Goal: Transaction & Acquisition: Purchase product/service

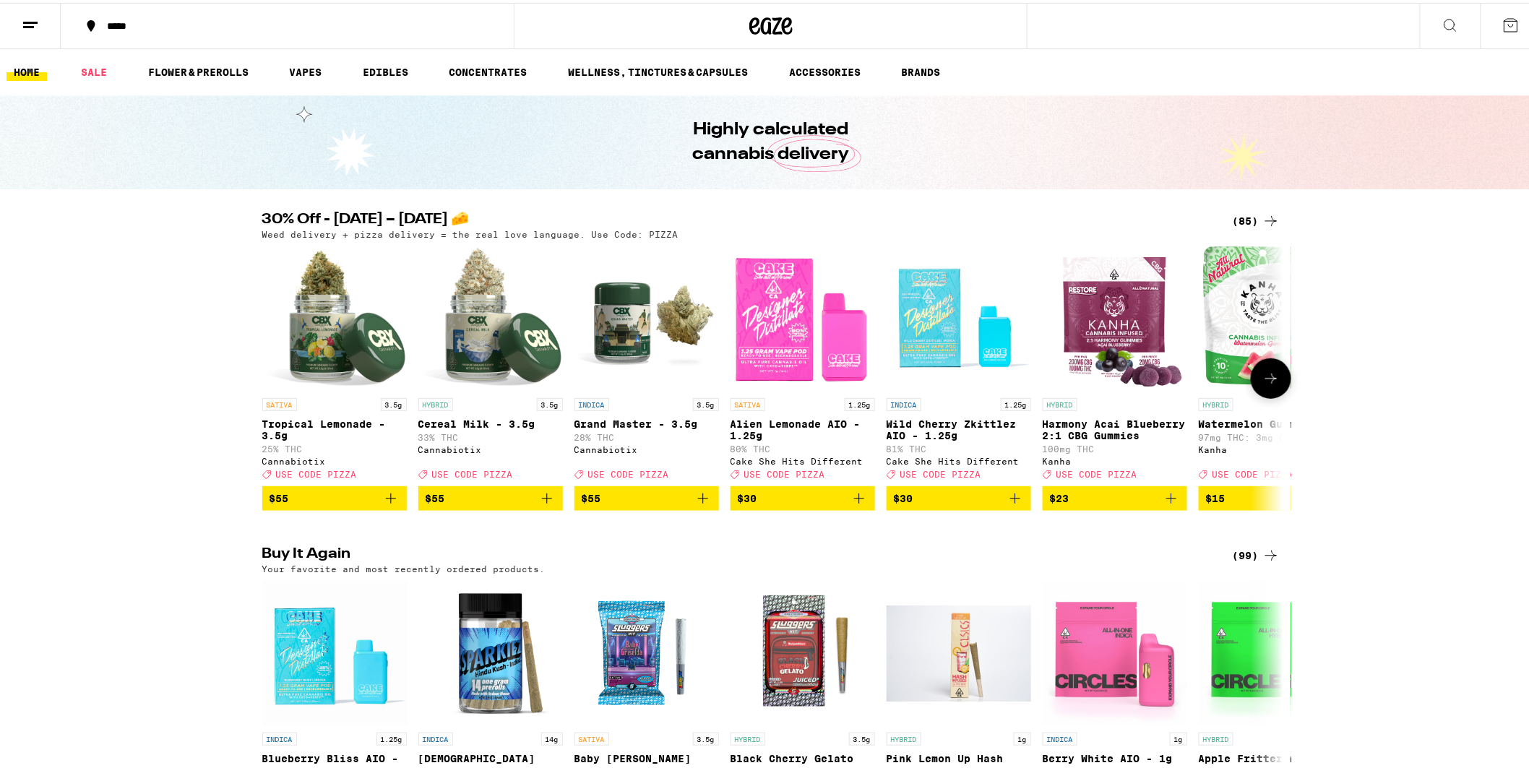
click at [1267, 384] on icon at bounding box center [1270, 375] width 17 height 17
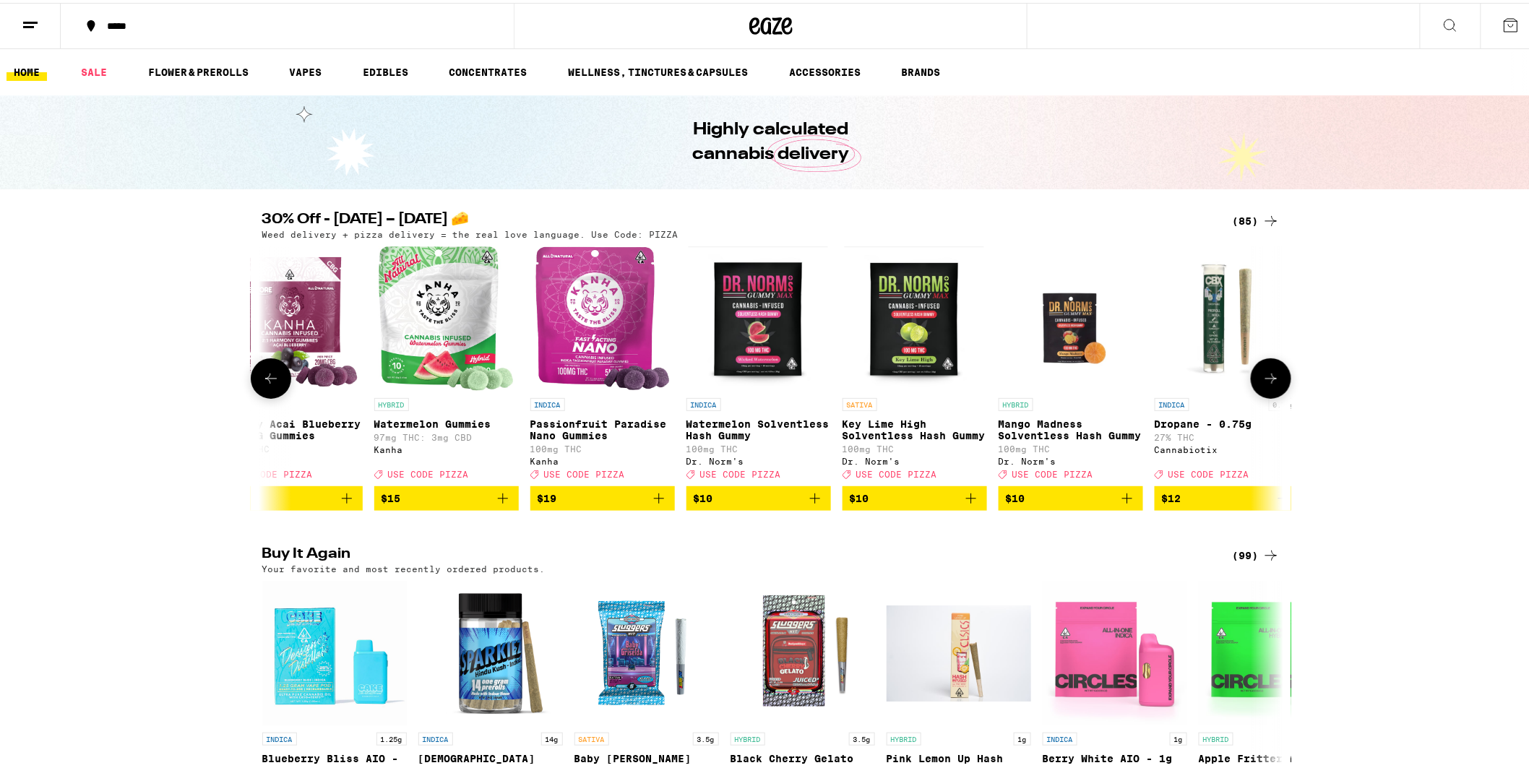
scroll to position [0, 860]
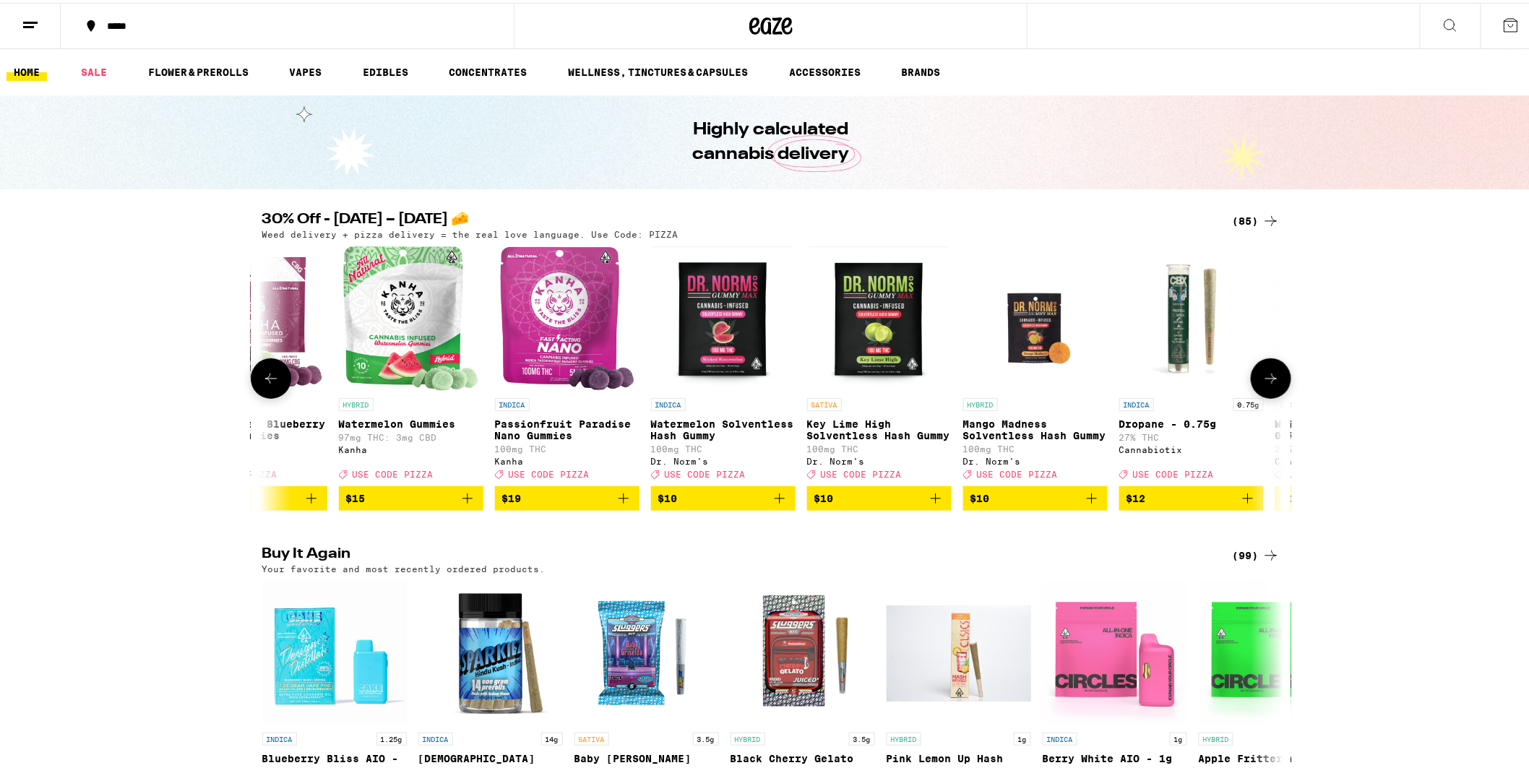
click at [1268, 381] on icon at bounding box center [1271, 376] width 12 height 10
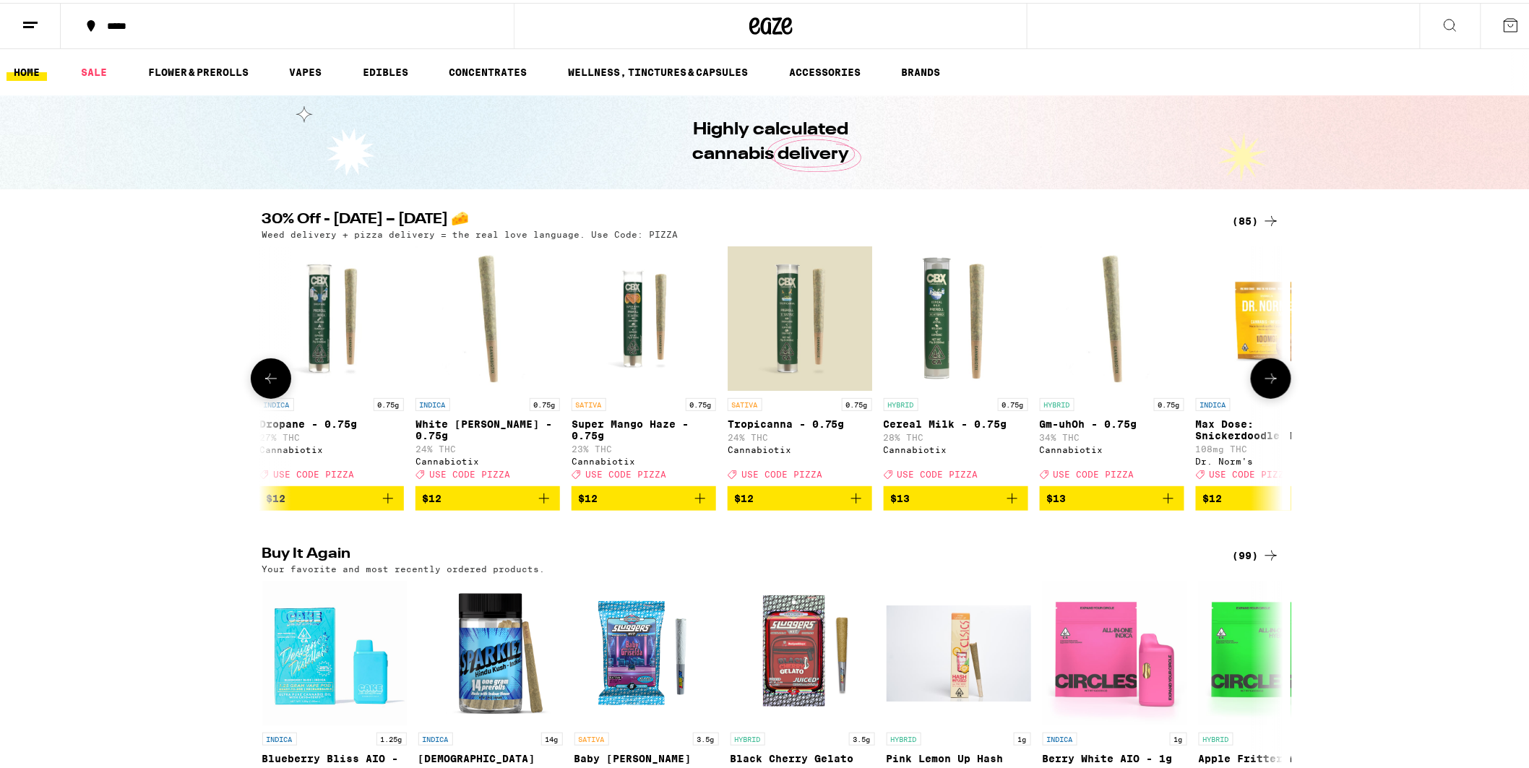
click at [1268, 381] on icon at bounding box center [1271, 376] width 12 height 10
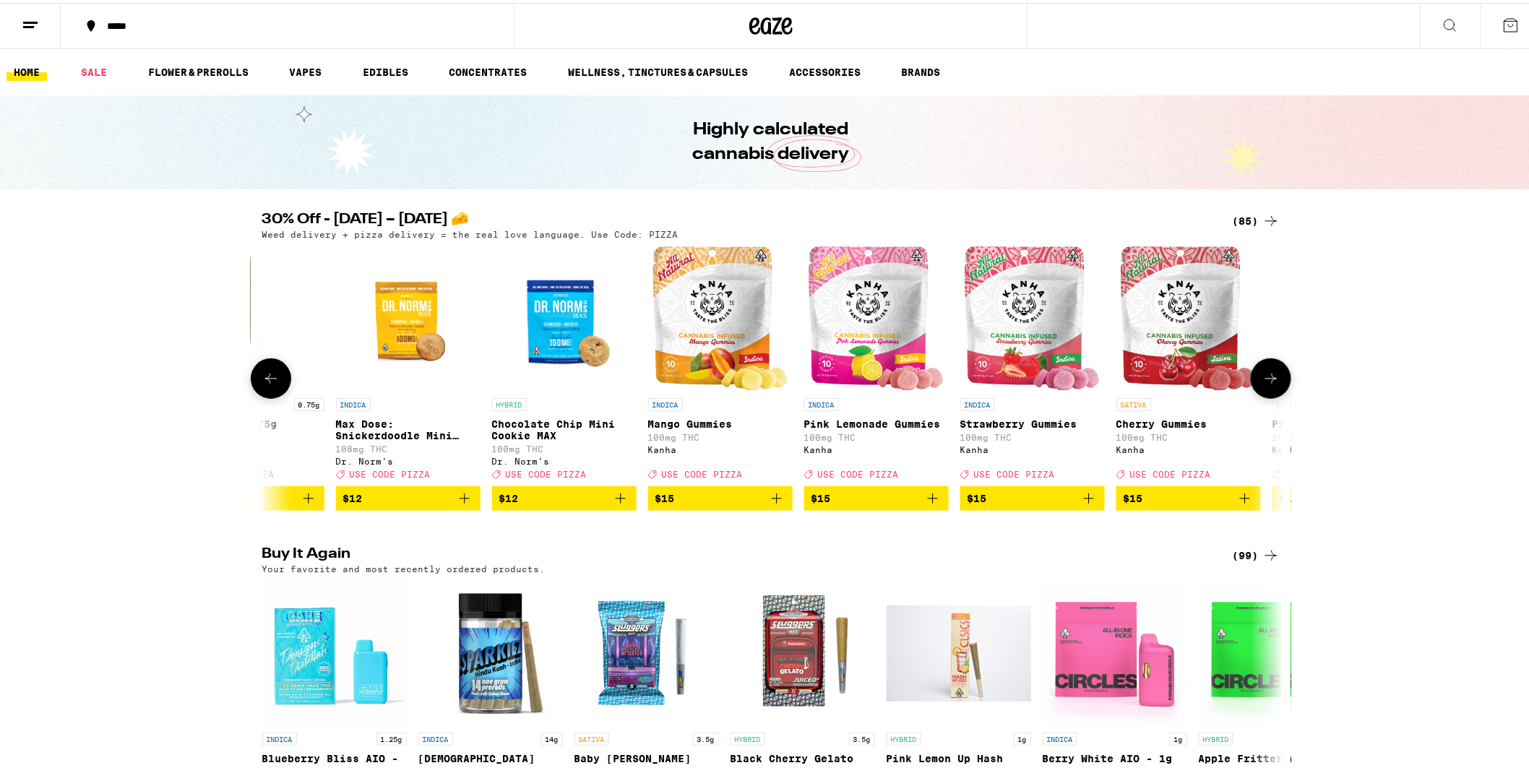
click at [1268, 381] on icon at bounding box center [1271, 376] width 12 height 10
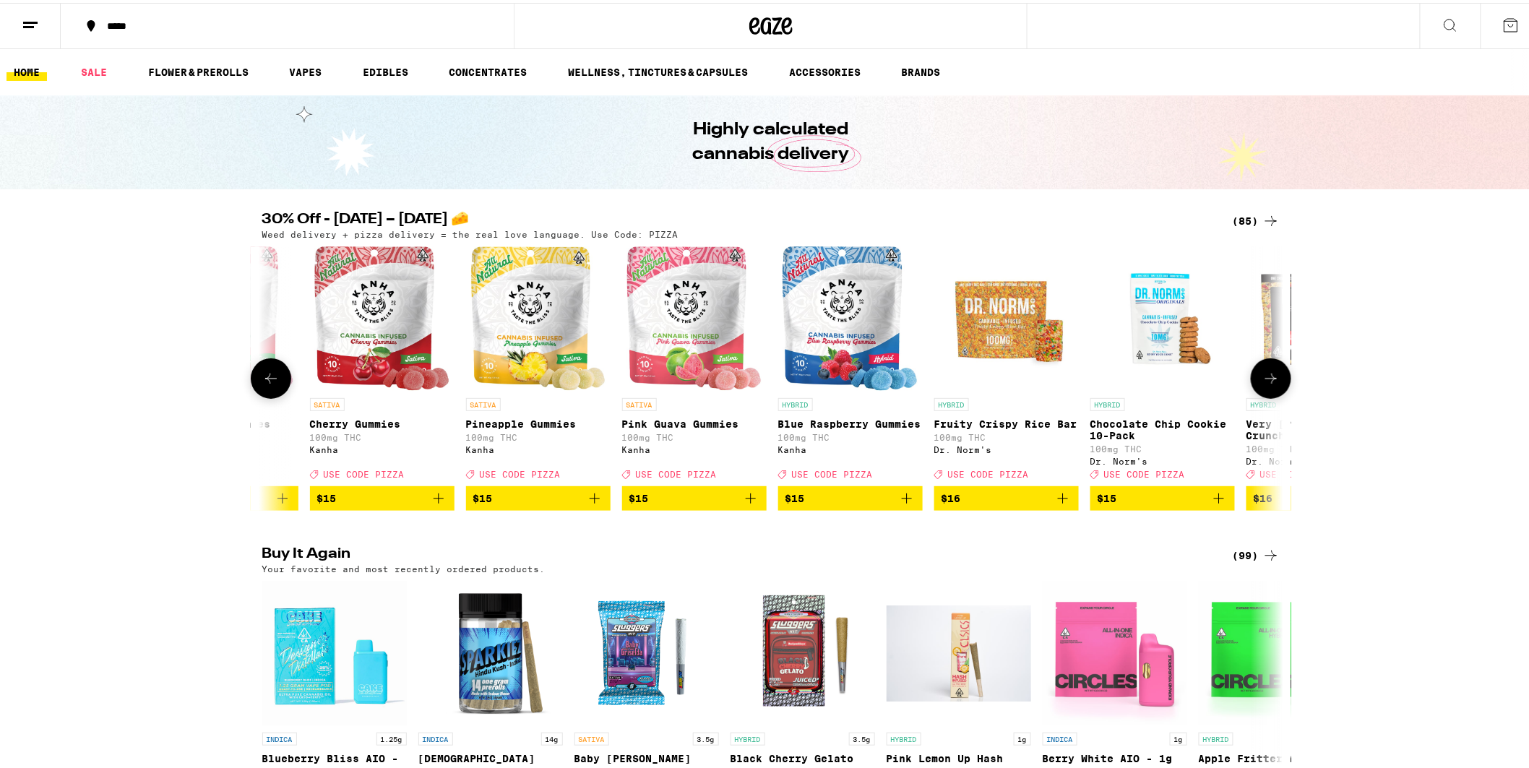
scroll to position [0, 3440]
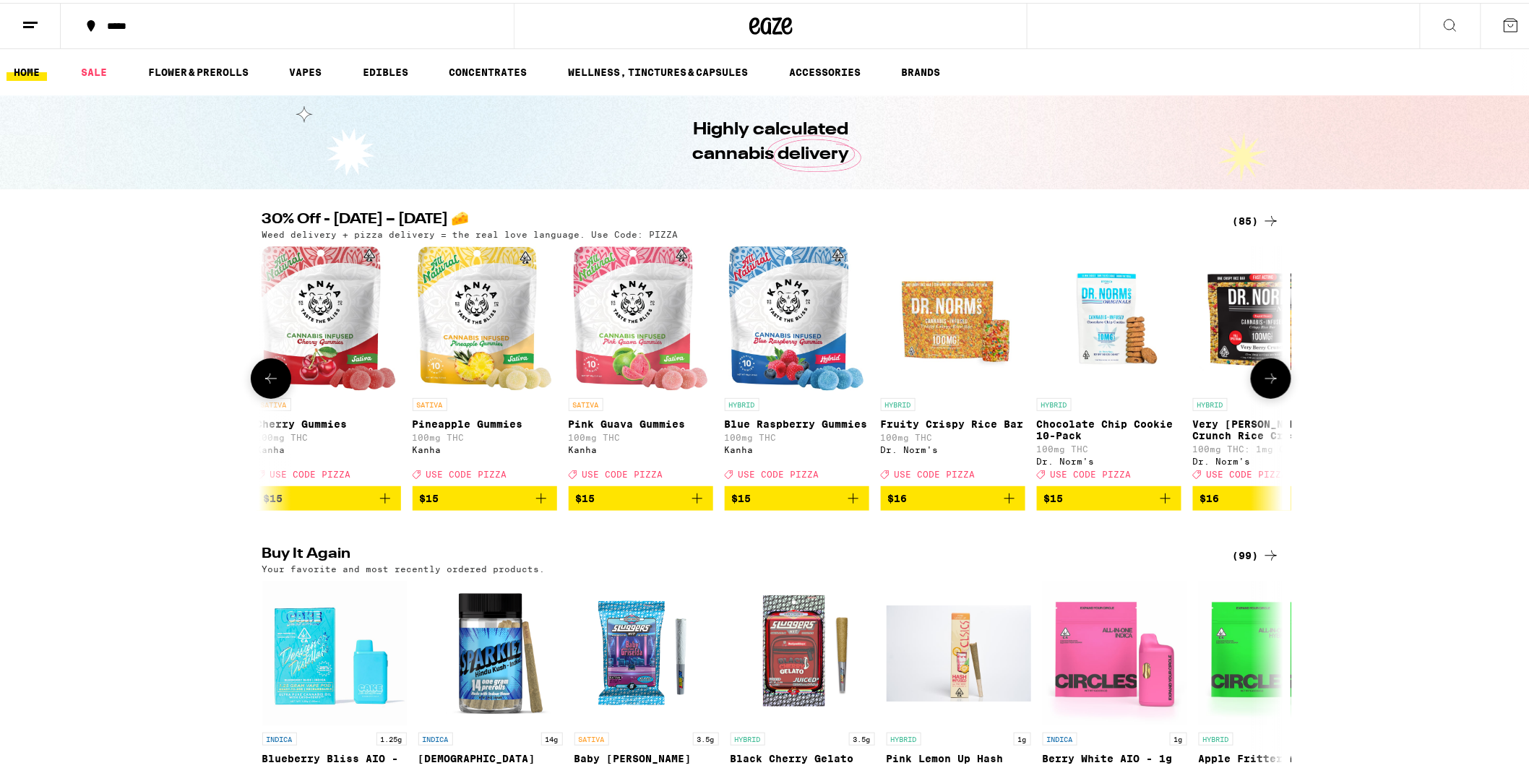
click at [1268, 381] on icon at bounding box center [1271, 376] width 12 height 10
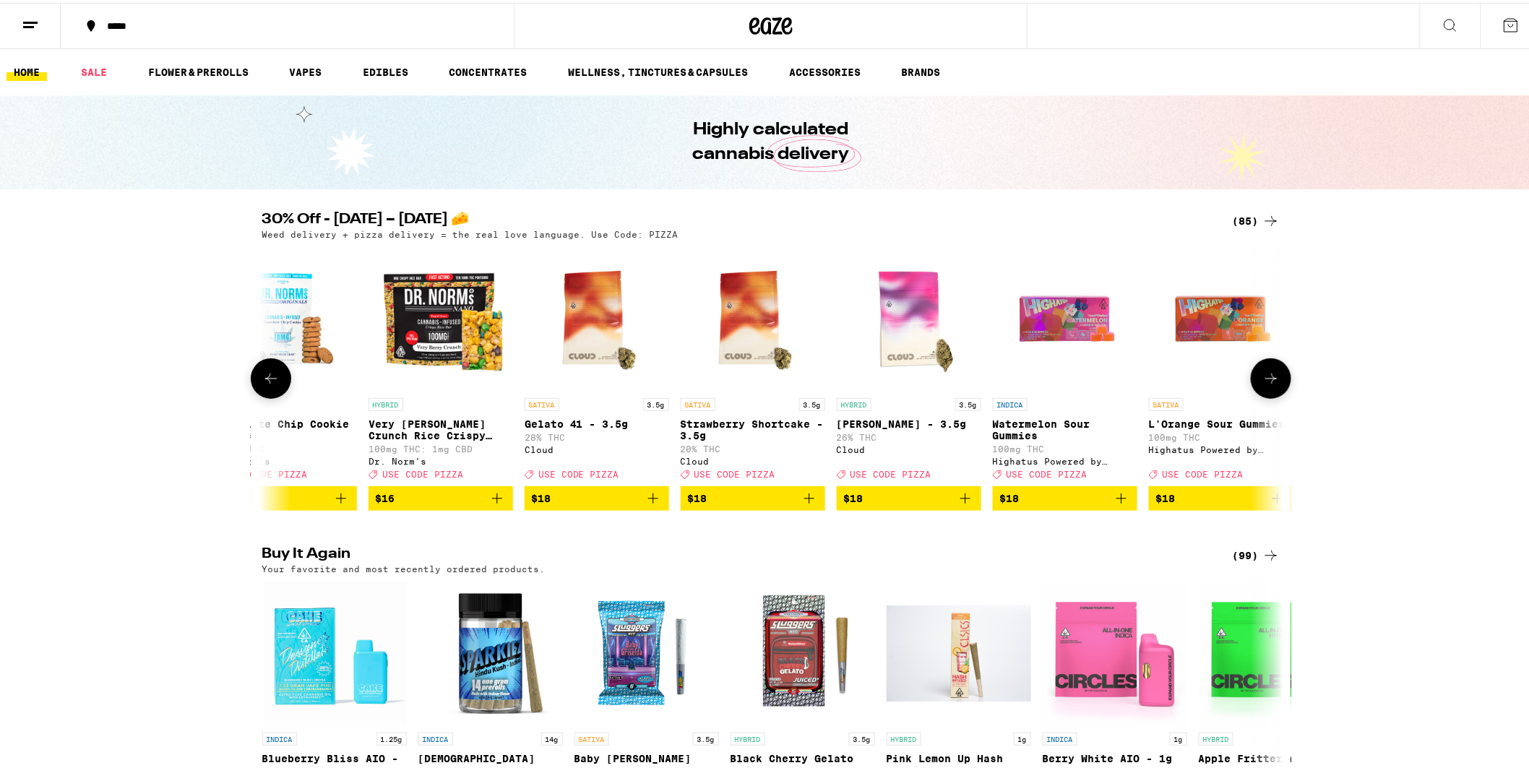
scroll to position [0, 4300]
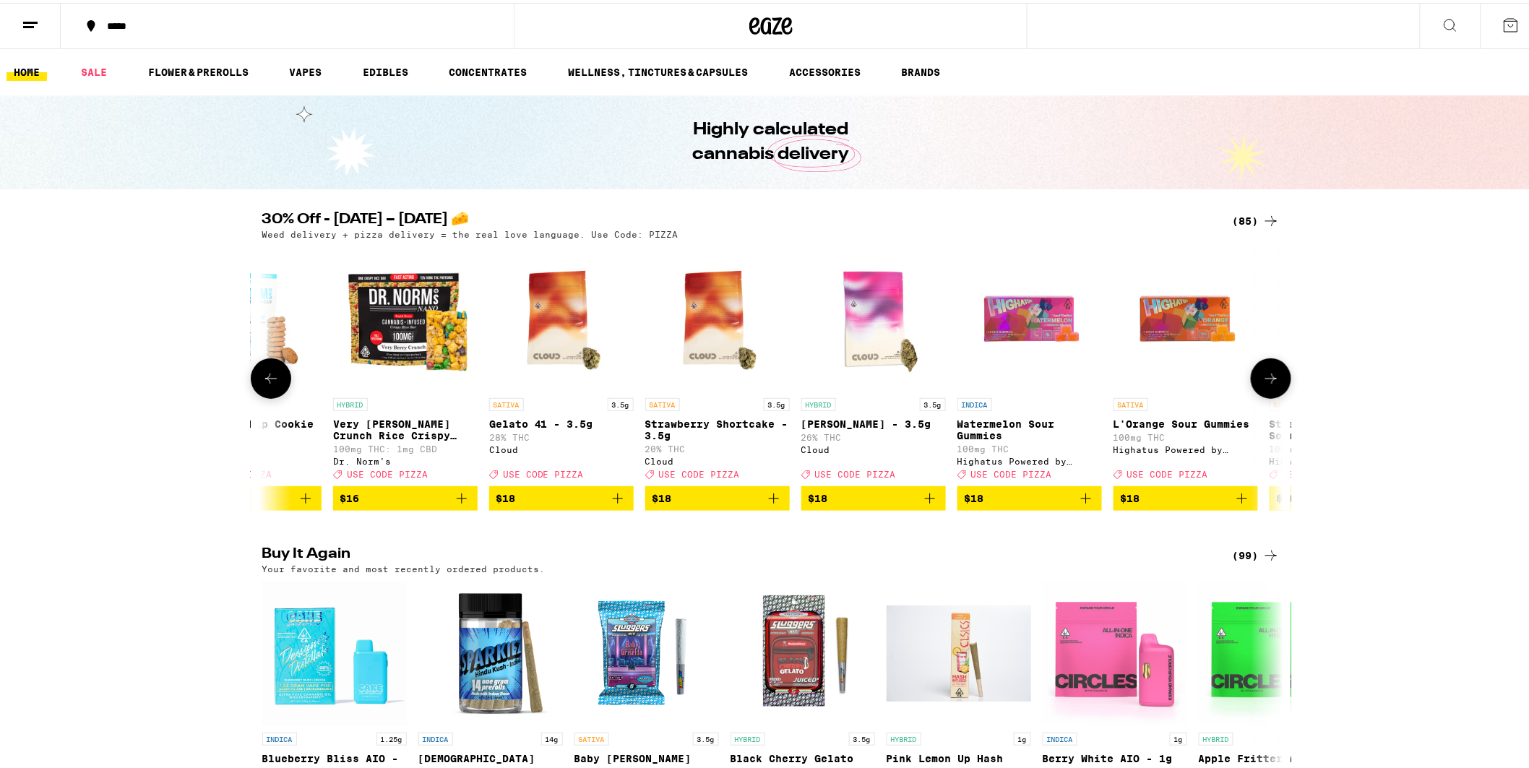
click at [1268, 381] on icon at bounding box center [1271, 376] width 12 height 10
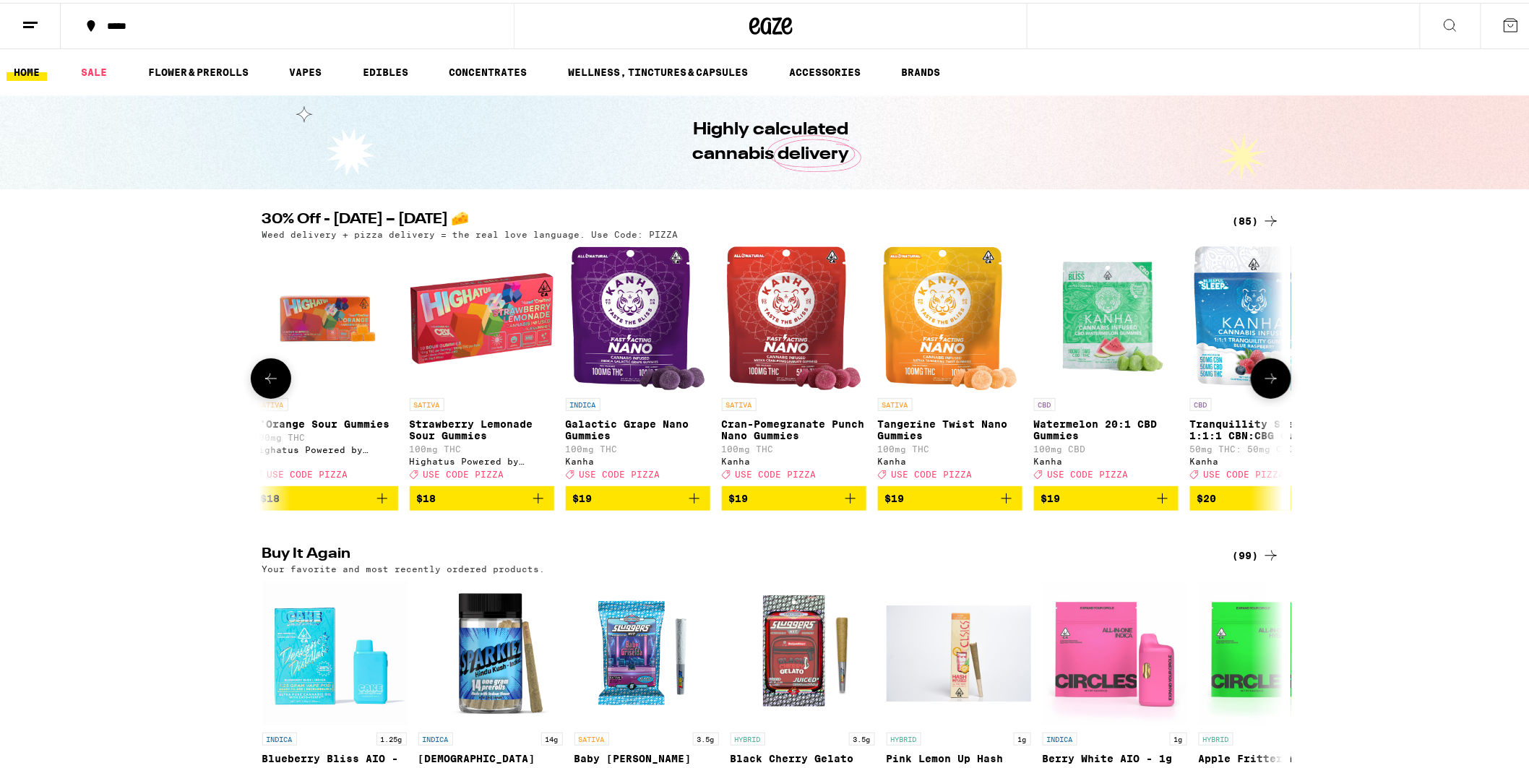
click at [1268, 381] on icon at bounding box center [1271, 376] width 12 height 10
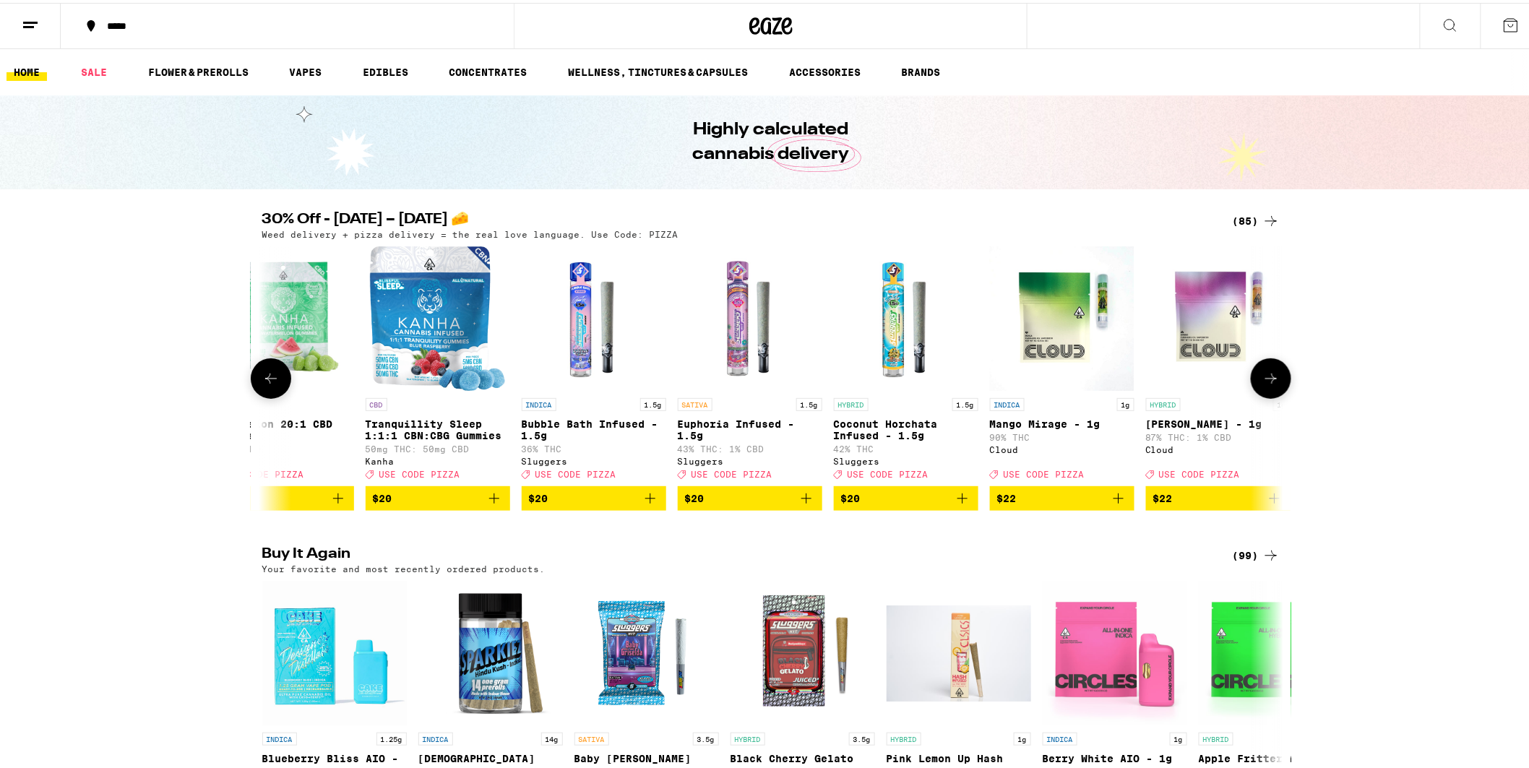
scroll to position [0, 6020]
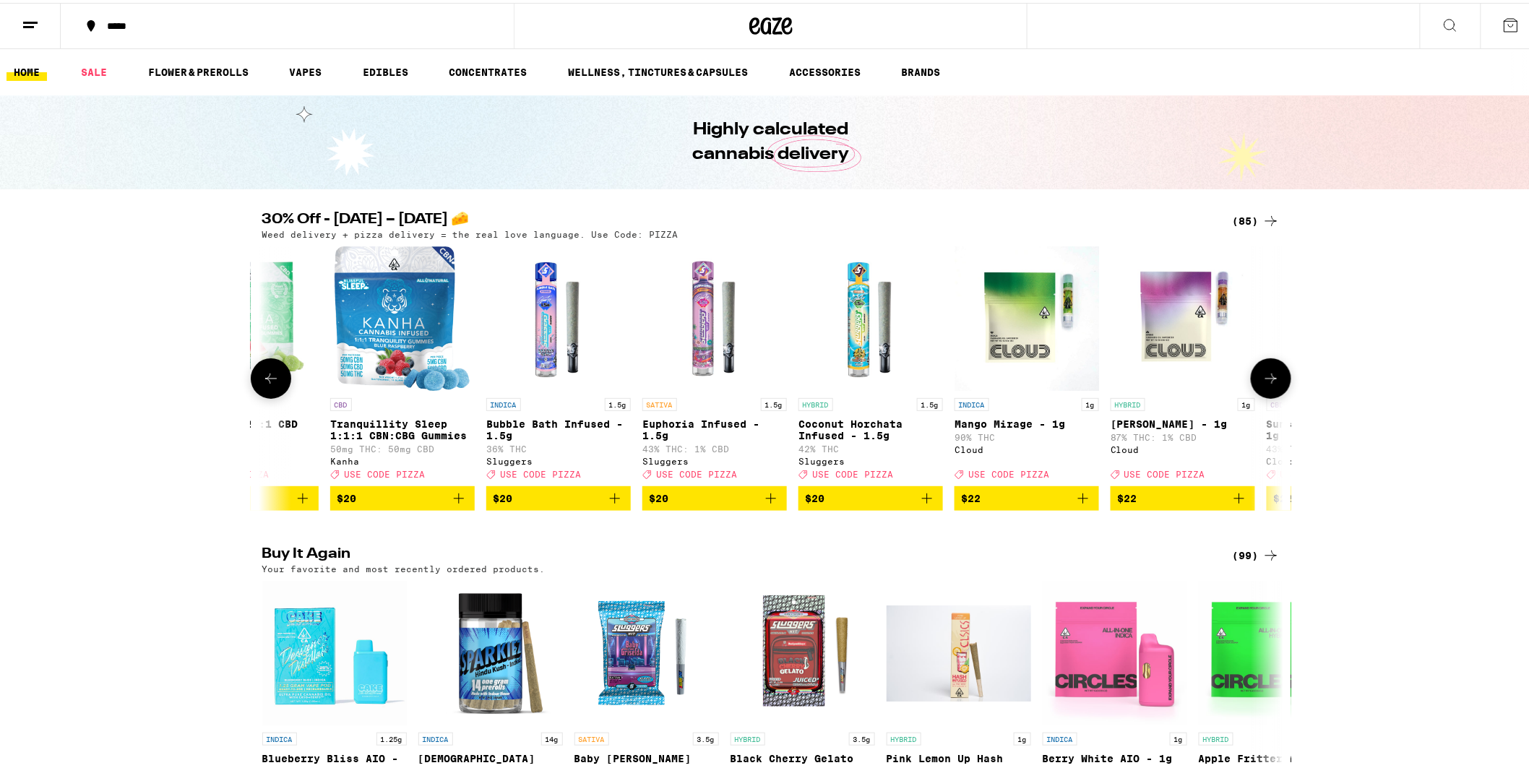
click at [1268, 381] on icon at bounding box center [1271, 376] width 12 height 10
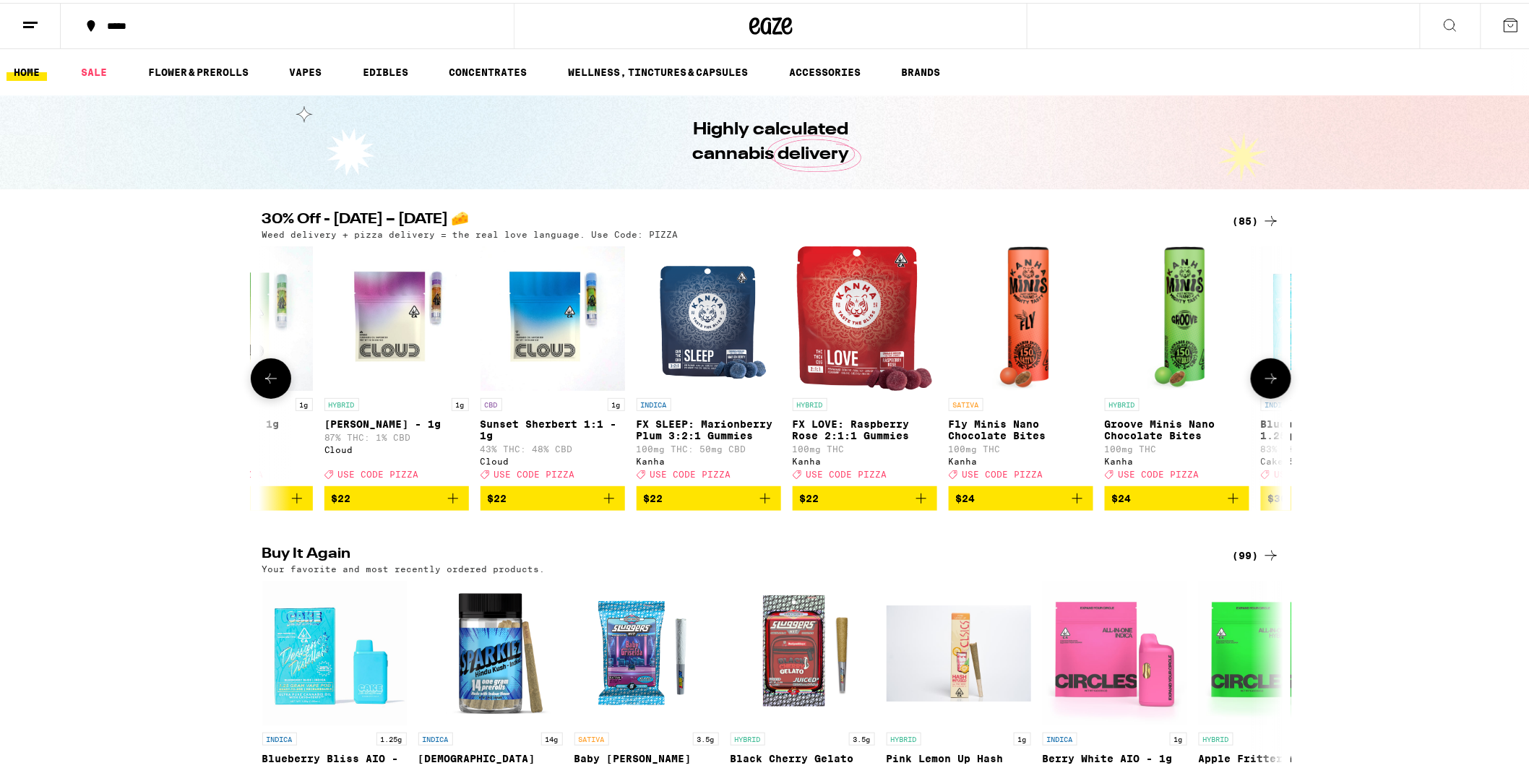
scroll to position [0, 6879]
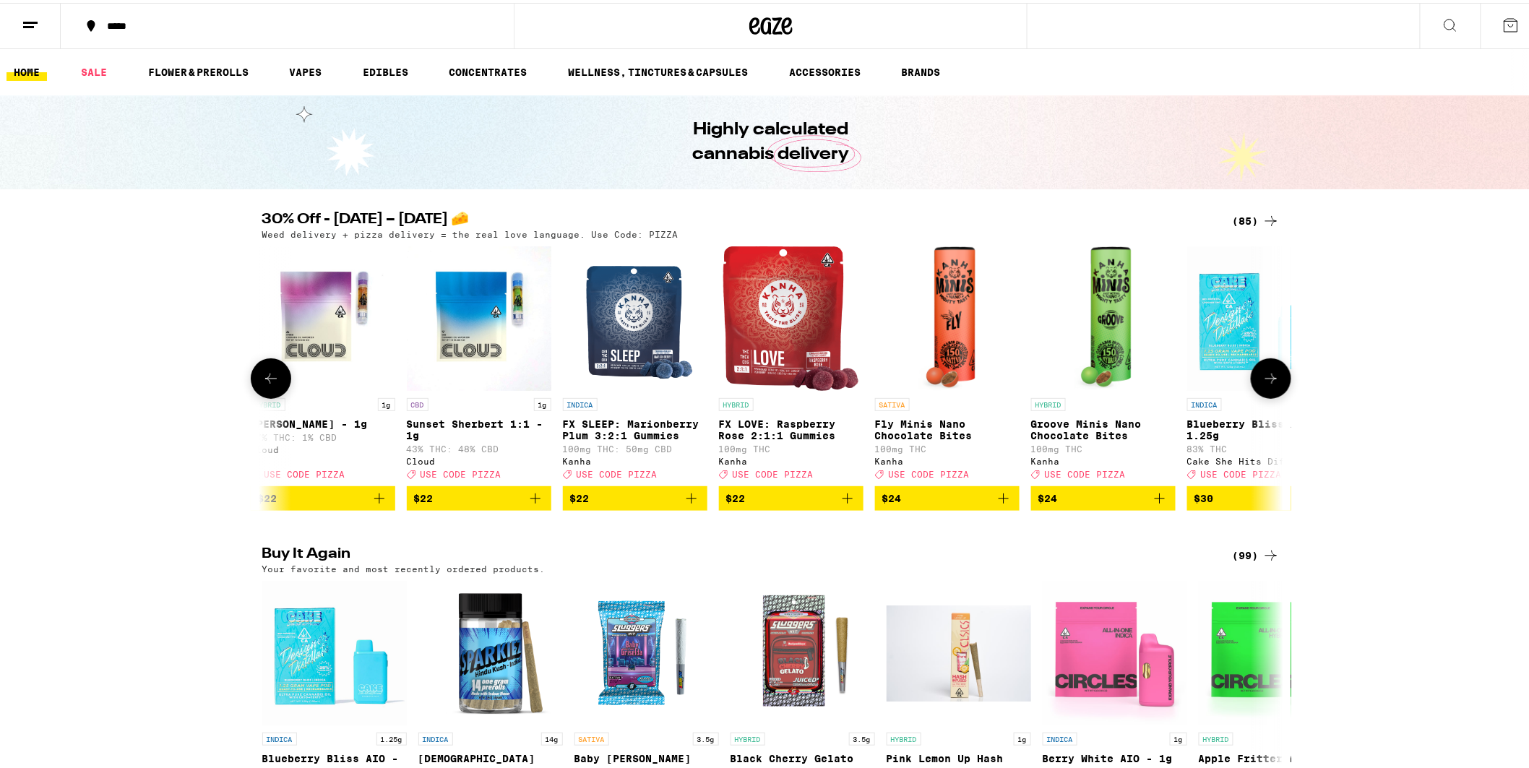
click at [1268, 381] on icon at bounding box center [1271, 376] width 12 height 10
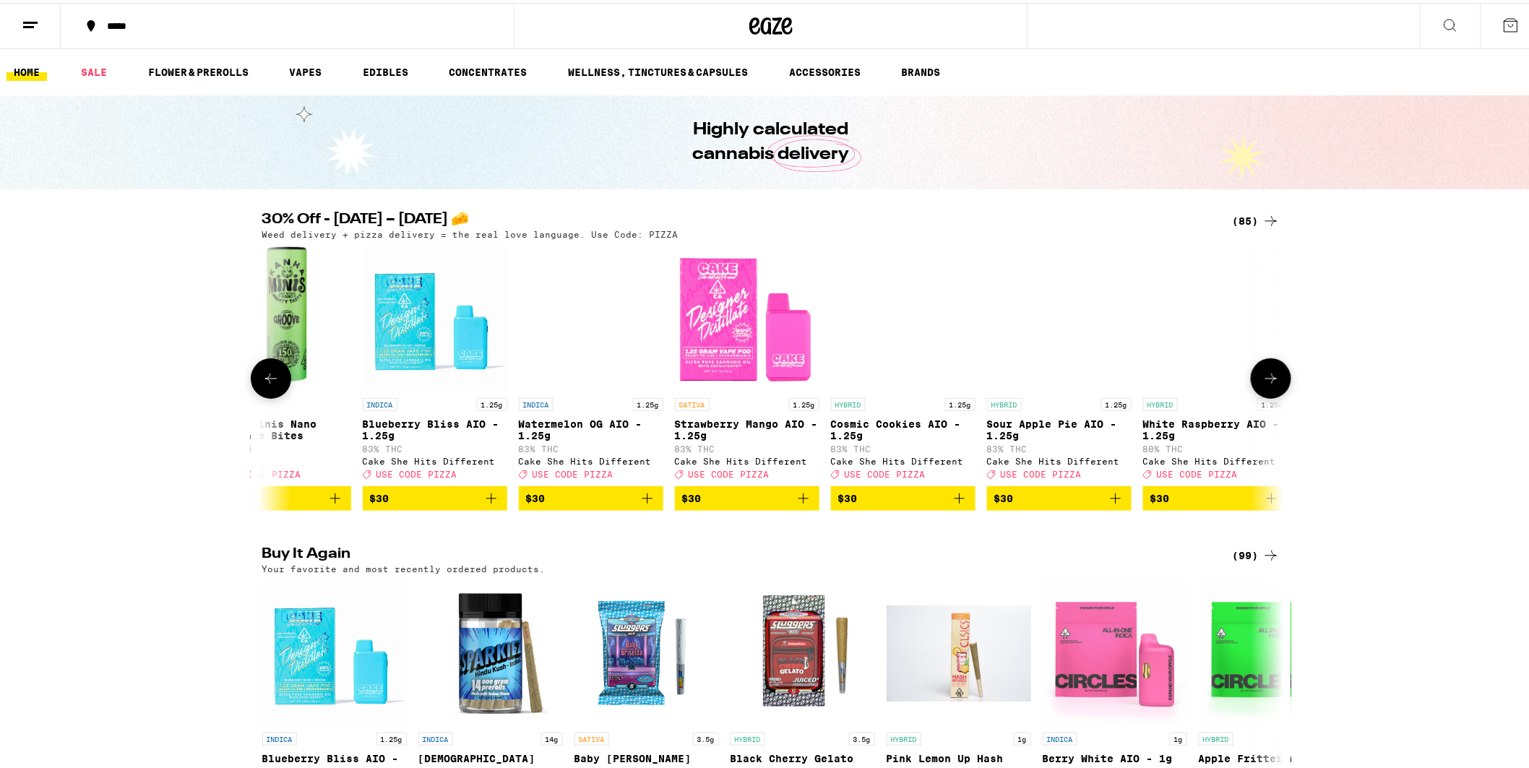
scroll to position [0, 7739]
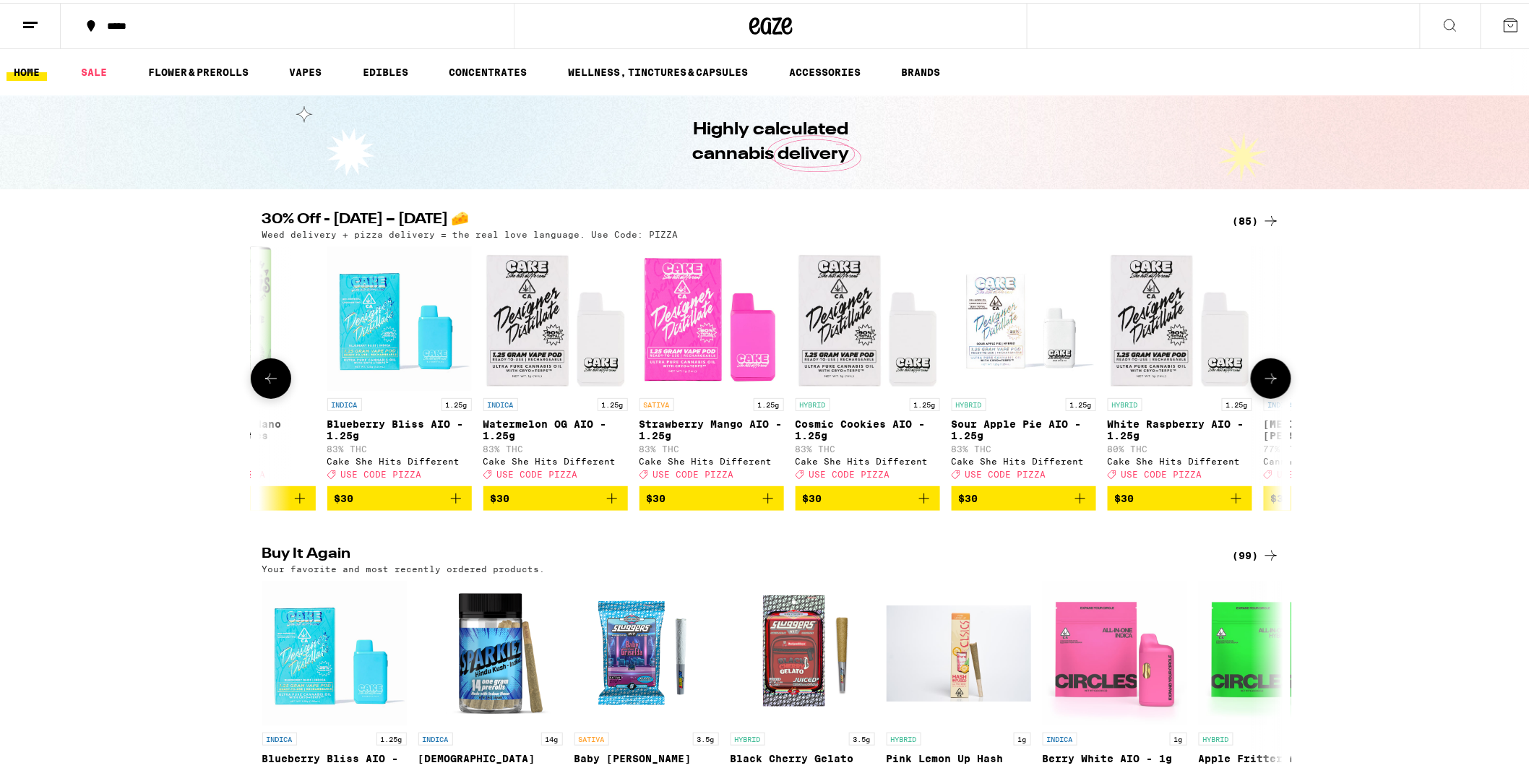
click at [1269, 383] on icon at bounding box center [1270, 375] width 17 height 17
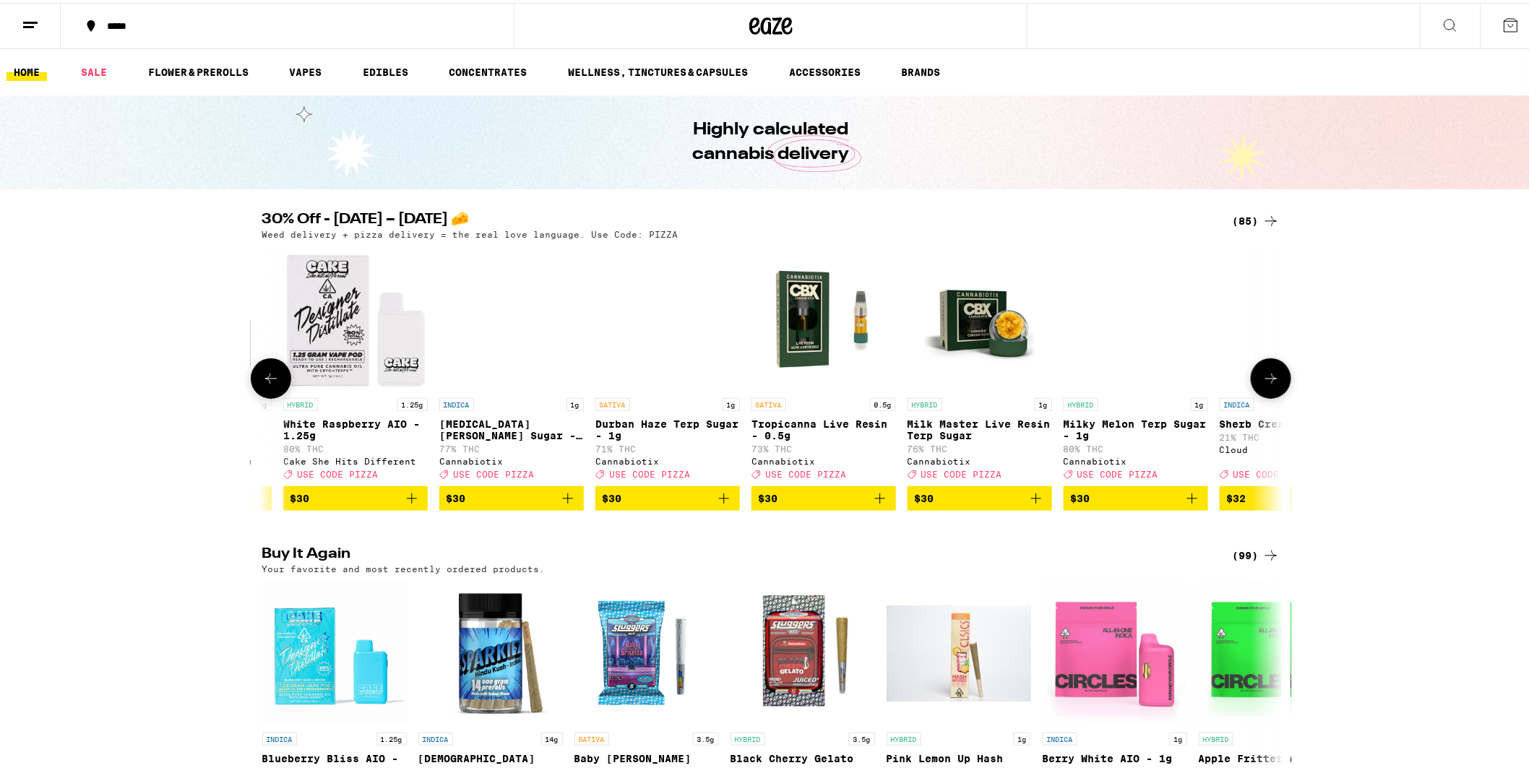
scroll to position [0, 8599]
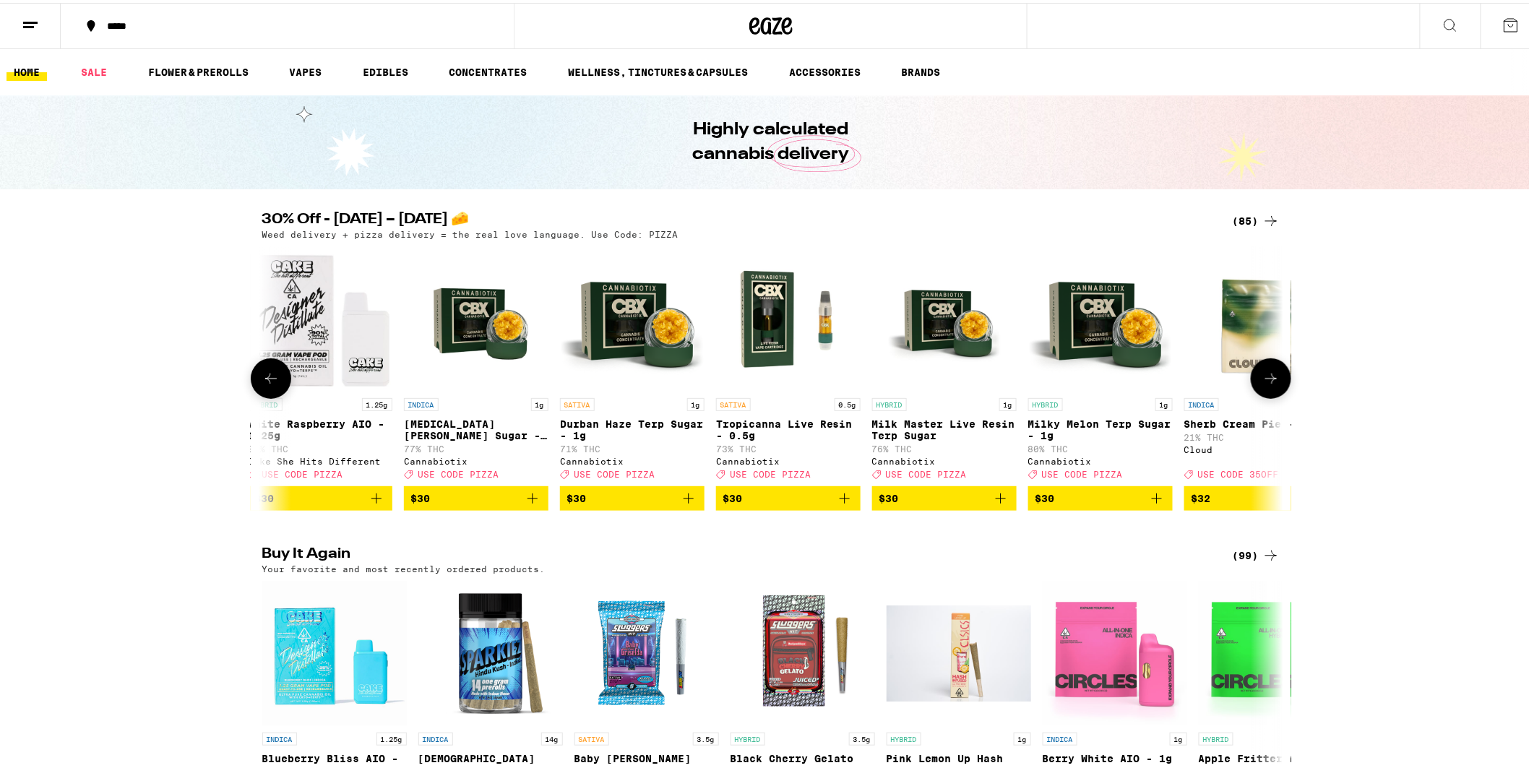
click at [1270, 384] on icon at bounding box center [1270, 375] width 17 height 17
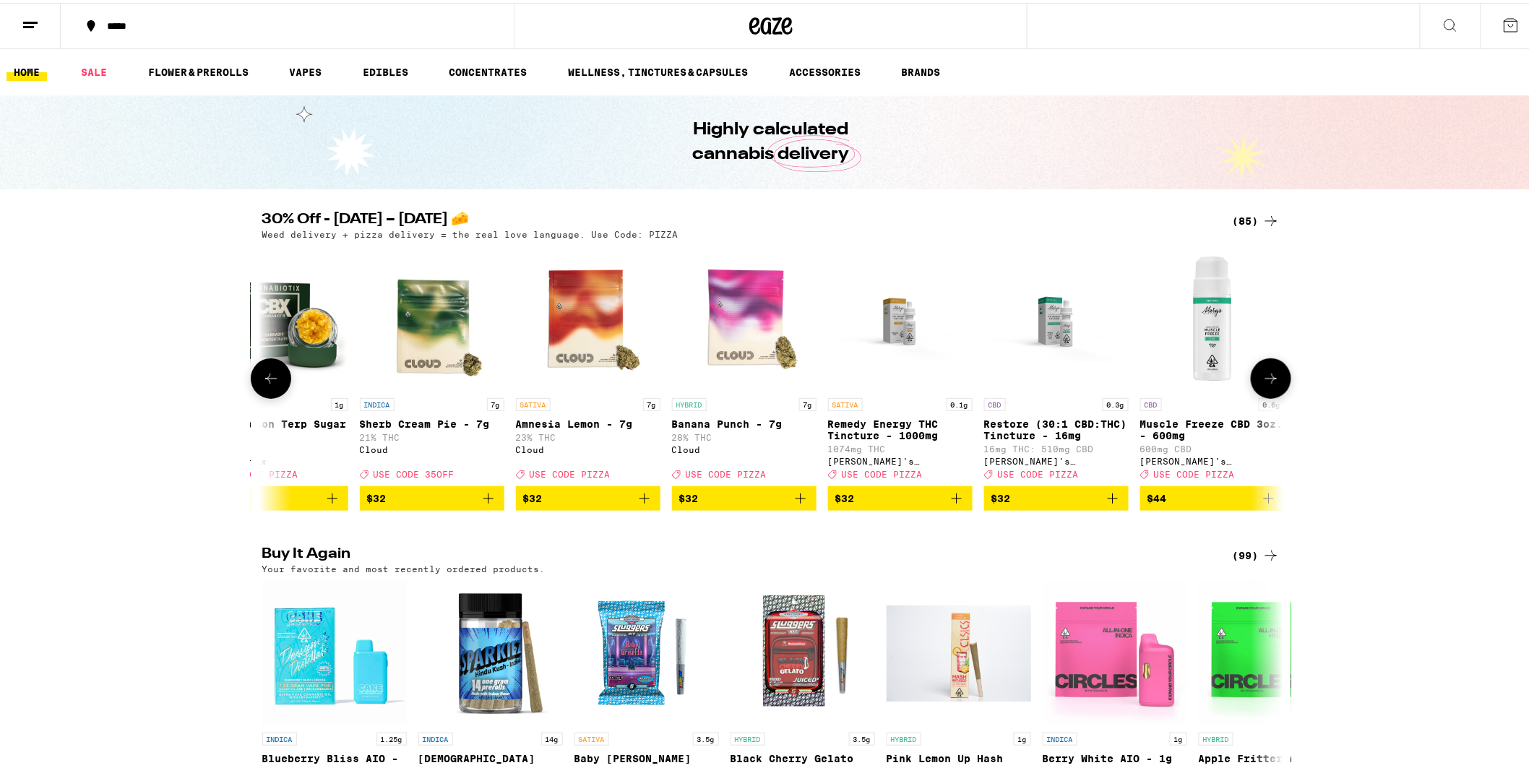
scroll to position [0, 9459]
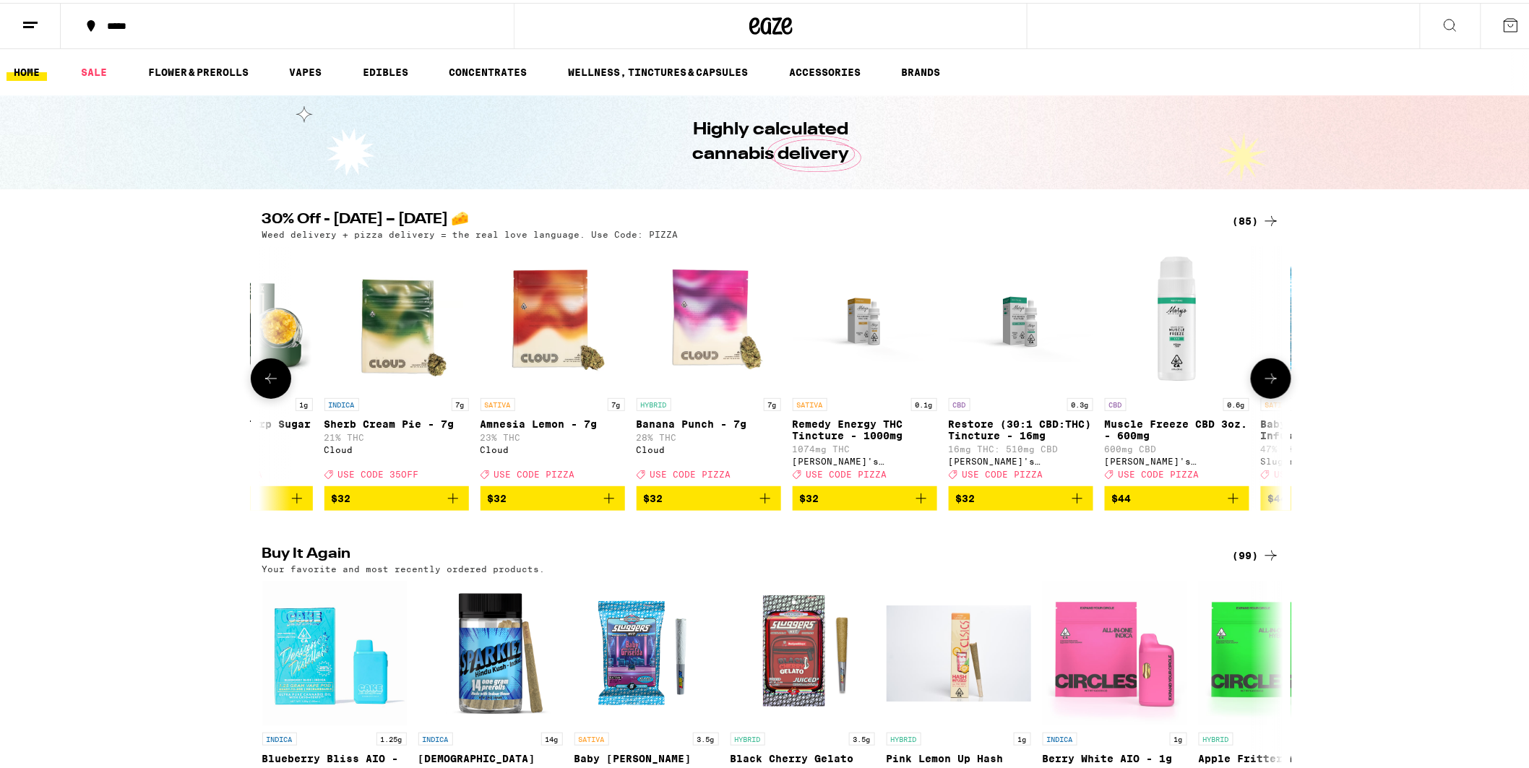
click at [1270, 384] on icon at bounding box center [1270, 375] width 17 height 17
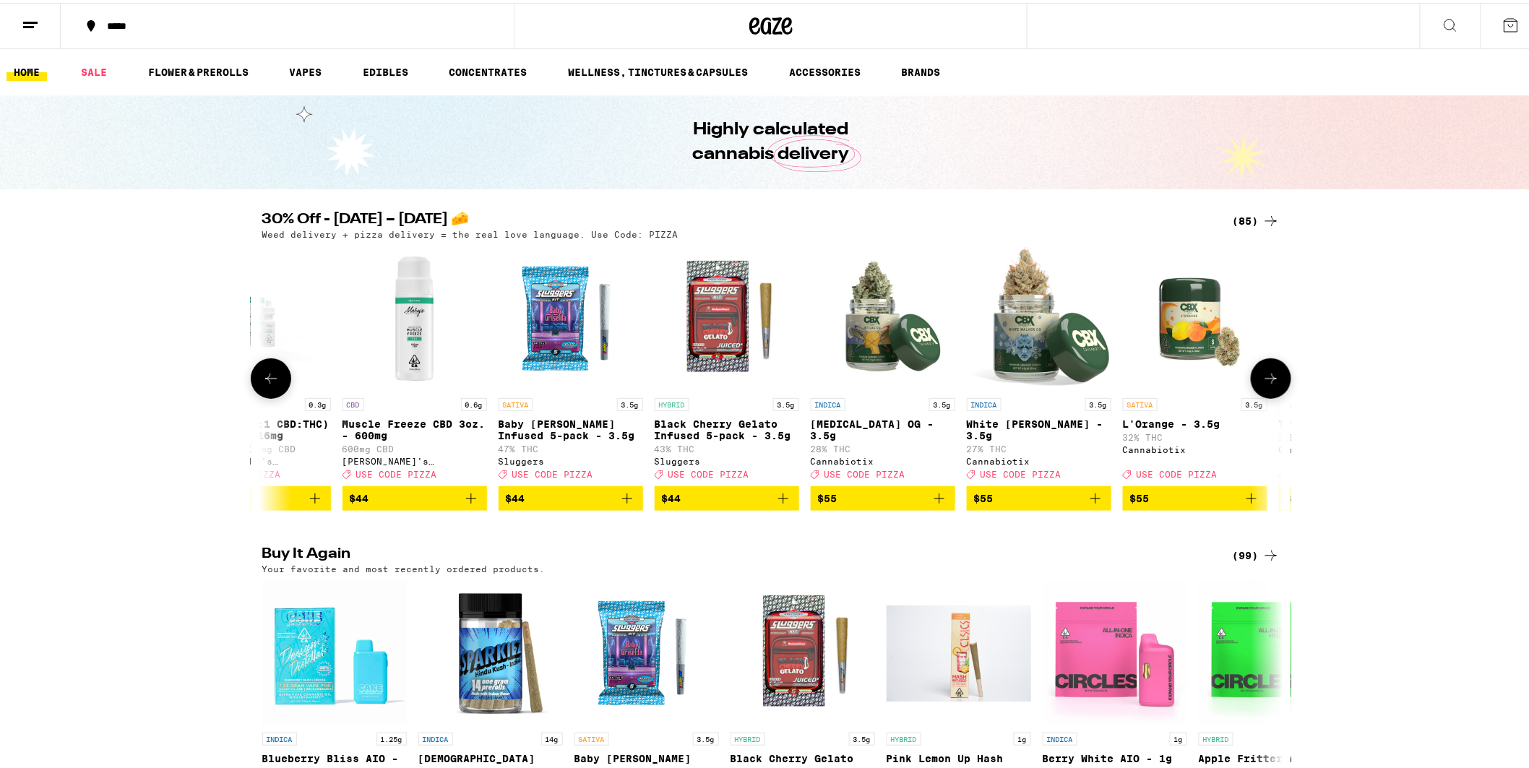
scroll to position [0, 10319]
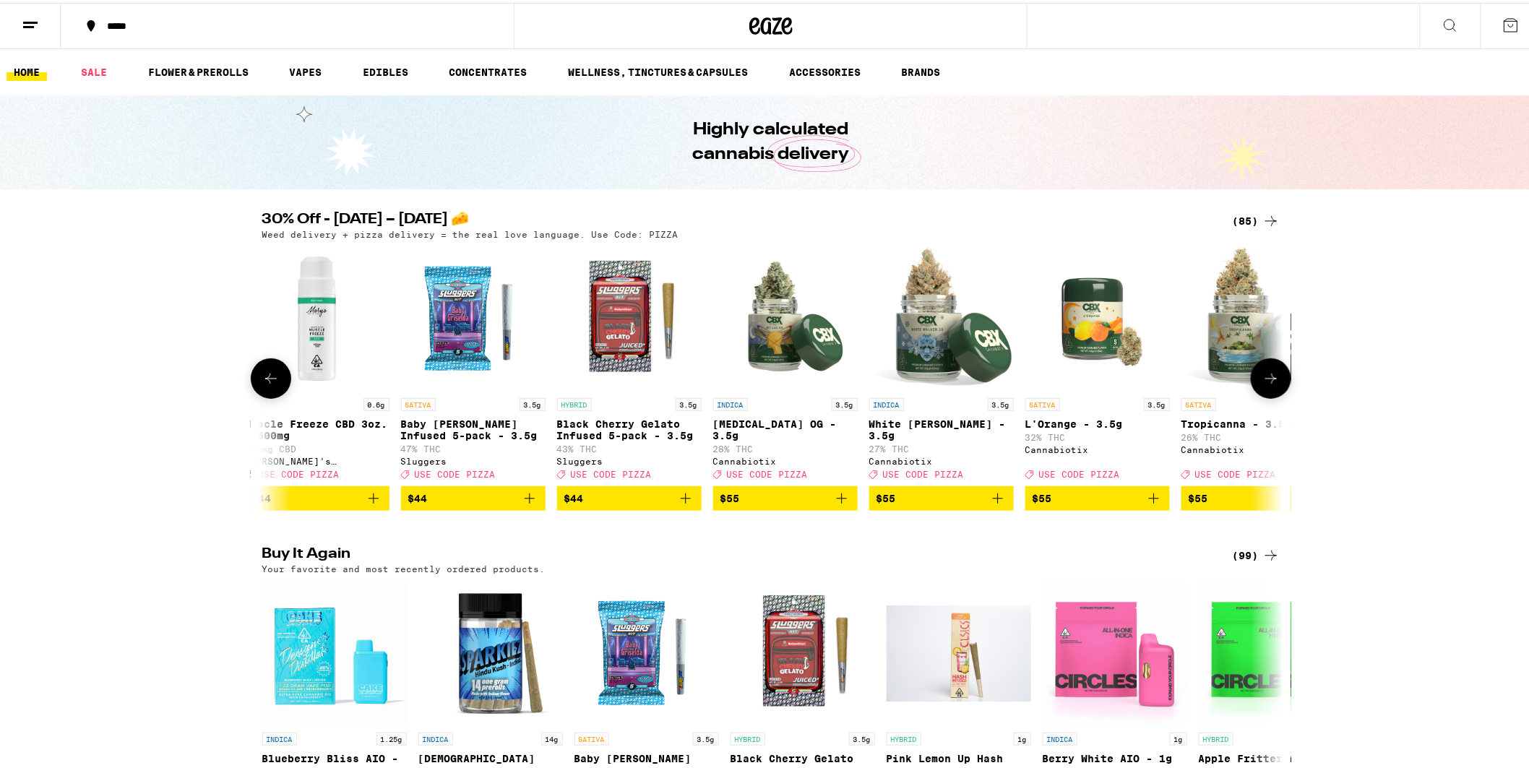
click at [1270, 384] on icon at bounding box center [1270, 375] width 17 height 17
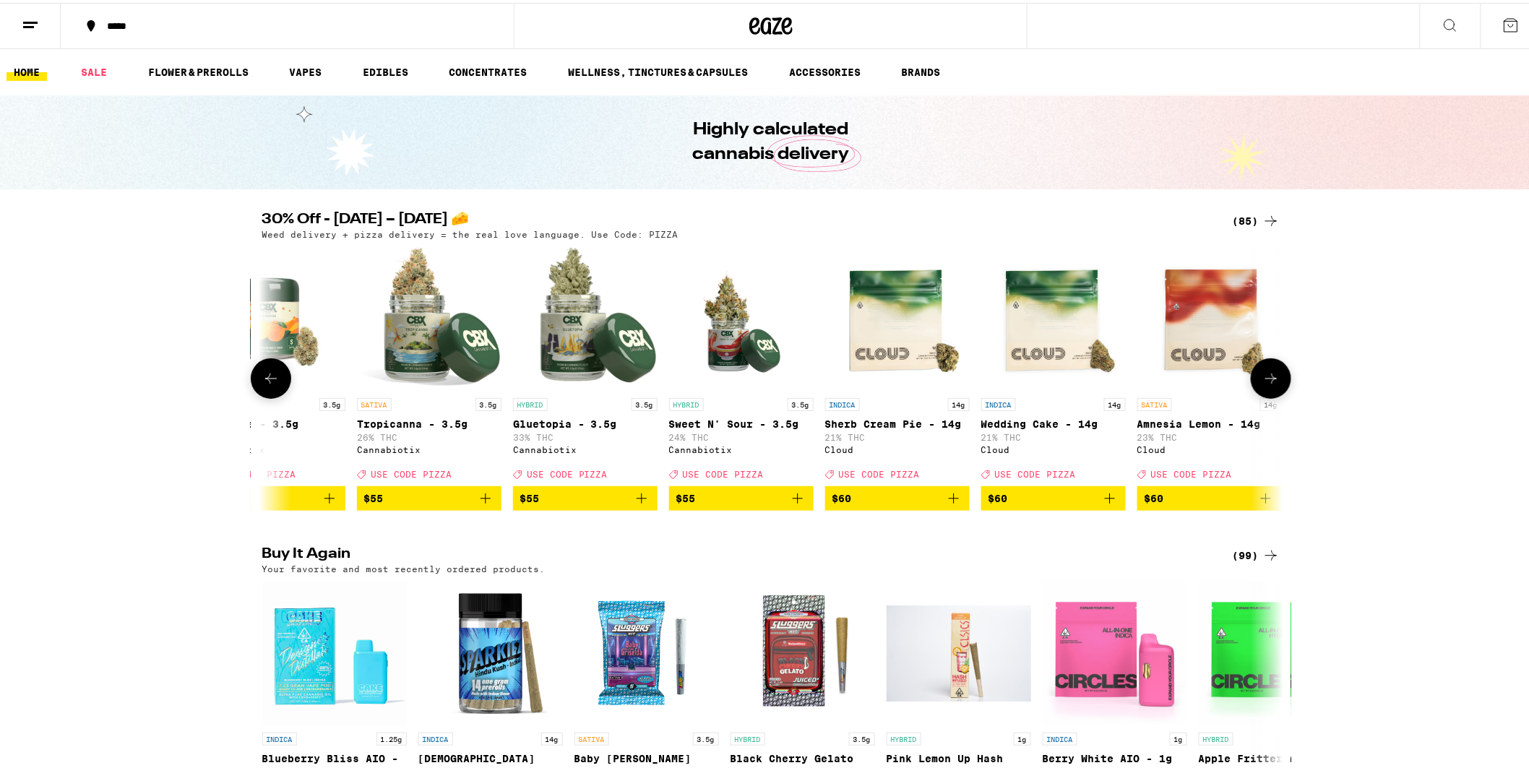
scroll to position [0, 11179]
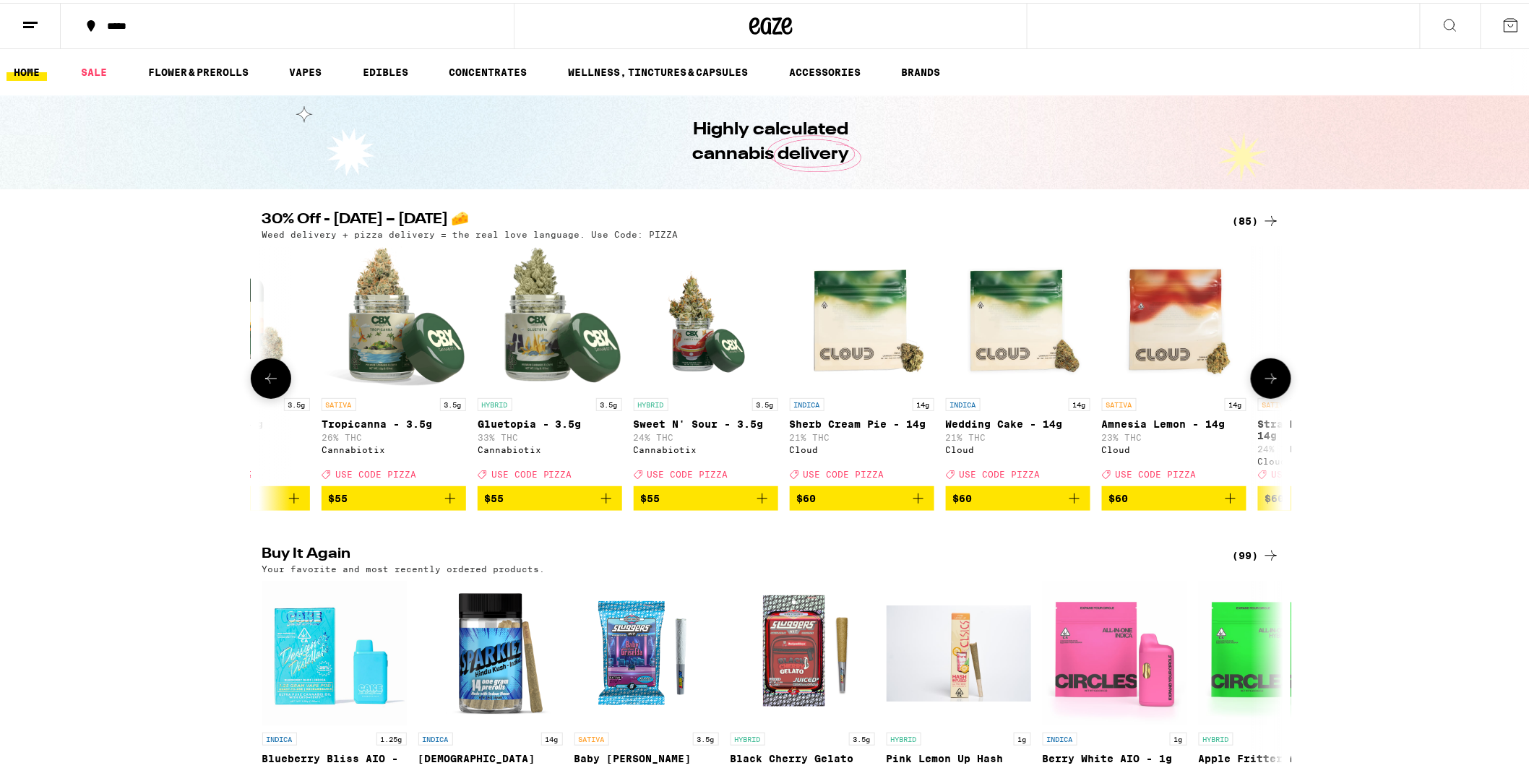
click at [1265, 381] on icon at bounding box center [1270, 375] width 17 height 17
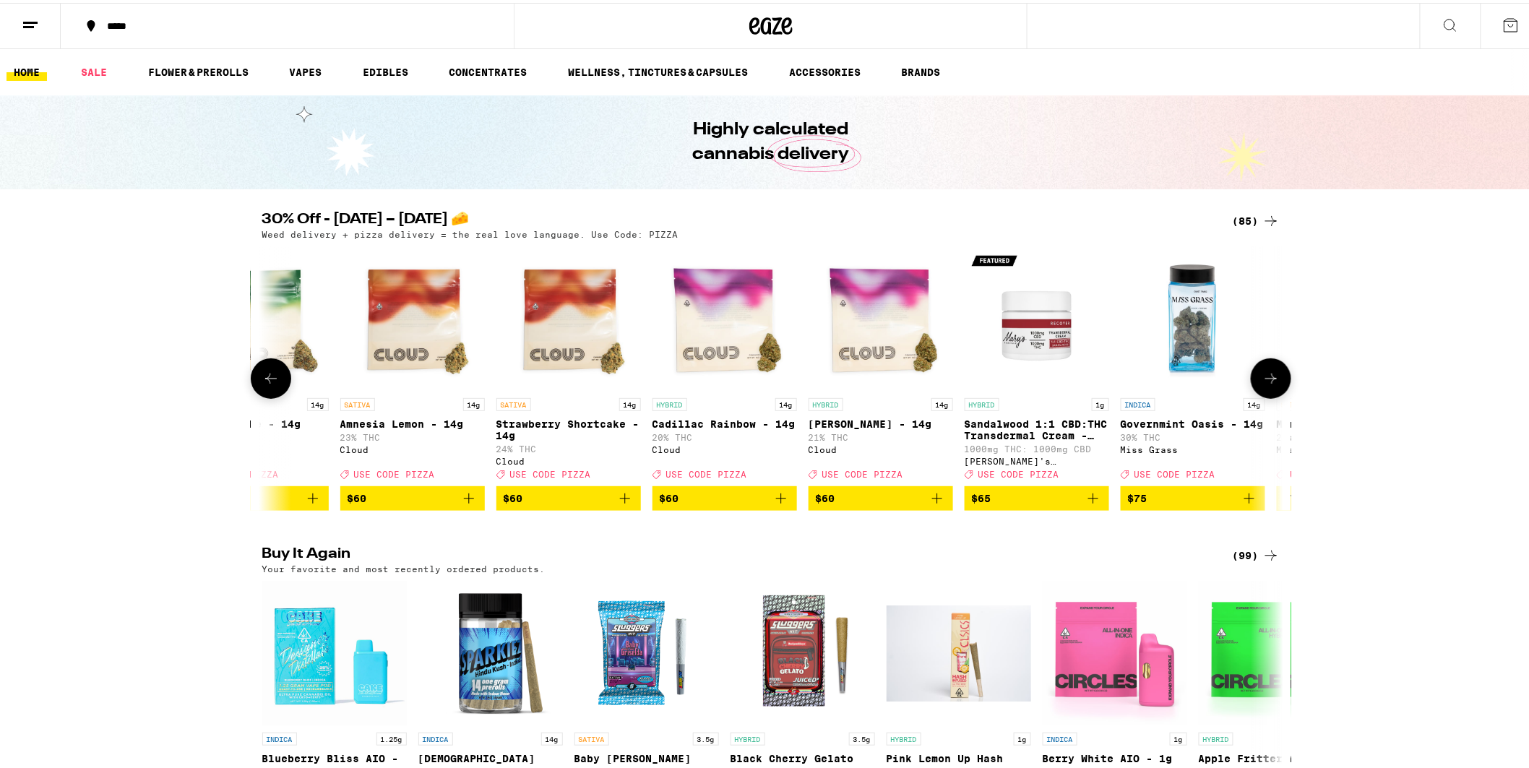
scroll to position [0, 12039]
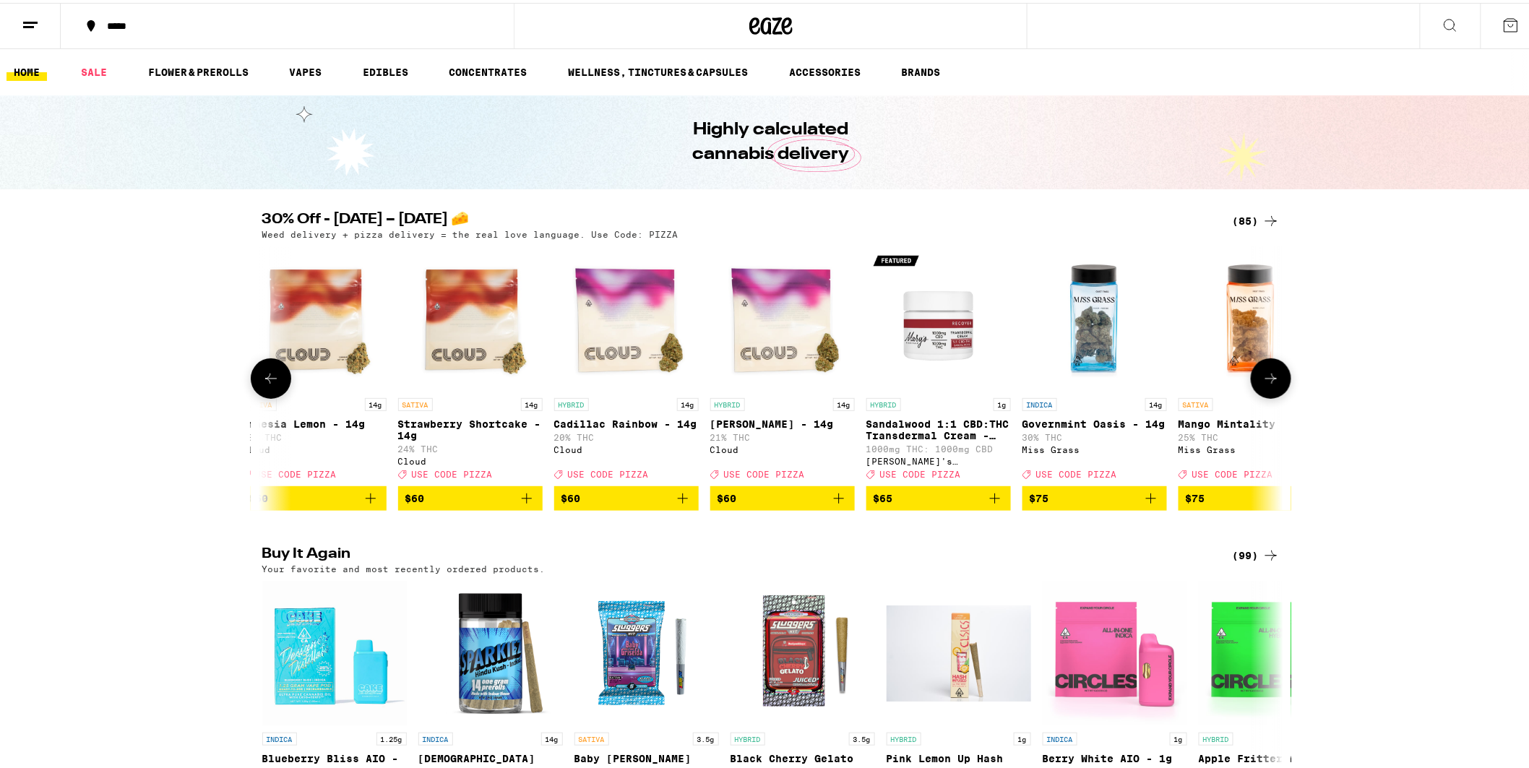
click at [1265, 381] on icon at bounding box center [1270, 375] width 17 height 17
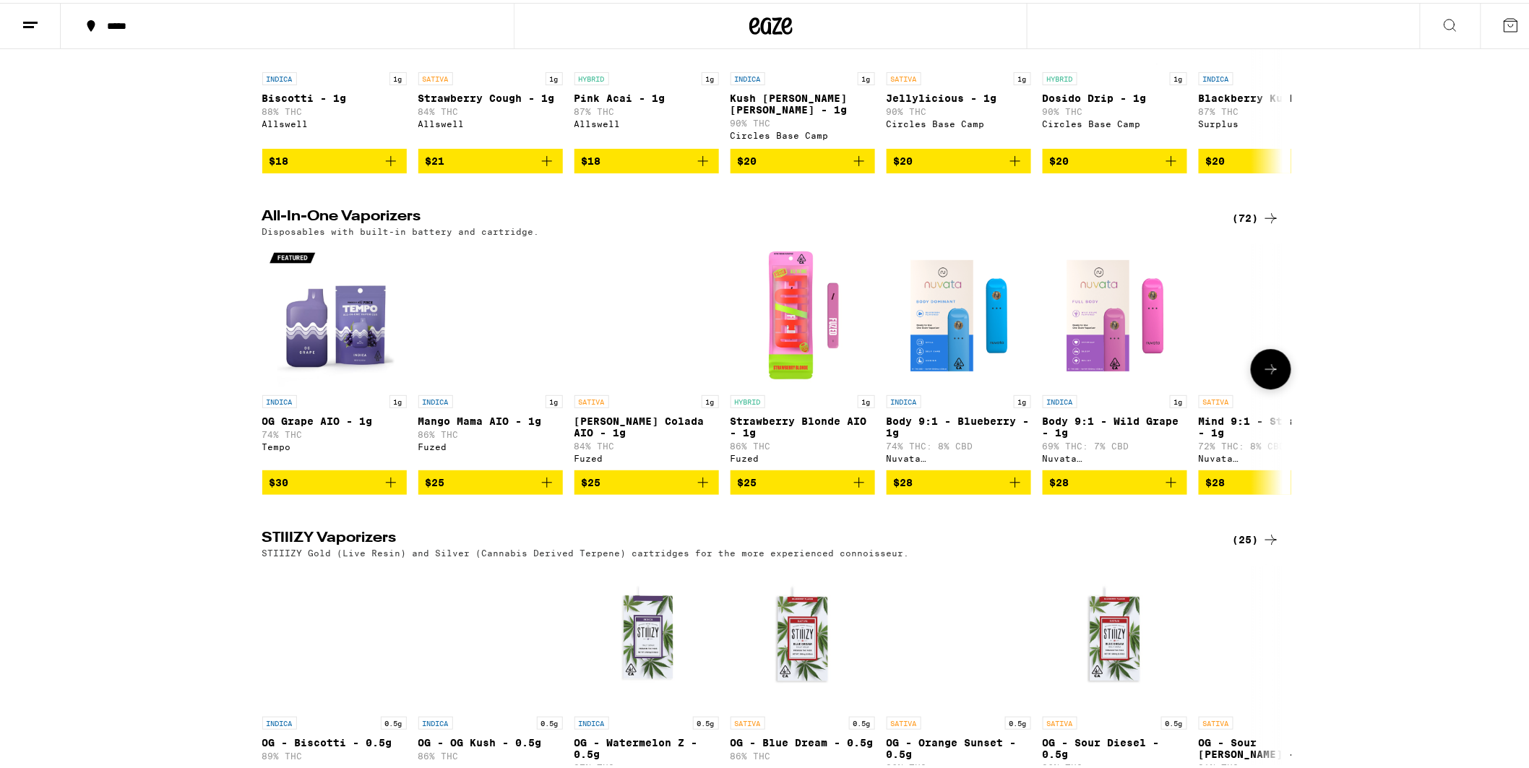
scroll to position [1445, 0]
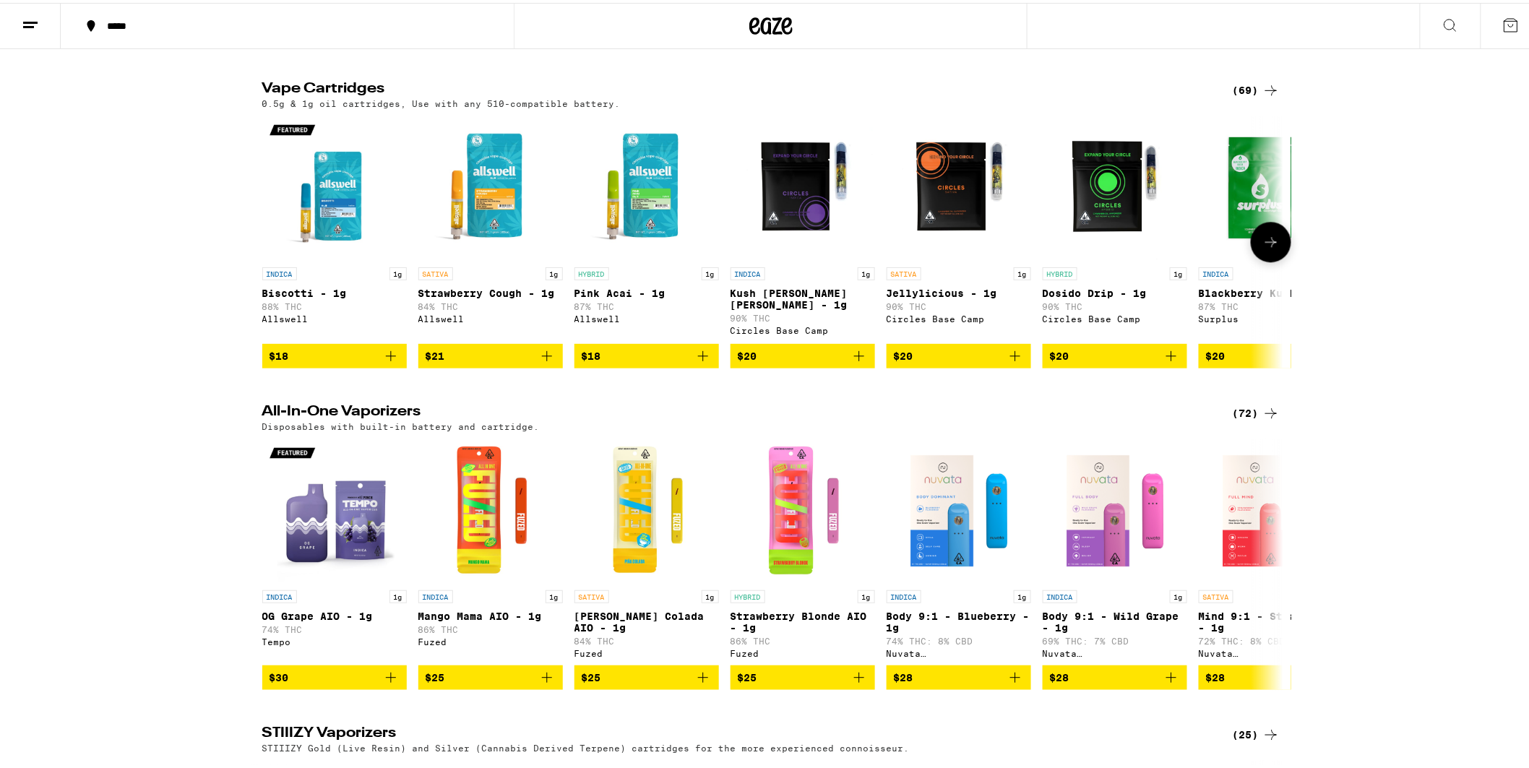
click at [1262, 248] on icon at bounding box center [1270, 239] width 17 height 17
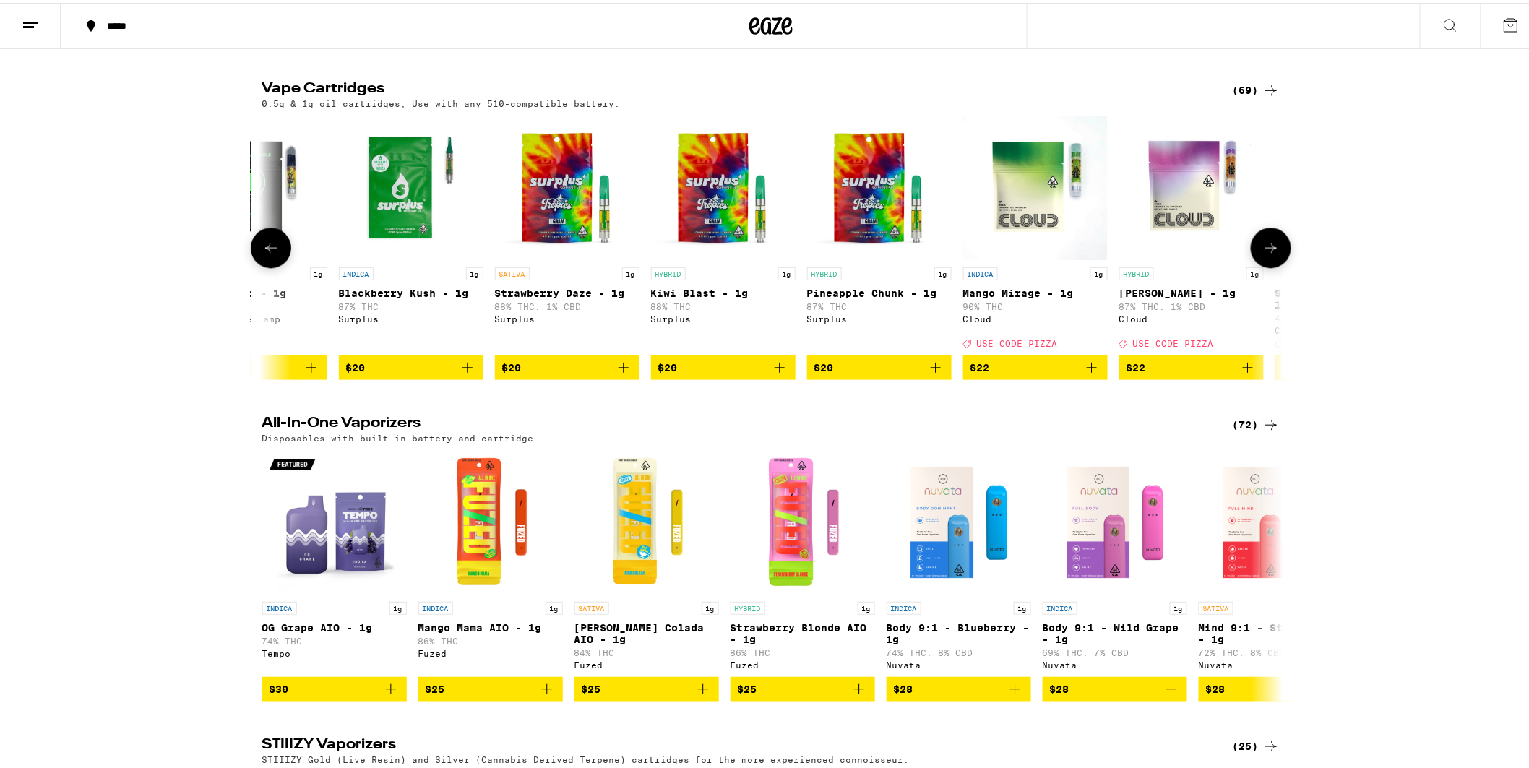
click at [1262, 254] on icon at bounding box center [1270, 244] width 17 height 17
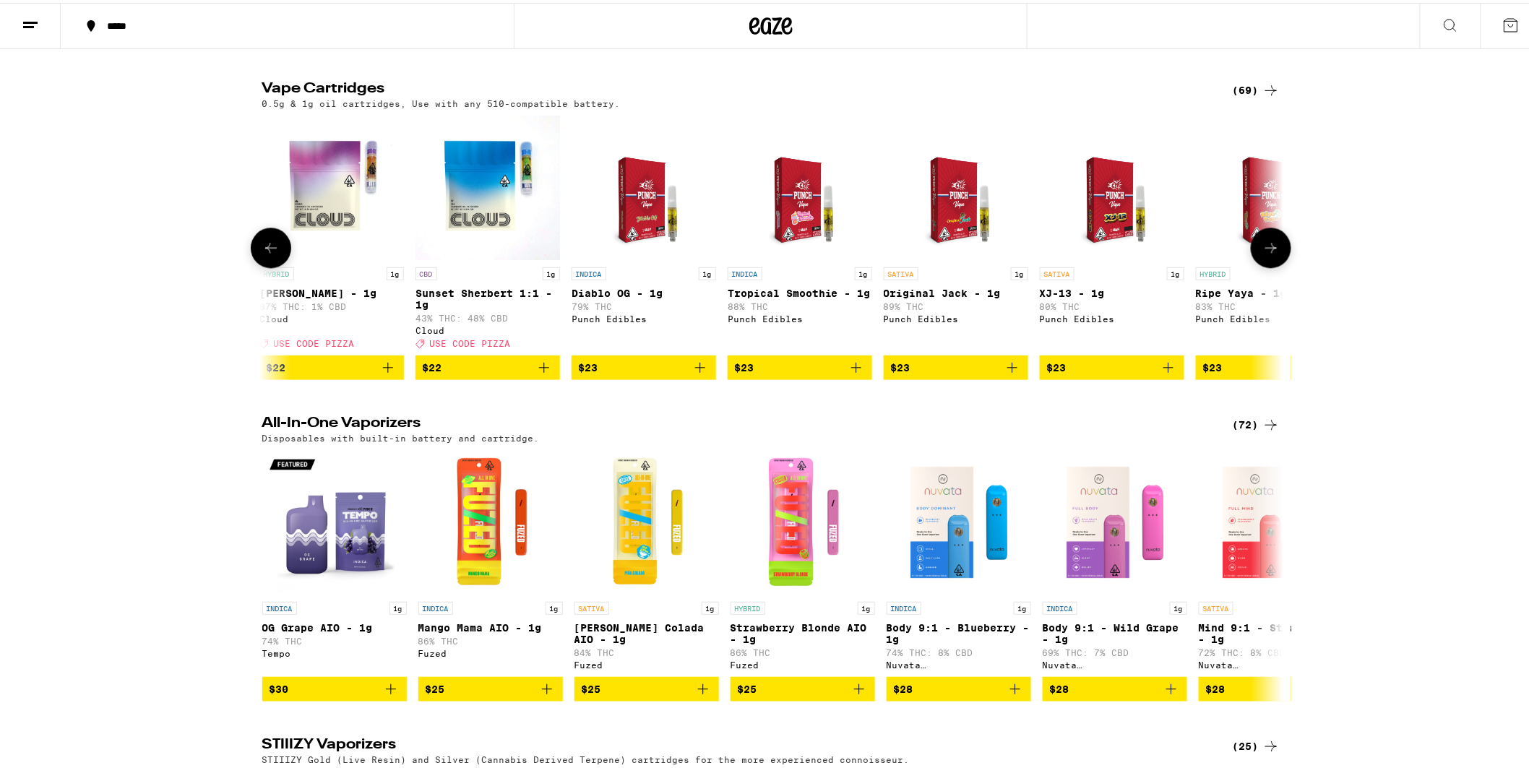
click at [1267, 250] on icon at bounding box center [1271, 245] width 12 height 10
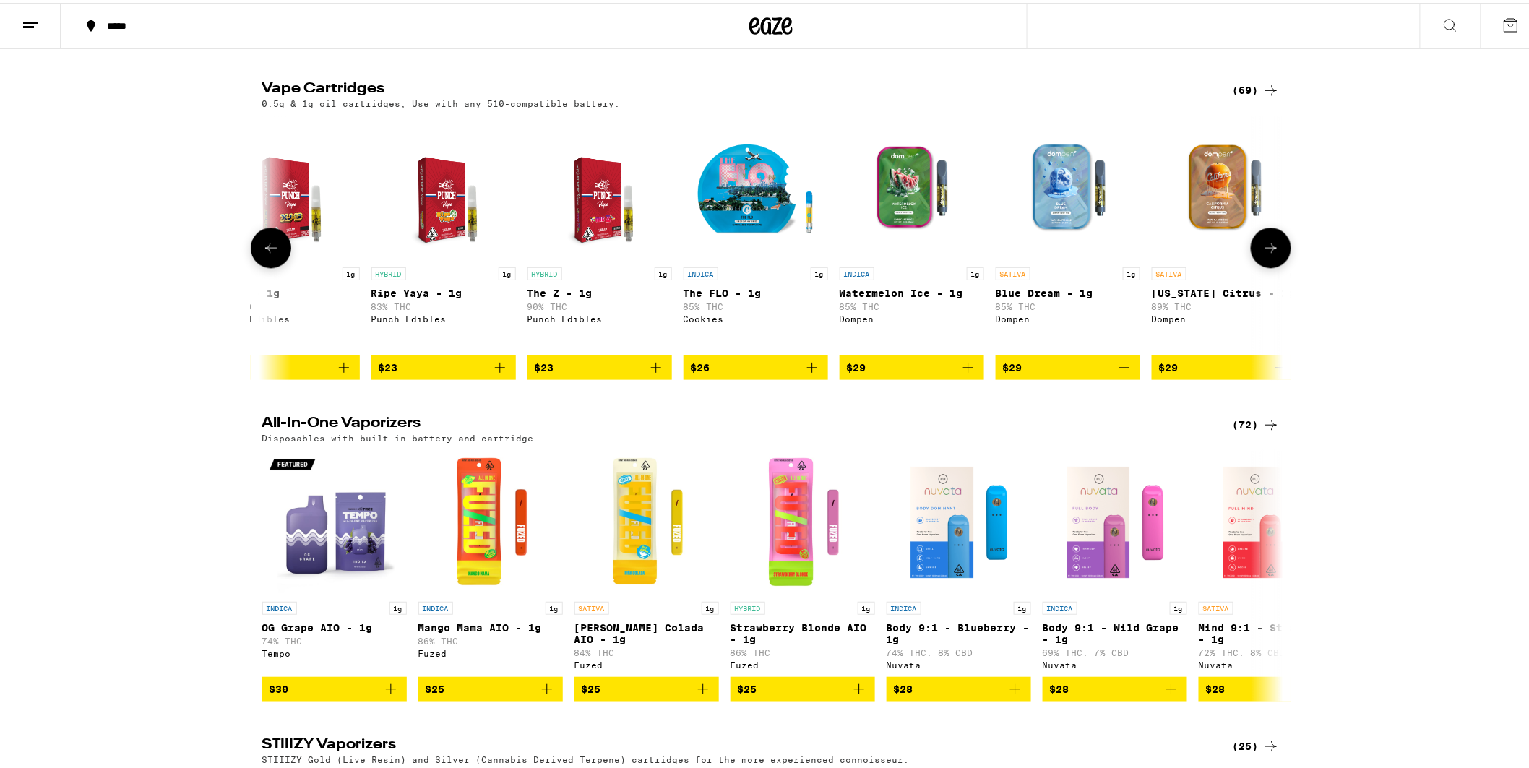
scroll to position [0, 2580]
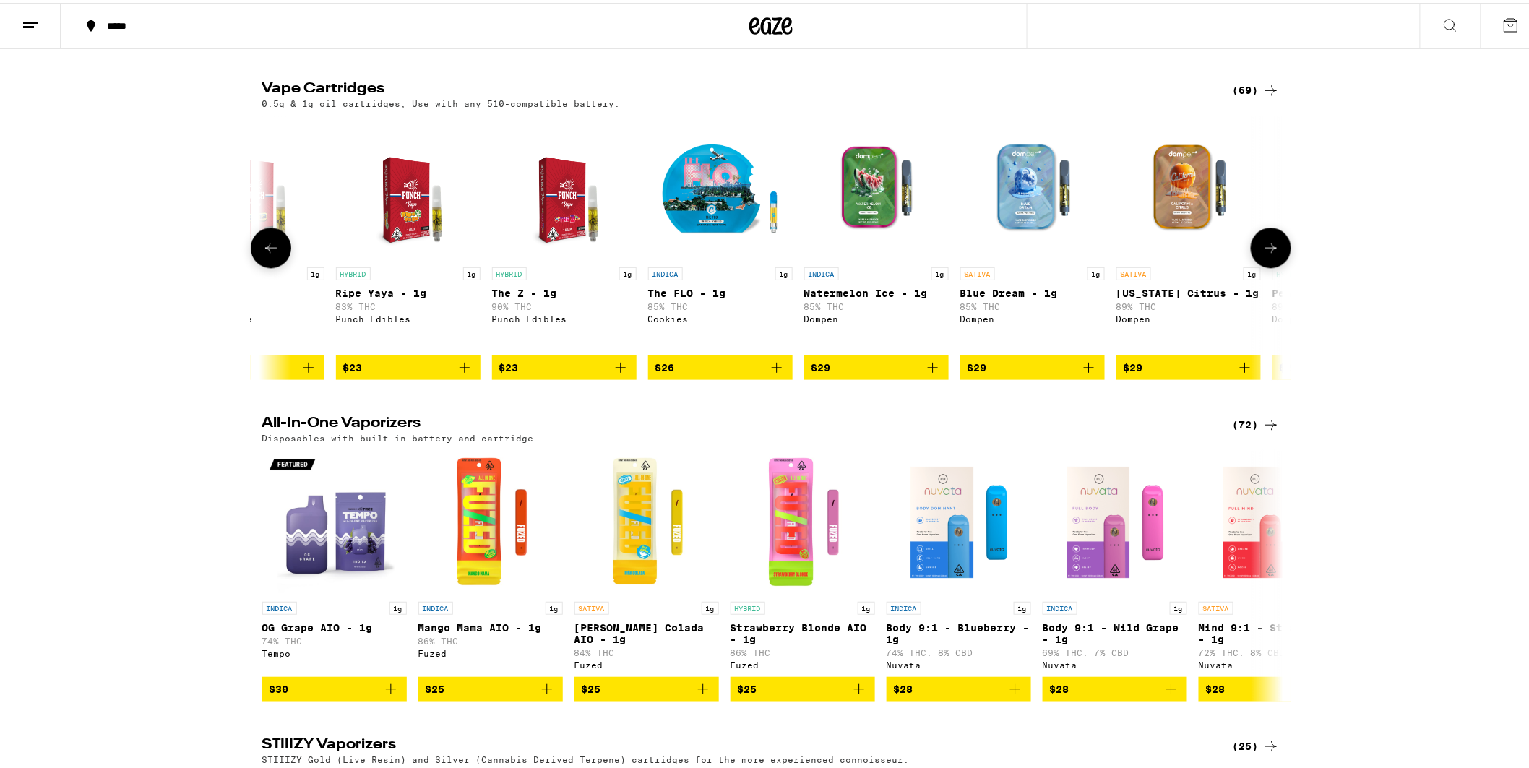
click at [1267, 254] on icon at bounding box center [1270, 244] width 17 height 17
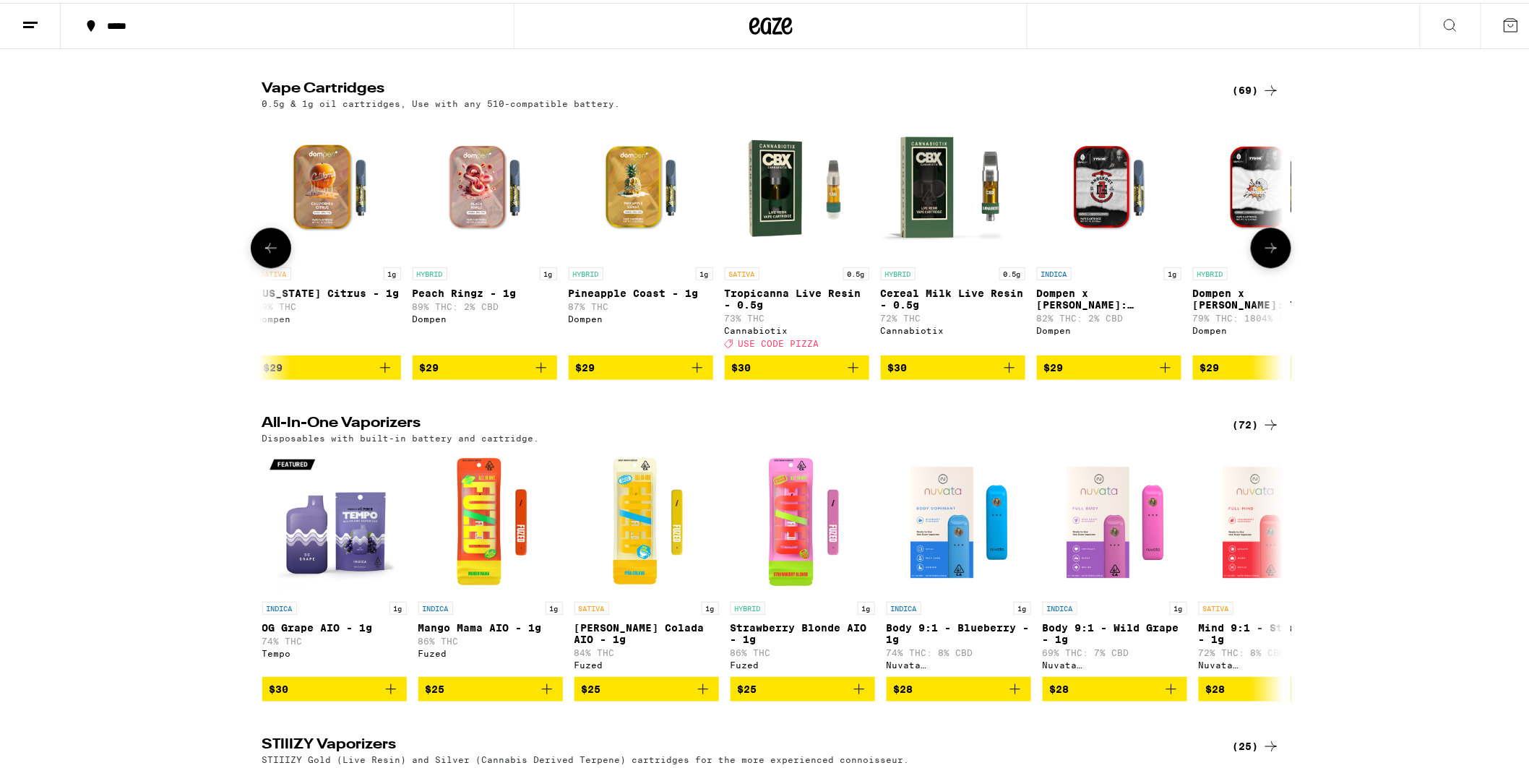
click at [1267, 254] on icon at bounding box center [1270, 244] width 17 height 17
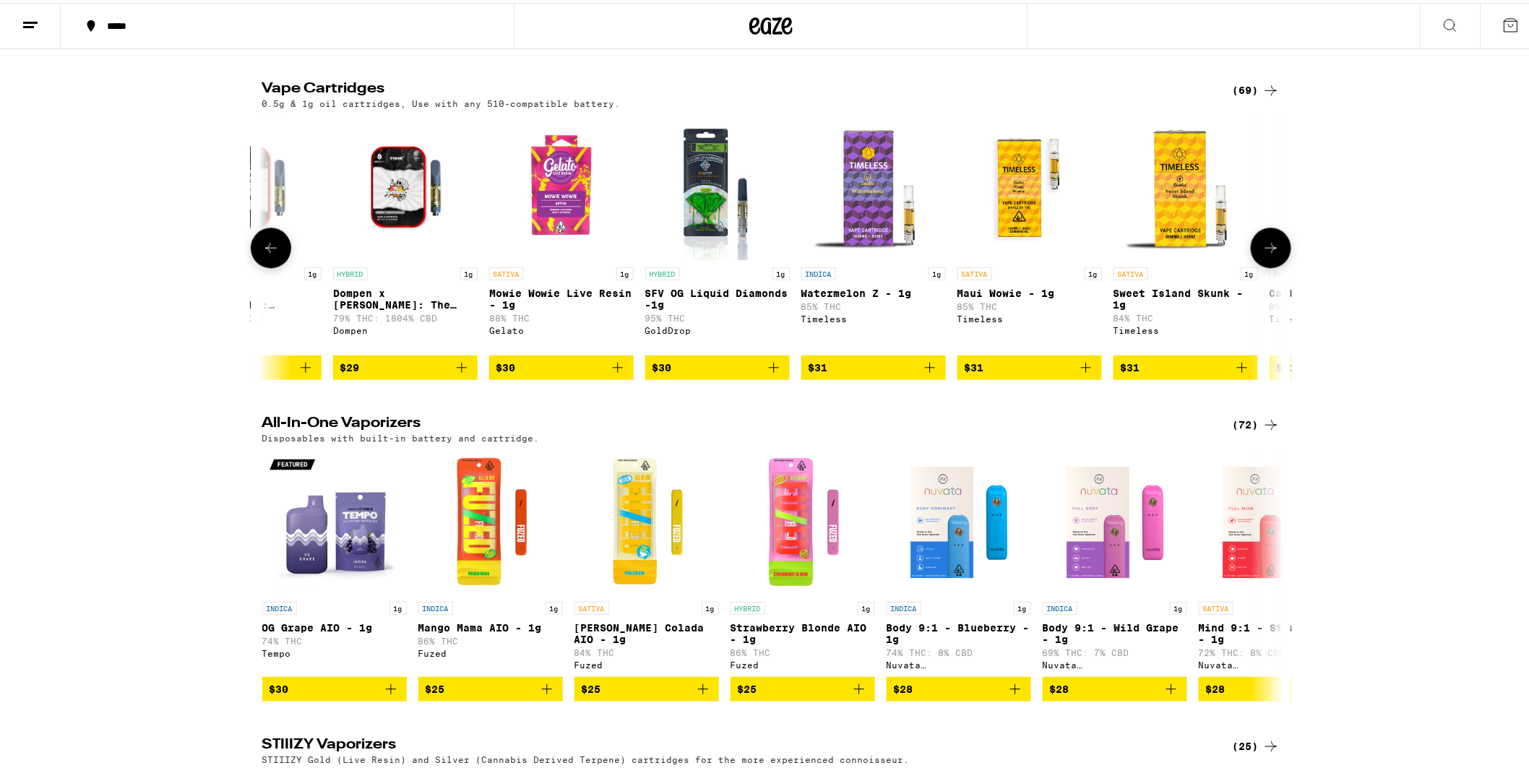
click at [1267, 254] on icon at bounding box center [1270, 244] width 17 height 17
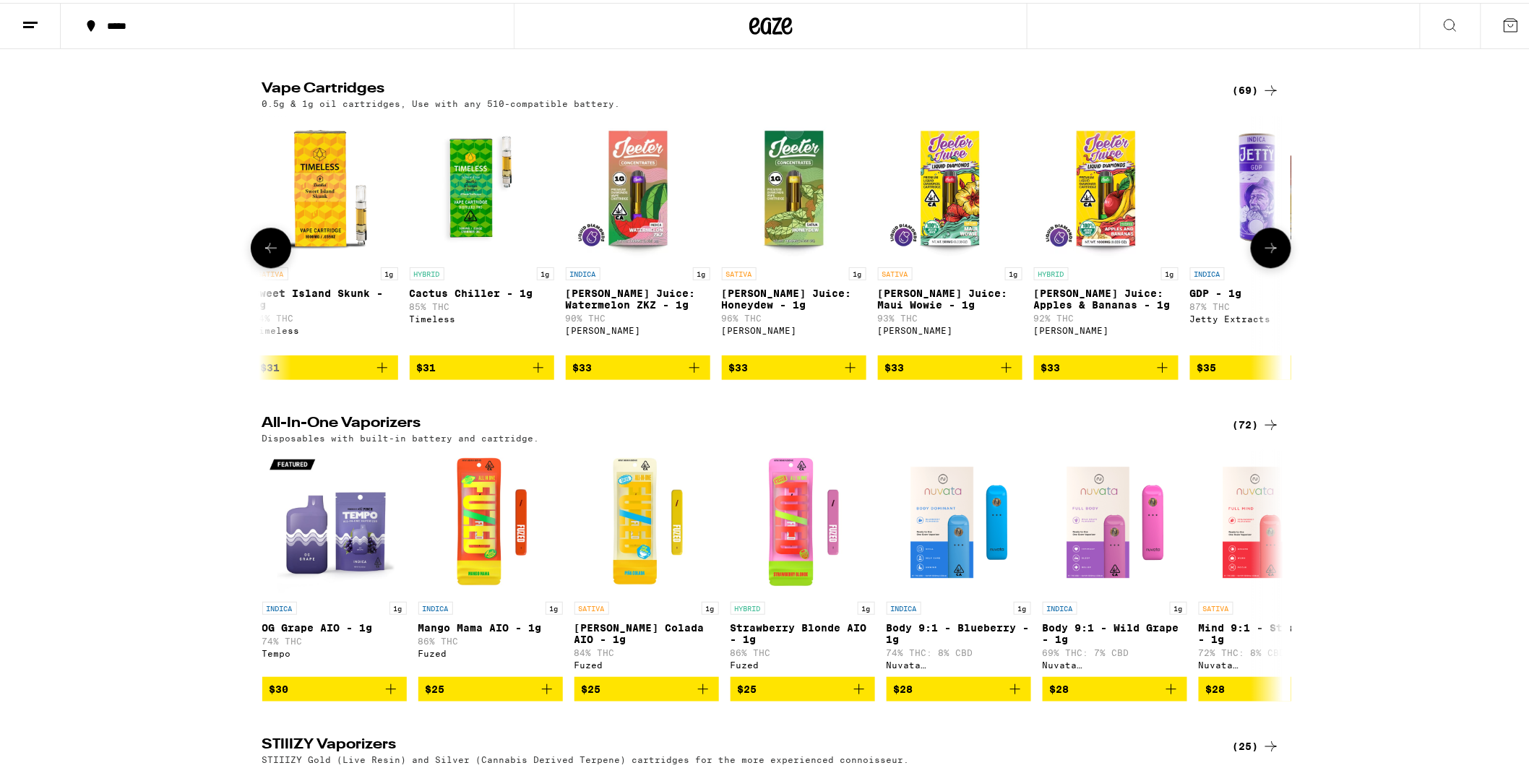
click at [1267, 254] on icon at bounding box center [1270, 244] width 17 height 17
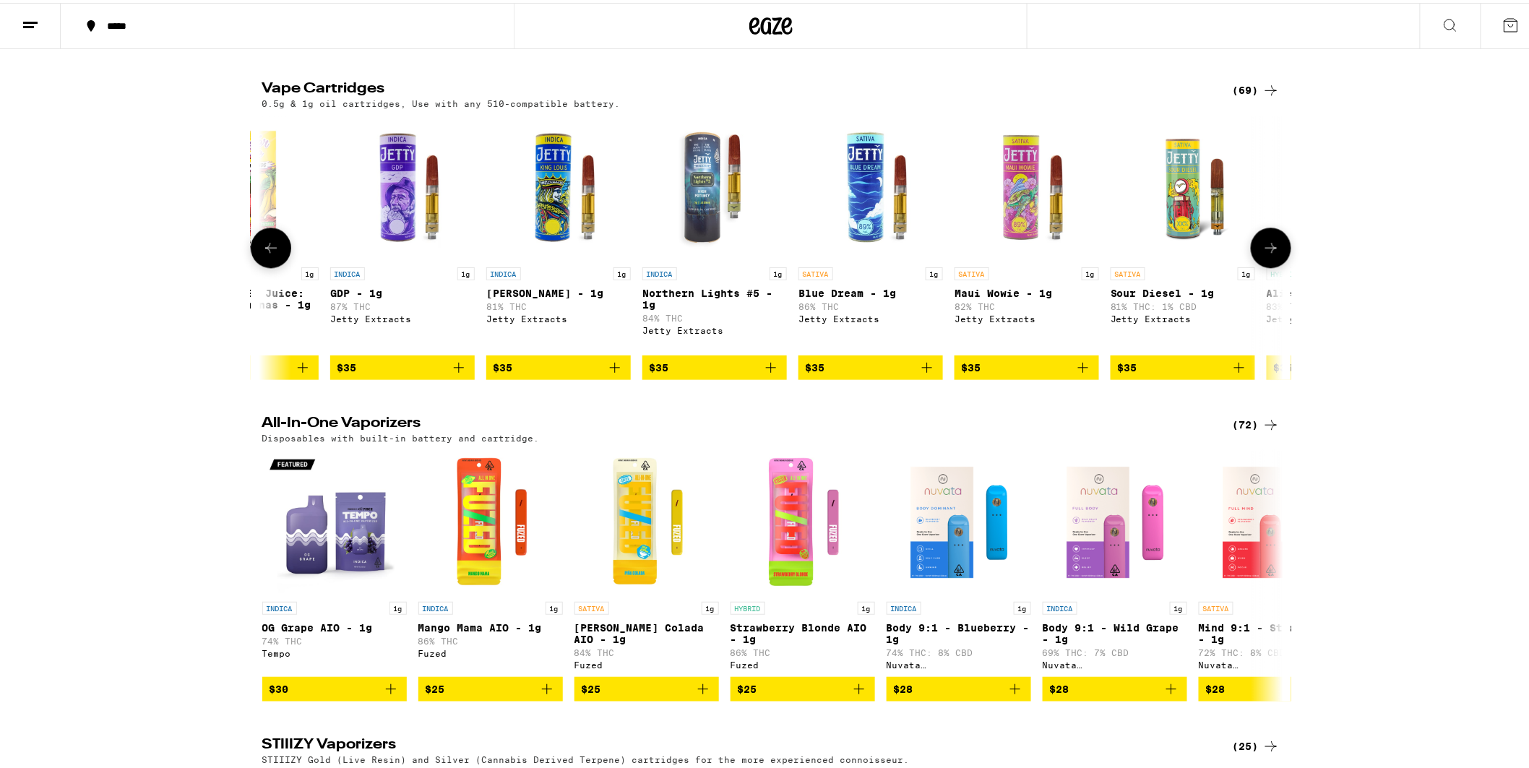
click at [1267, 254] on icon at bounding box center [1270, 244] width 17 height 17
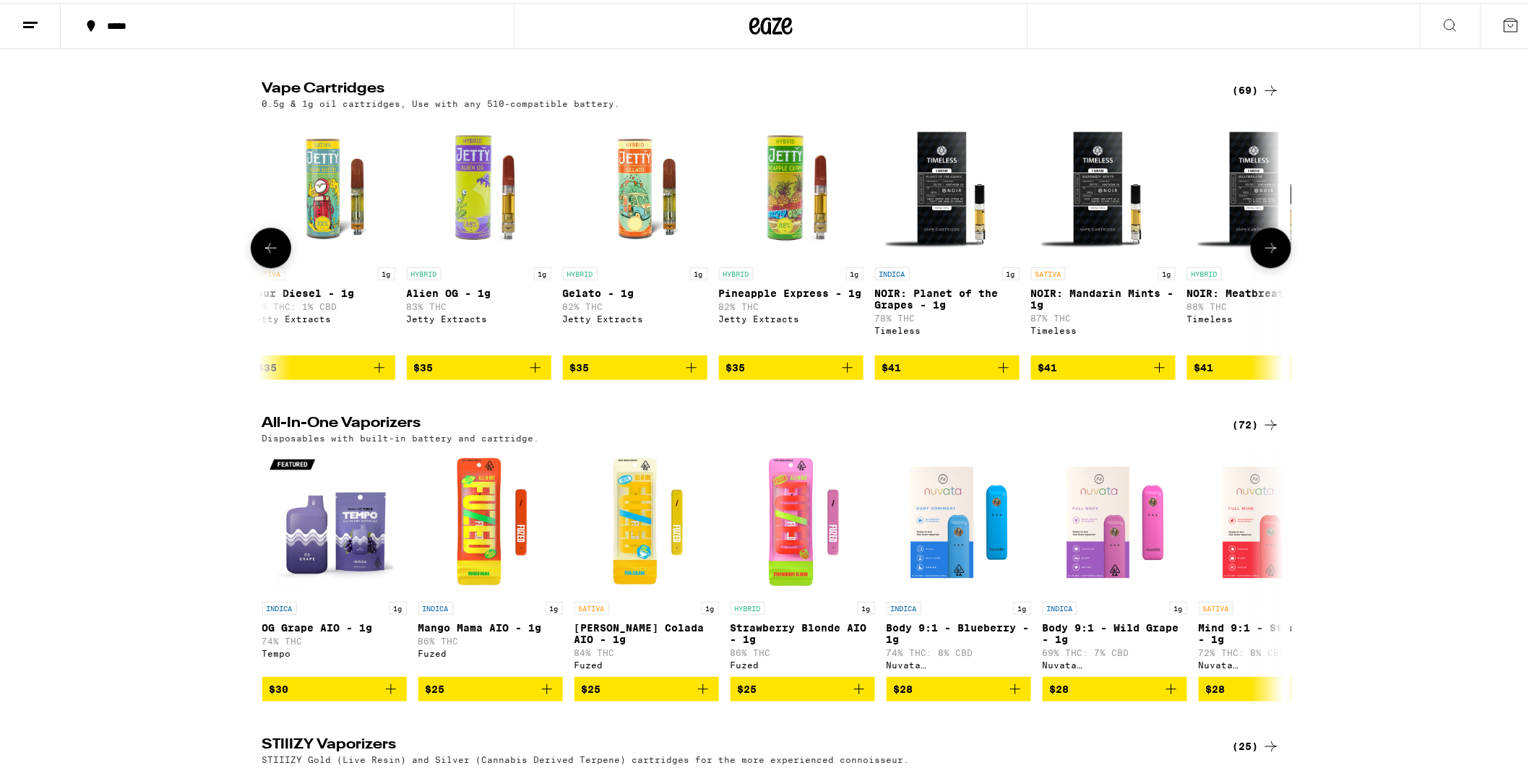
click at [1267, 254] on icon at bounding box center [1270, 244] width 17 height 17
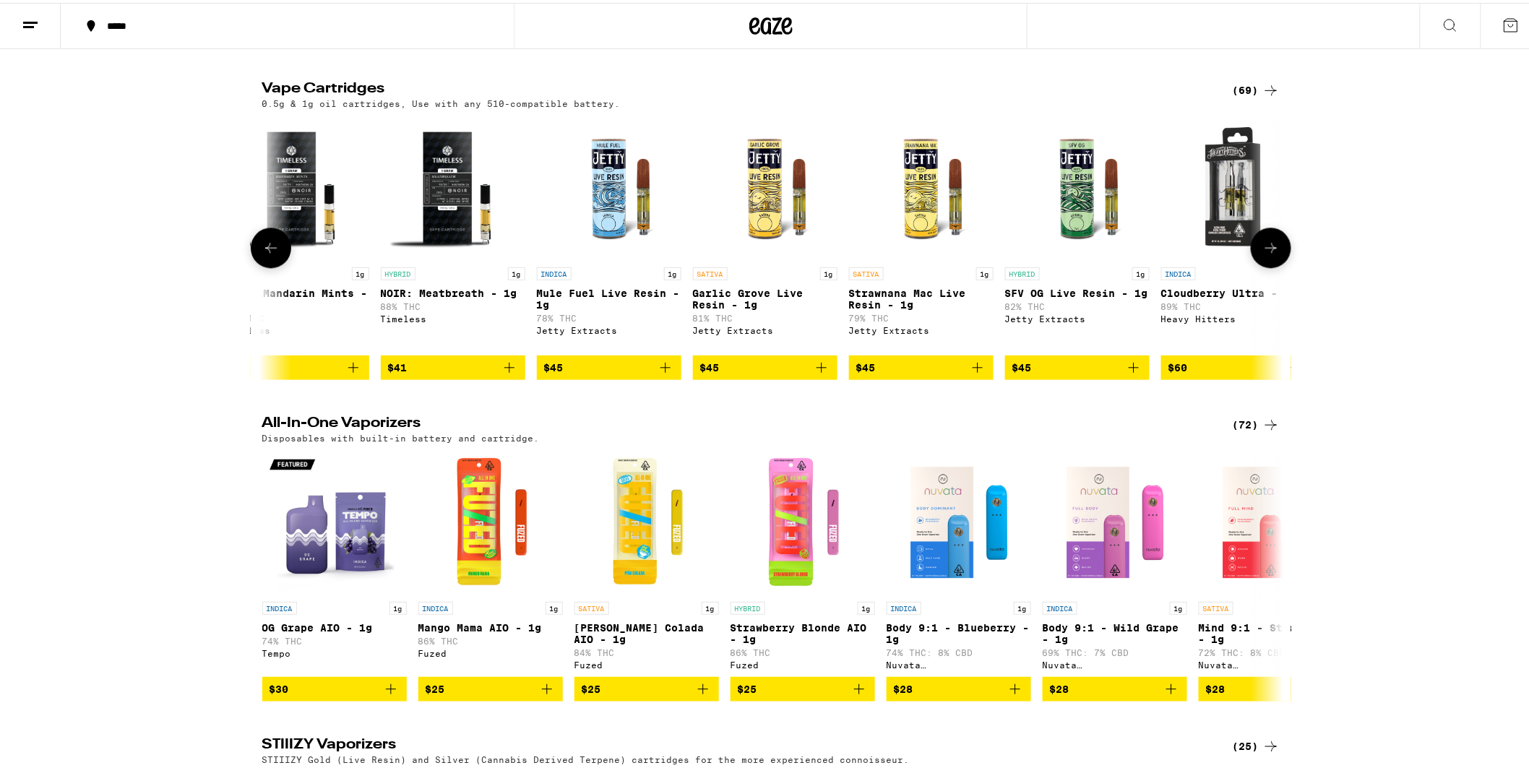
scroll to position [0, 7739]
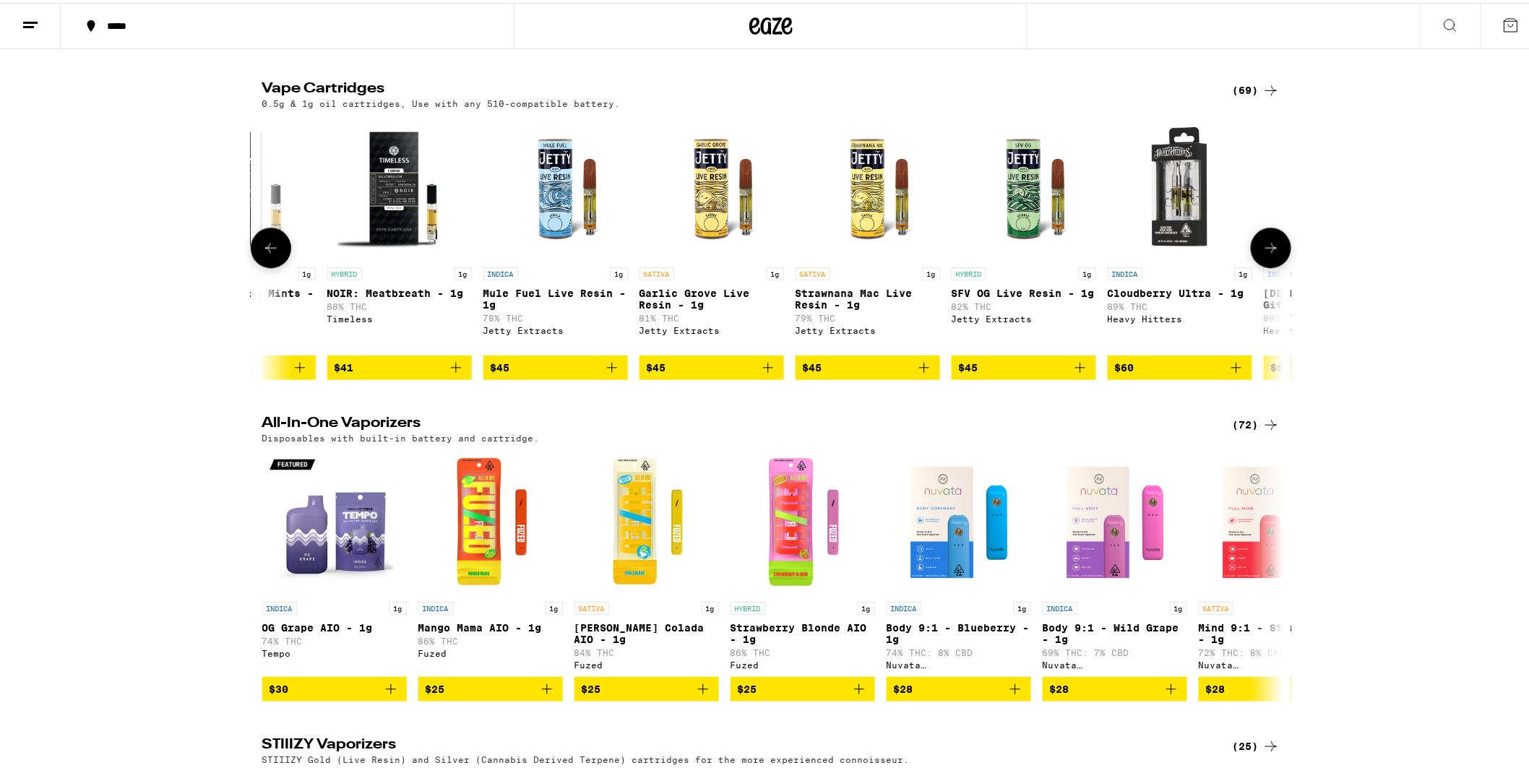
click at [1267, 254] on icon at bounding box center [1270, 244] width 17 height 17
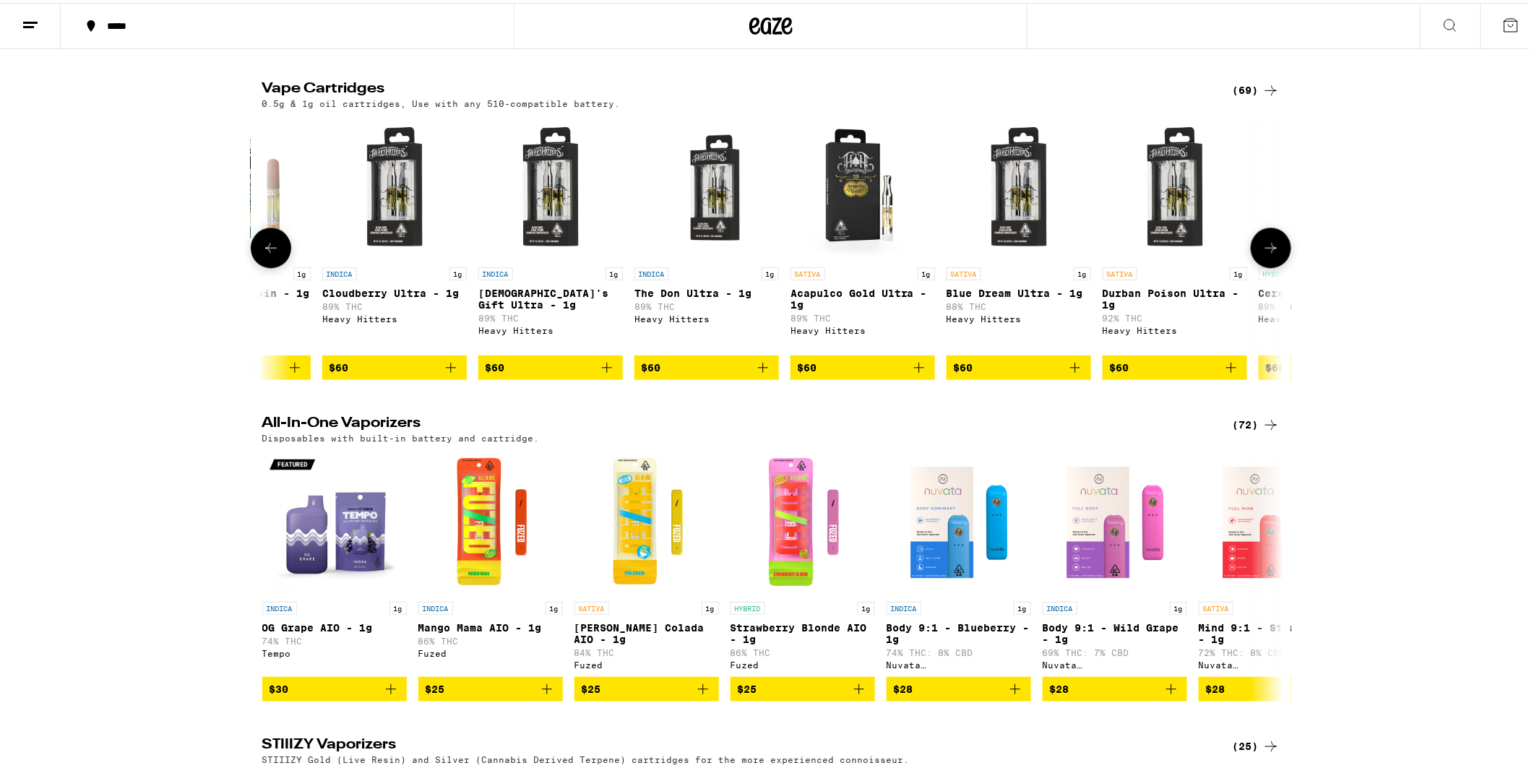
scroll to position [0, 8599]
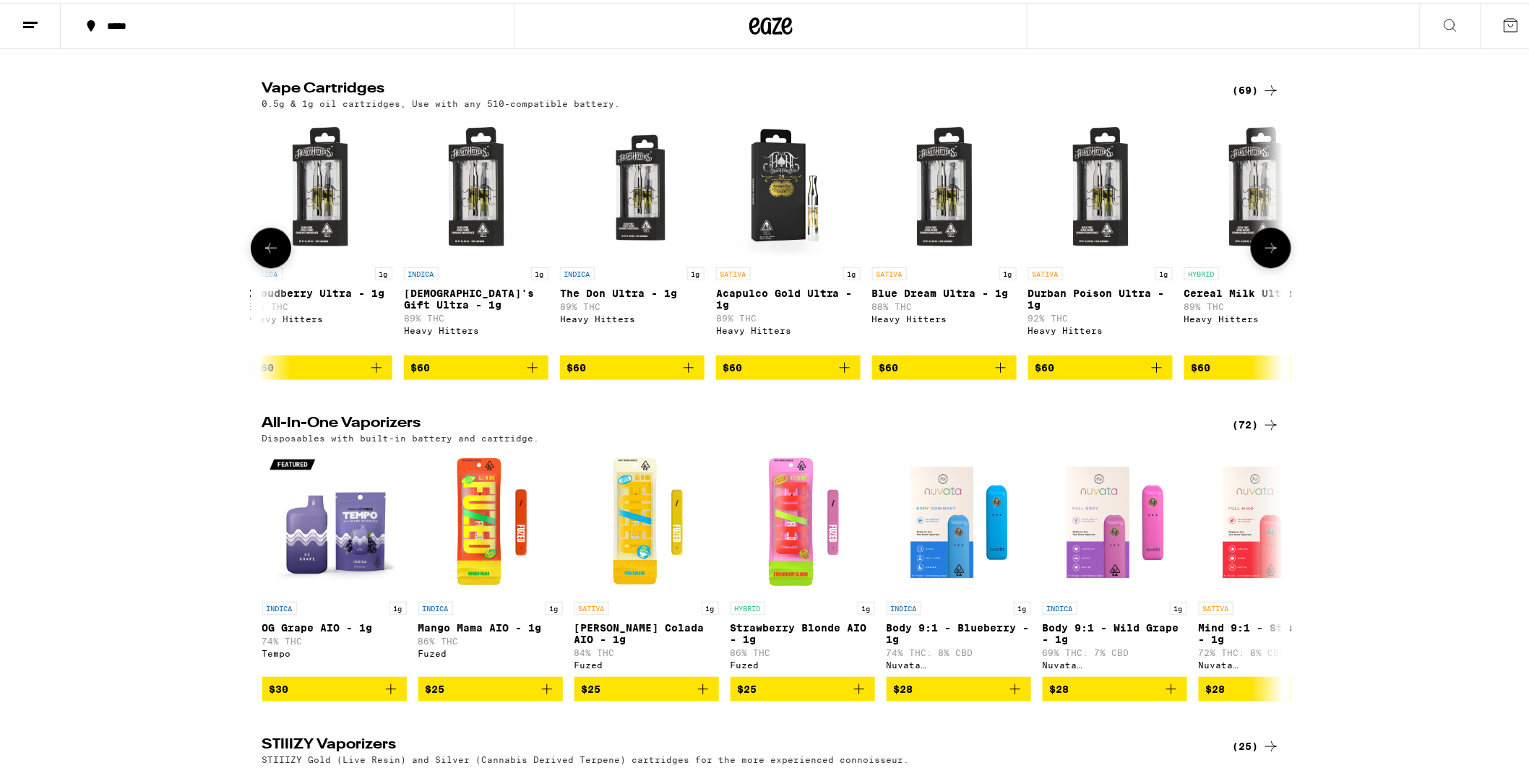
click at [1266, 254] on icon at bounding box center [1270, 244] width 17 height 17
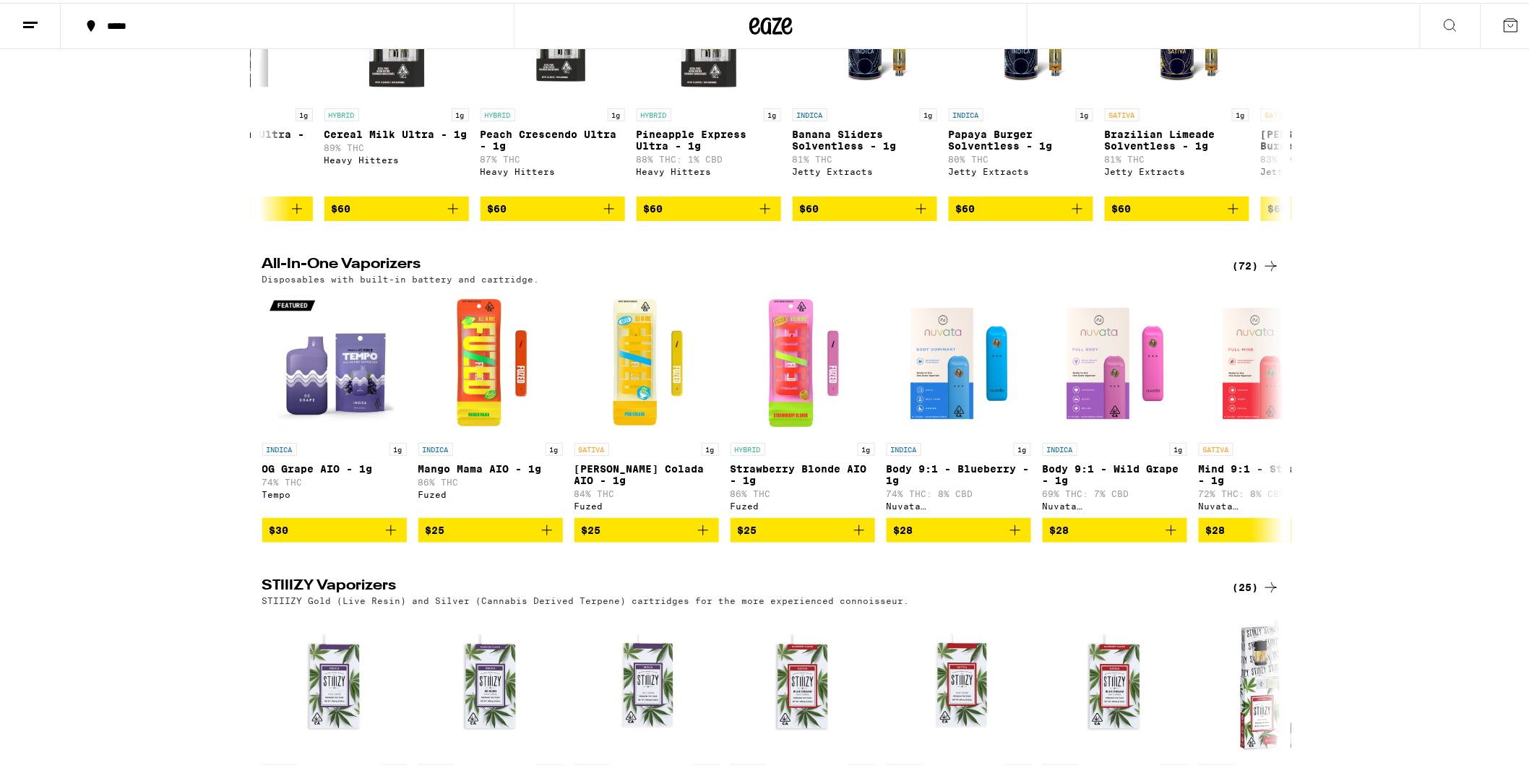
scroll to position [1606, 0]
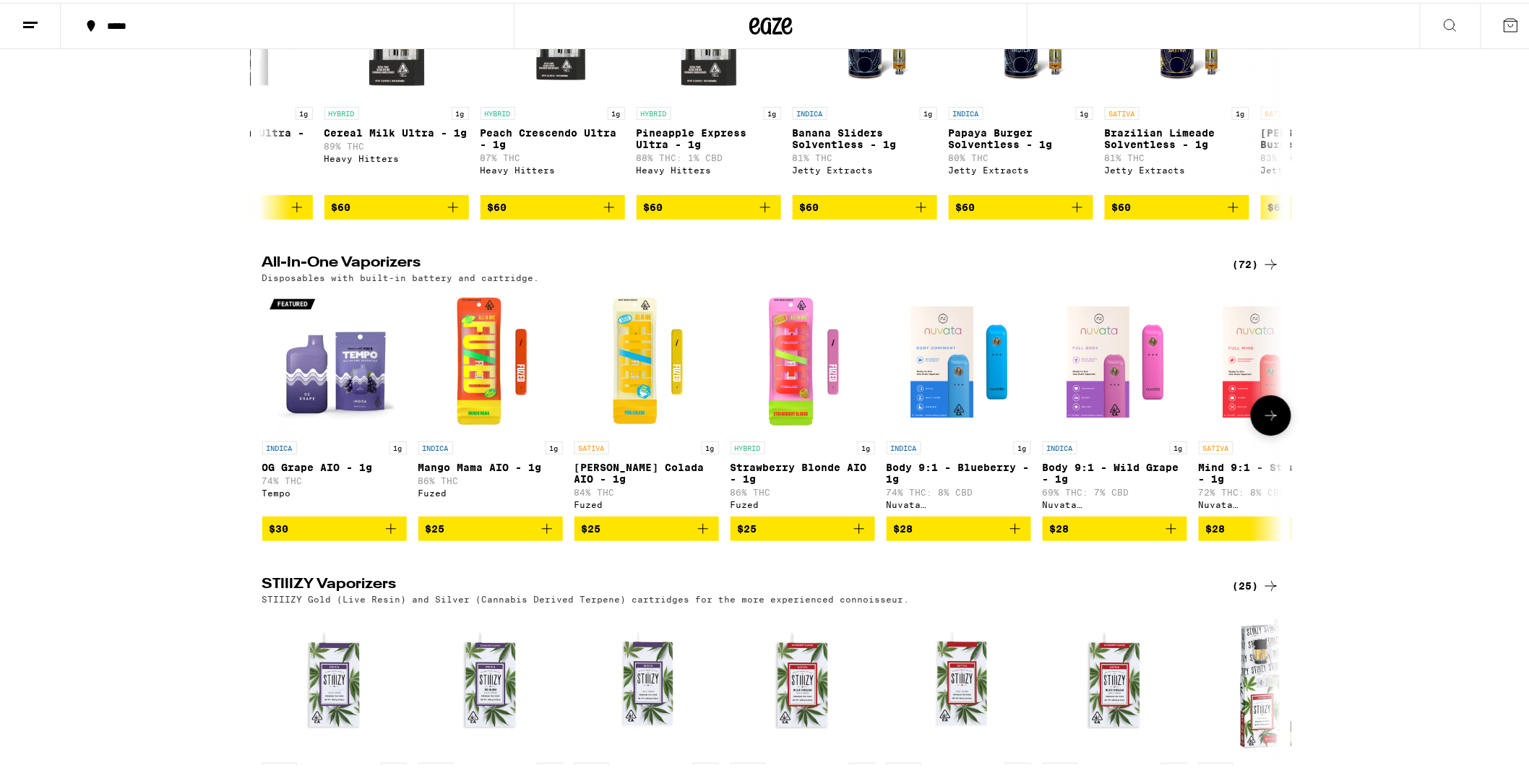
click at [1262, 421] on icon at bounding box center [1270, 412] width 17 height 17
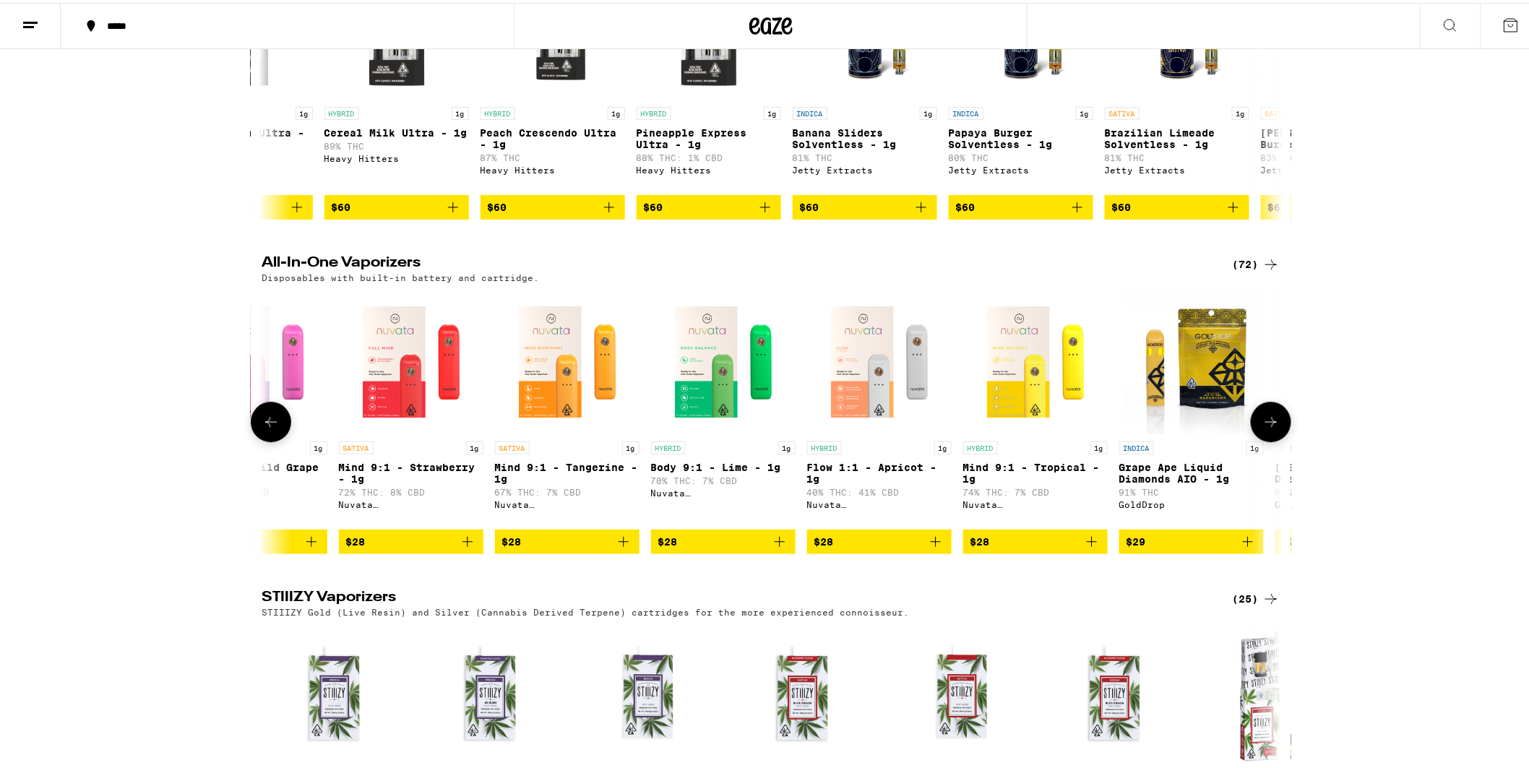
click at [1262, 428] on icon at bounding box center [1270, 418] width 17 height 17
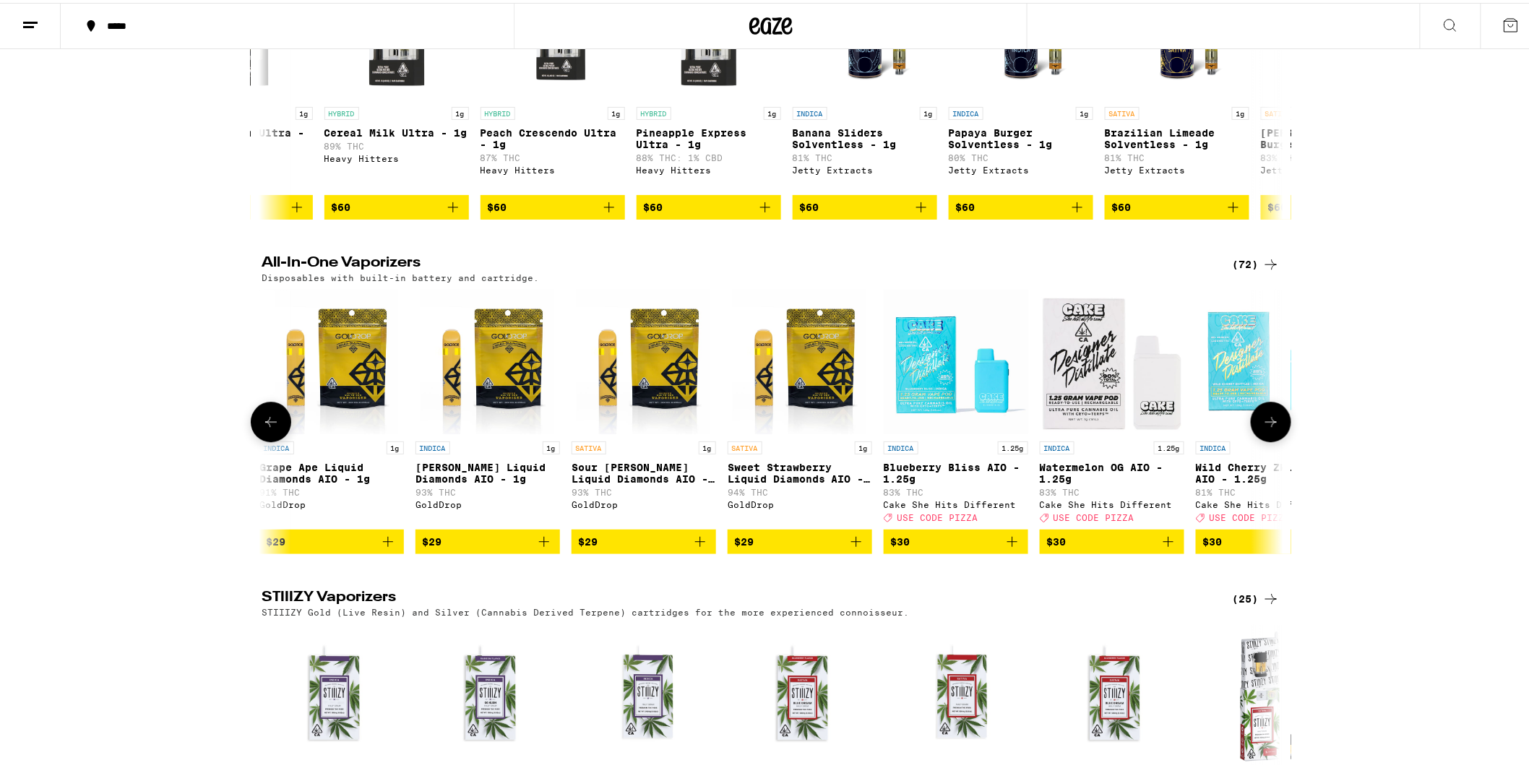
click at [1262, 428] on icon at bounding box center [1270, 418] width 17 height 17
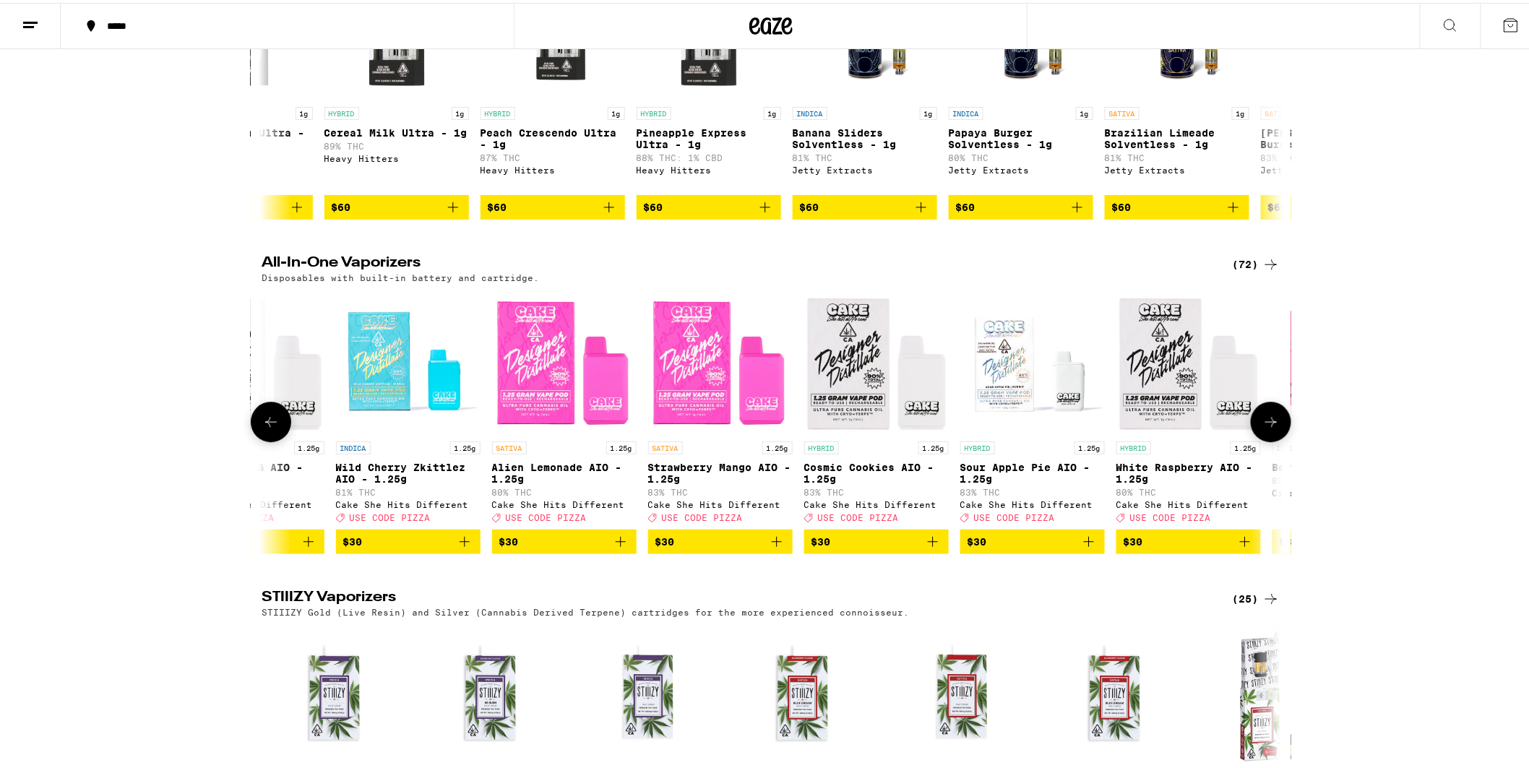
click at [1262, 428] on icon at bounding box center [1270, 418] width 17 height 17
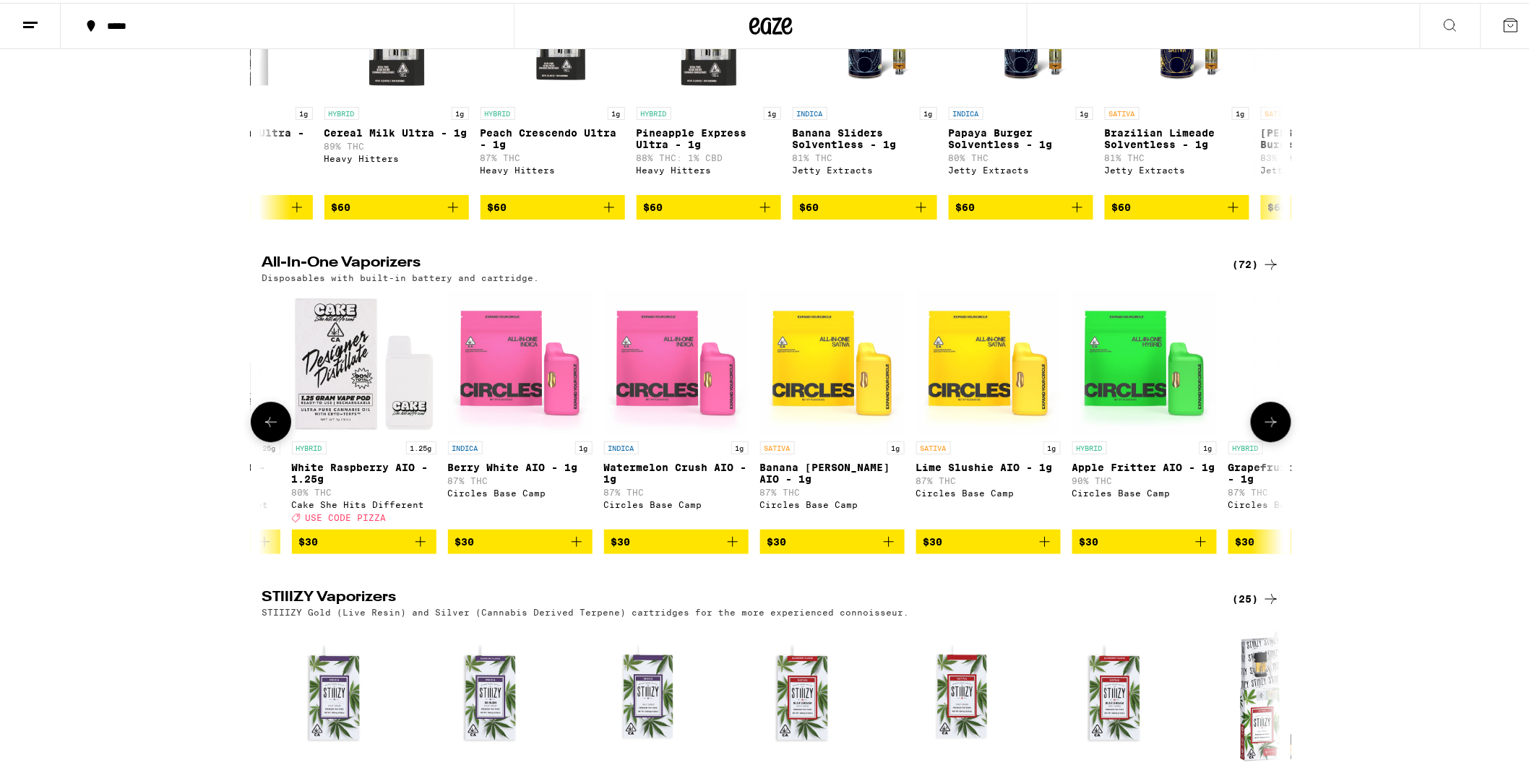
scroll to position [0, 3440]
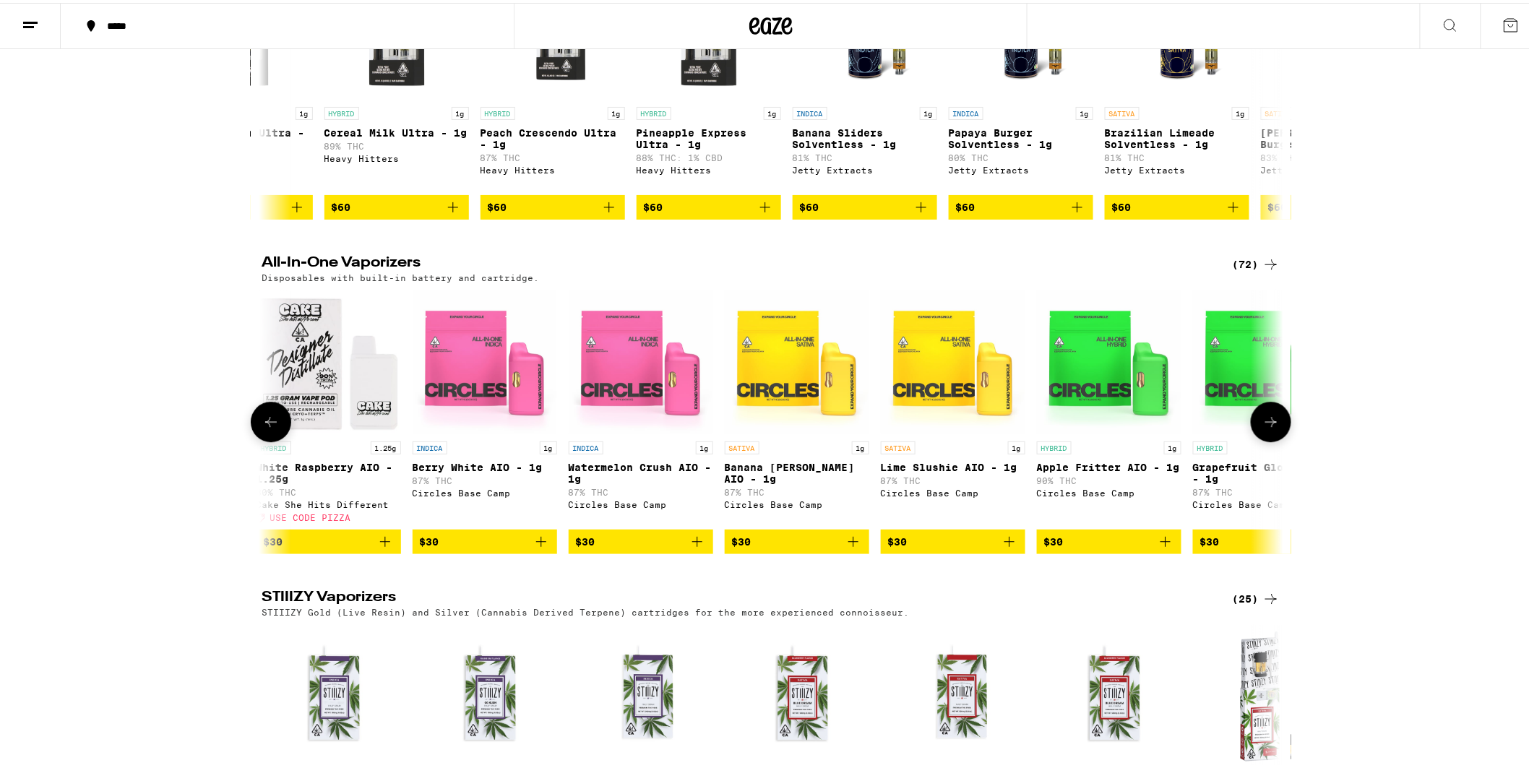
click at [1262, 428] on icon at bounding box center [1270, 418] width 17 height 17
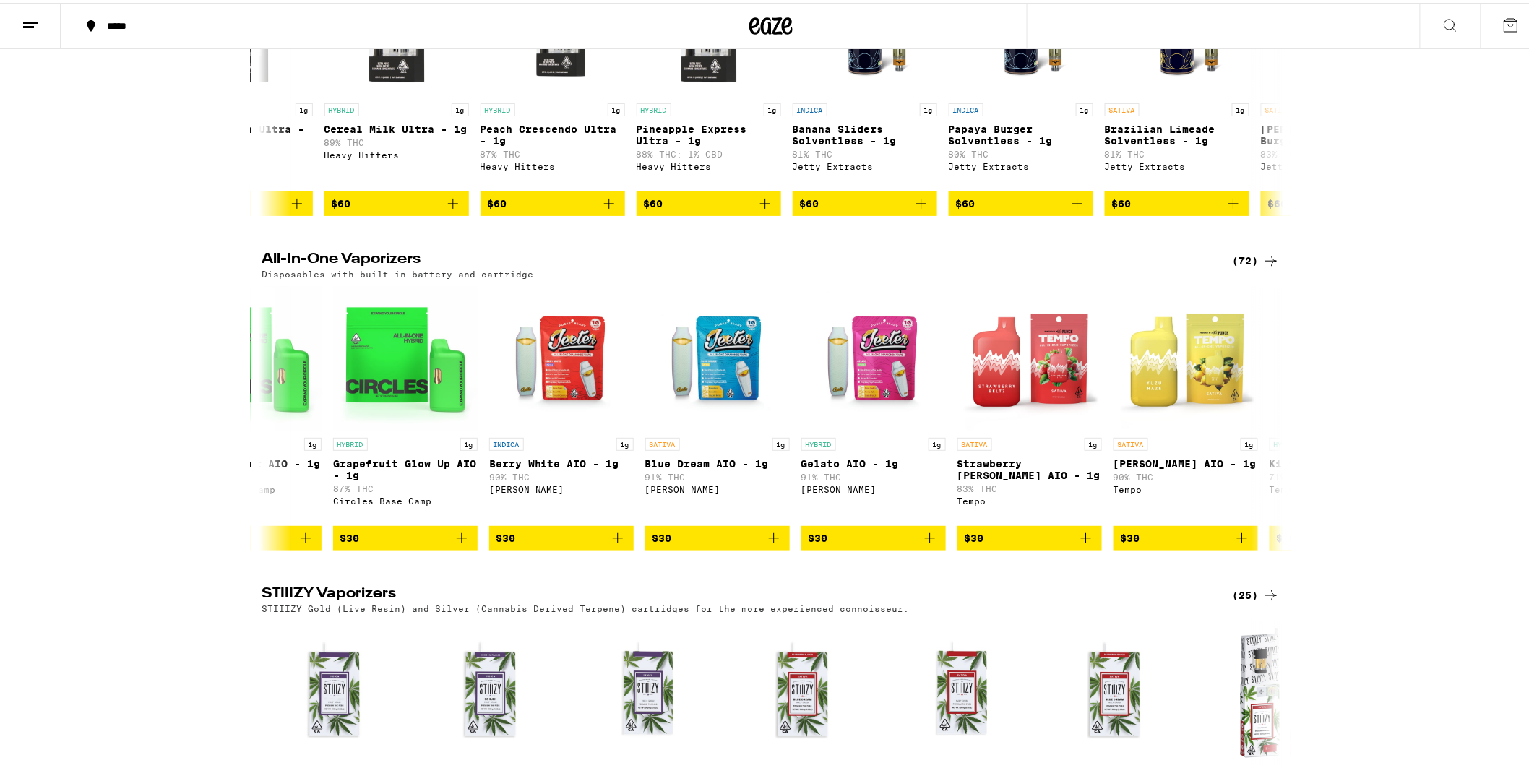
scroll to position [1606, 0]
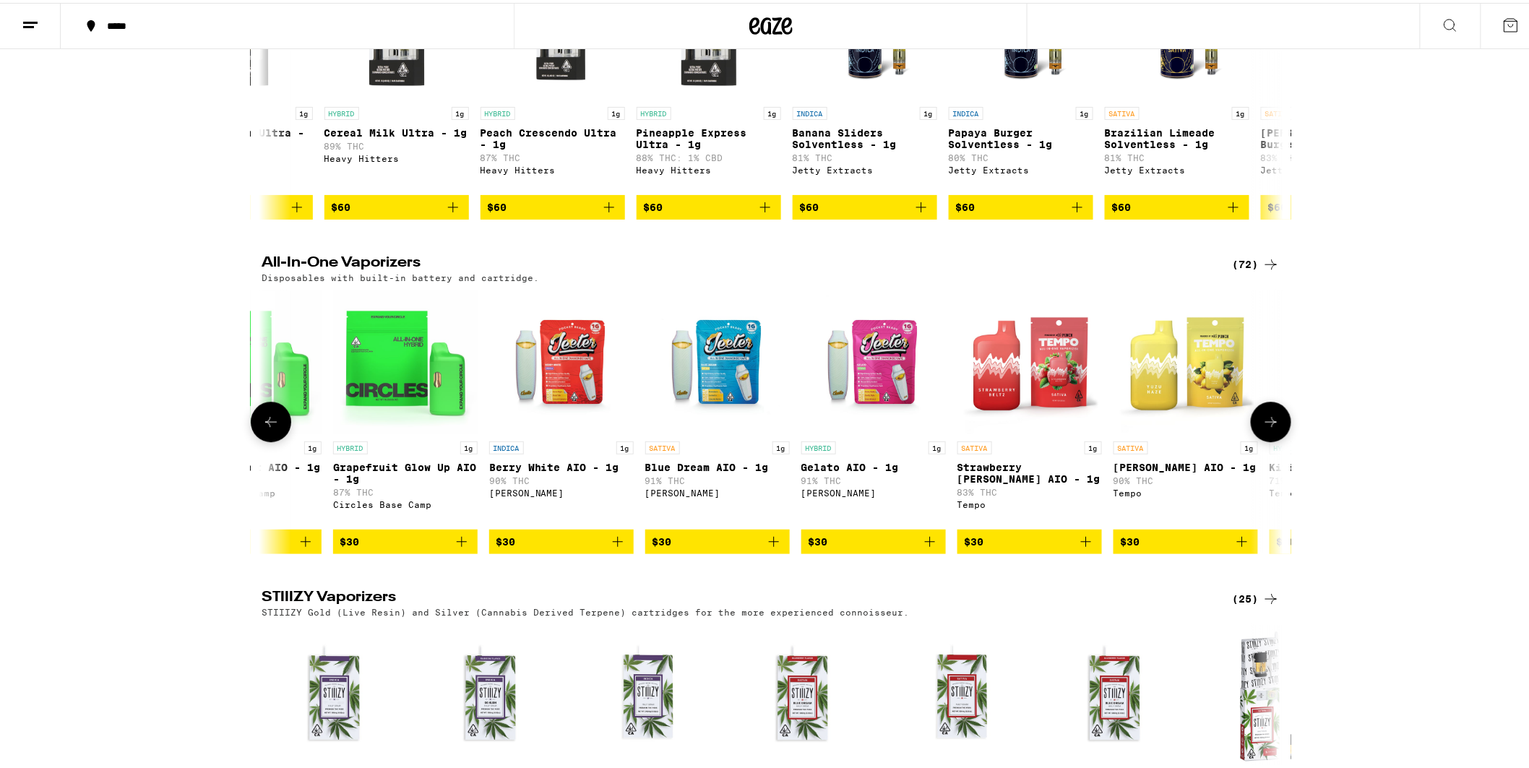
click at [691, 548] on span "$30" at bounding box center [718, 538] width 130 height 17
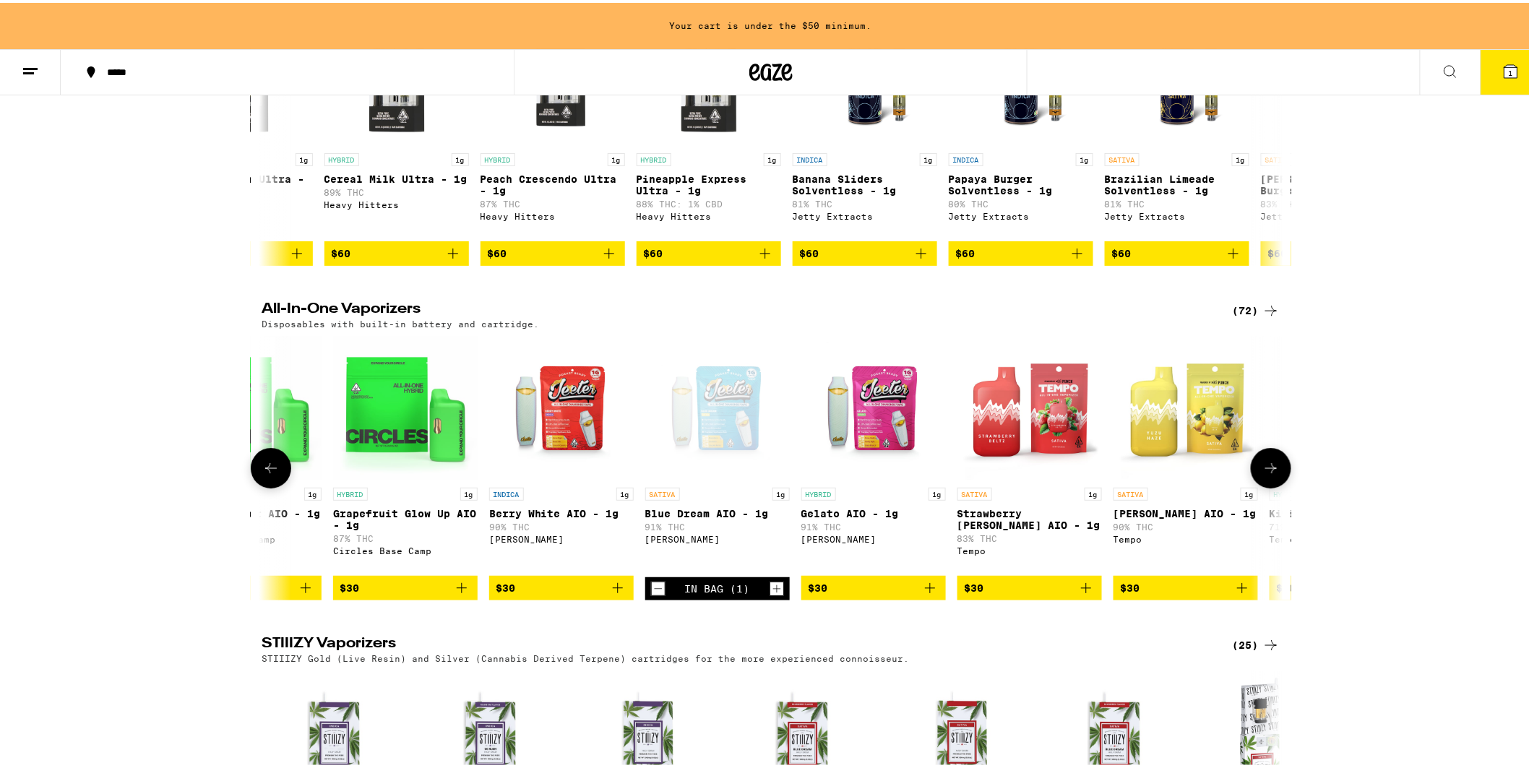
scroll to position [1651, 0]
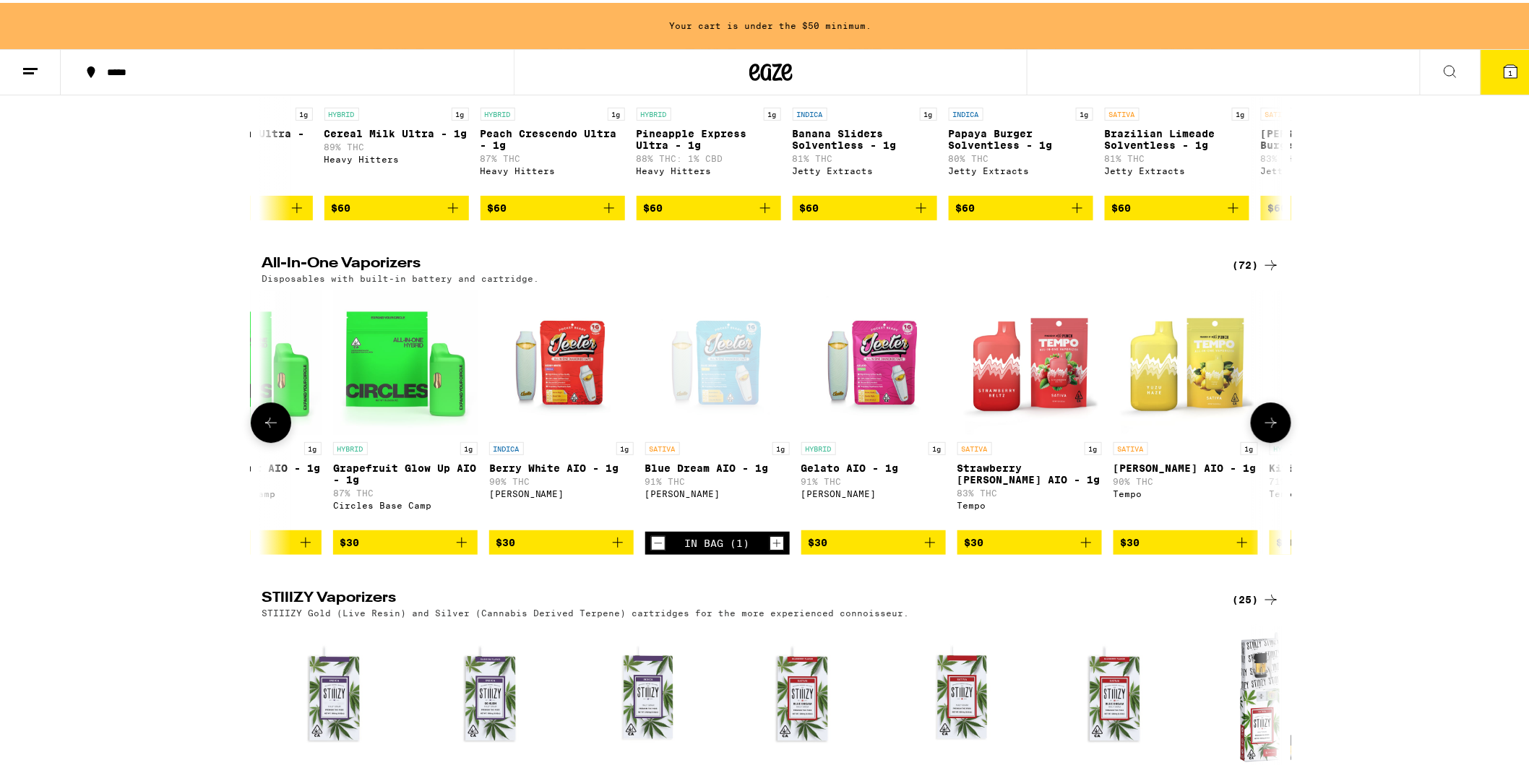
click at [526, 548] on span "$30" at bounding box center [561, 539] width 130 height 17
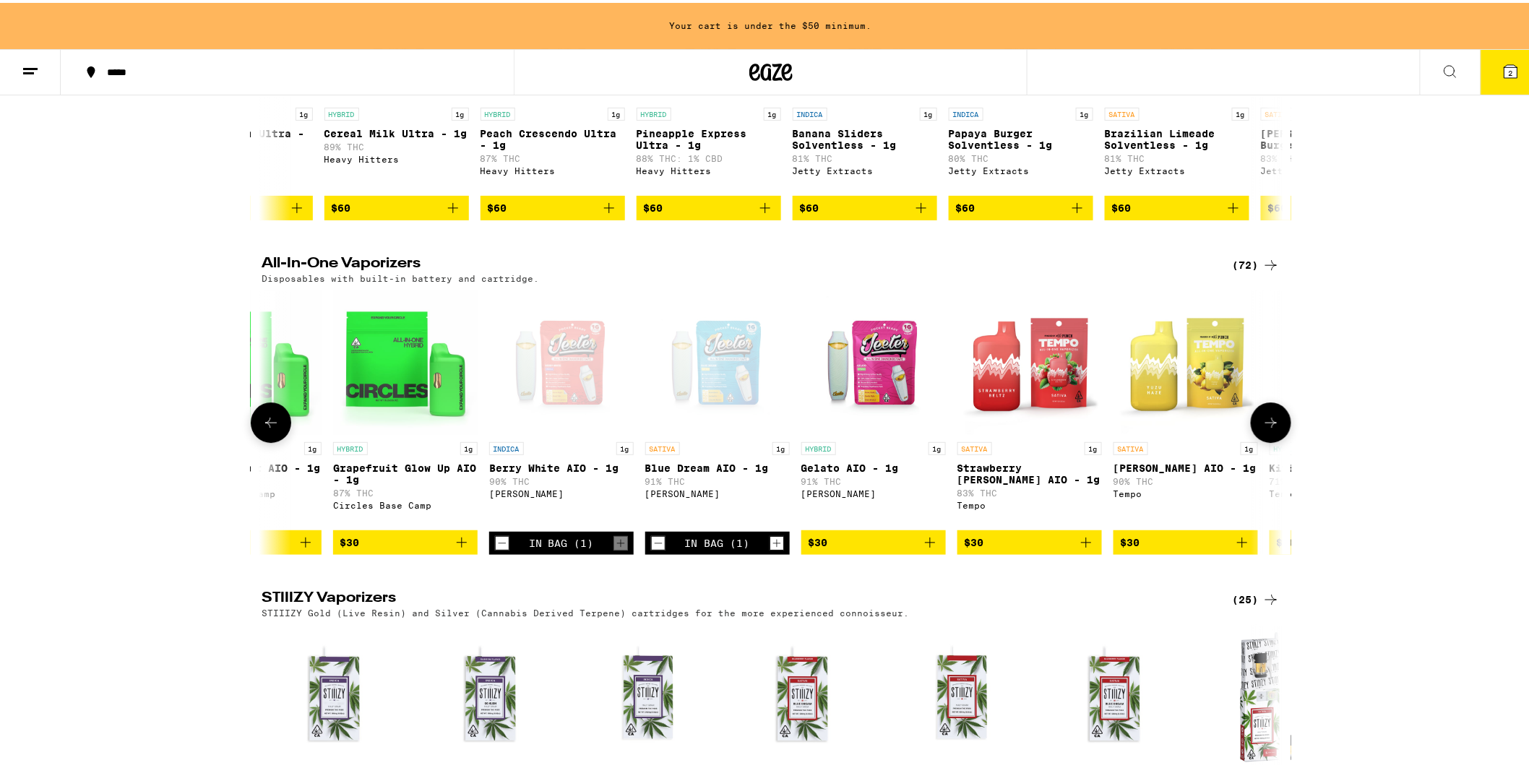
scroll to position [1606, 0]
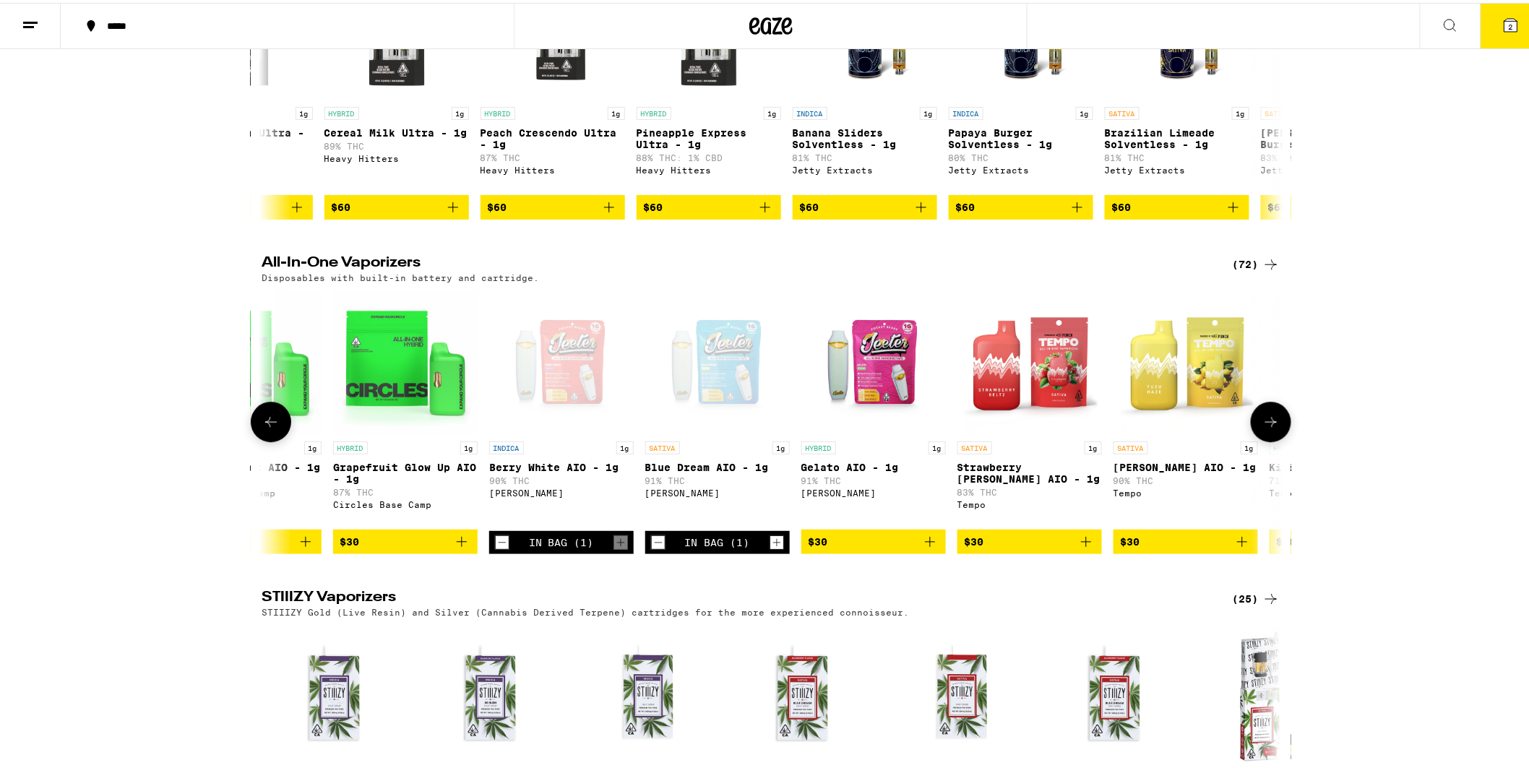
click at [1263, 428] on icon at bounding box center [1270, 418] width 17 height 17
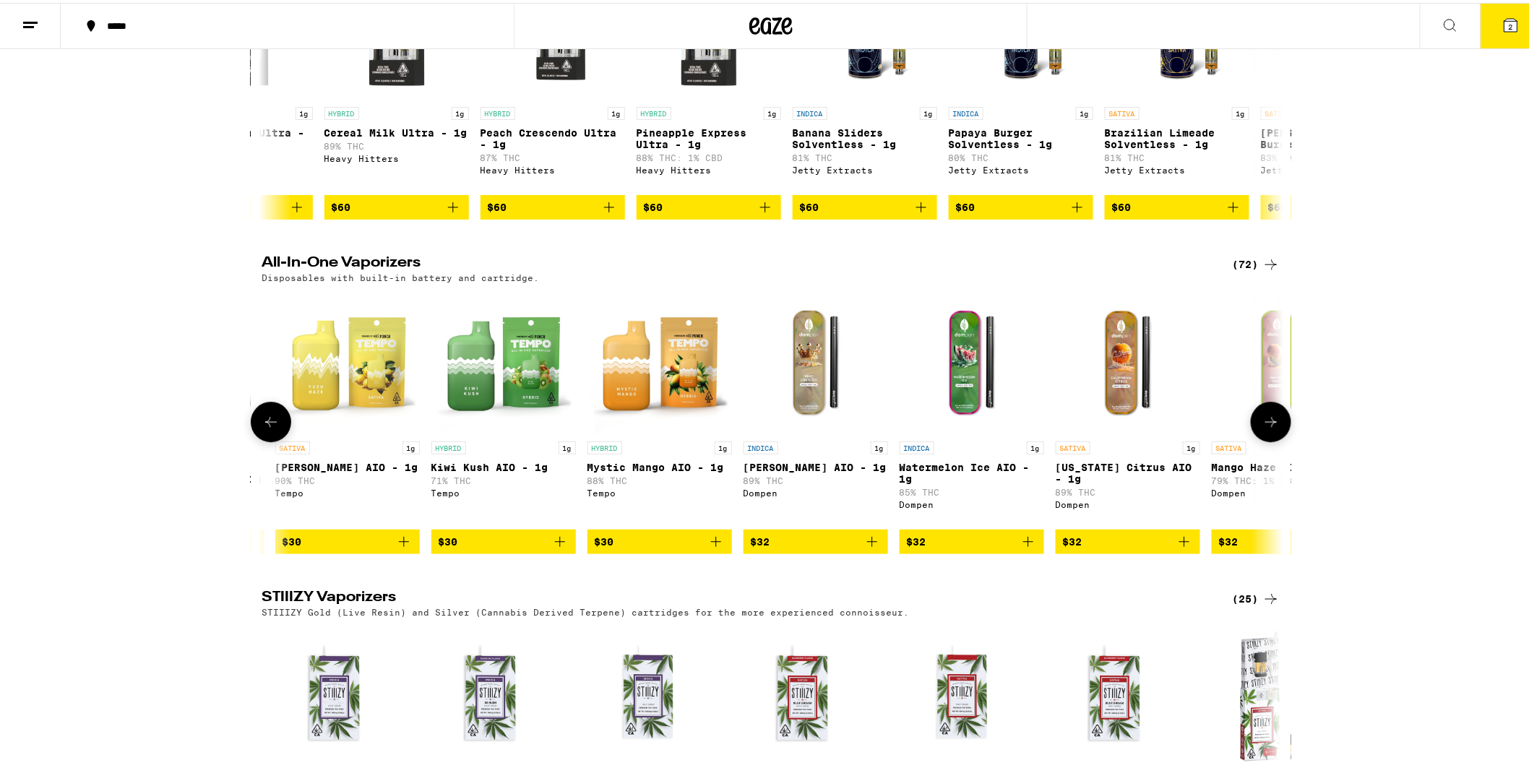
scroll to position [0, 5160]
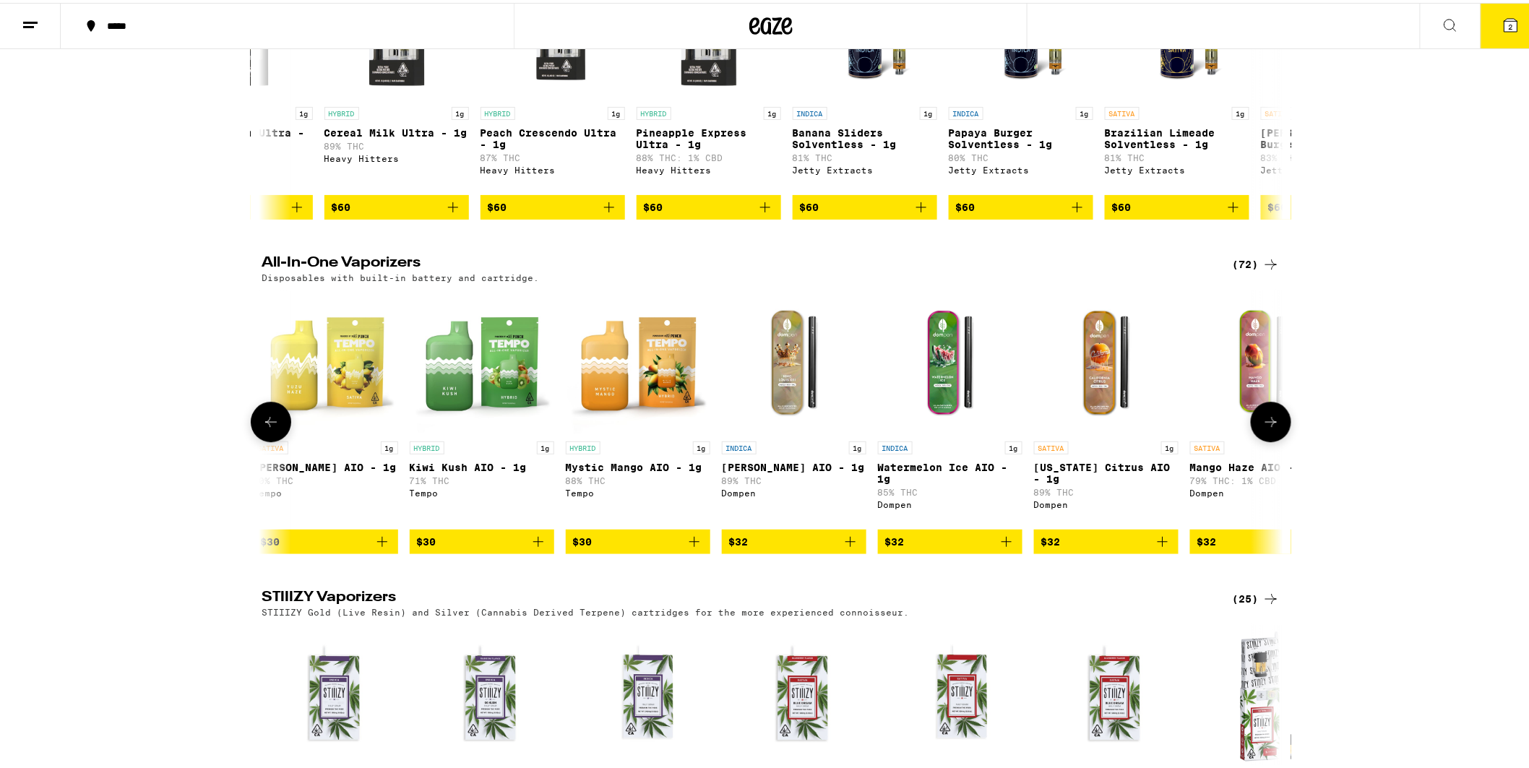
click at [1262, 428] on icon at bounding box center [1270, 418] width 17 height 17
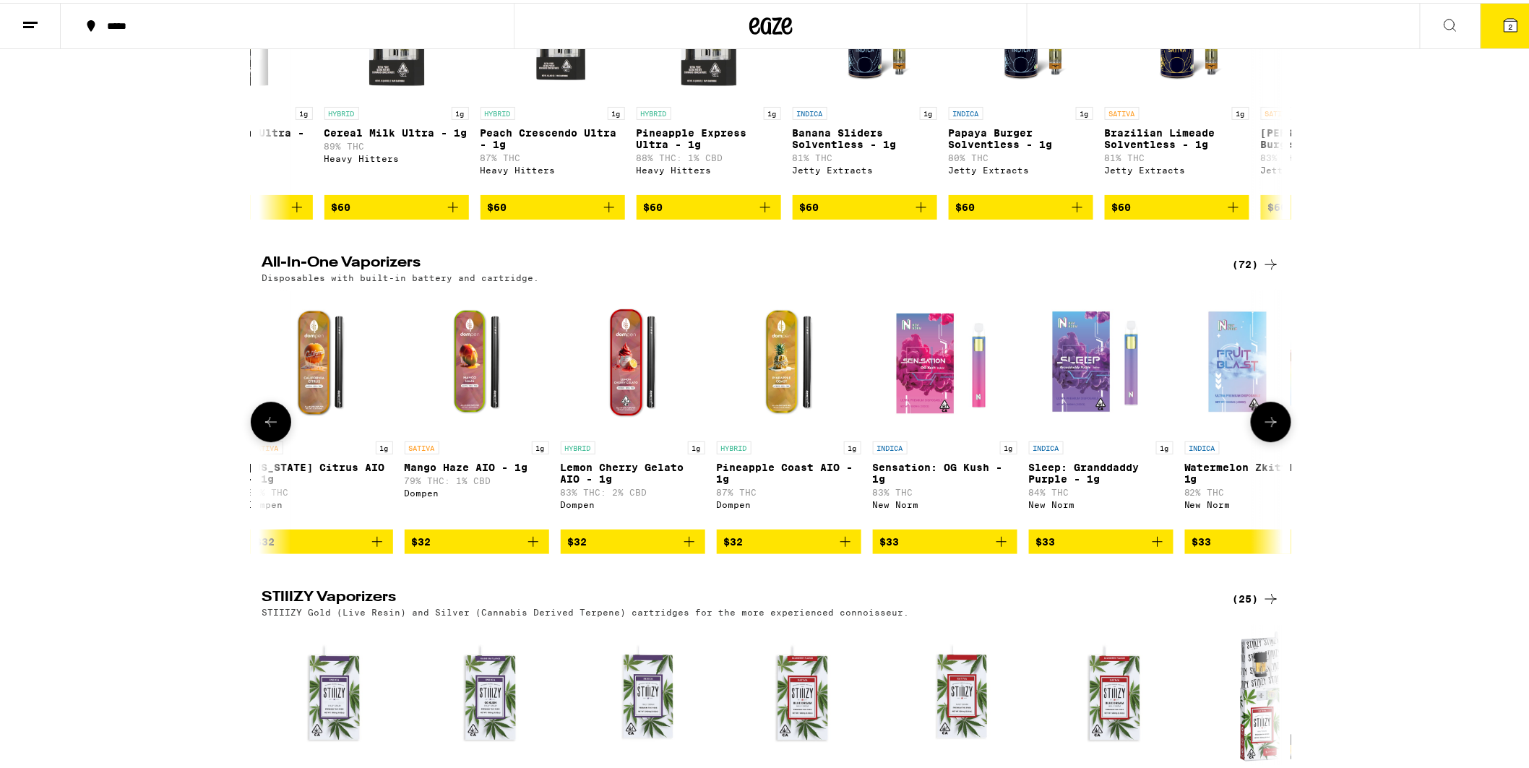
scroll to position [0, 6020]
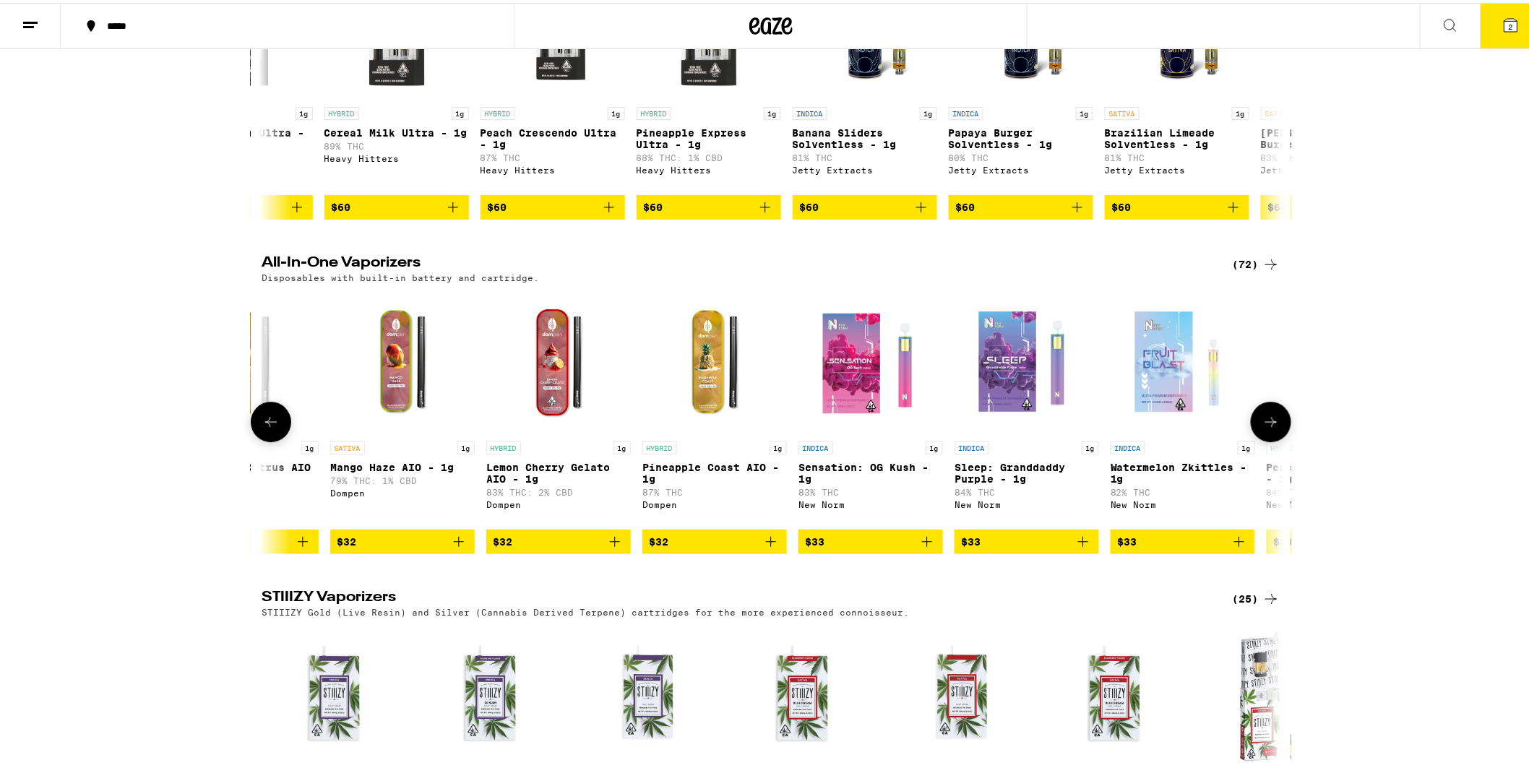
click at [1266, 428] on icon at bounding box center [1270, 418] width 17 height 17
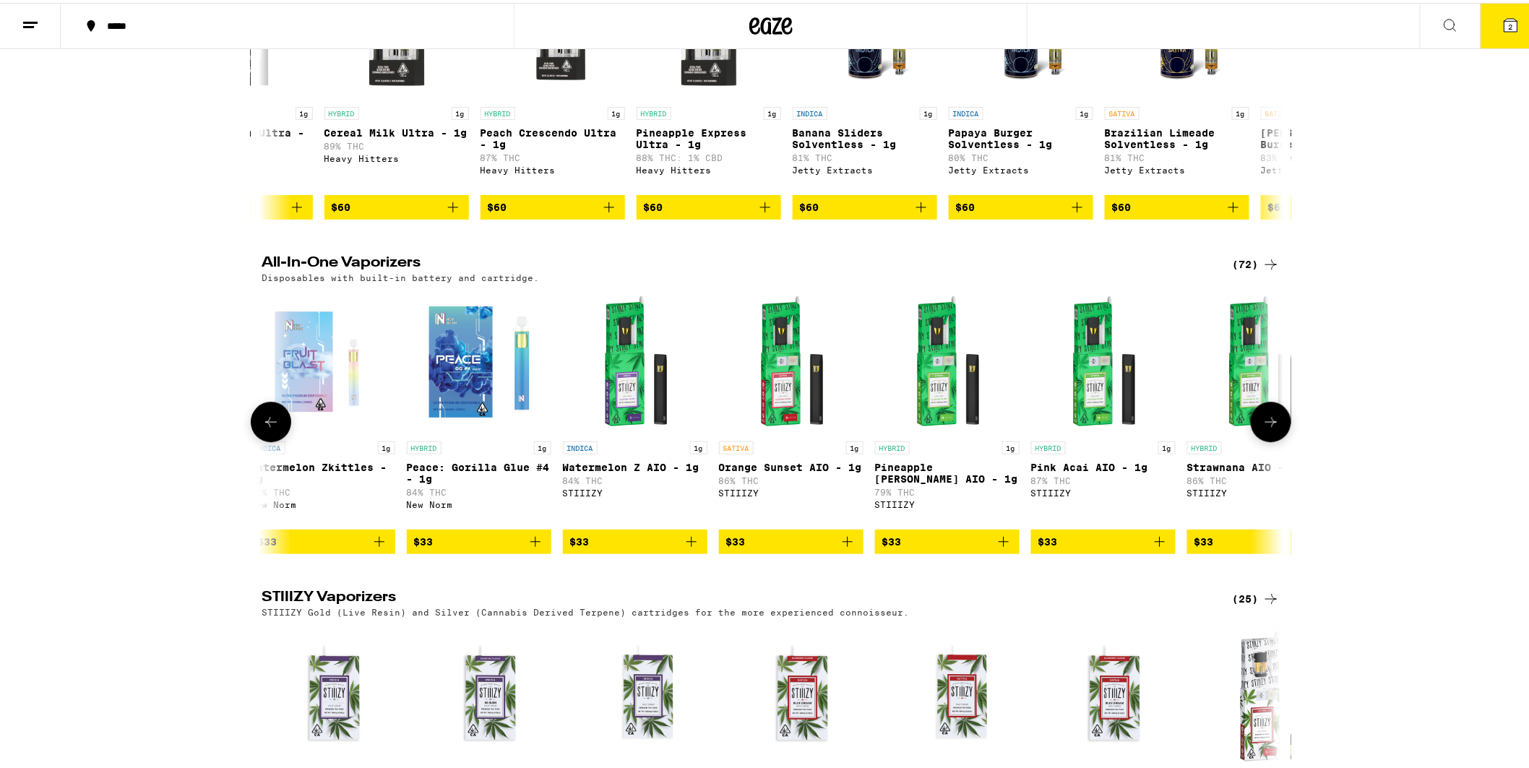
click at [1267, 428] on icon at bounding box center [1270, 418] width 17 height 17
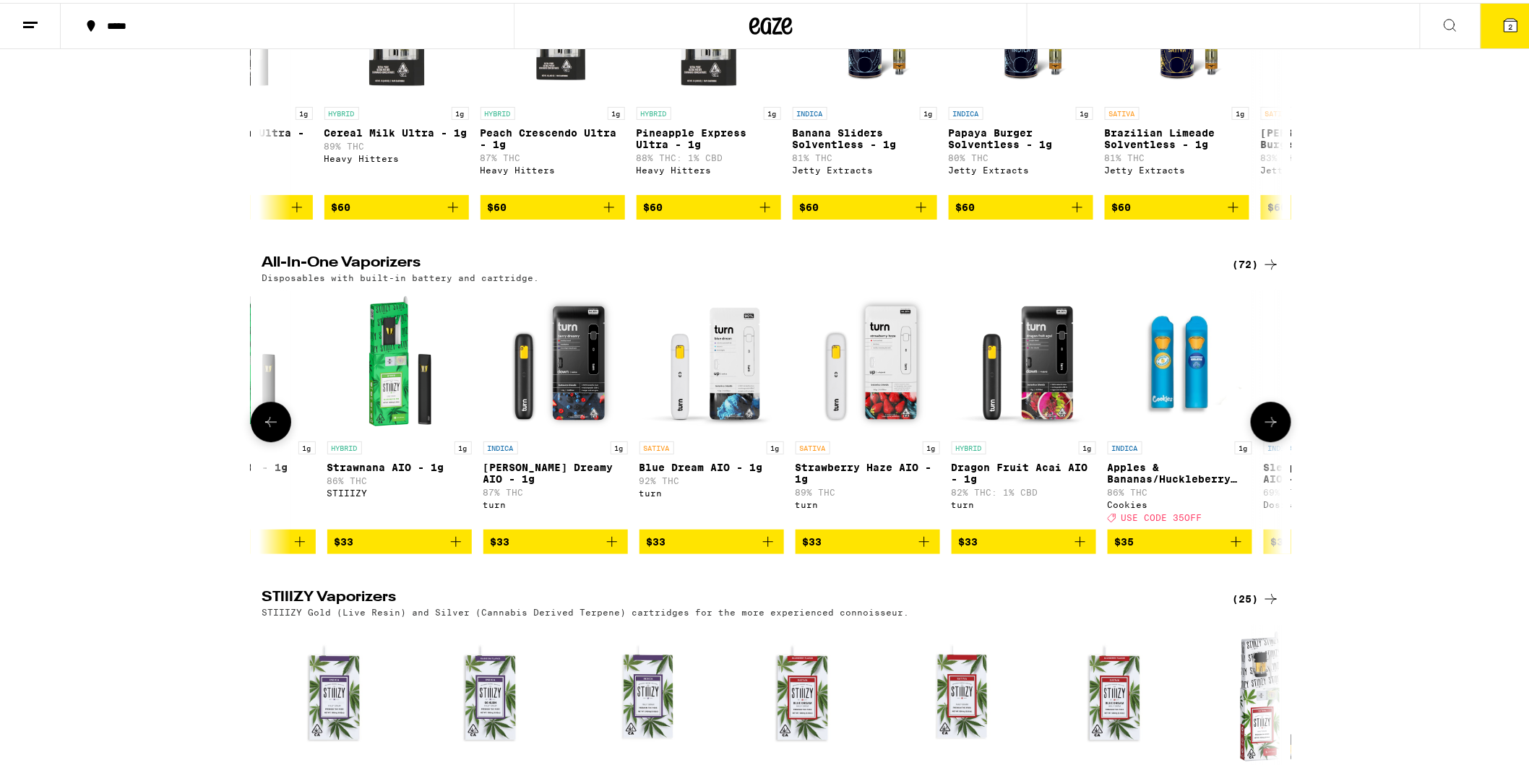
click at [1267, 428] on icon at bounding box center [1270, 418] width 17 height 17
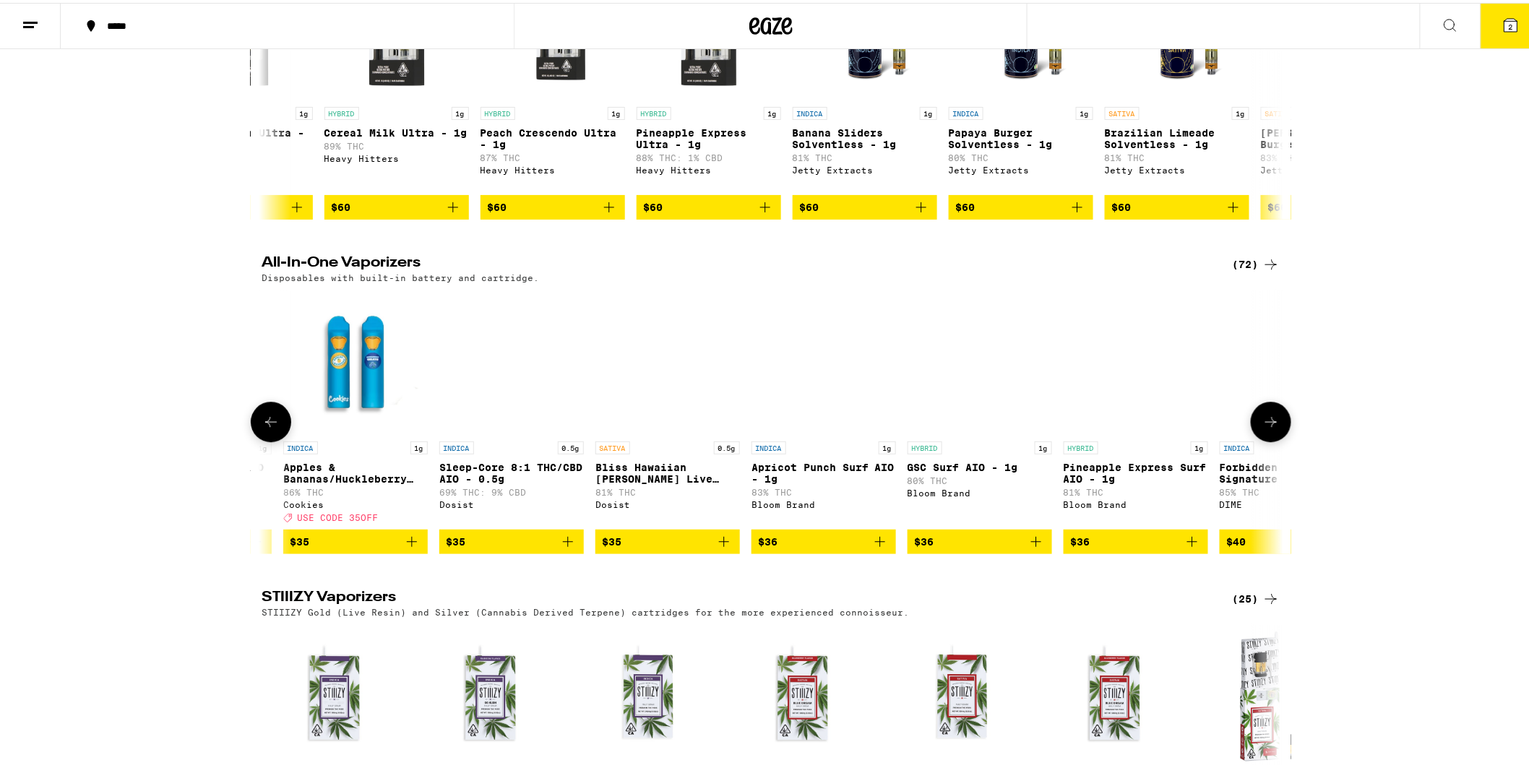
scroll to position [0, 8599]
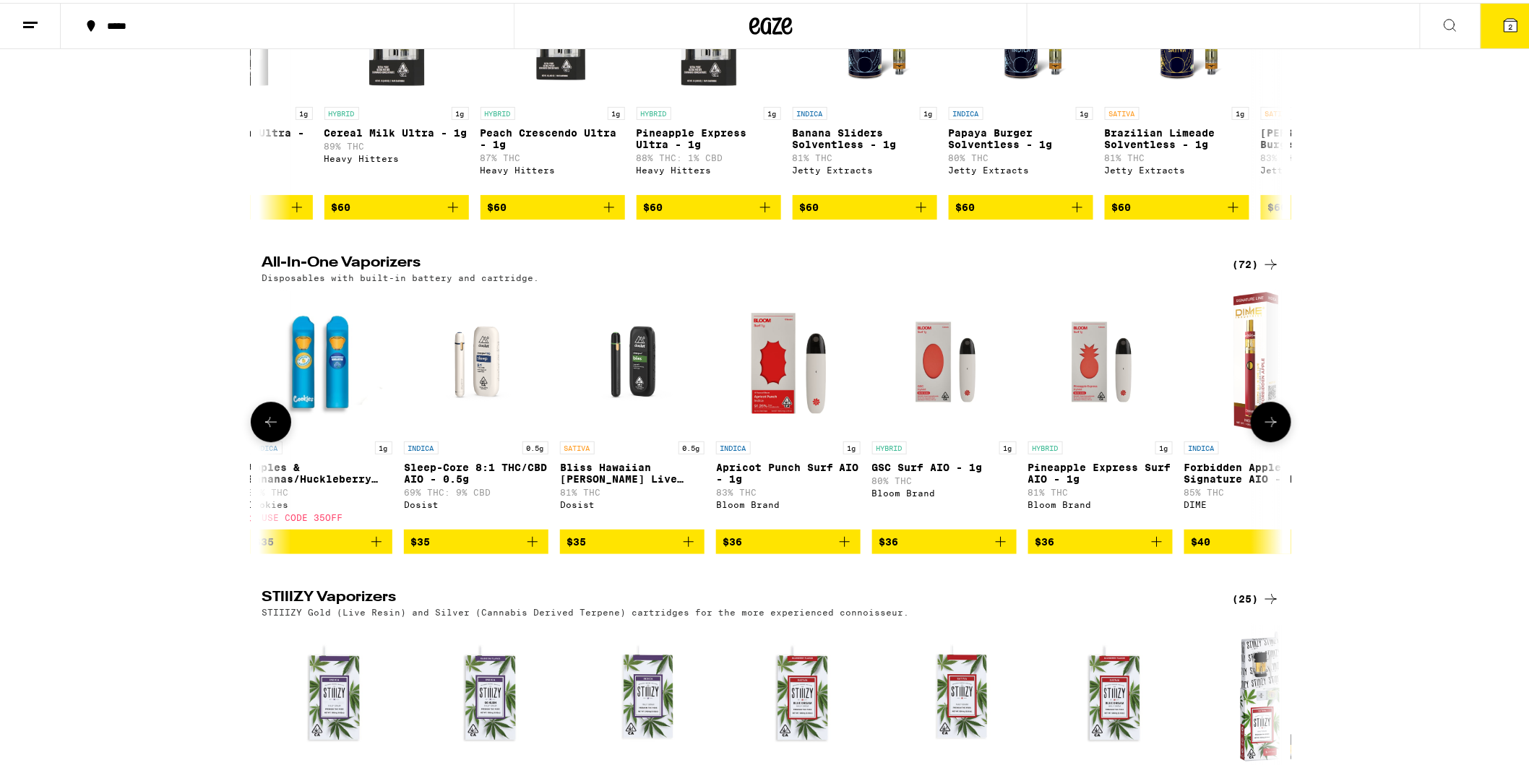
click at [1267, 428] on icon at bounding box center [1270, 418] width 17 height 17
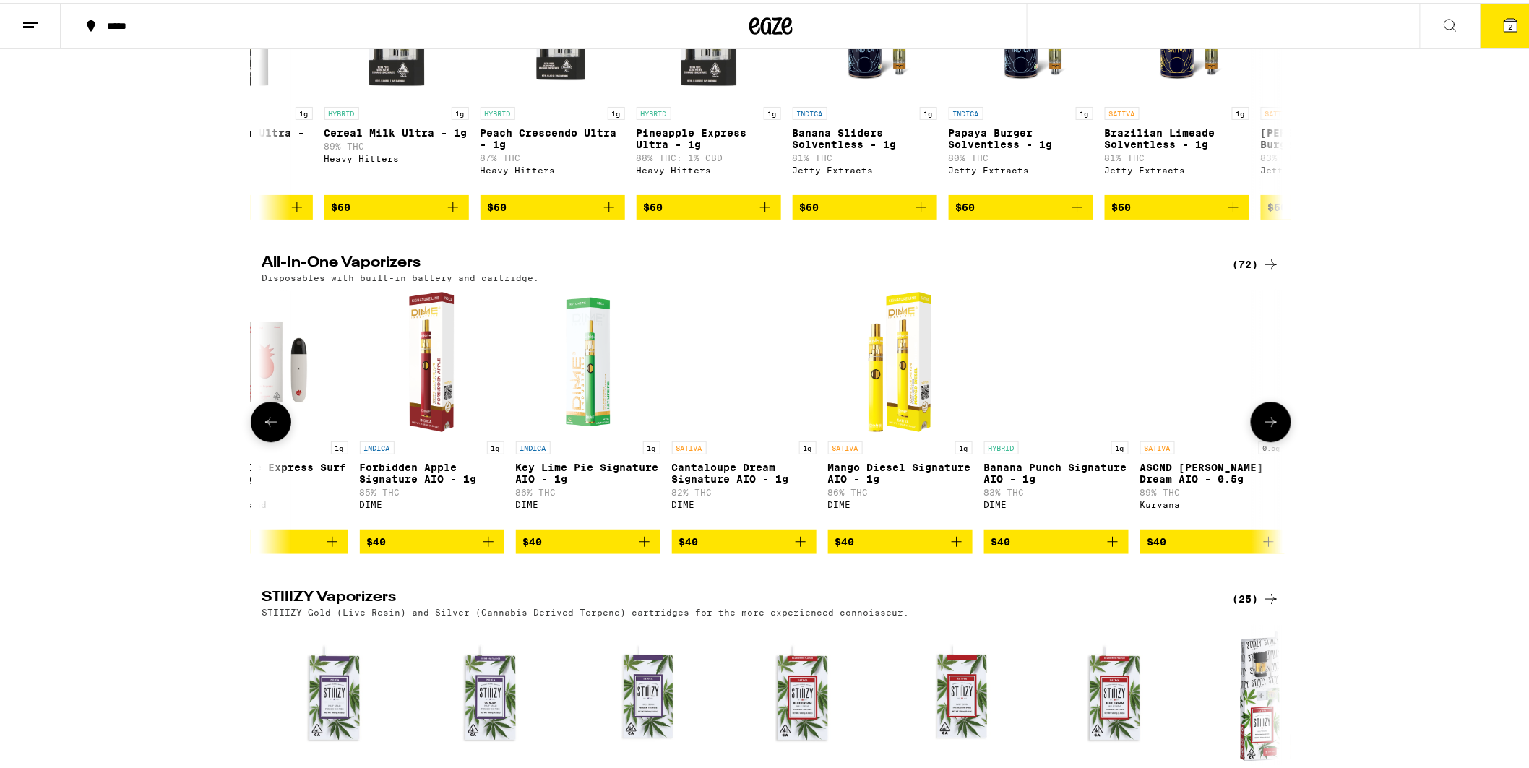
scroll to position [0, 9459]
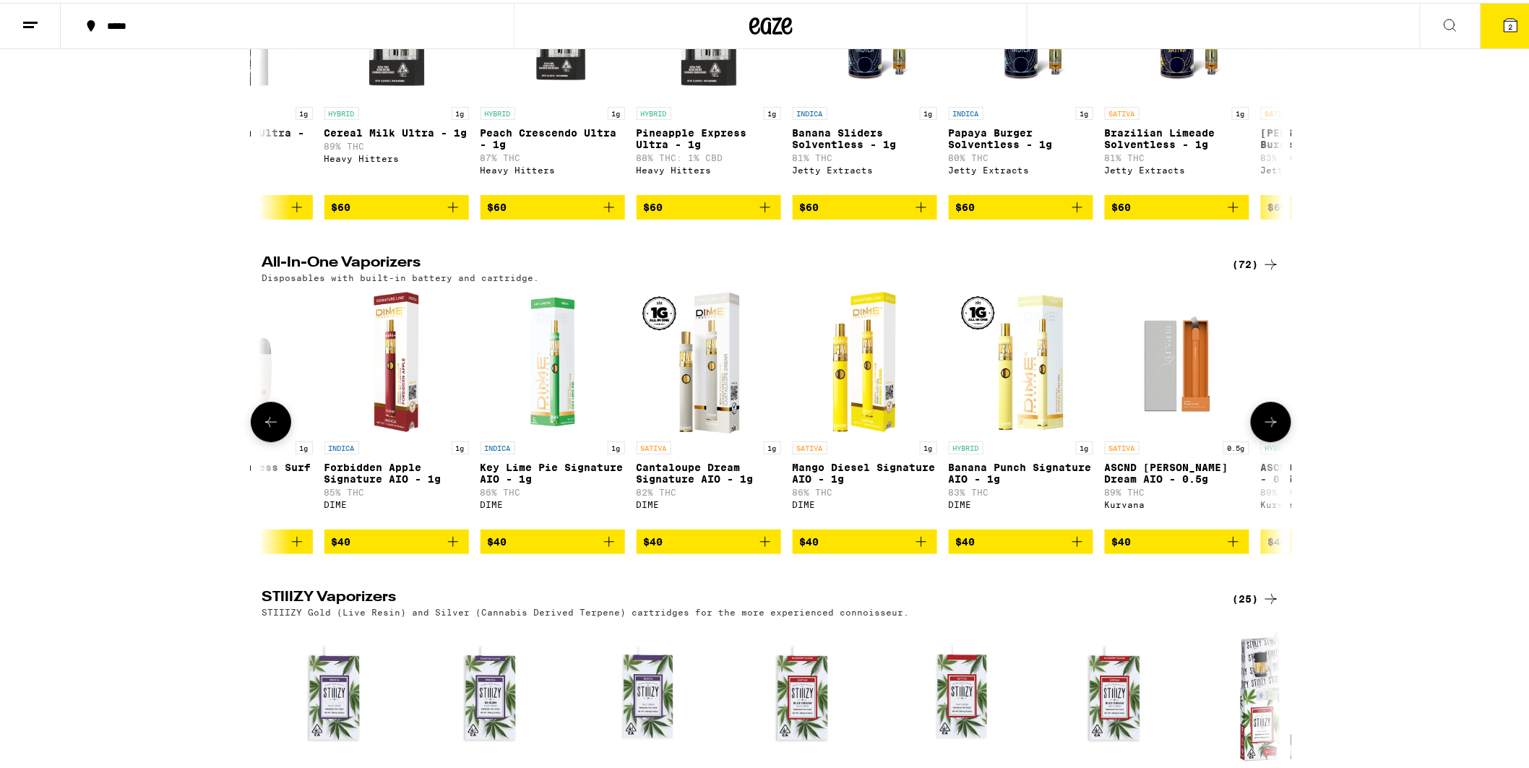
click at [1267, 428] on icon at bounding box center [1270, 418] width 17 height 17
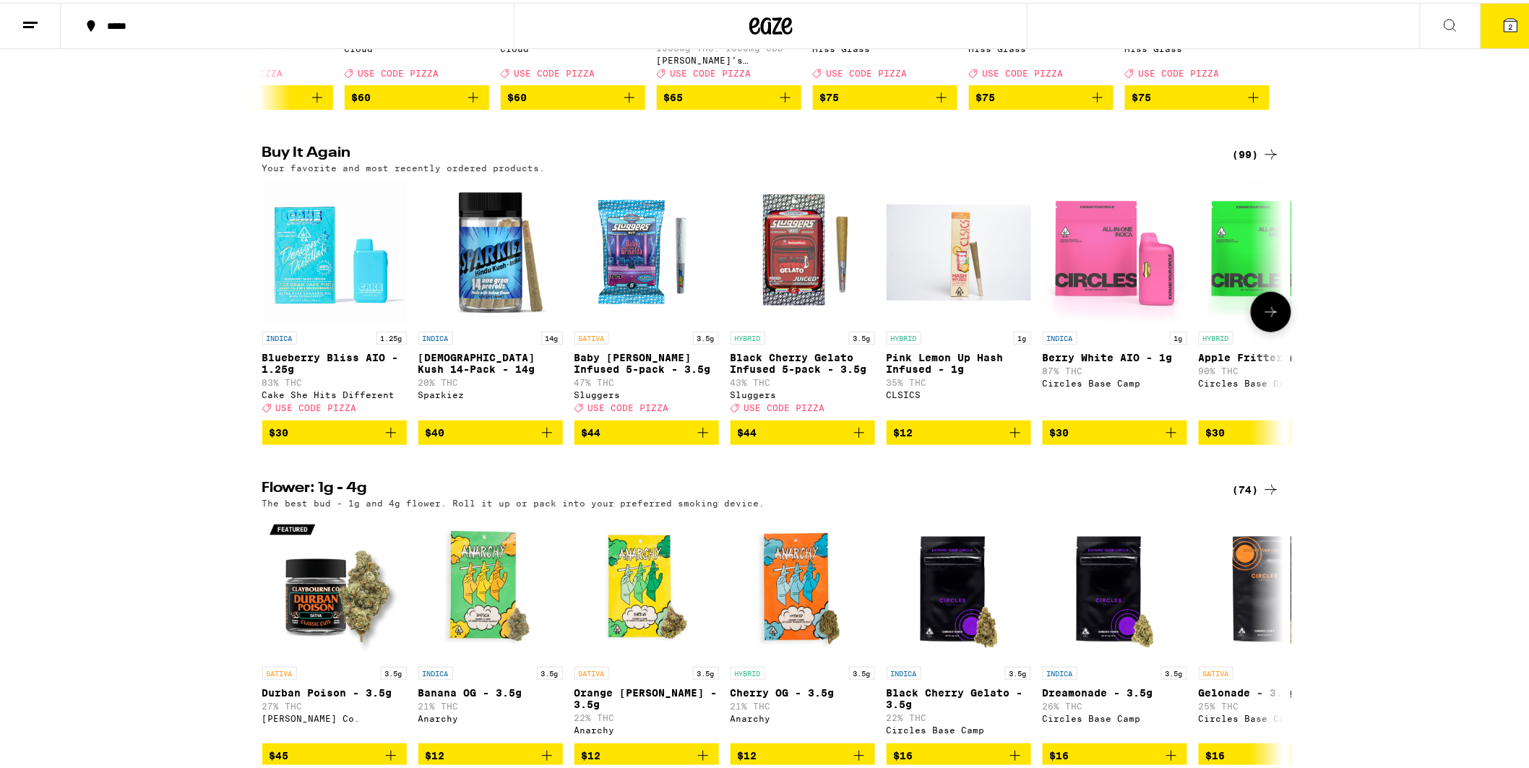
scroll to position [0, 0]
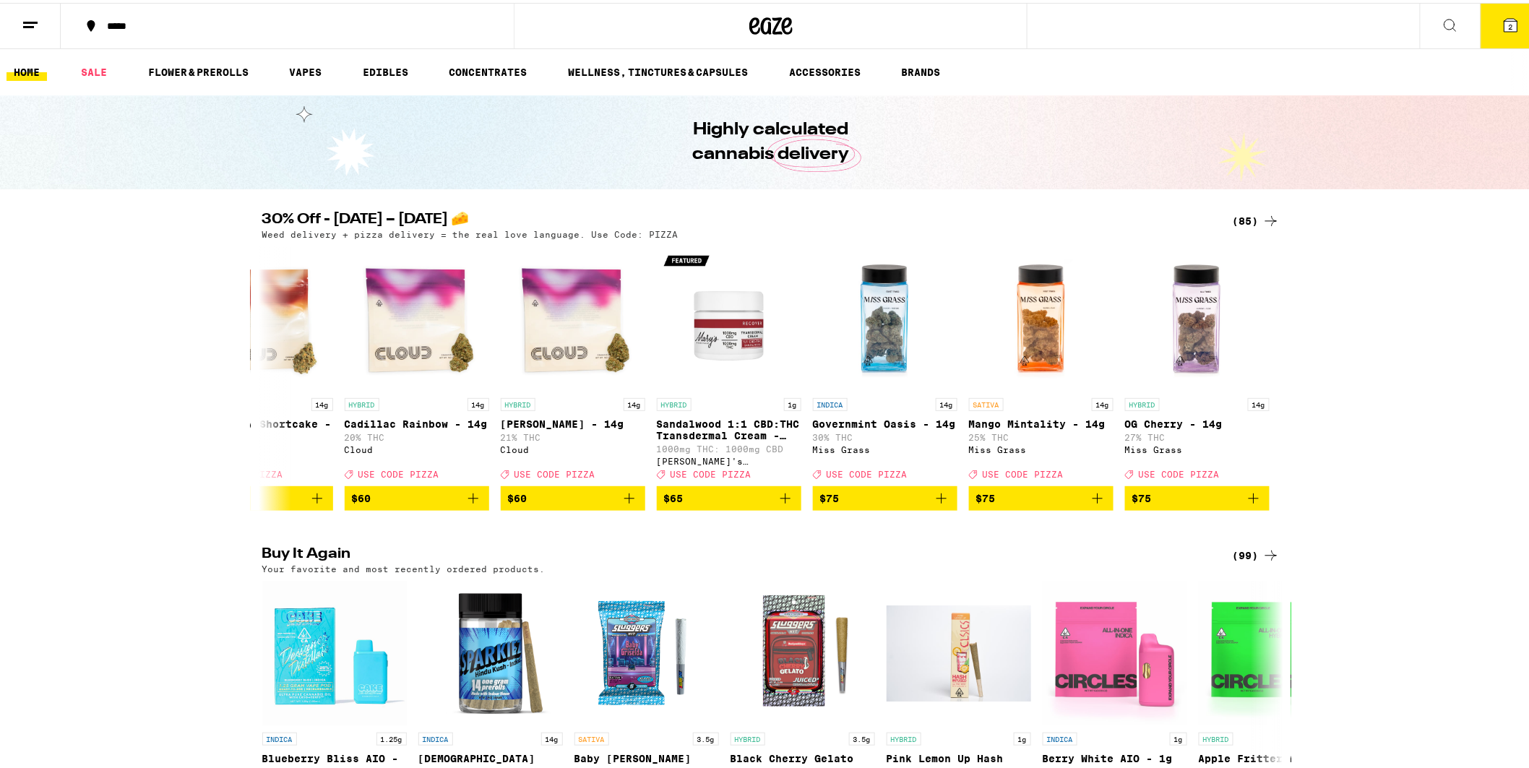
click at [1486, 34] on button "2" at bounding box center [1511, 23] width 61 height 45
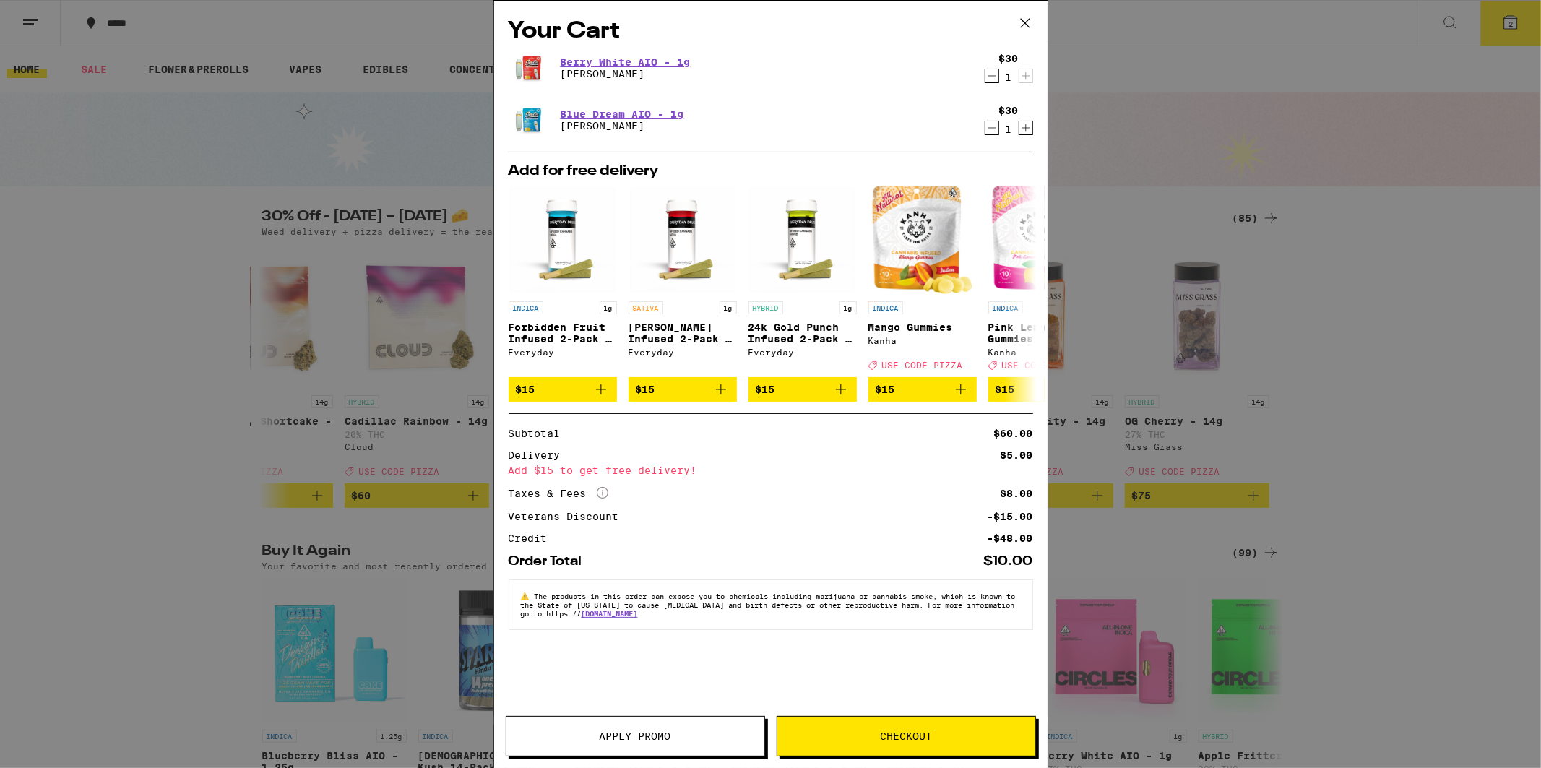
click at [1020, 22] on icon at bounding box center [1026, 23] width 22 height 22
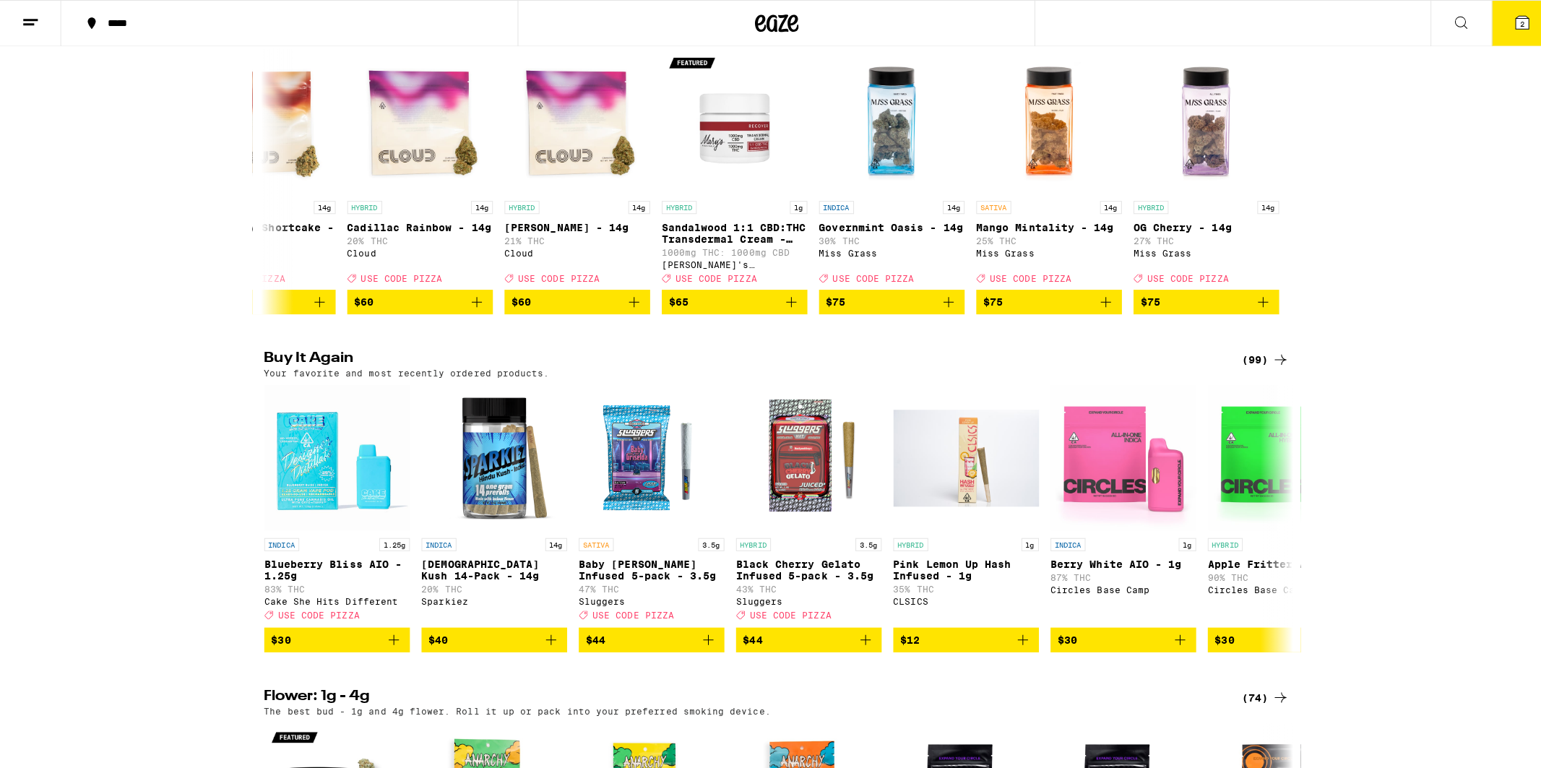
scroll to position [241, 0]
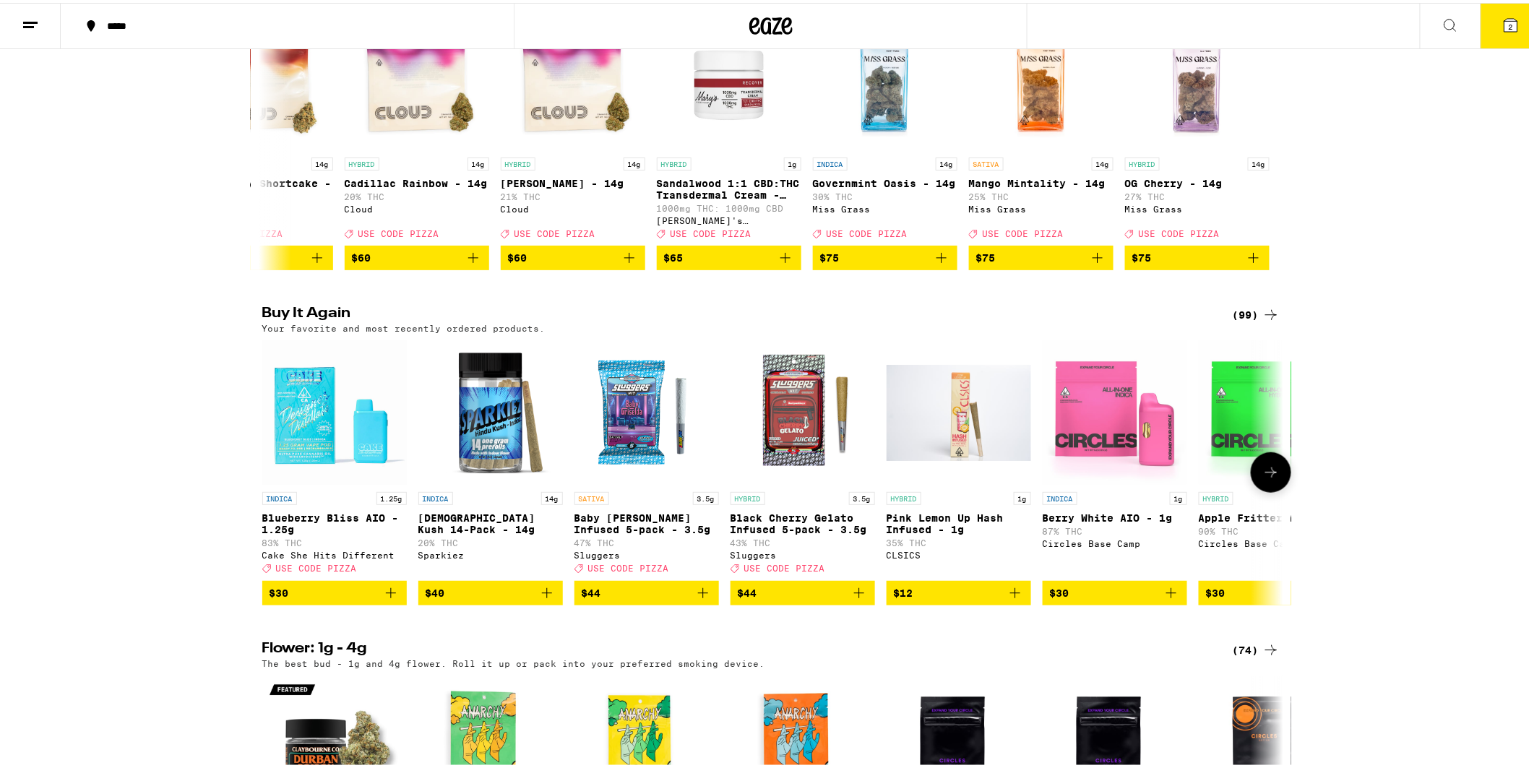
click at [543, 599] on icon "Add to bag" at bounding box center [546, 590] width 17 height 17
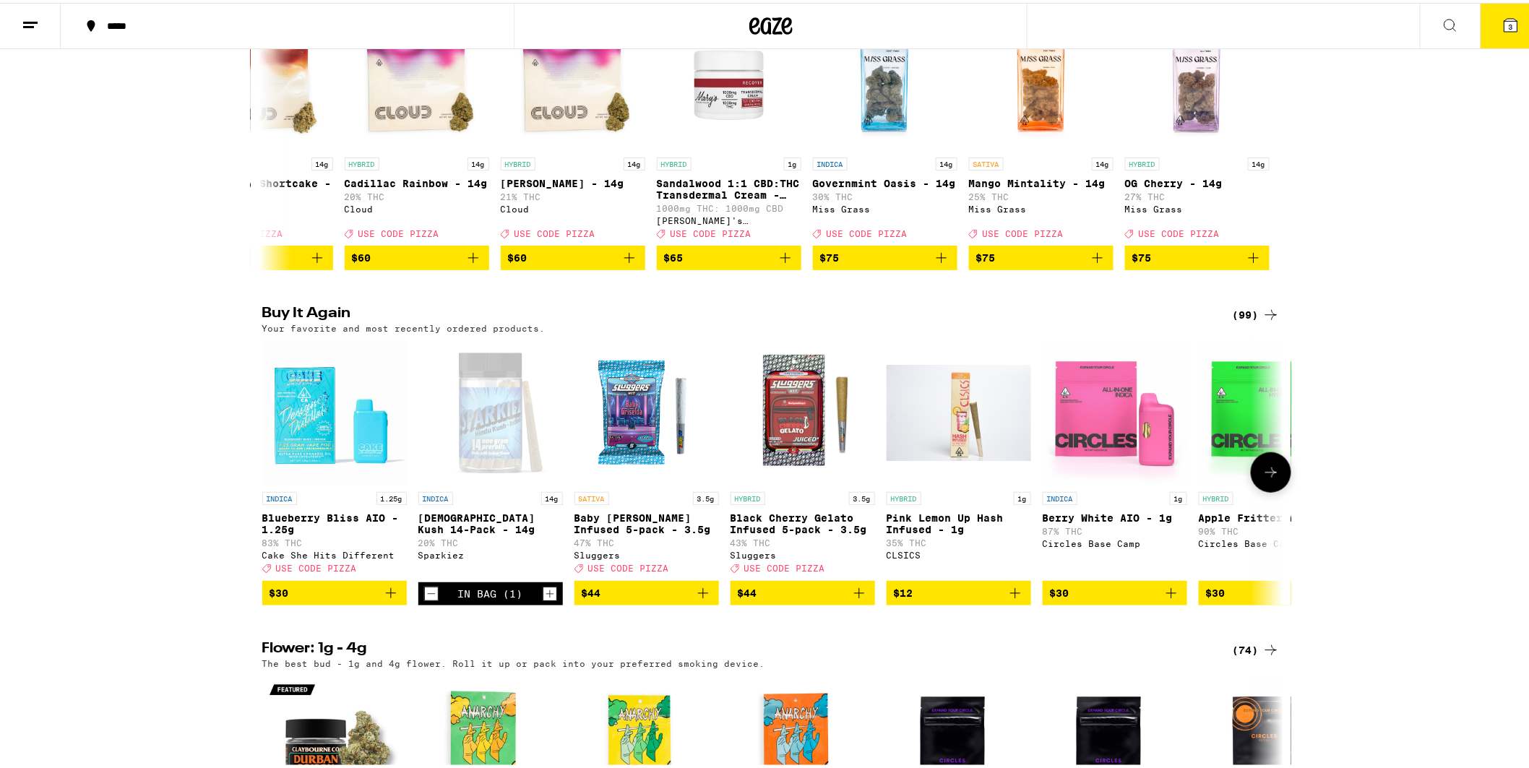
click at [698, 595] on icon "Add to bag" at bounding box center [703, 590] width 10 height 10
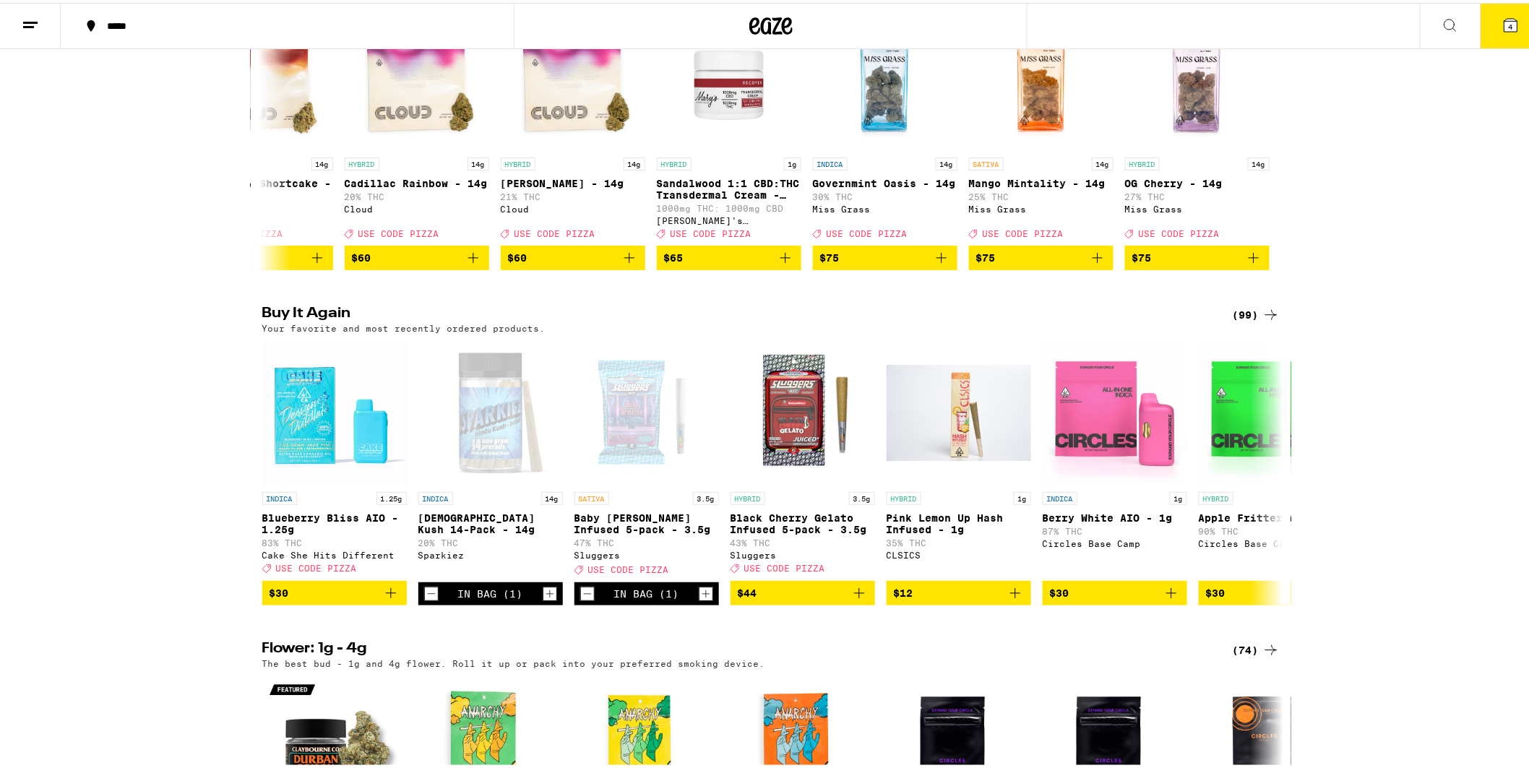
click at [1481, 35] on button "4" at bounding box center [1511, 23] width 61 height 45
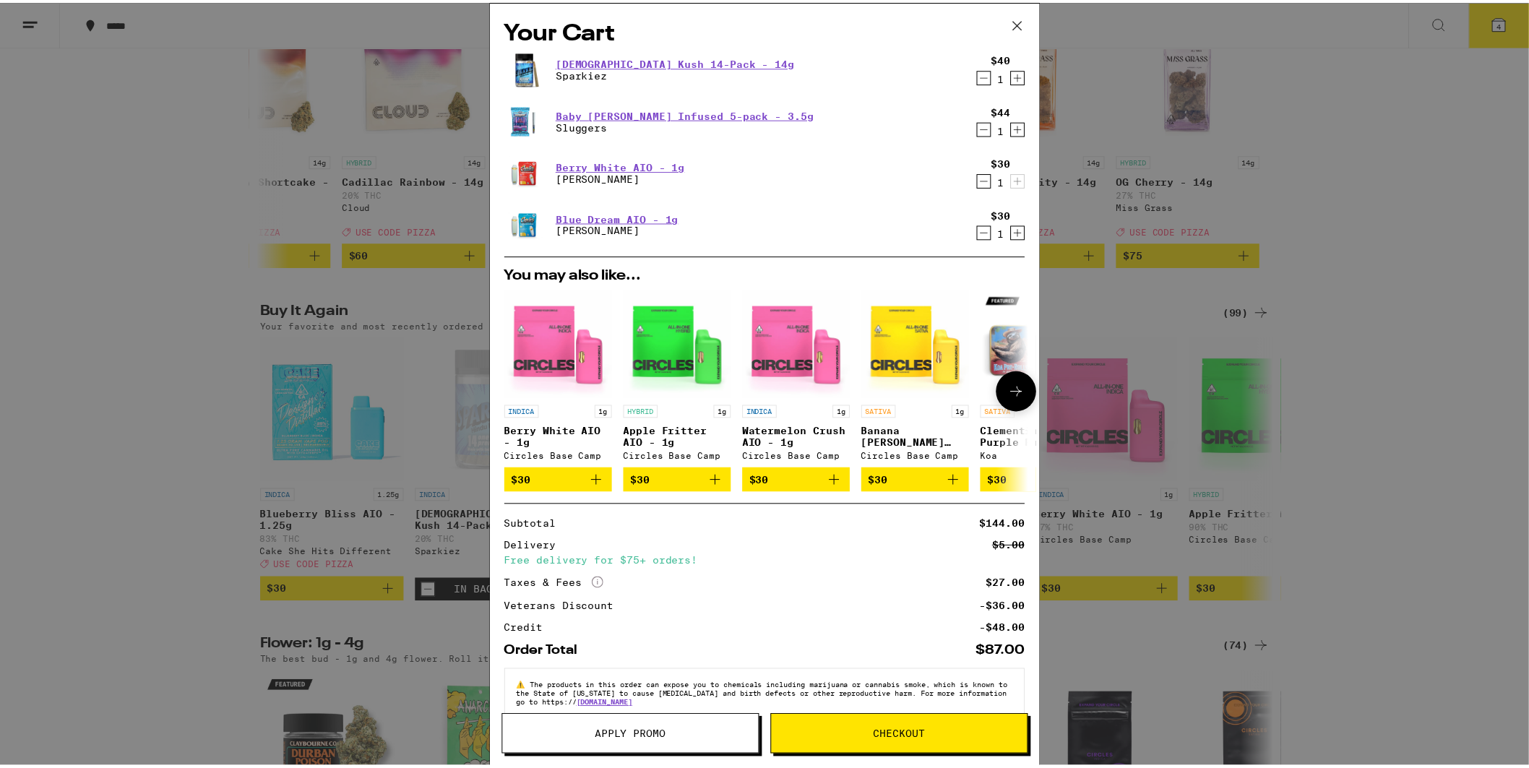
scroll to position [32, 0]
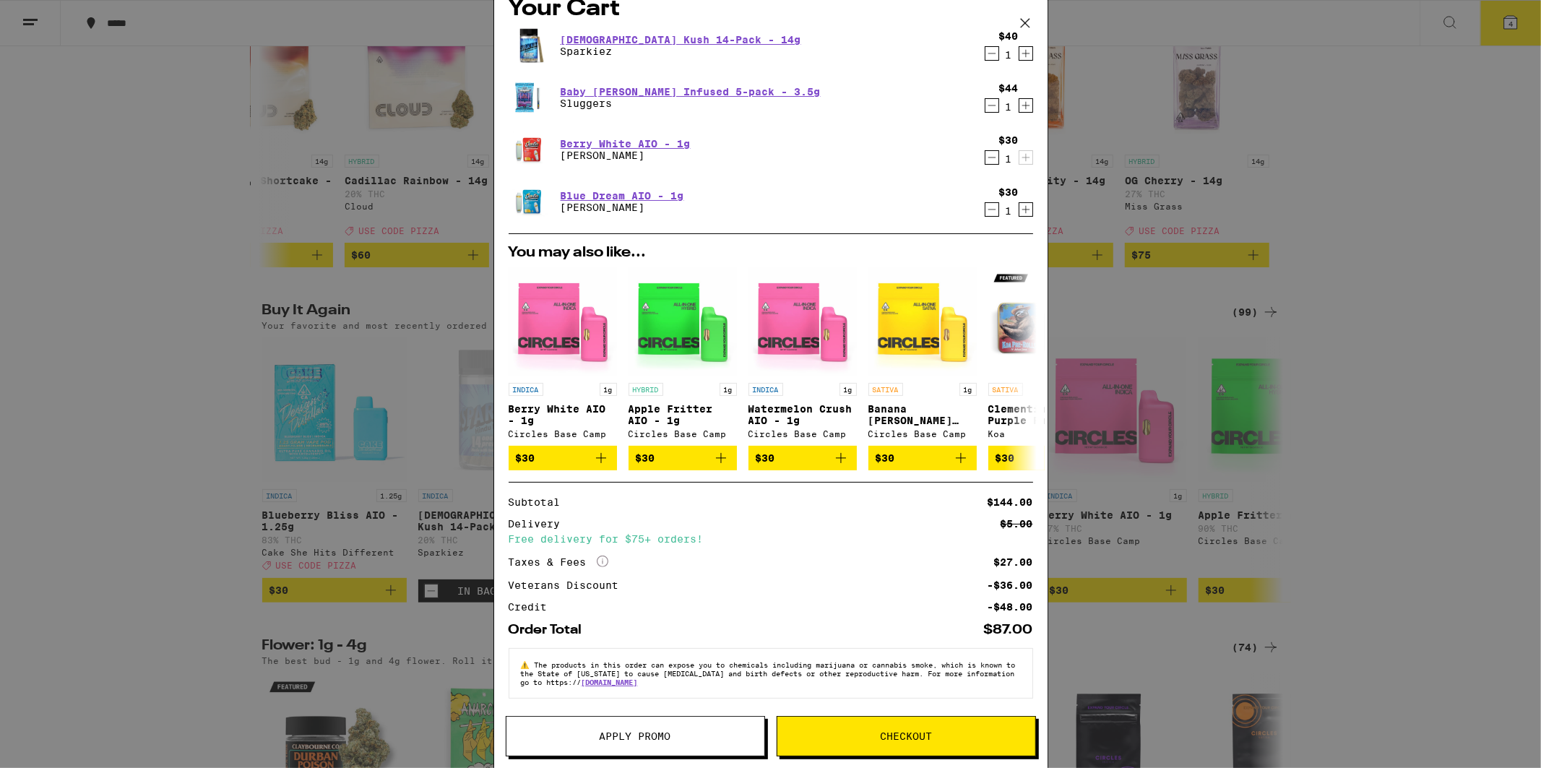
click at [620, 735] on span "Apply Promo" at bounding box center [636, 736] width 72 height 10
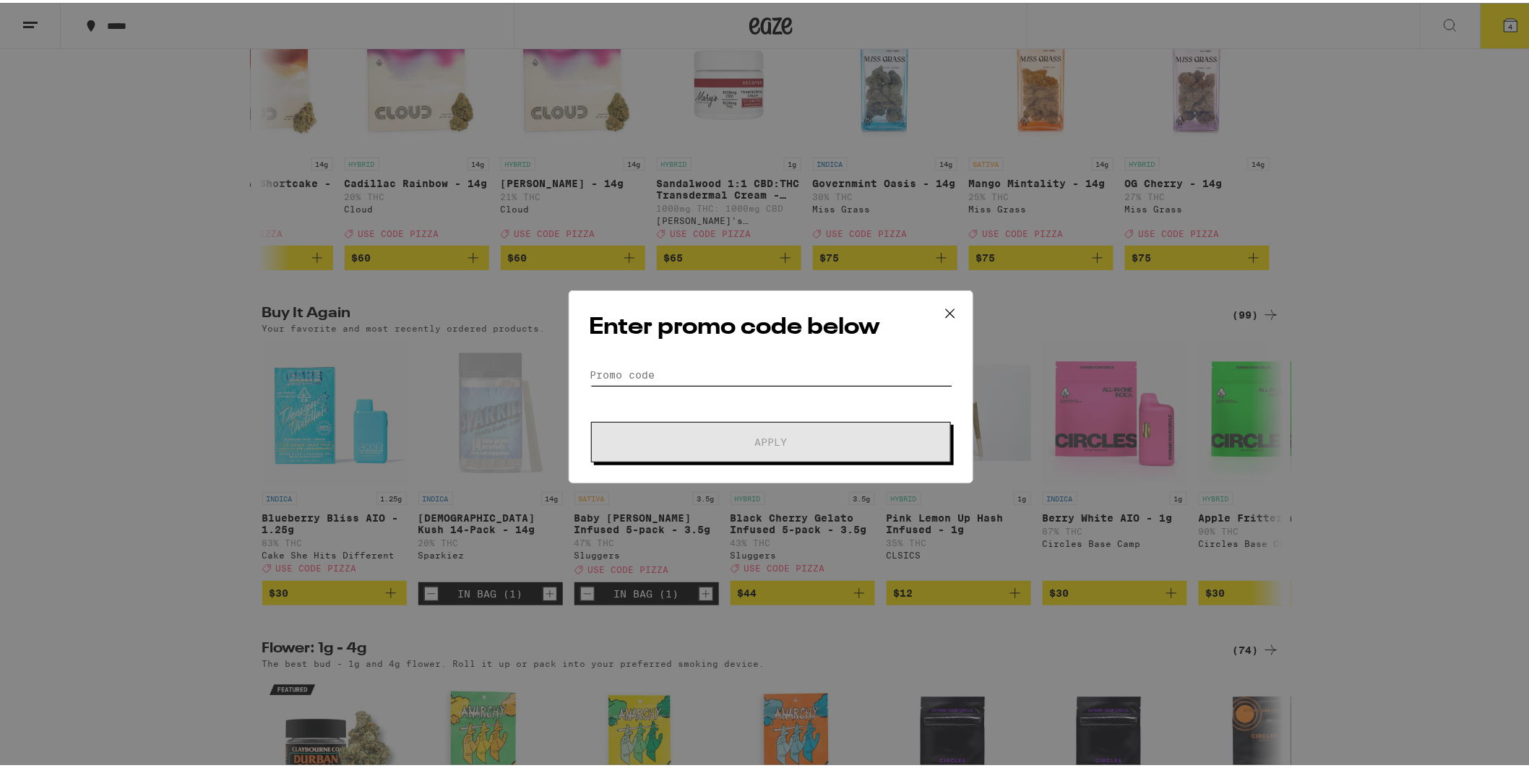
click at [665, 365] on input "Promo Code" at bounding box center [771, 372] width 363 height 22
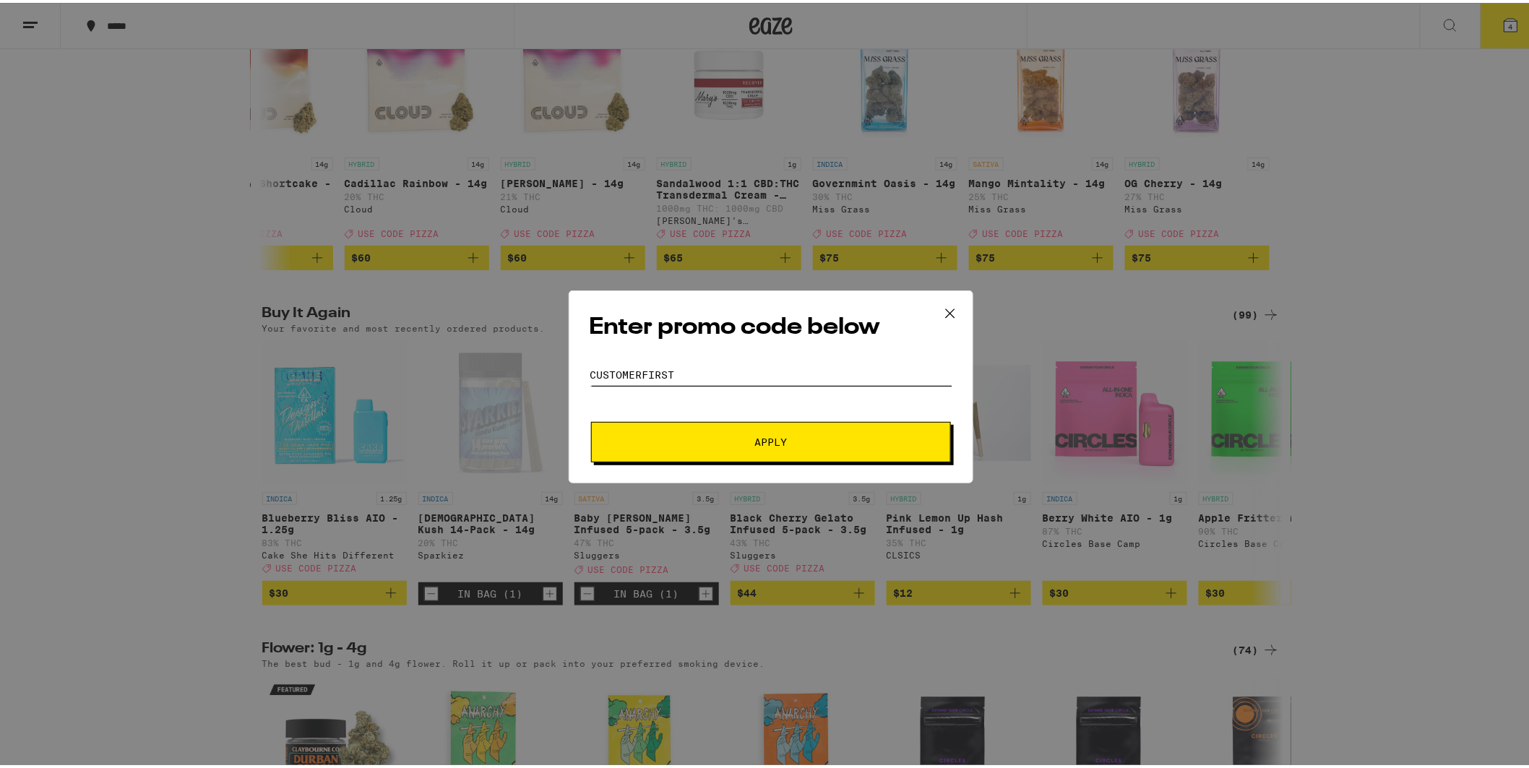
type input "customerfirst"
click at [762, 445] on button "Apply" at bounding box center [771, 439] width 360 height 40
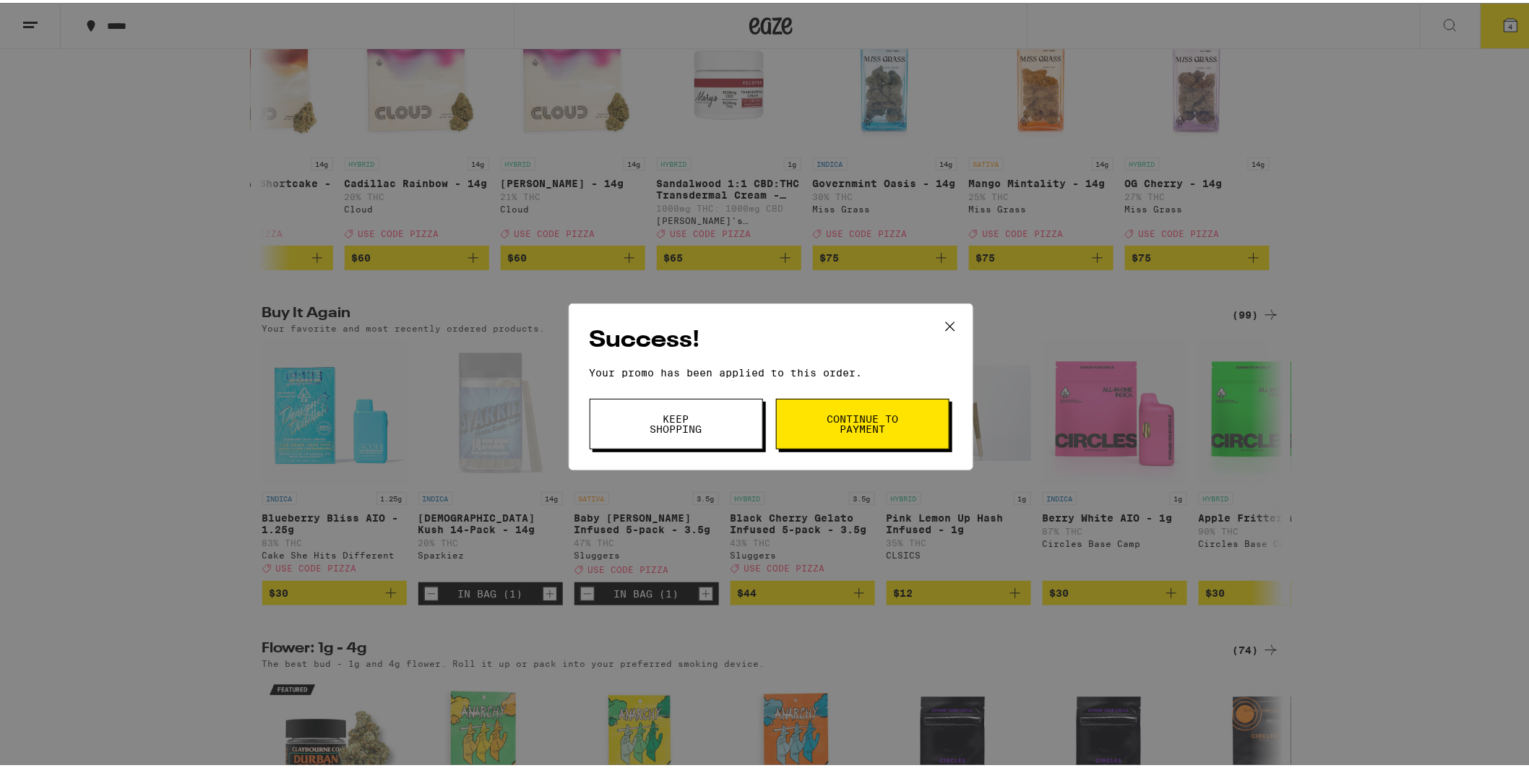
click at [943, 321] on icon at bounding box center [950, 324] width 22 height 22
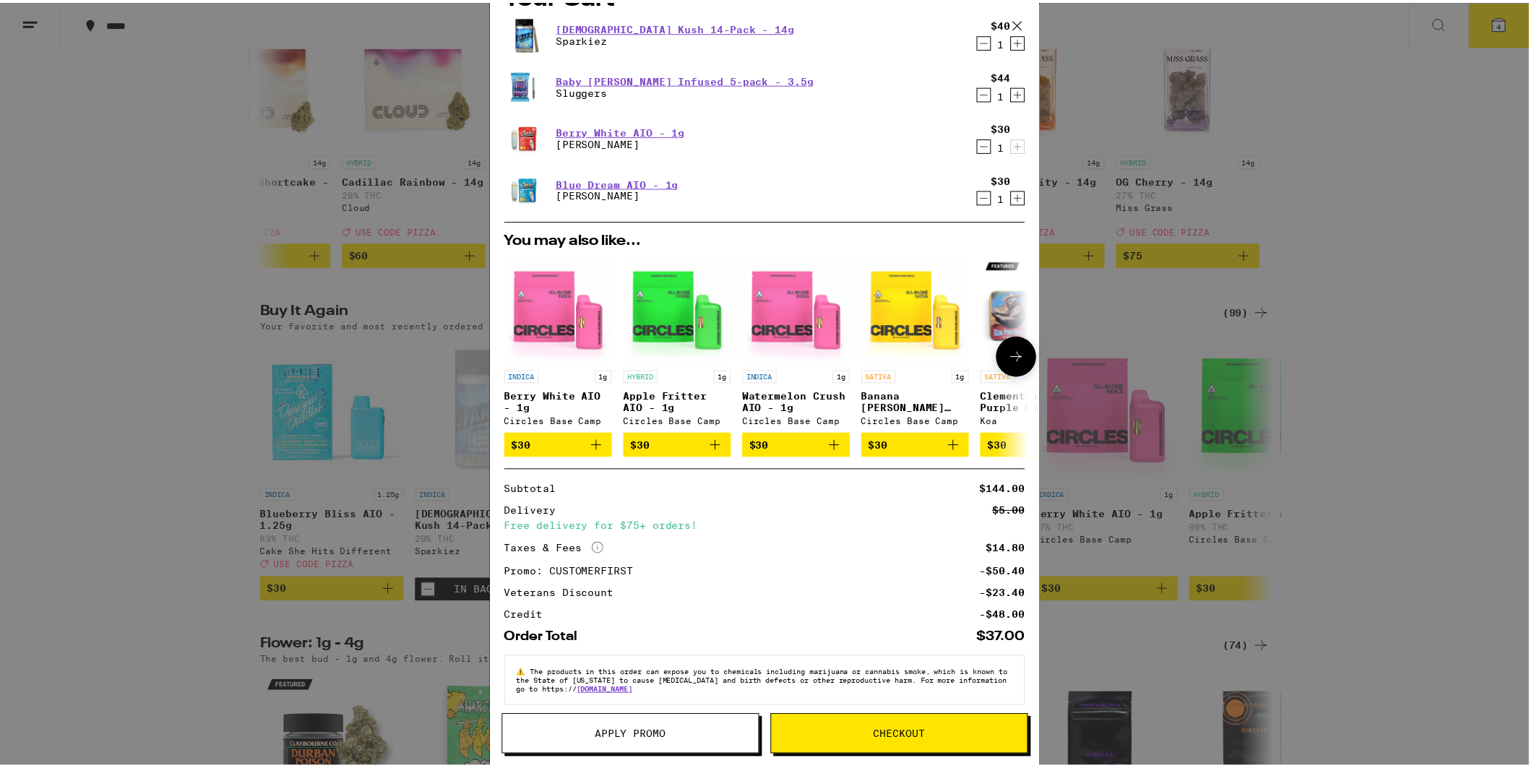
scroll to position [53, 0]
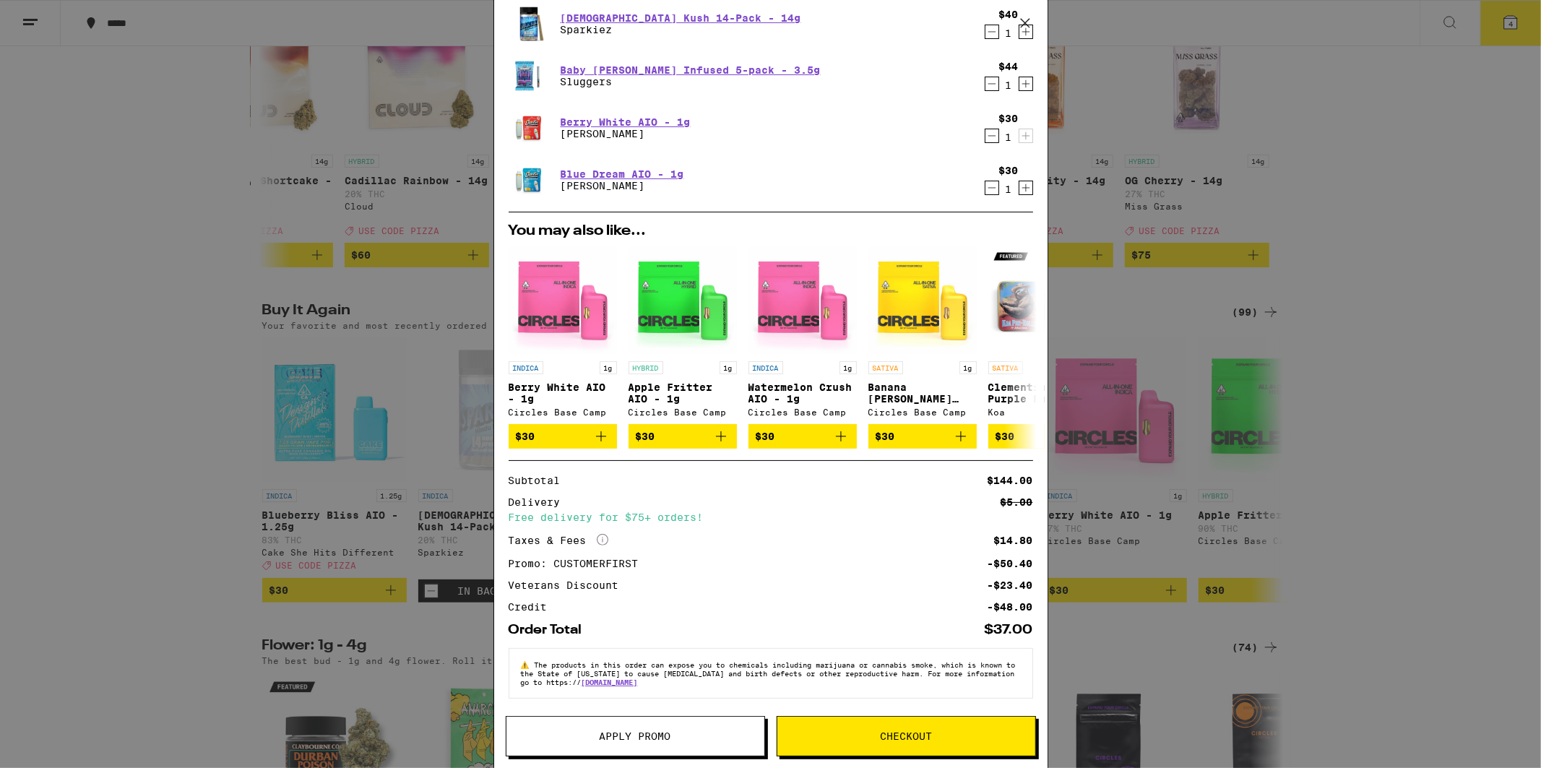
click at [165, 330] on div "Your Cart Hindu Kush 14-Pack - 14g Sparkiez $40 1 Baby [PERSON_NAME] Infused 5-…" at bounding box center [770, 384] width 1541 height 768
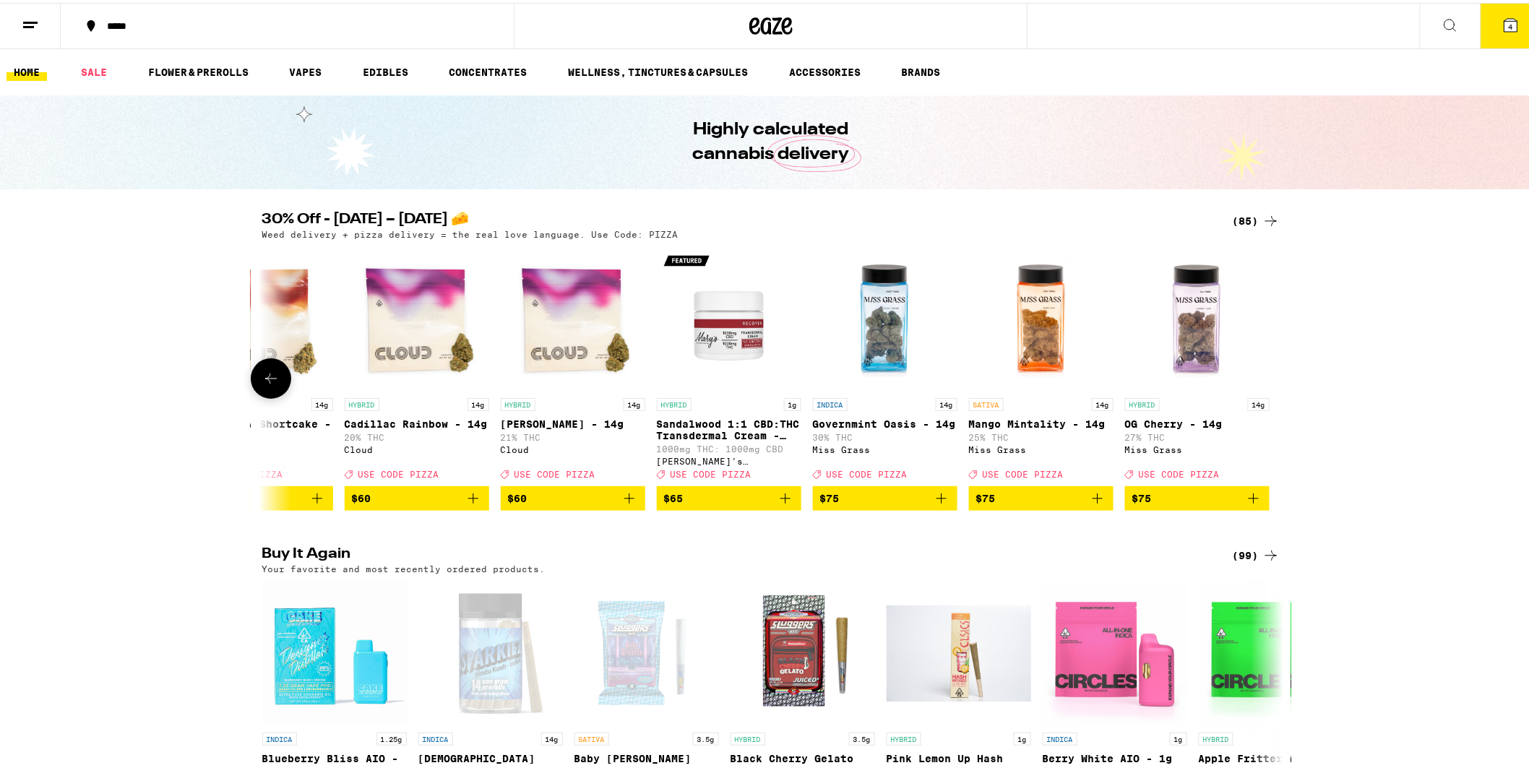
click at [253, 374] on button at bounding box center [271, 376] width 40 height 40
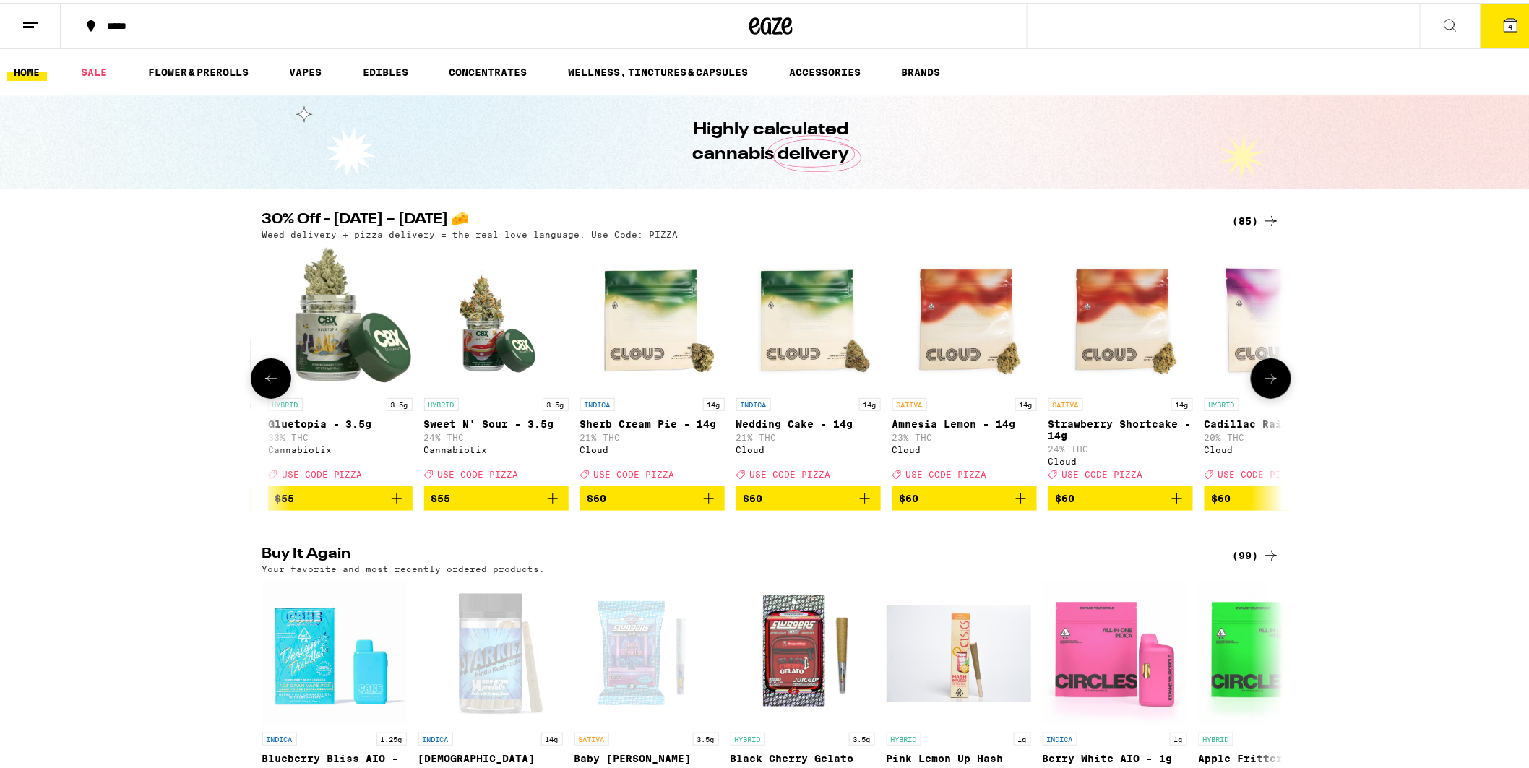
click at [262, 379] on icon at bounding box center [270, 375] width 17 height 17
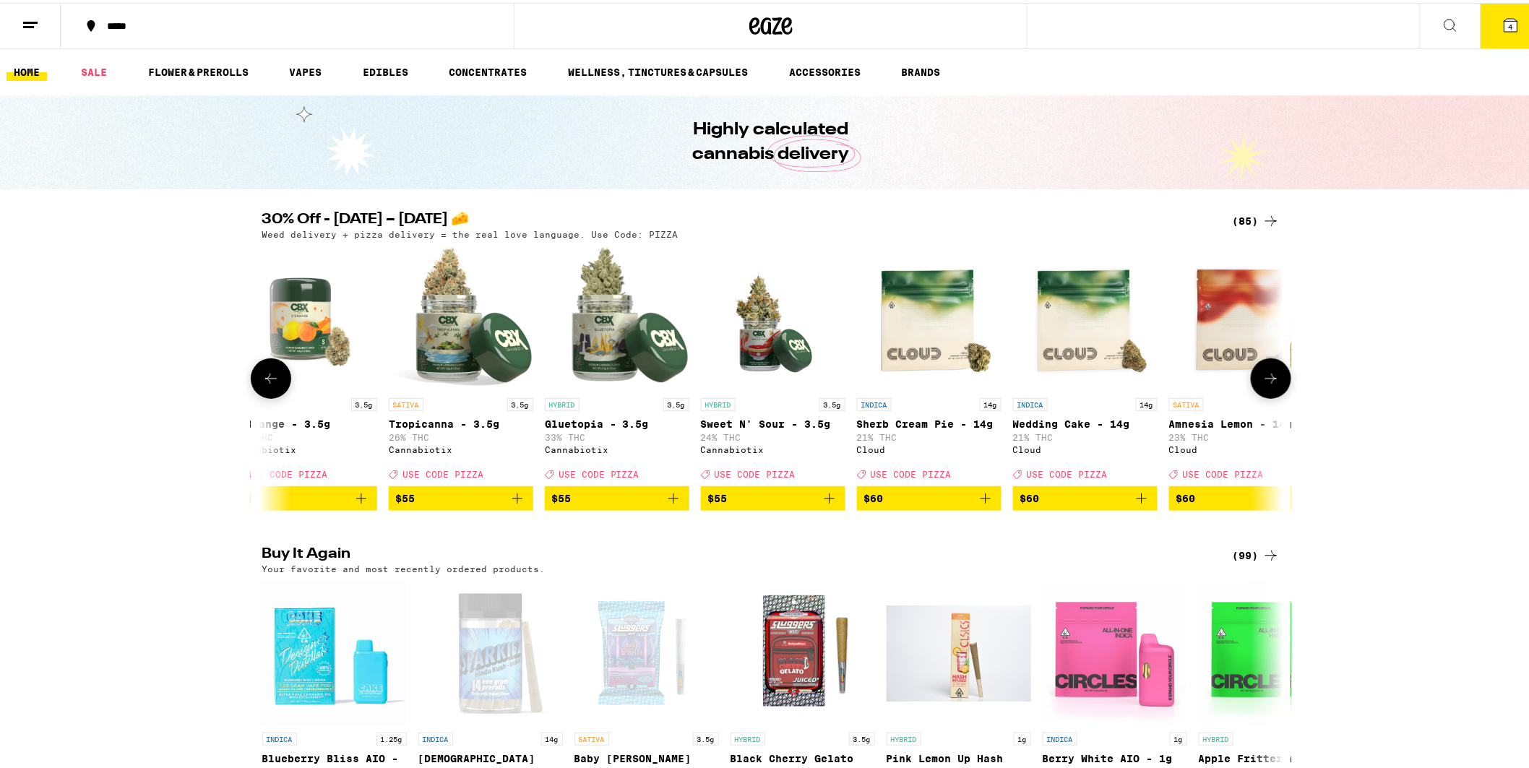
click at [262, 379] on icon at bounding box center [270, 375] width 17 height 17
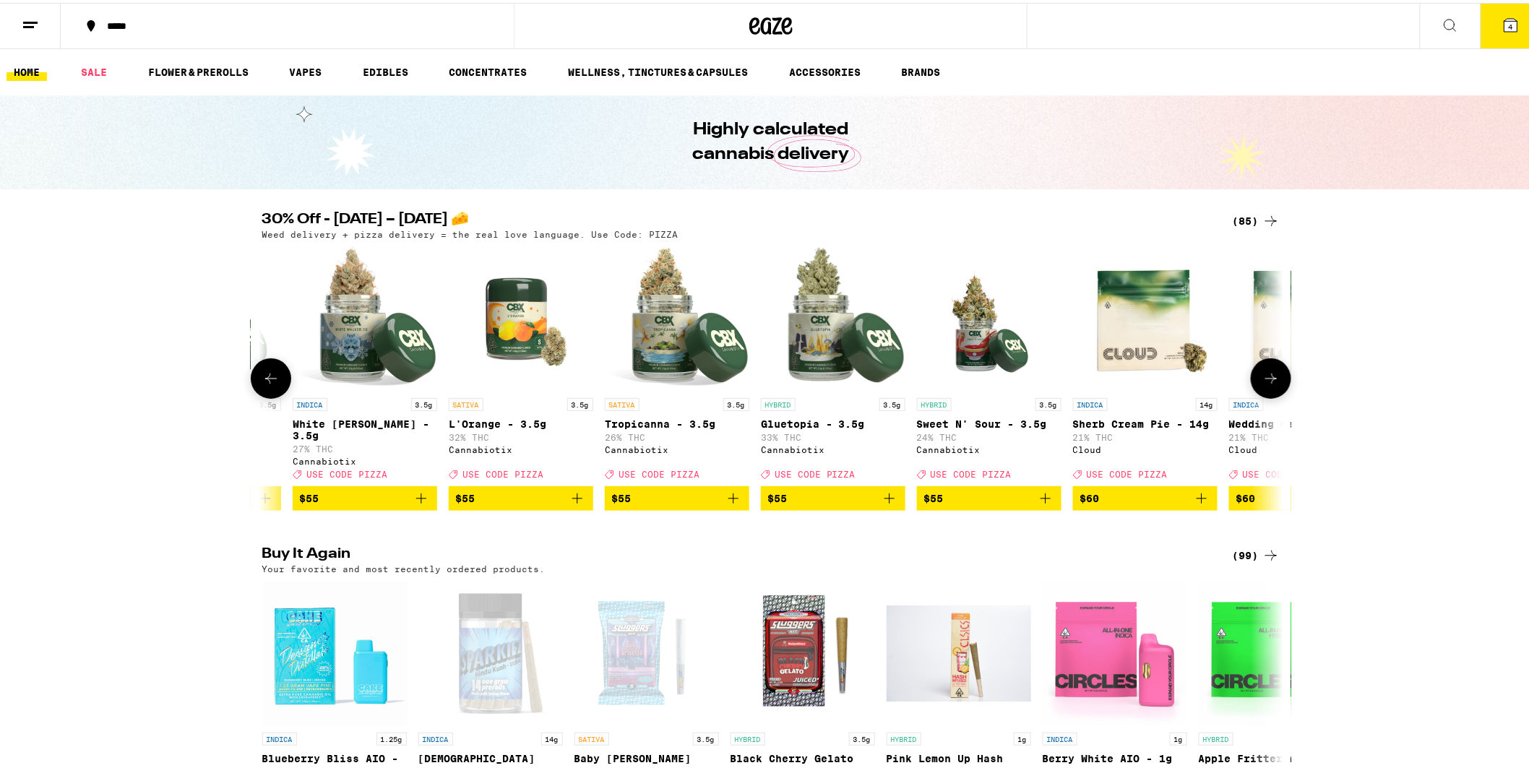
click at [262, 379] on icon at bounding box center [270, 375] width 17 height 17
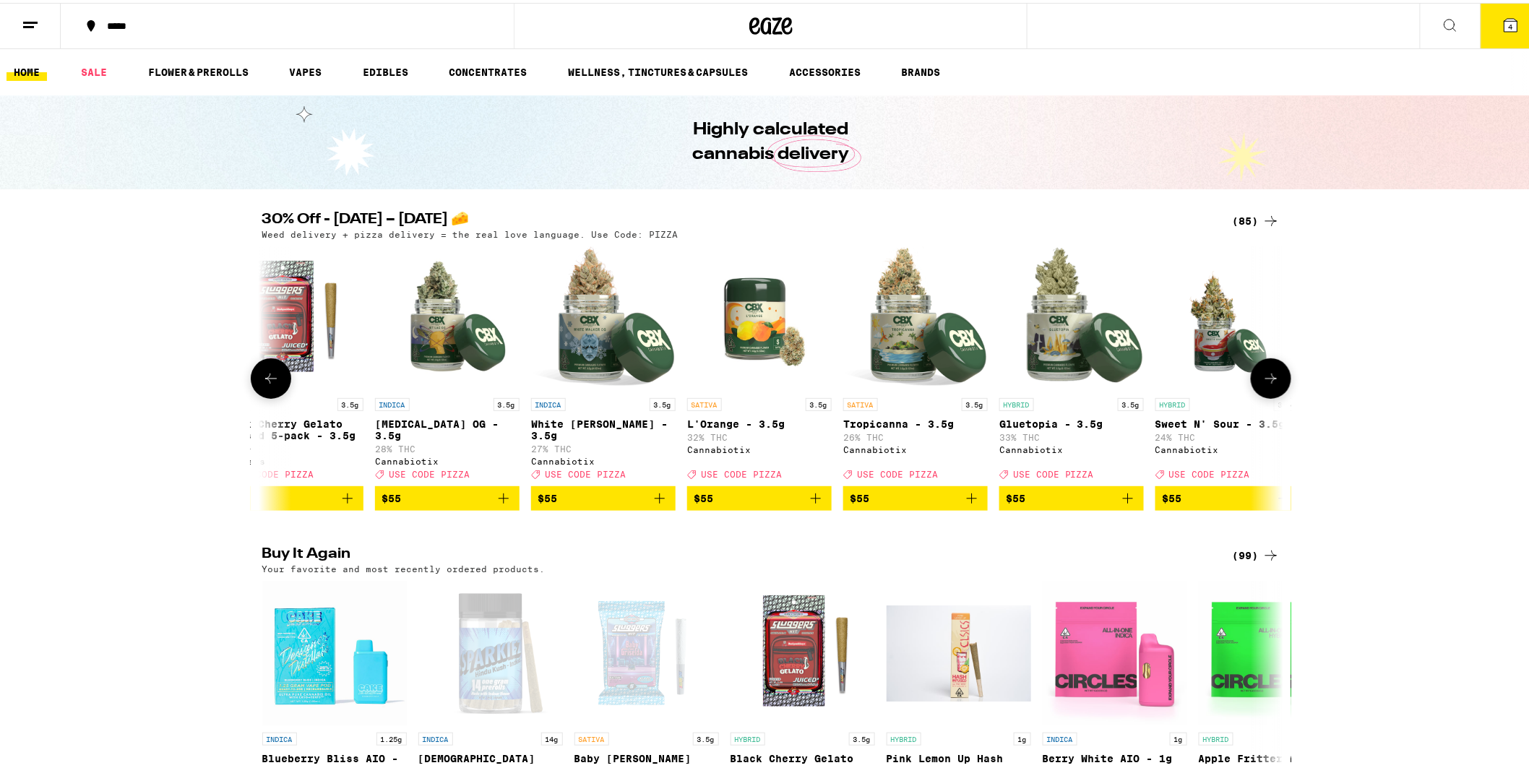
click at [262, 379] on icon at bounding box center [270, 375] width 17 height 17
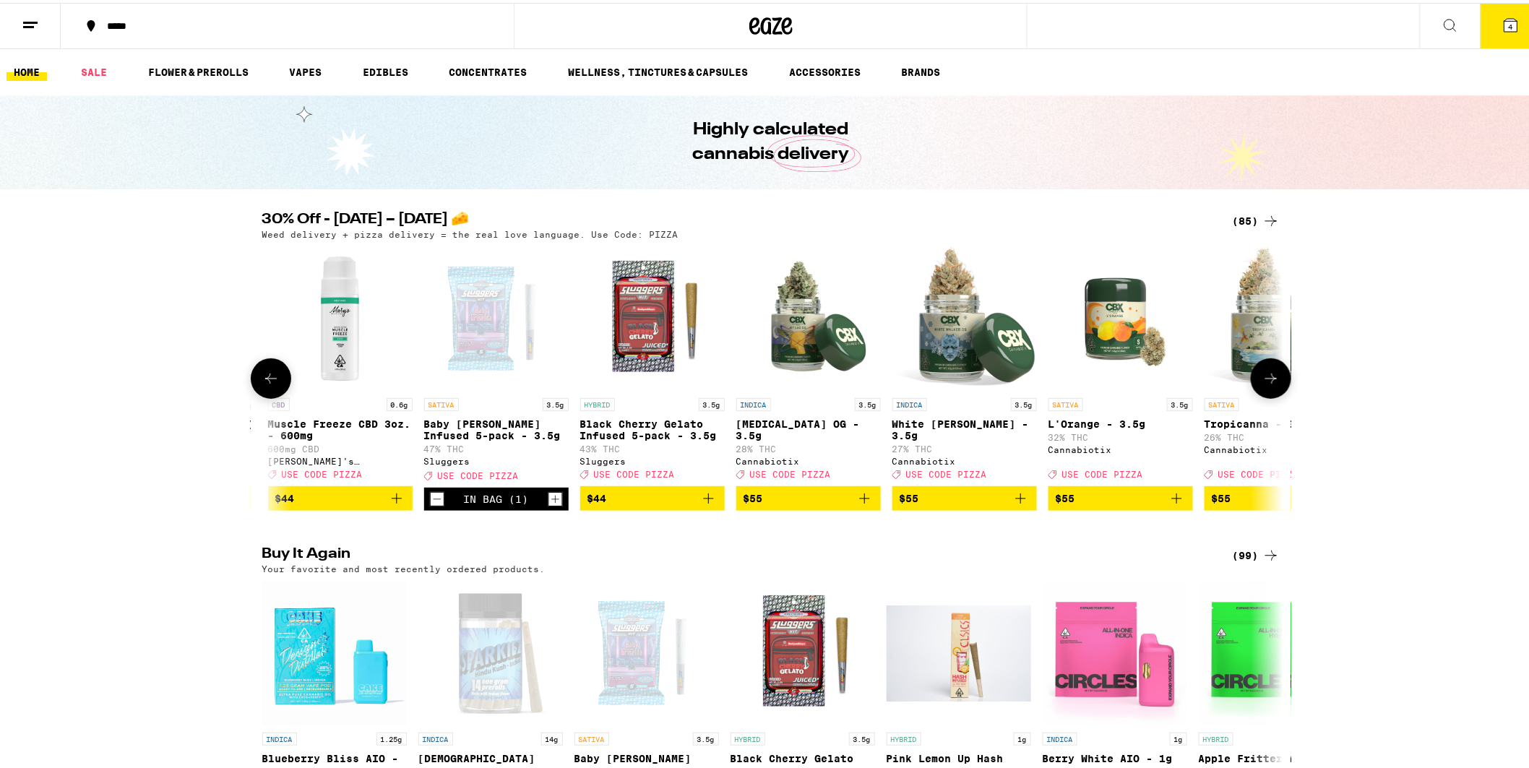
click at [262, 379] on icon at bounding box center [270, 375] width 17 height 17
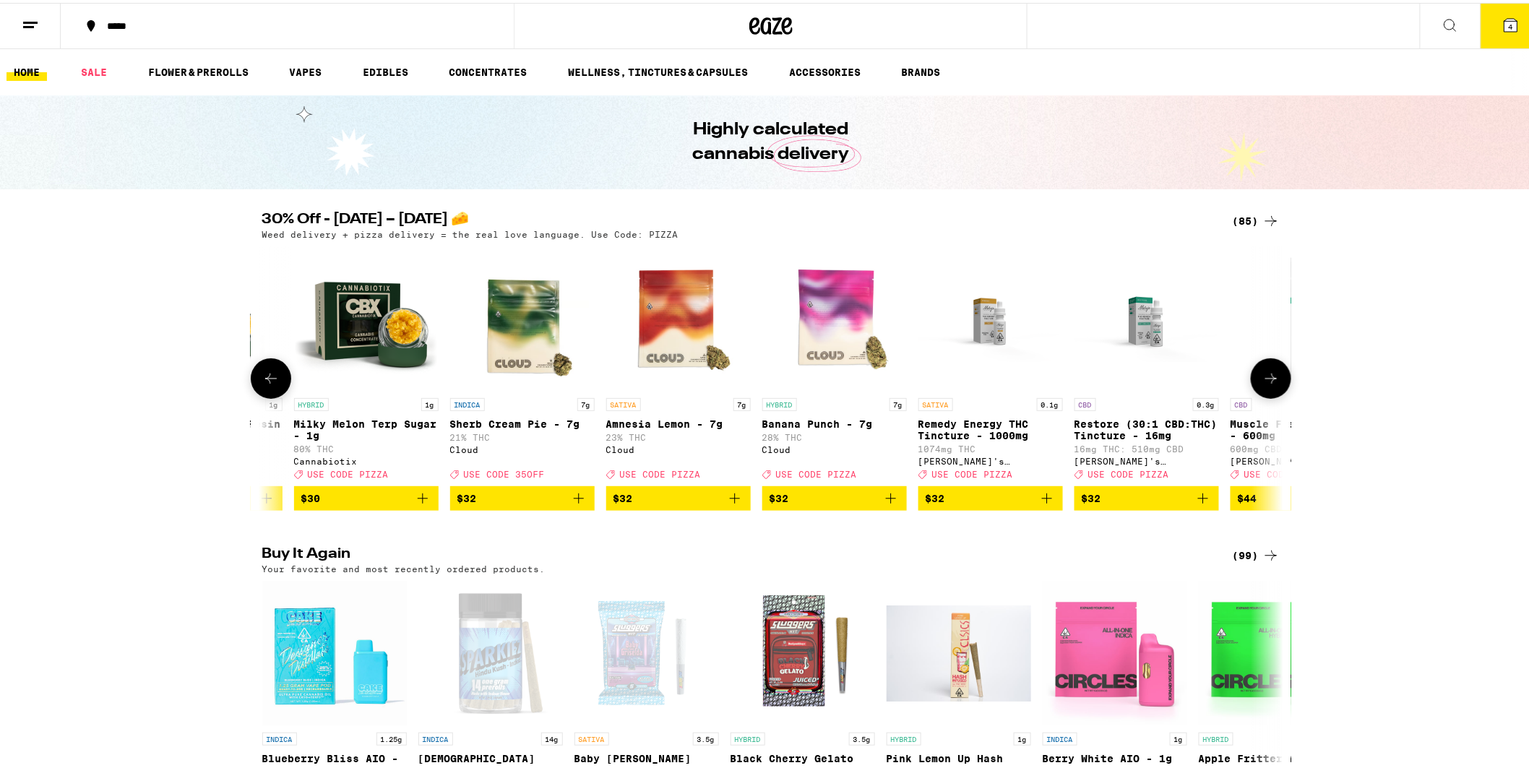
scroll to position [0, 9310]
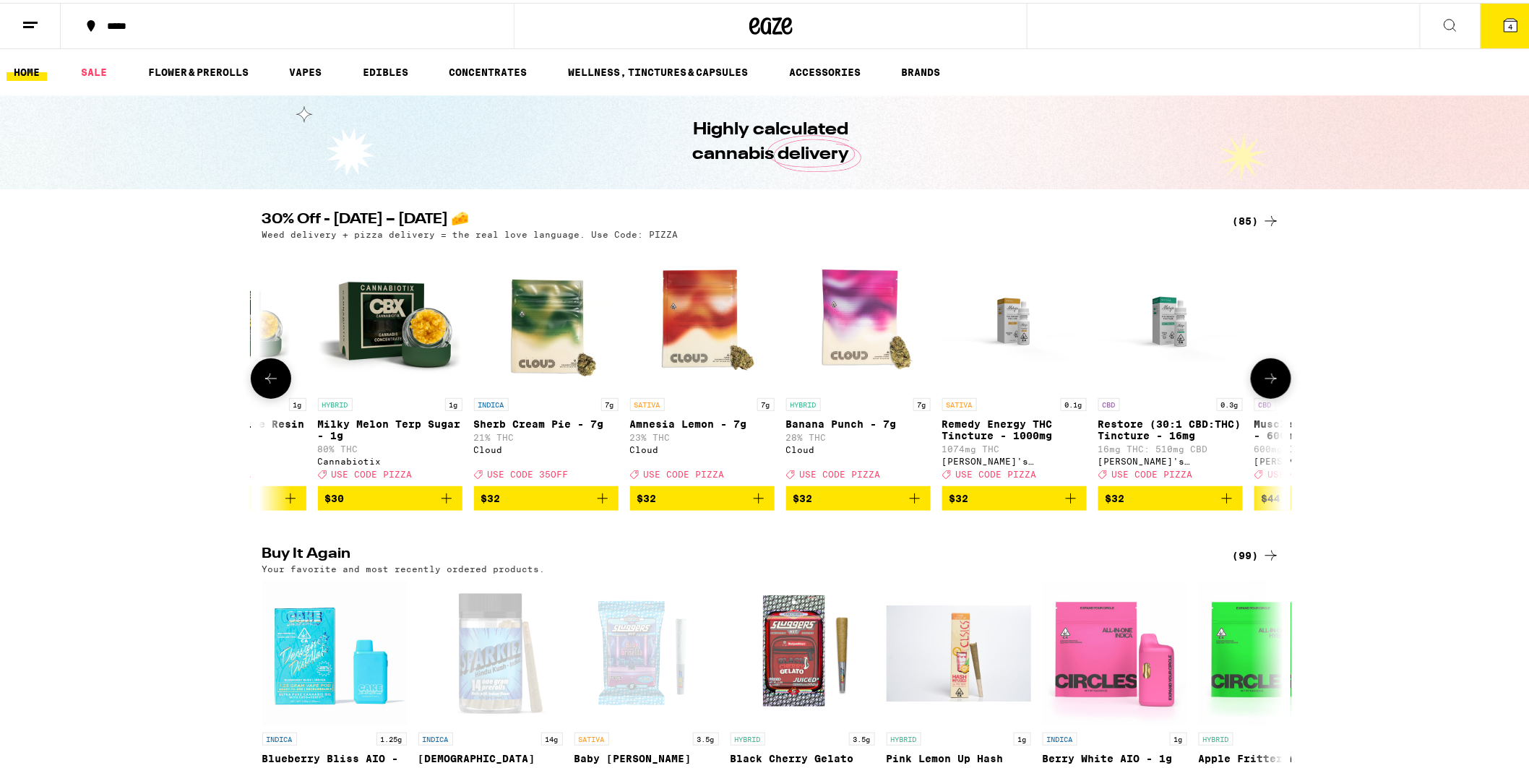
click at [262, 379] on icon at bounding box center [270, 375] width 17 height 17
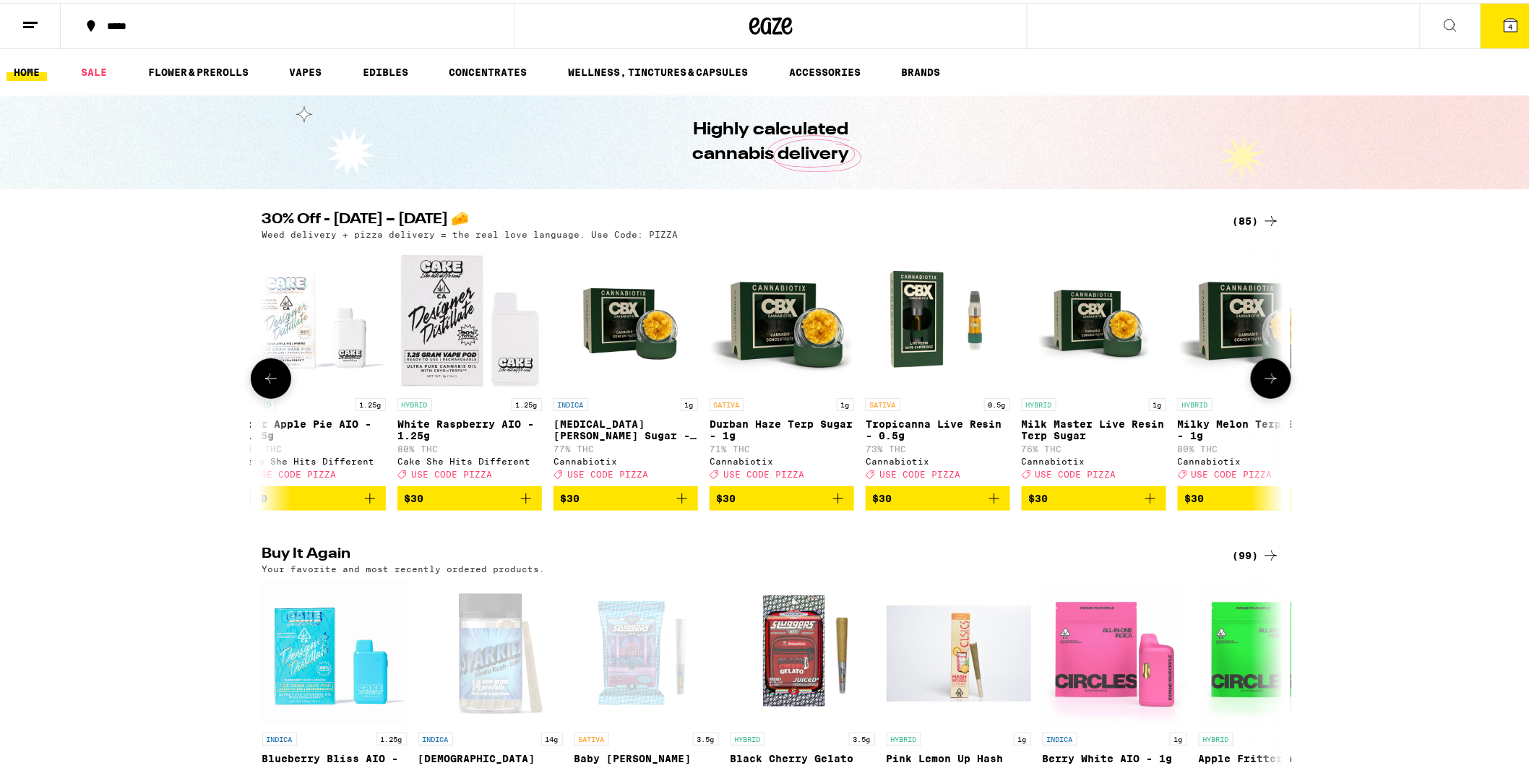
click at [262, 379] on icon at bounding box center [270, 375] width 17 height 17
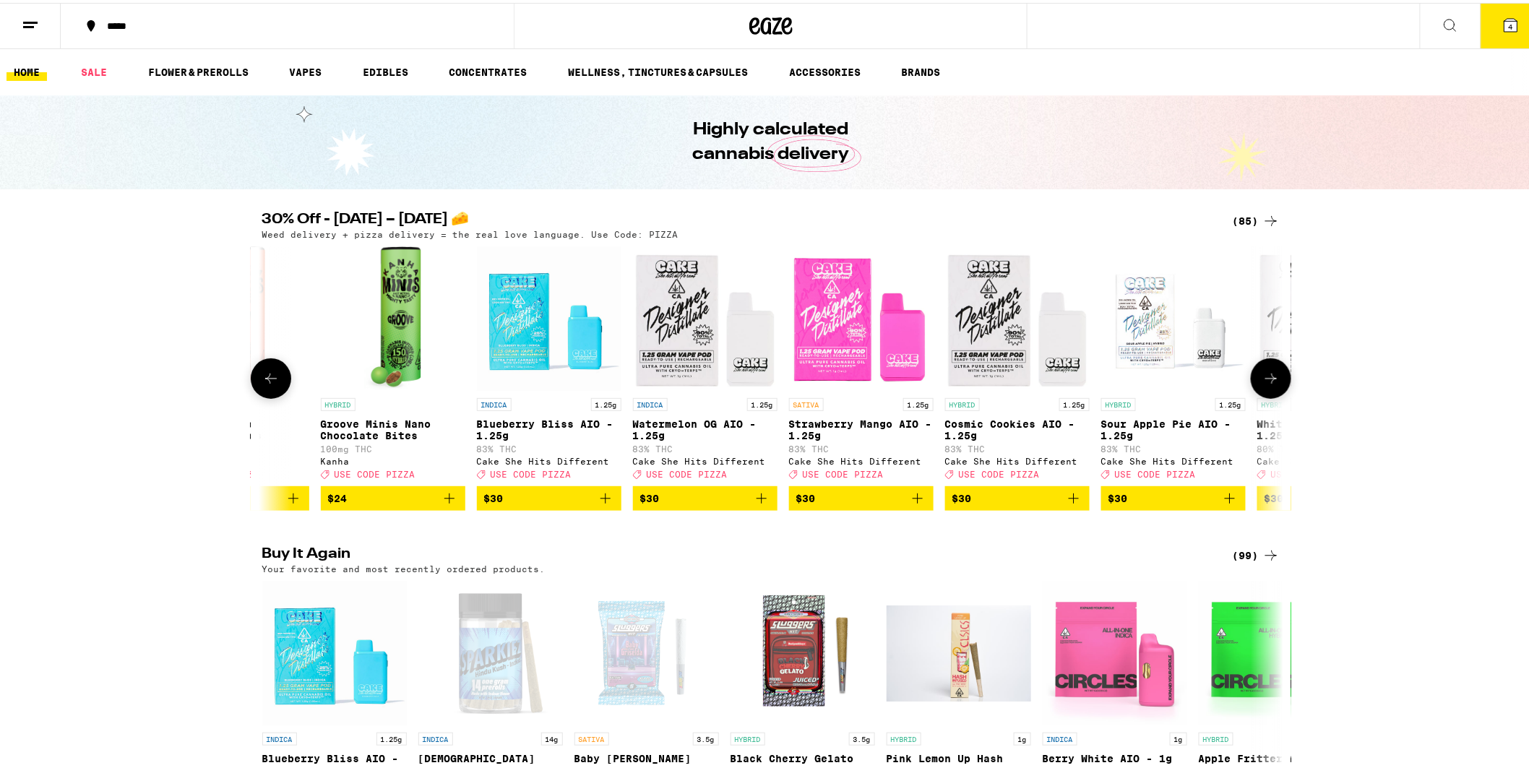
click at [262, 379] on icon at bounding box center [270, 375] width 17 height 17
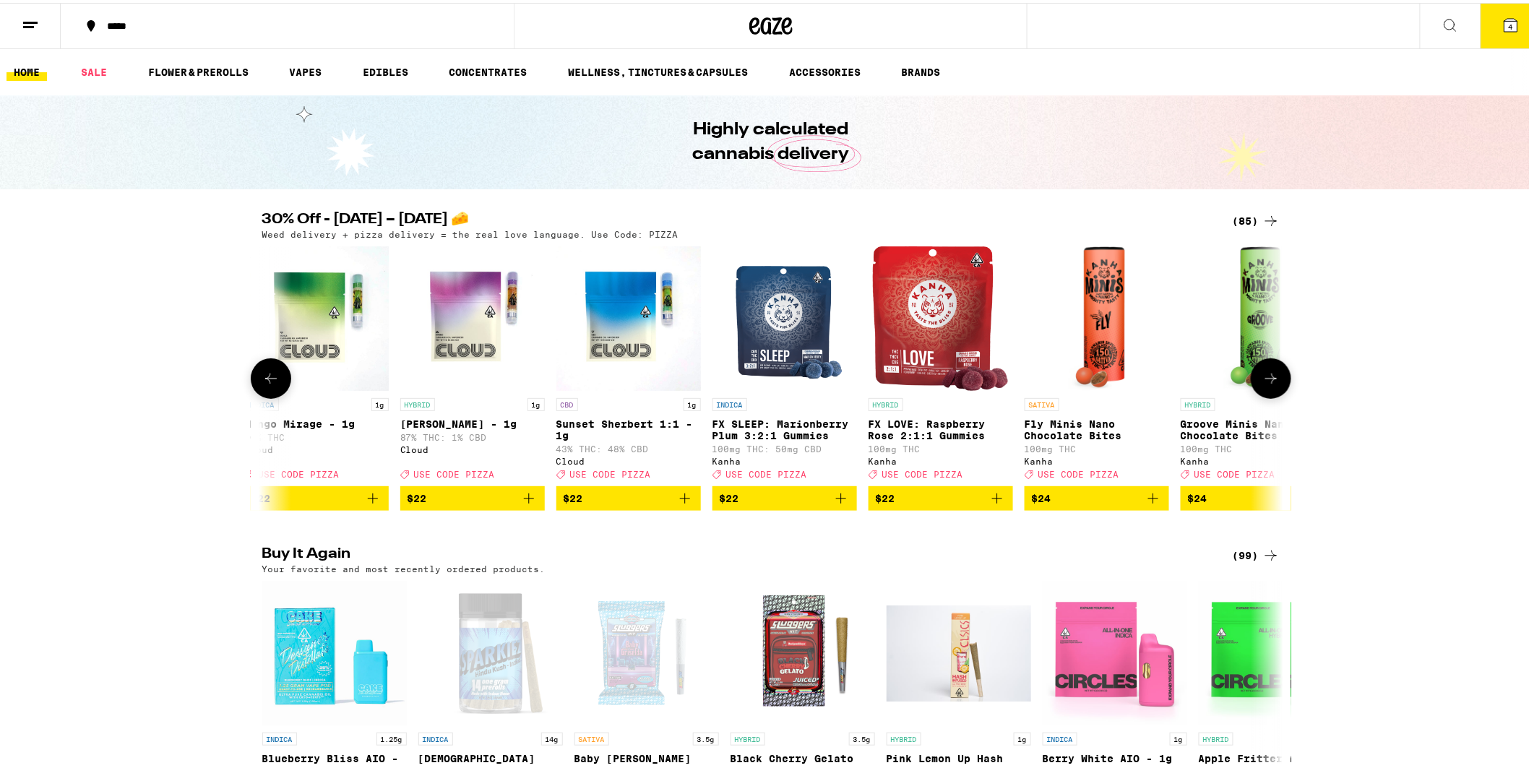
click at [262, 379] on icon at bounding box center [270, 375] width 17 height 17
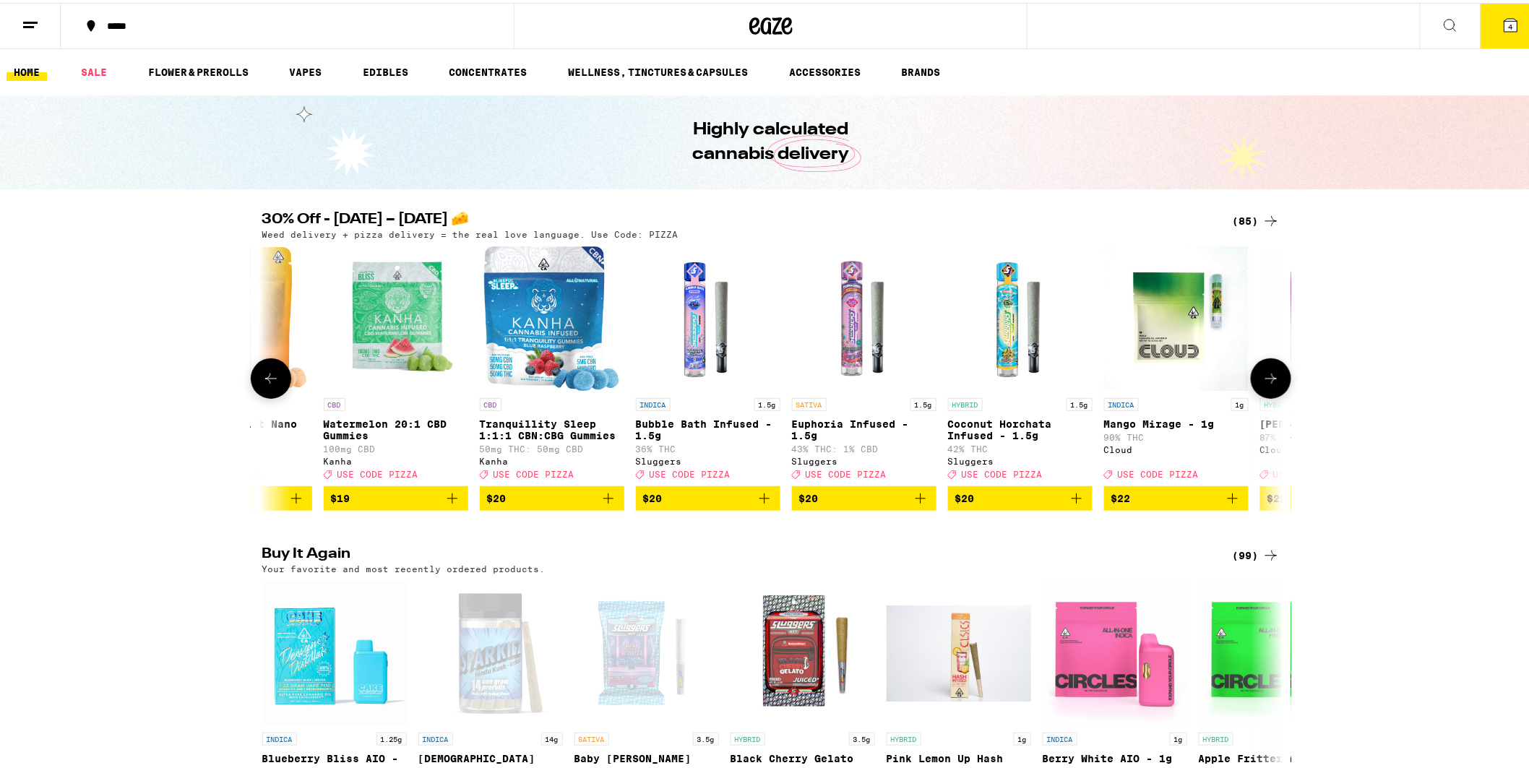
click at [262, 379] on icon at bounding box center [270, 375] width 17 height 17
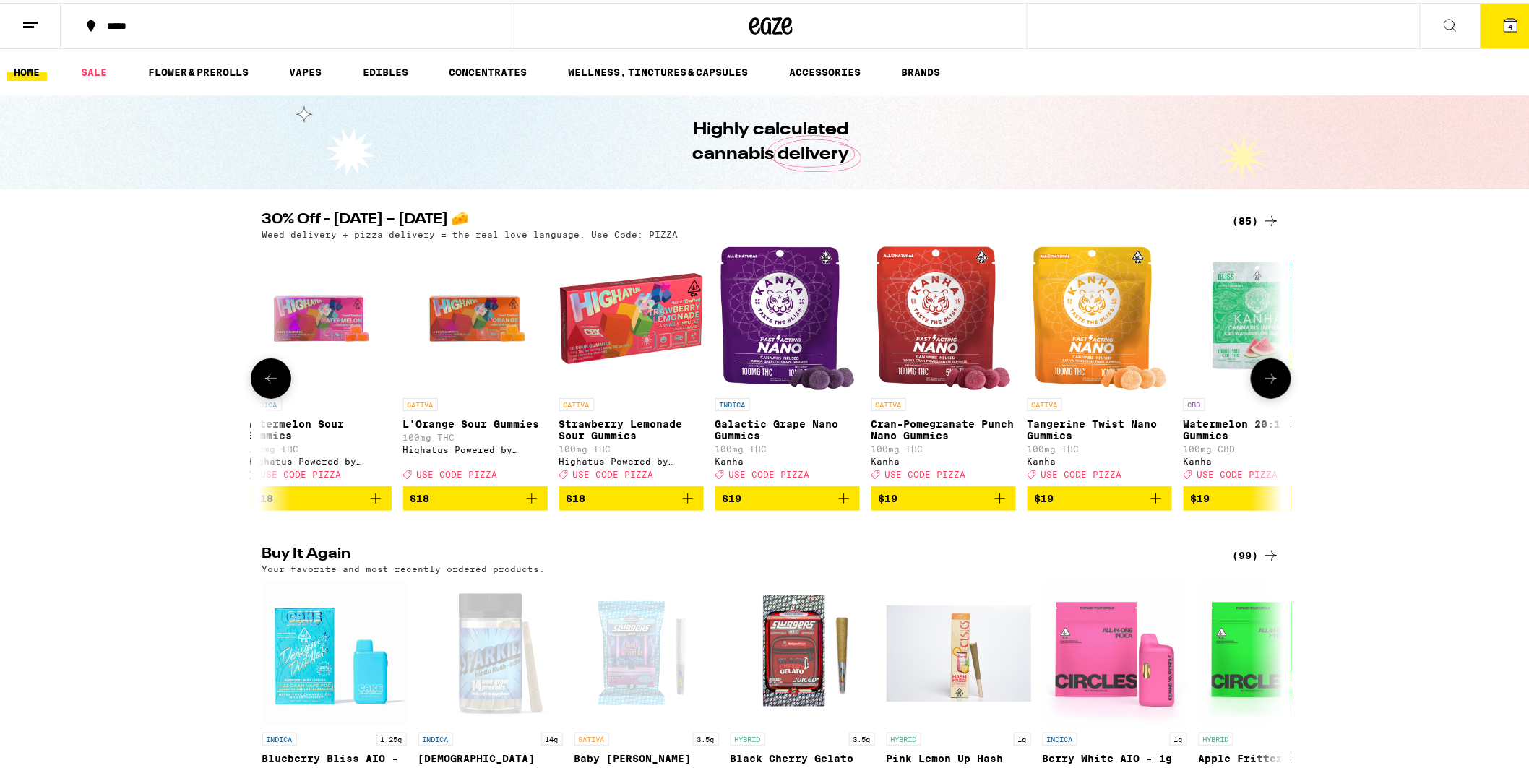
click at [262, 379] on icon at bounding box center [270, 375] width 17 height 17
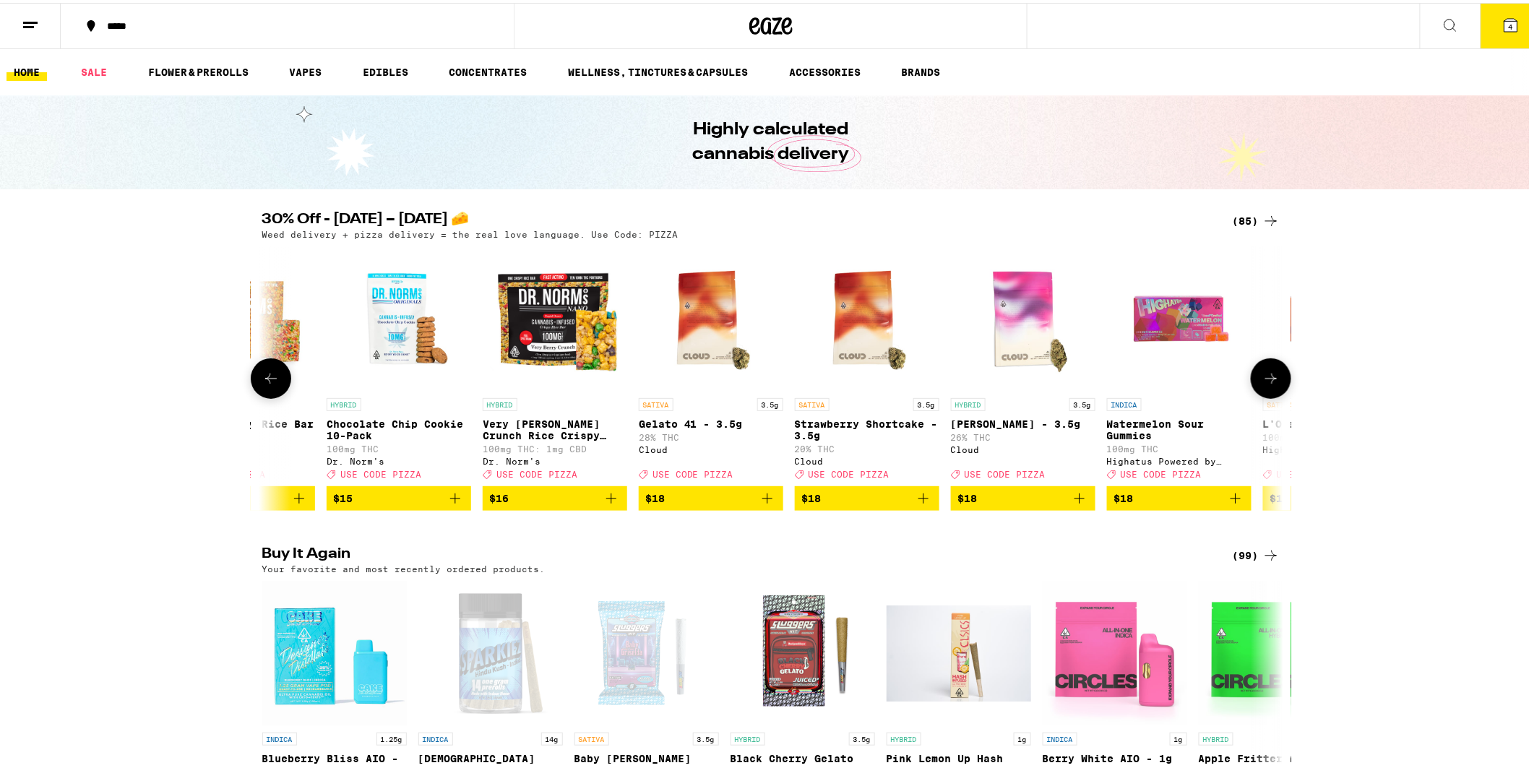
click at [262, 379] on icon at bounding box center [270, 375] width 17 height 17
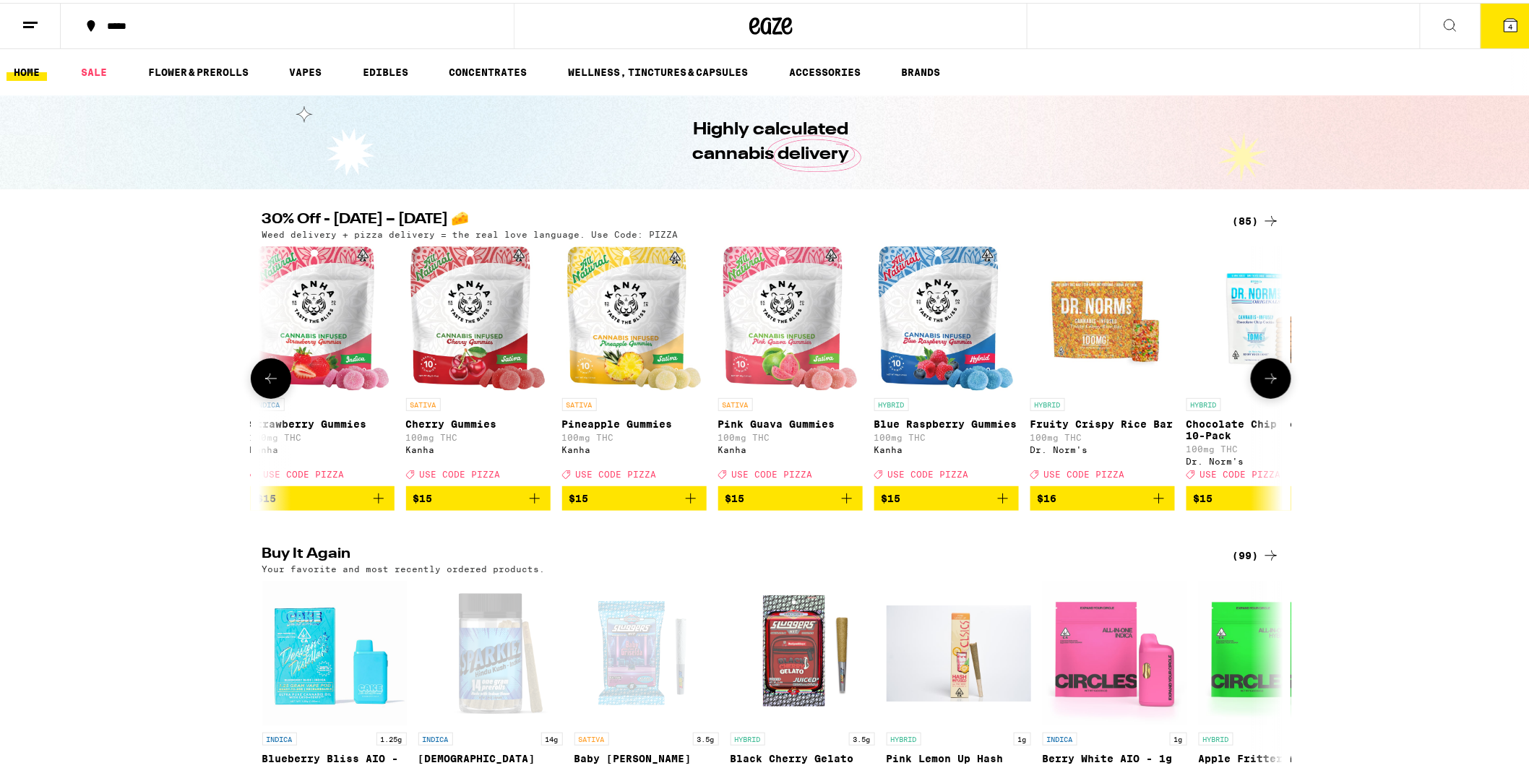
click at [262, 379] on icon at bounding box center [270, 375] width 17 height 17
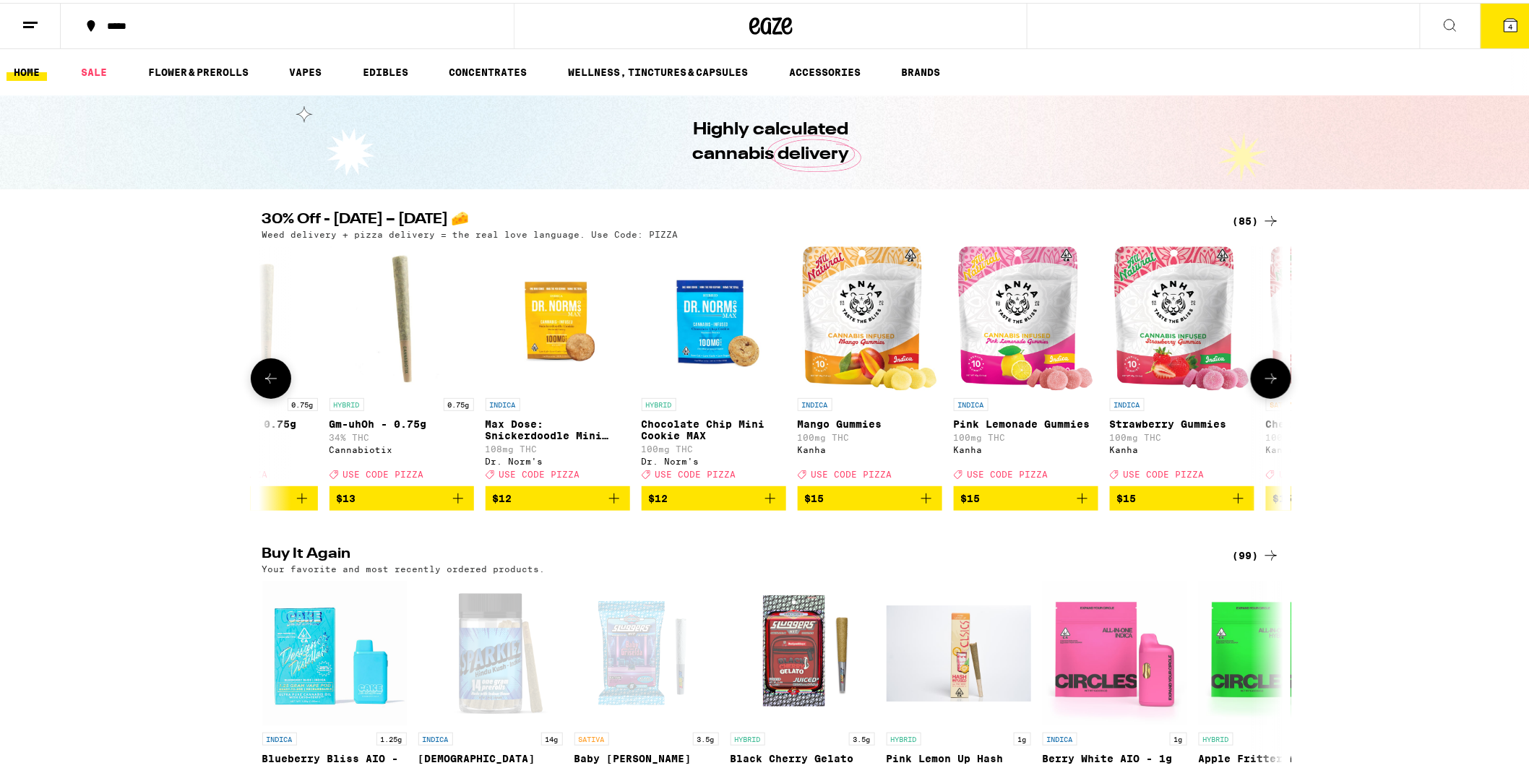
click at [262, 379] on icon at bounding box center [270, 375] width 17 height 17
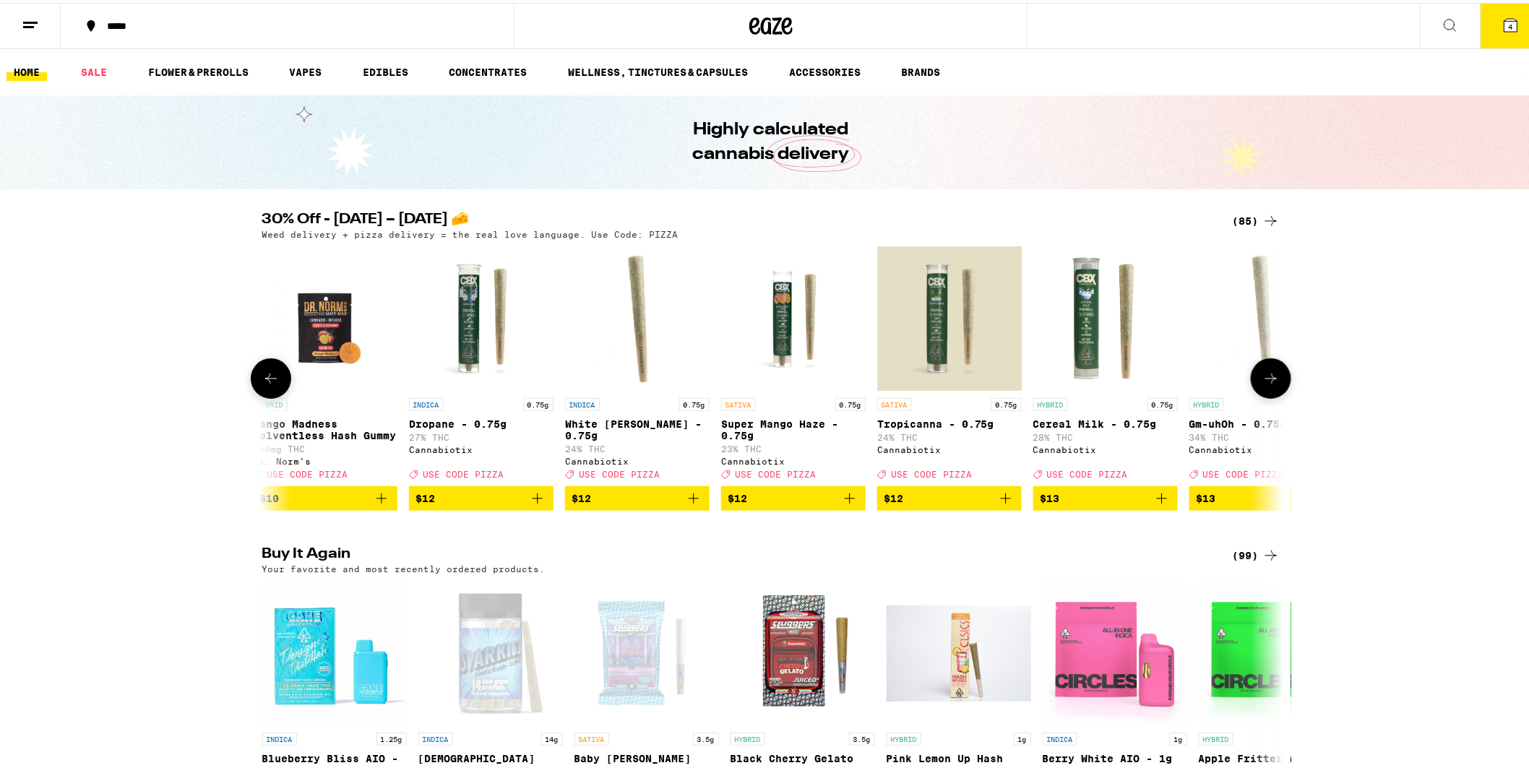
click at [262, 379] on icon at bounding box center [270, 375] width 17 height 17
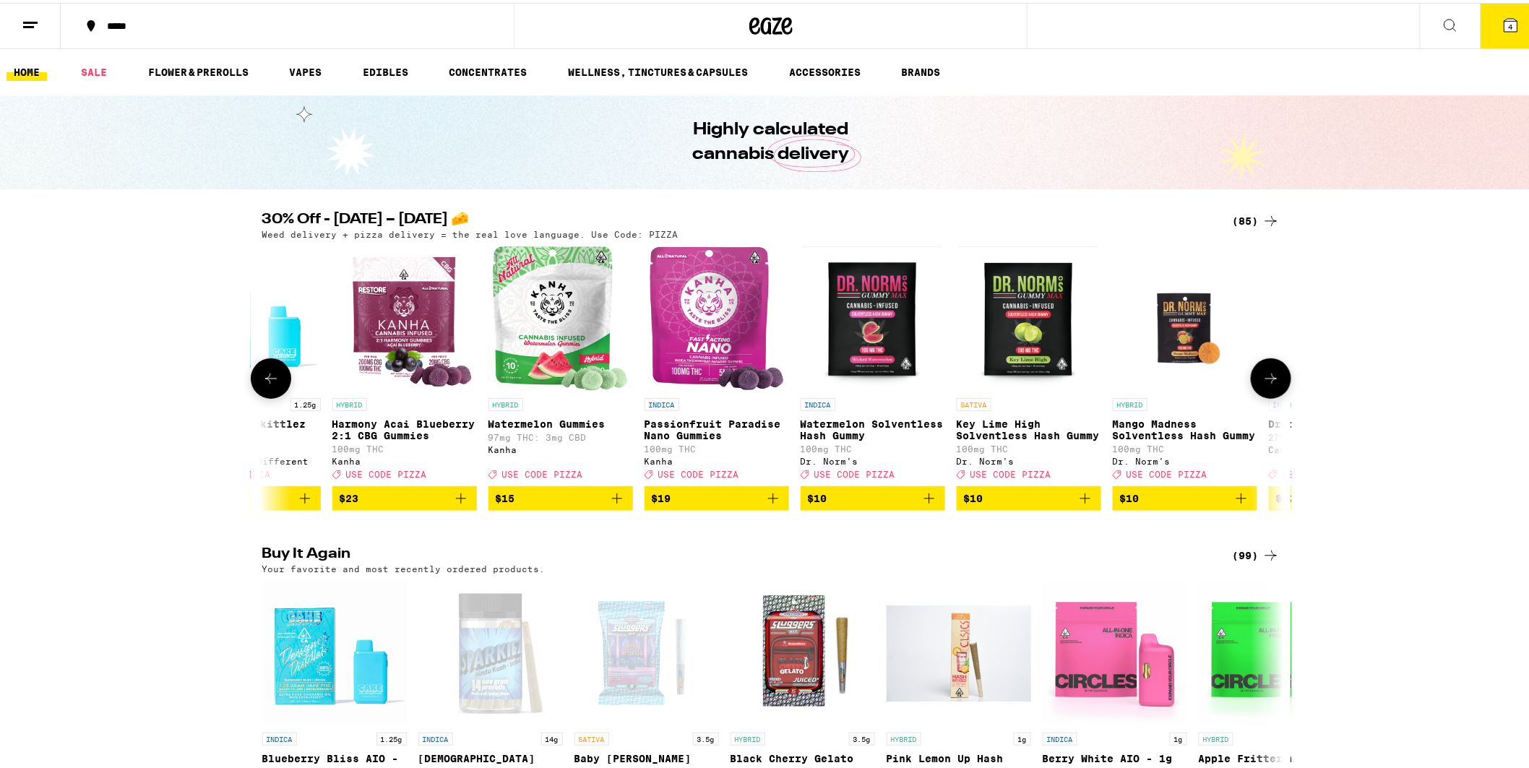
click at [262, 379] on icon at bounding box center [270, 375] width 17 height 17
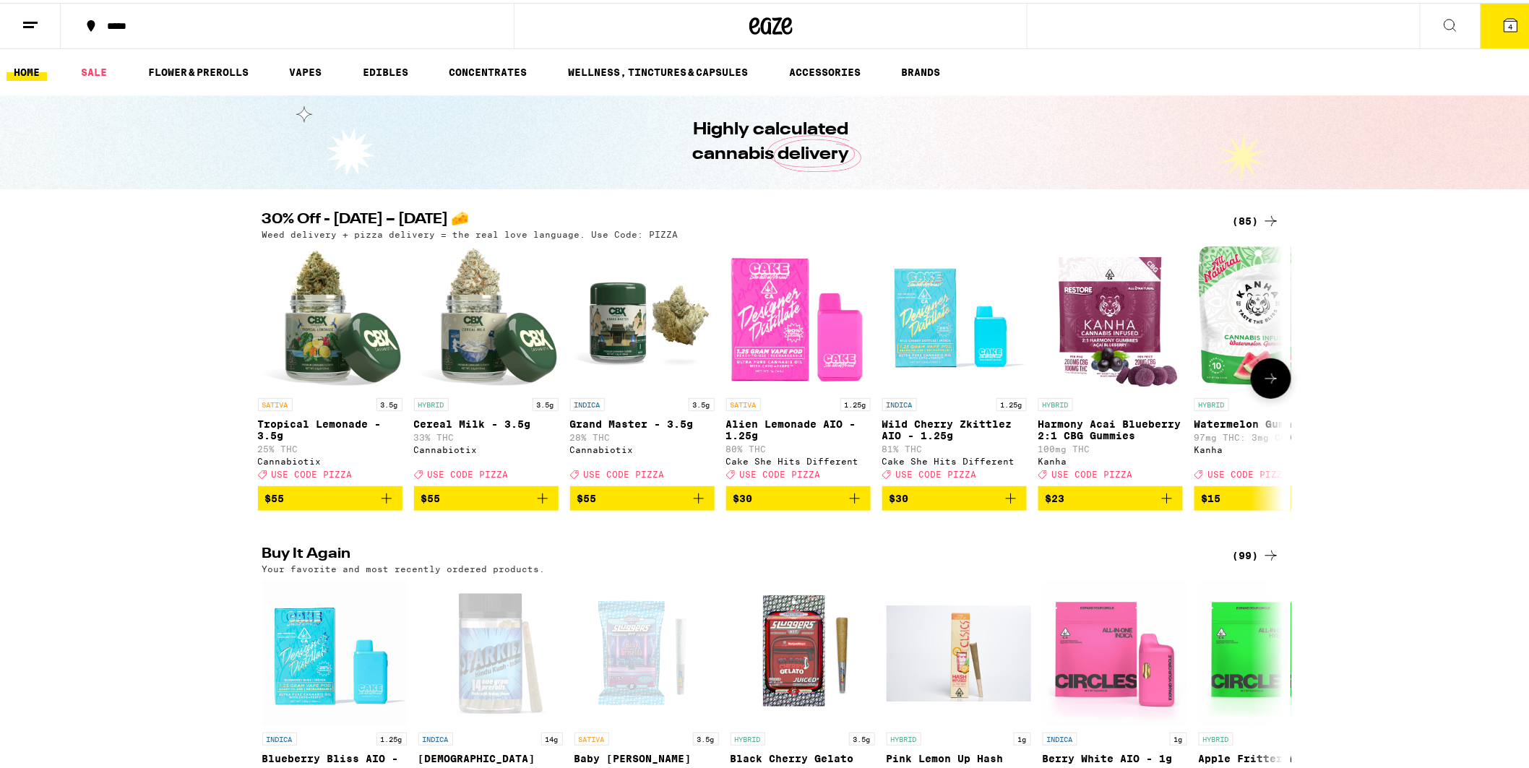
scroll to position [0, 0]
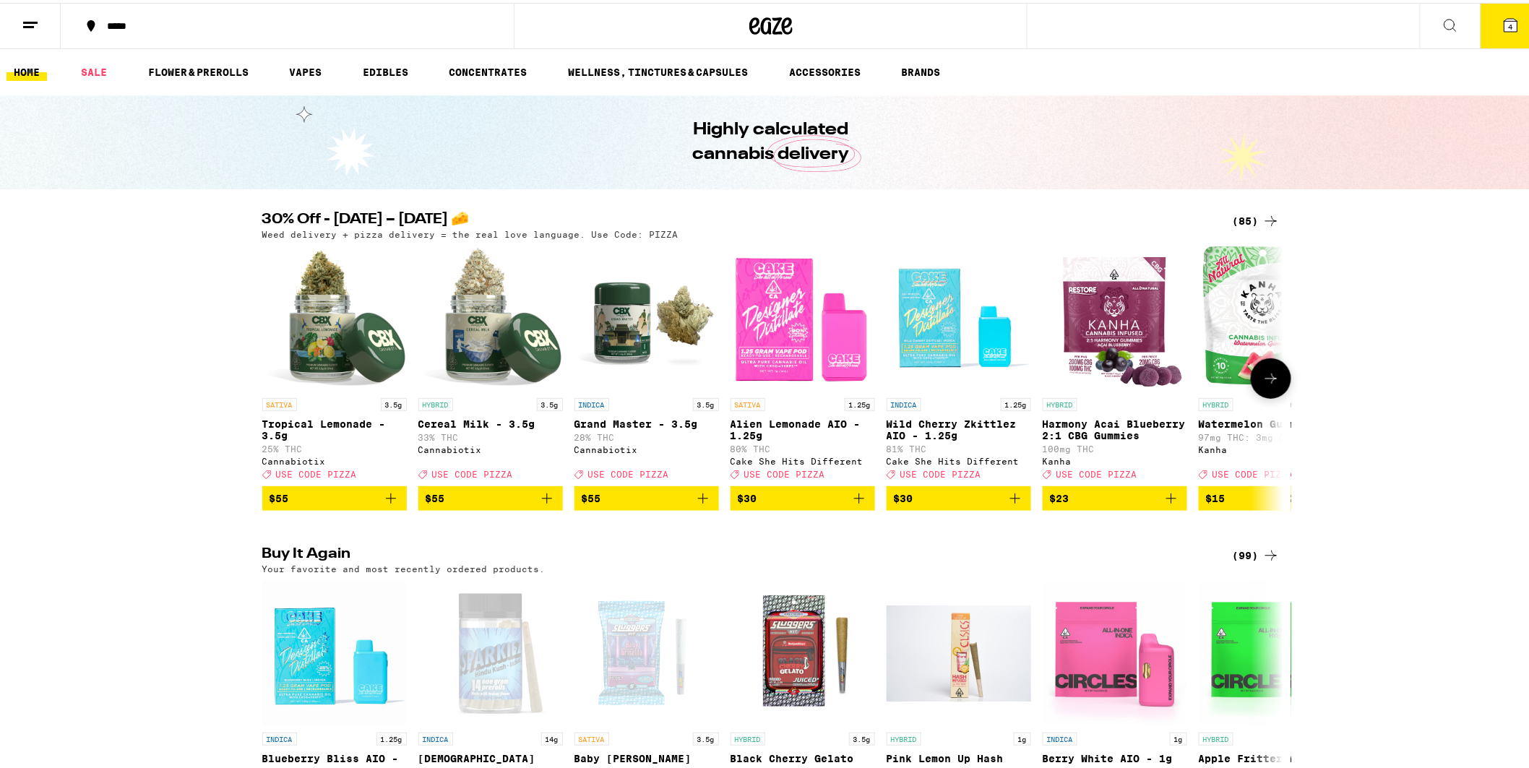
click at [271, 376] on icon at bounding box center [271, 376] width 0 height 0
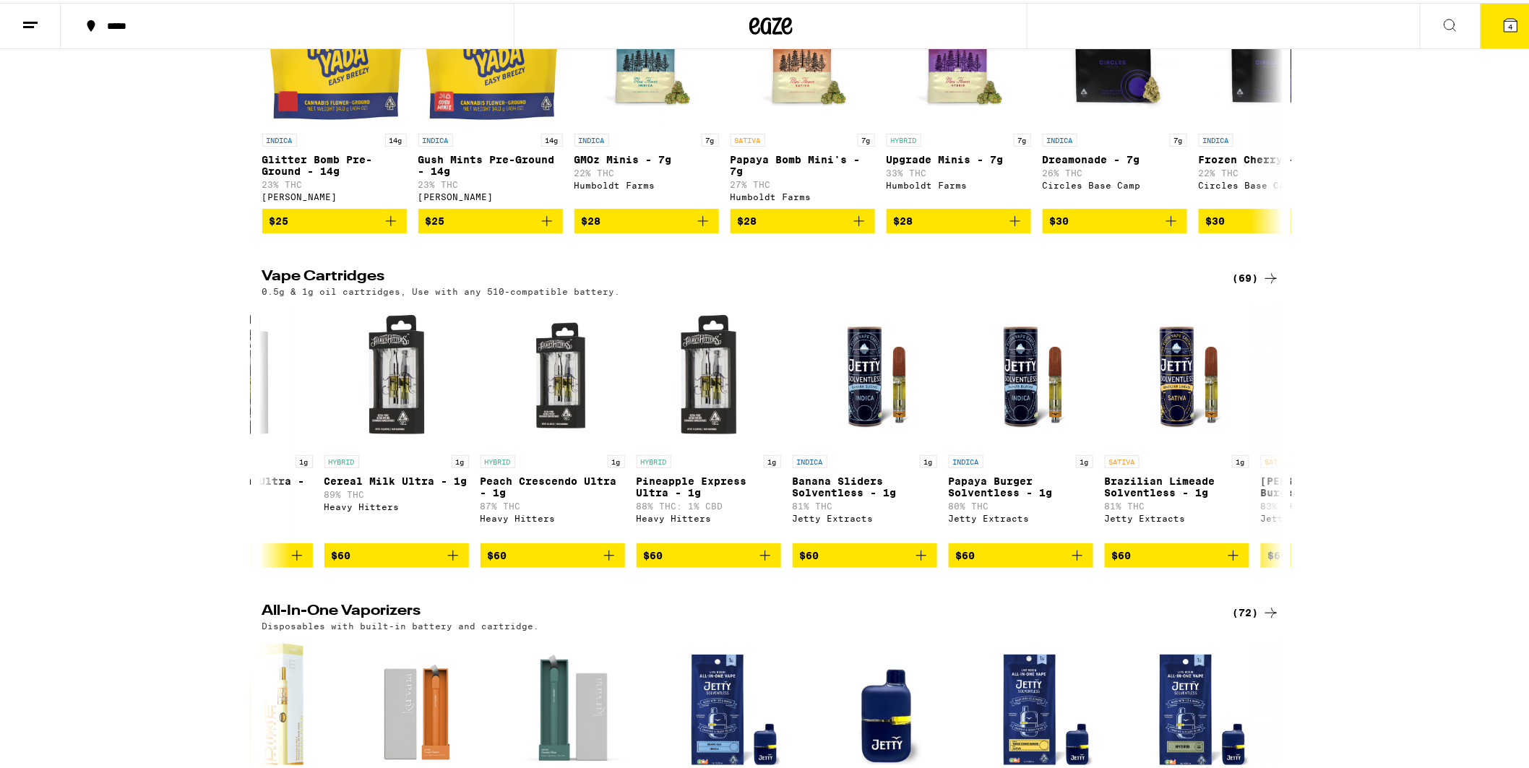
scroll to position [1364, 0]
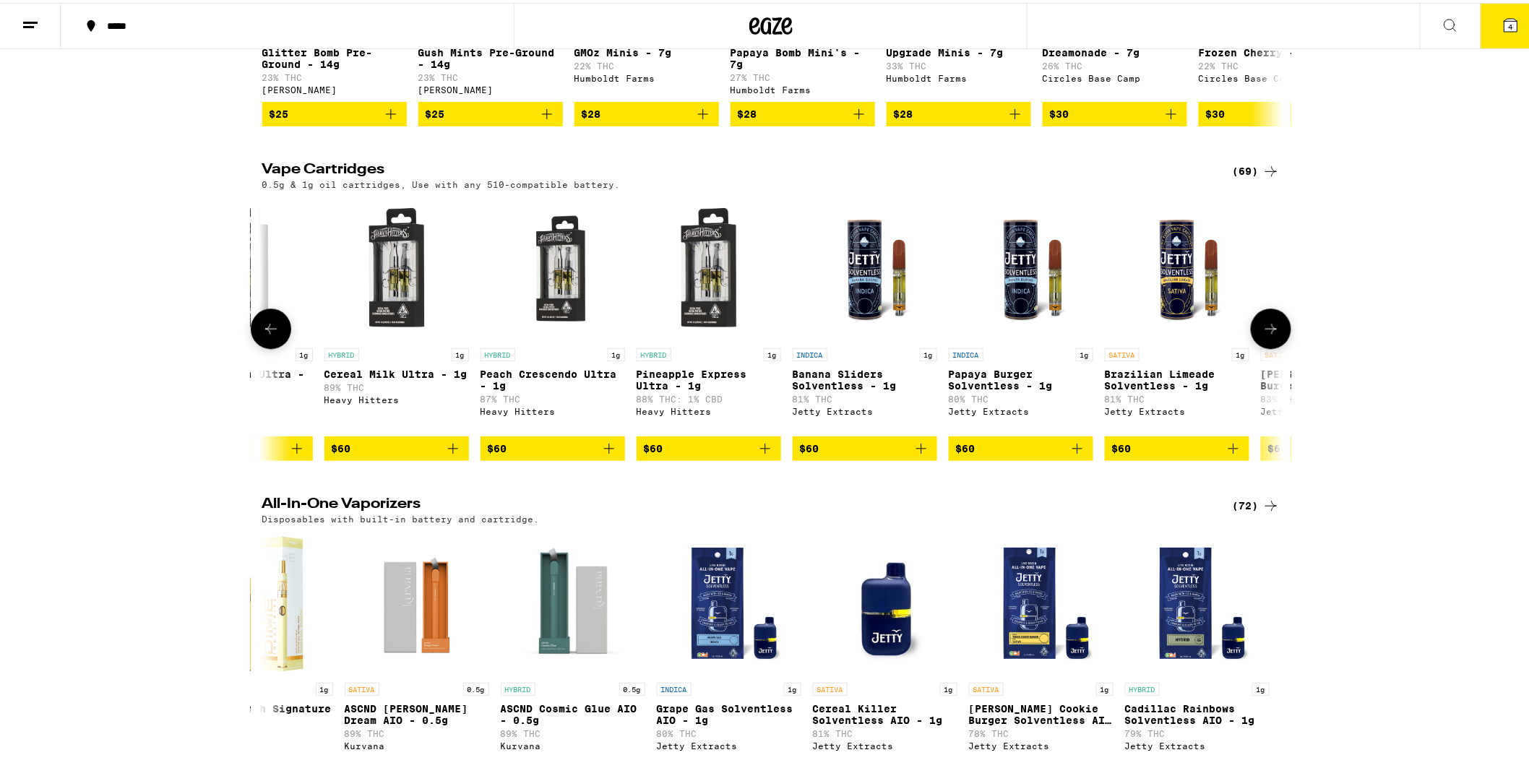
click at [264, 335] on icon at bounding box center [270, 325] width 17 height 17
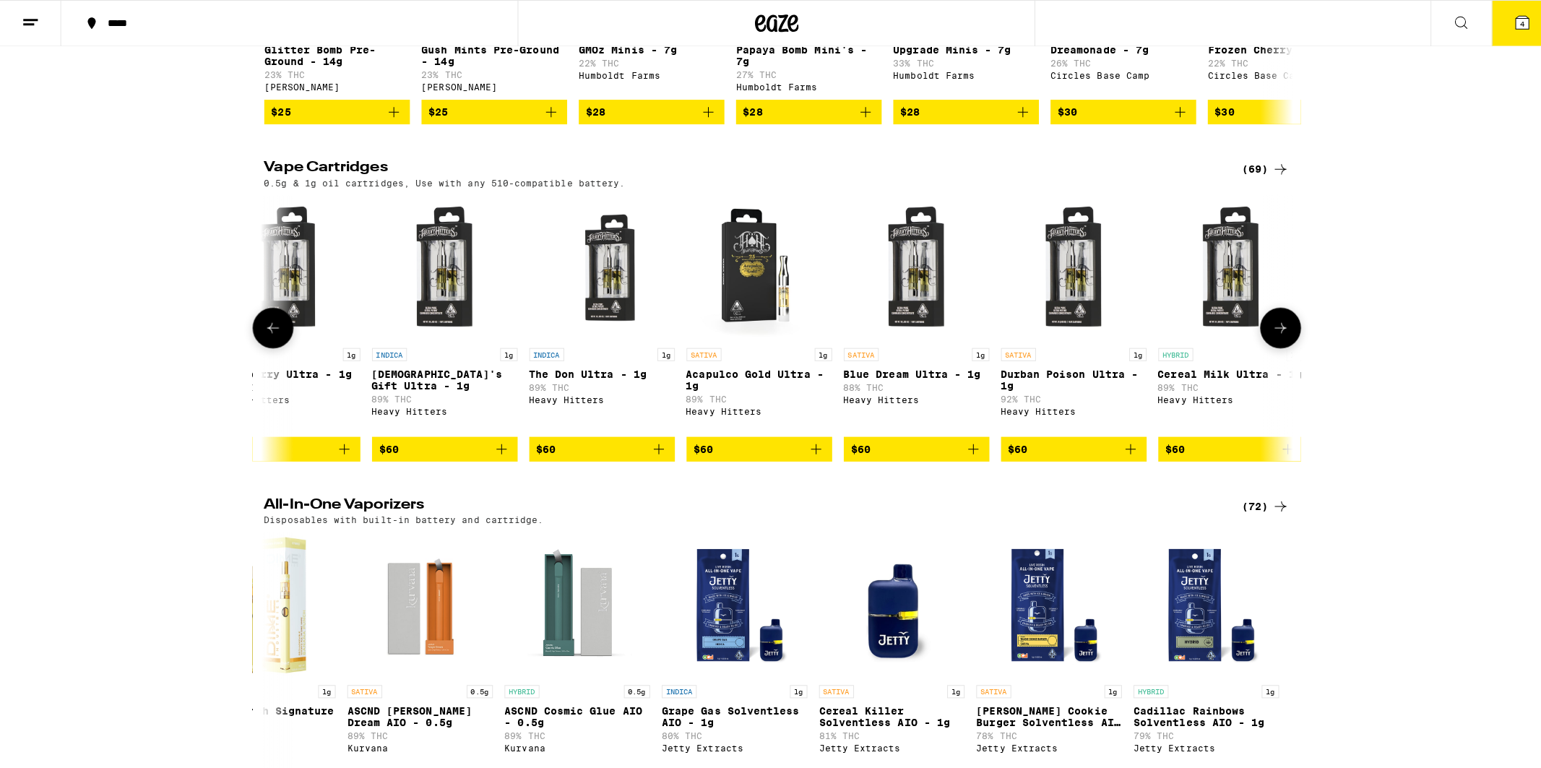
scroll to position [0, 8599]
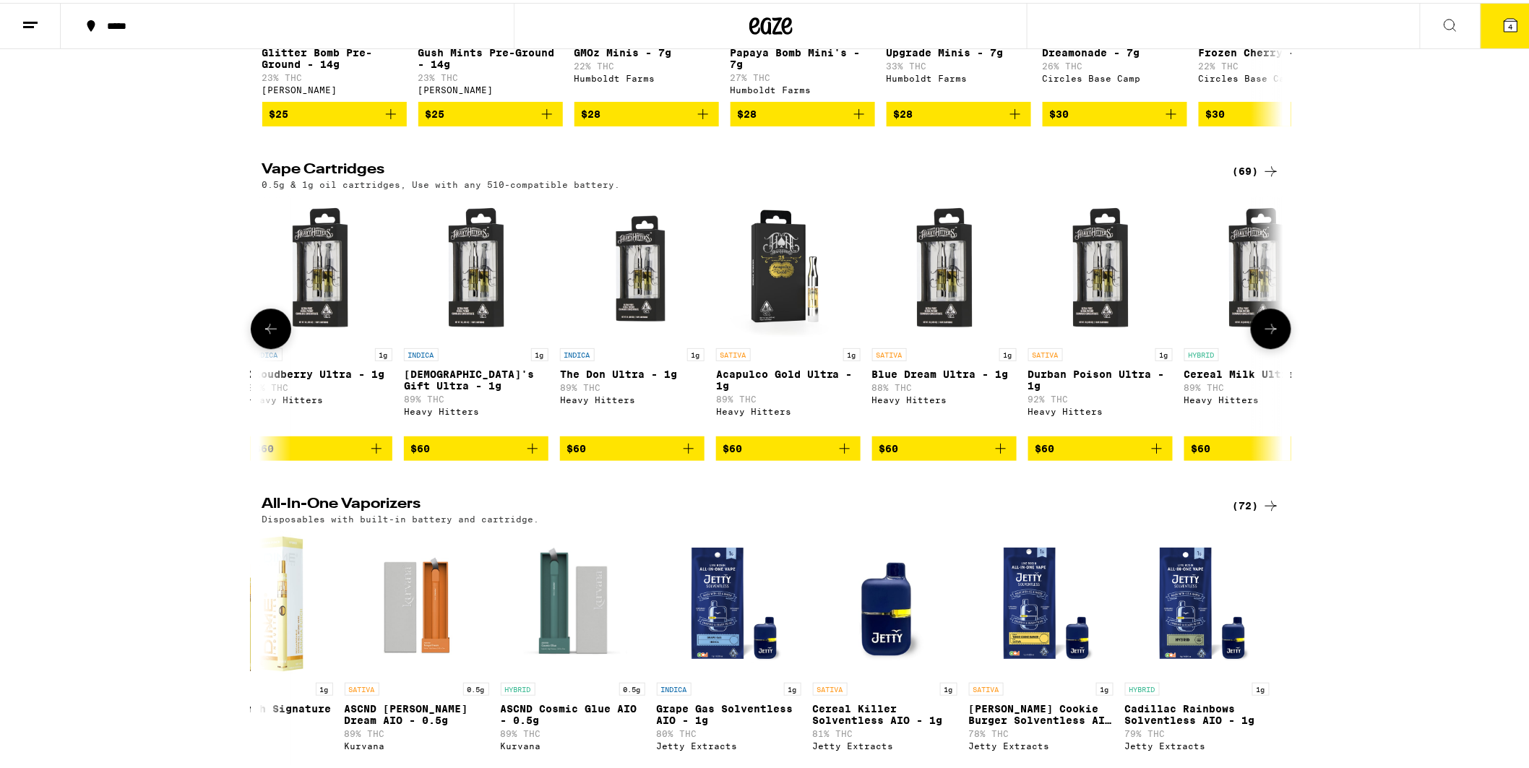
click at [776, 330] on img "Open page for Acapulco Gold Ultra - 1g from Heavy Hitters" at bounding box center [788, 266] width 145 height 145
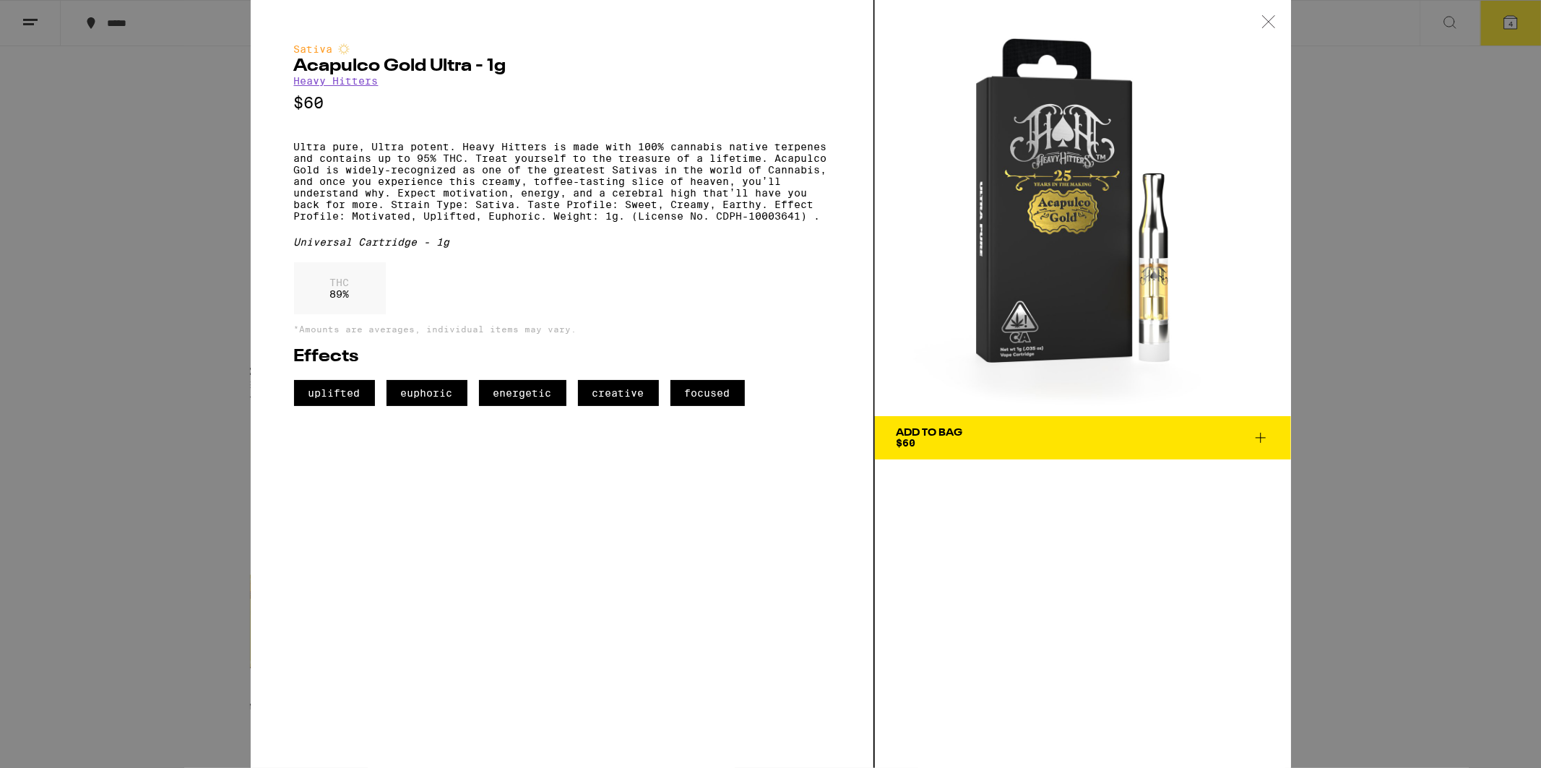
click at [1179, 431] on span "Add To Bag $60" at bounding box center [1083, 438] width 373 height 20
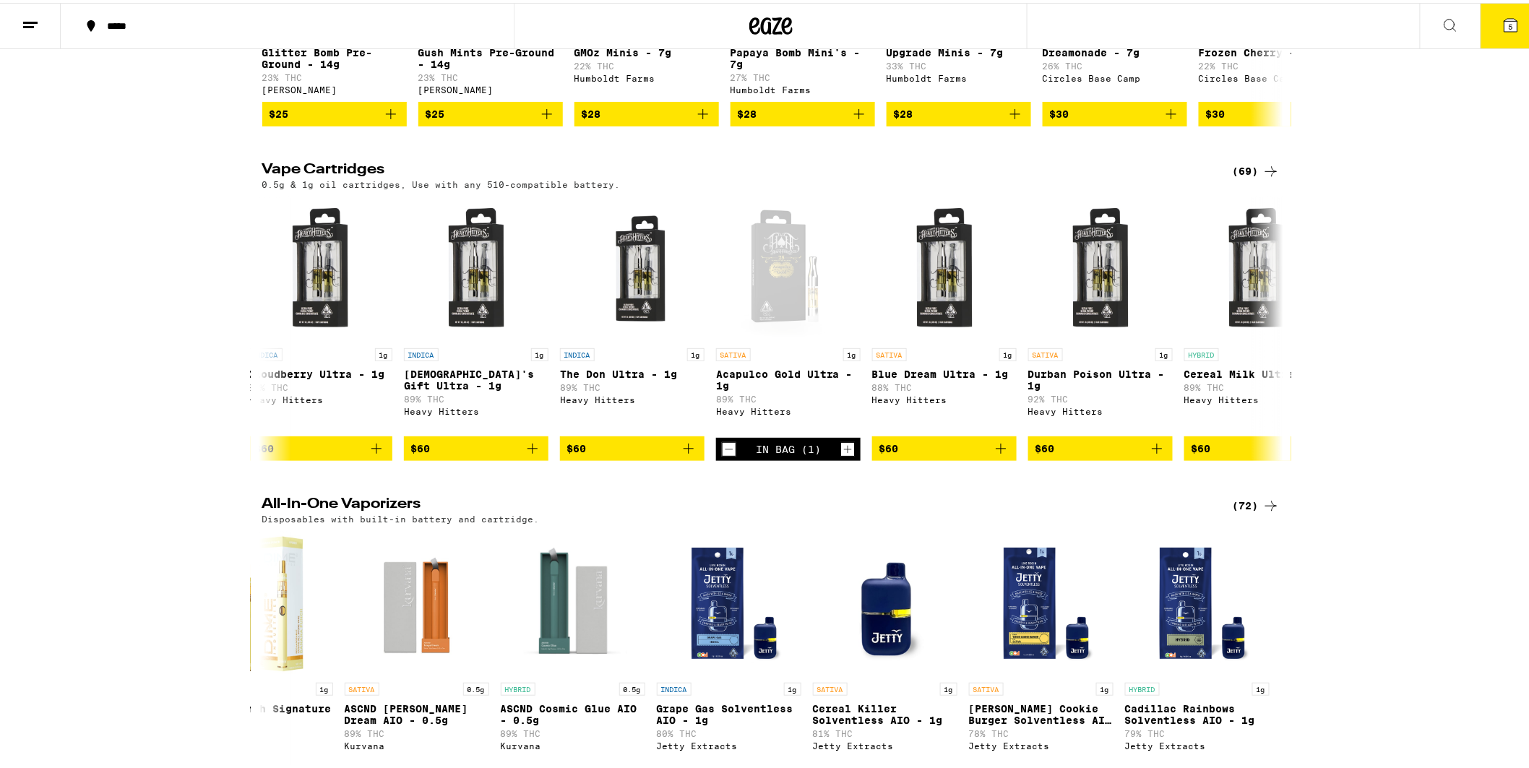
click at [1486, 30] on button "5" at bounding box center [1511, 23] width 61 height 45
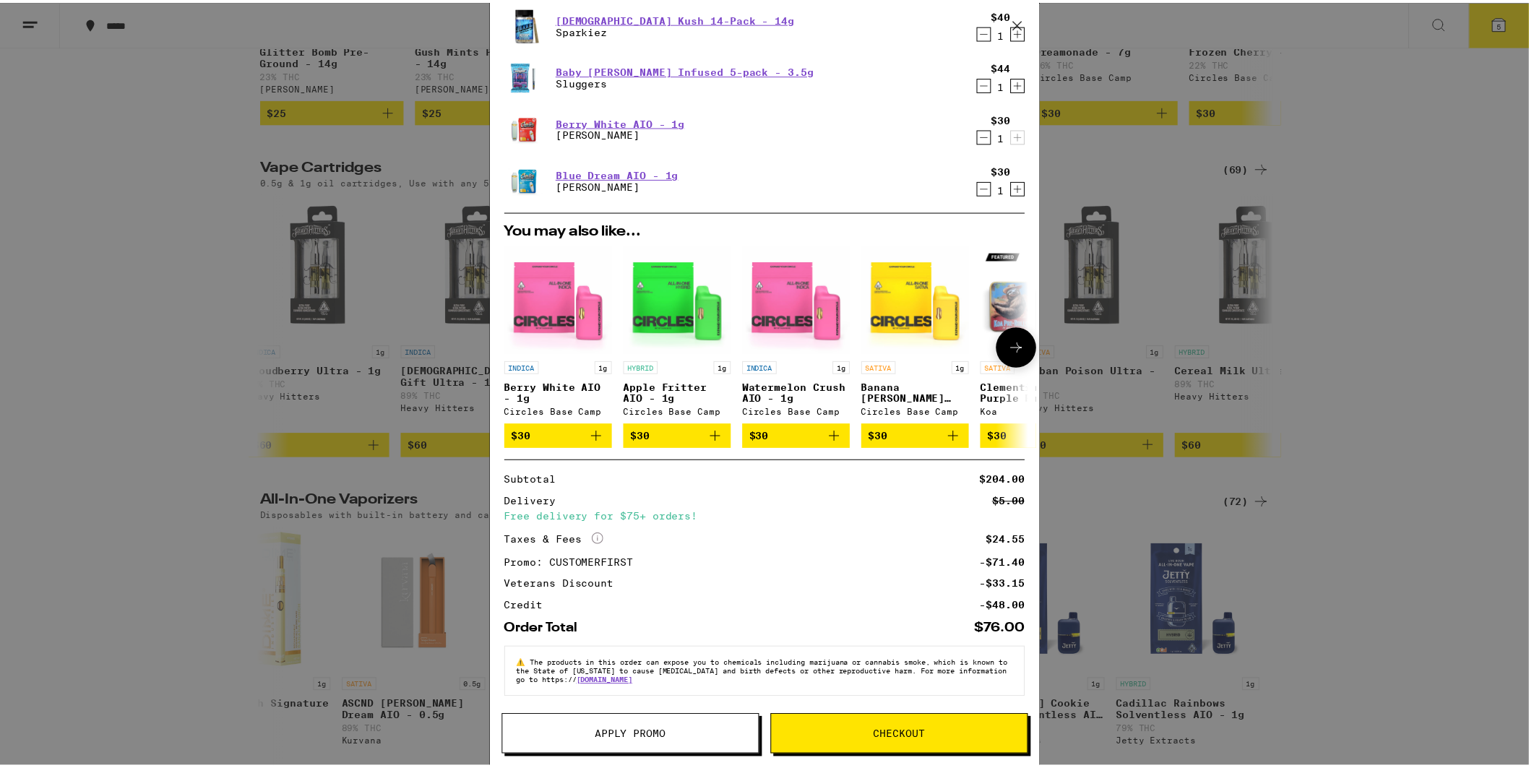
scroll to position [105, 0]
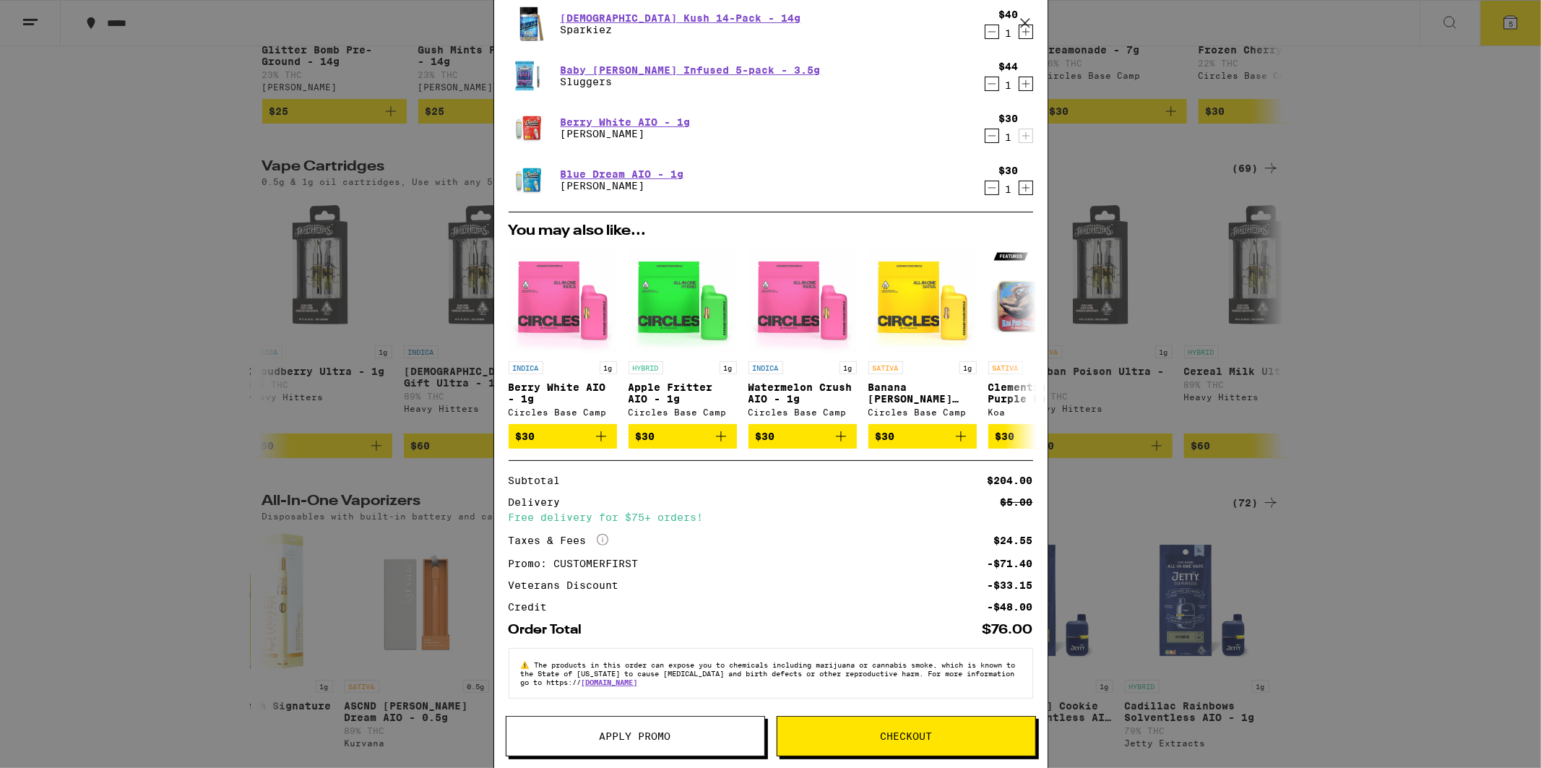
click at [130, 317] on div "Your Cart Acapulco Gold Ultra - 1g Heavy Hitters $60 1 Hindu Kush 14-Pack - 14g…" at bounding box center [770, 384] width 1541 height 768
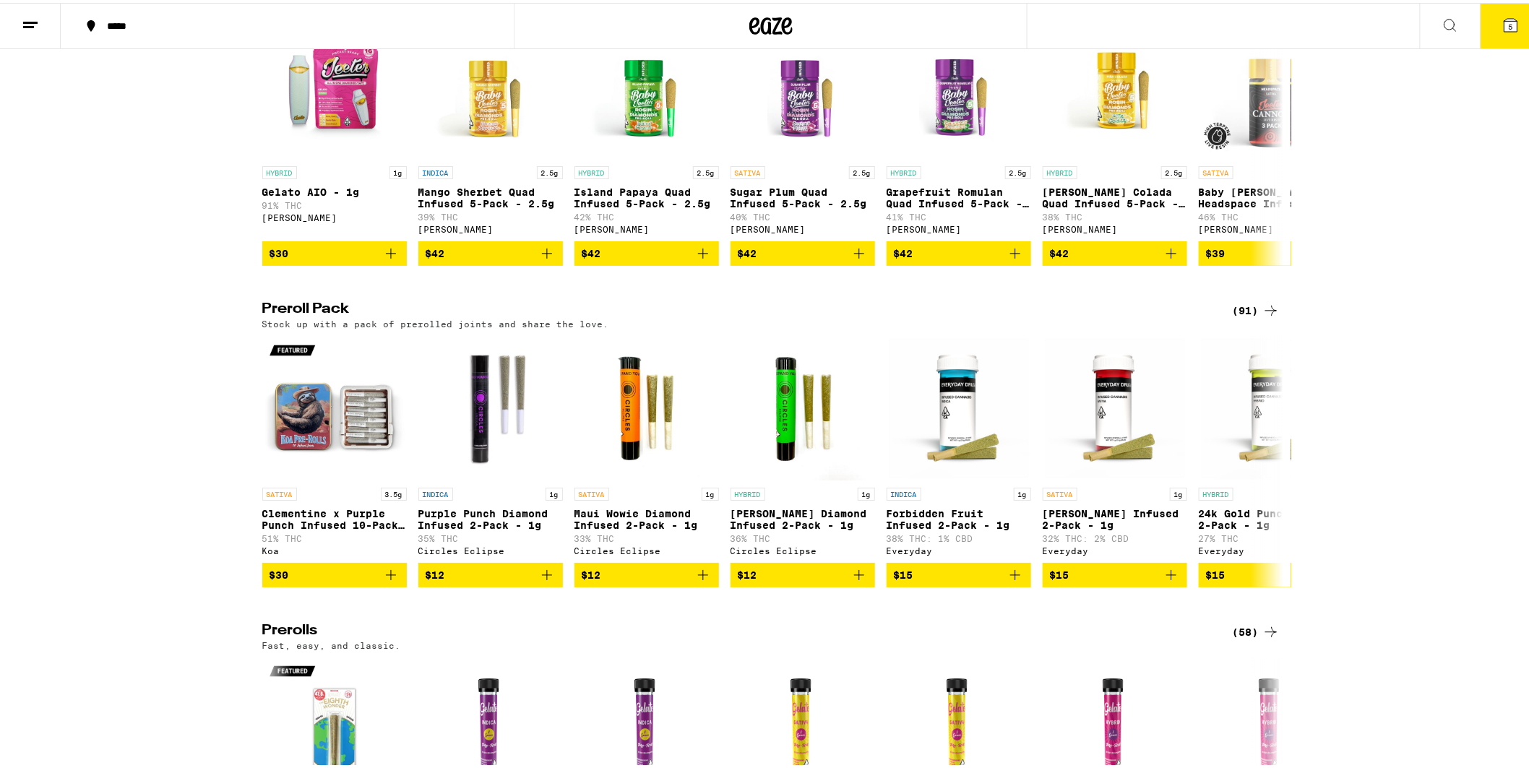
scroll to position [3051, 0]
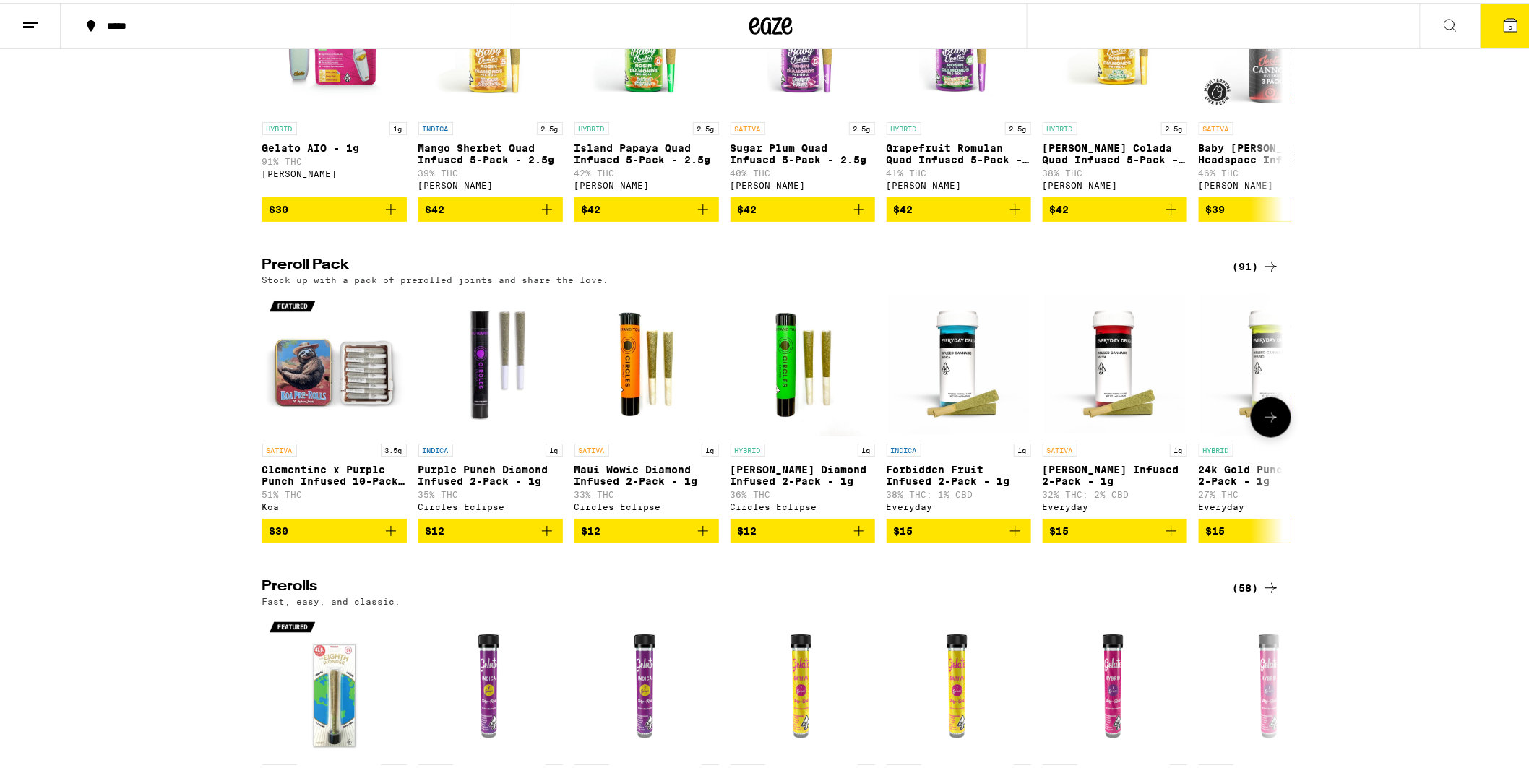
click at [1263, 423] on icon at bounding box center [1270, 414] width 17 height 17
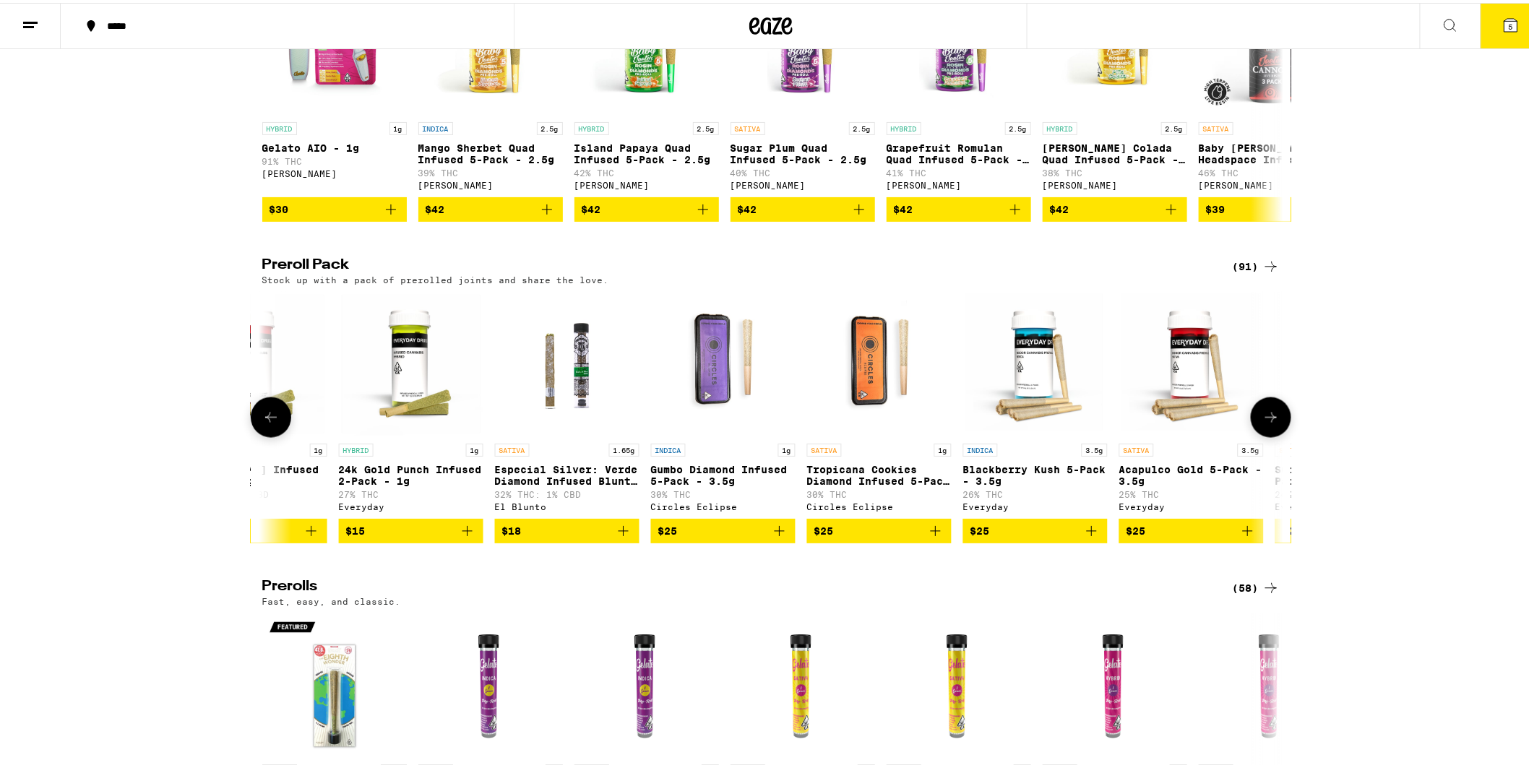
click at [1263, 423] on icon at bounding box center [1270, 414] width 17 height 17
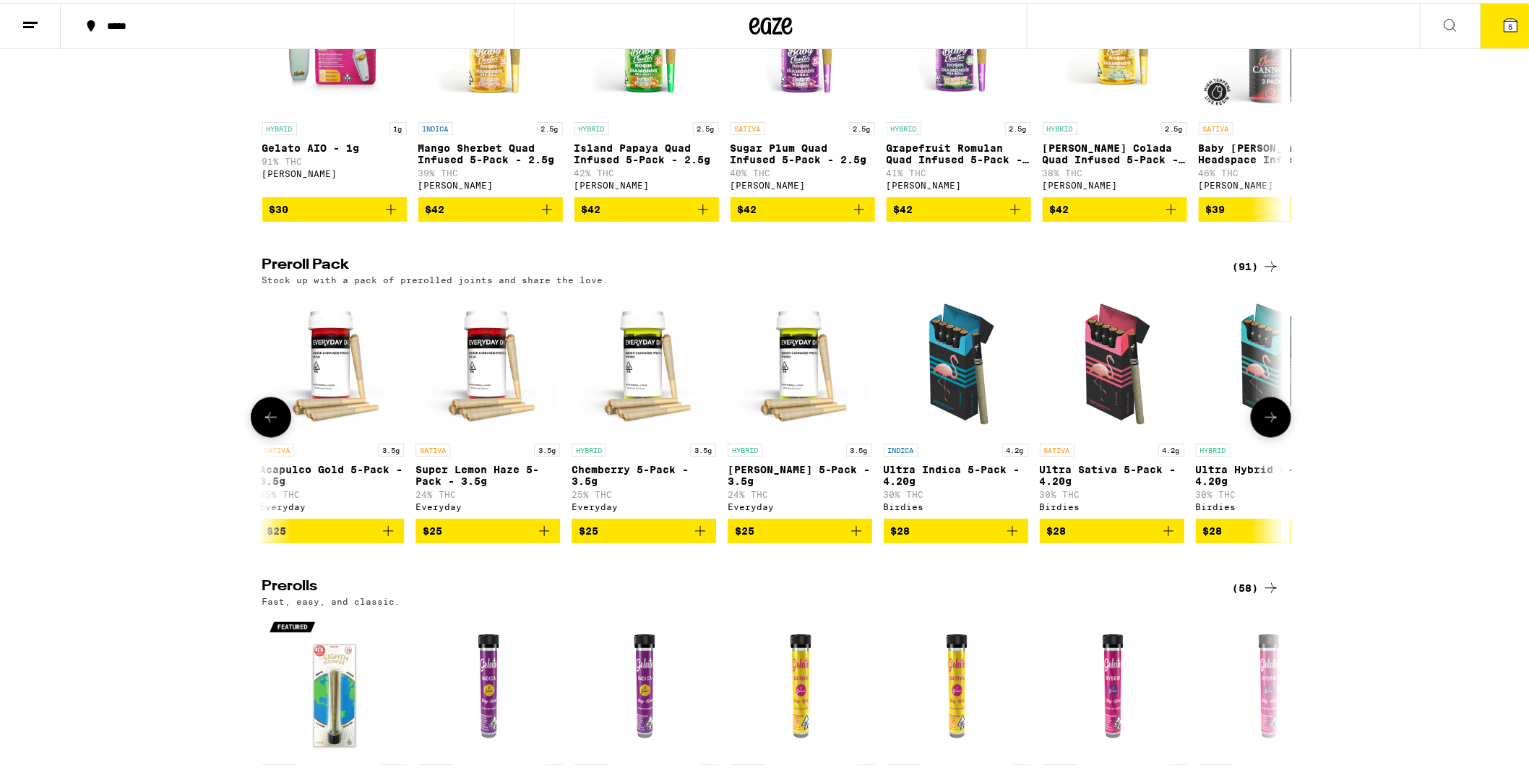
click at [1263, 423] on icon at bounding box center [1270, 414] width 17 height 17
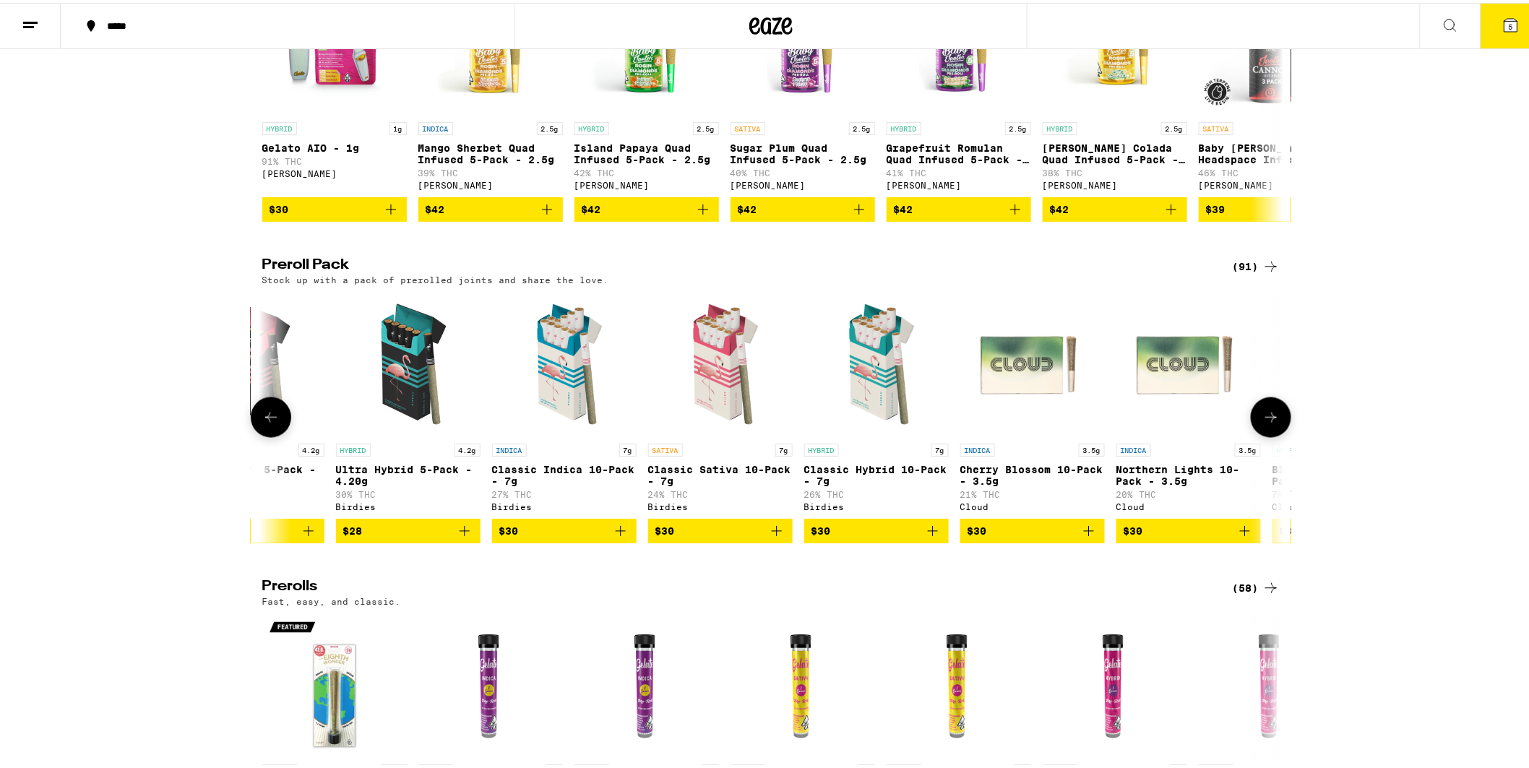
click at [1263, 423] on icon at bounding box center [1270, 414] width 17 height 17
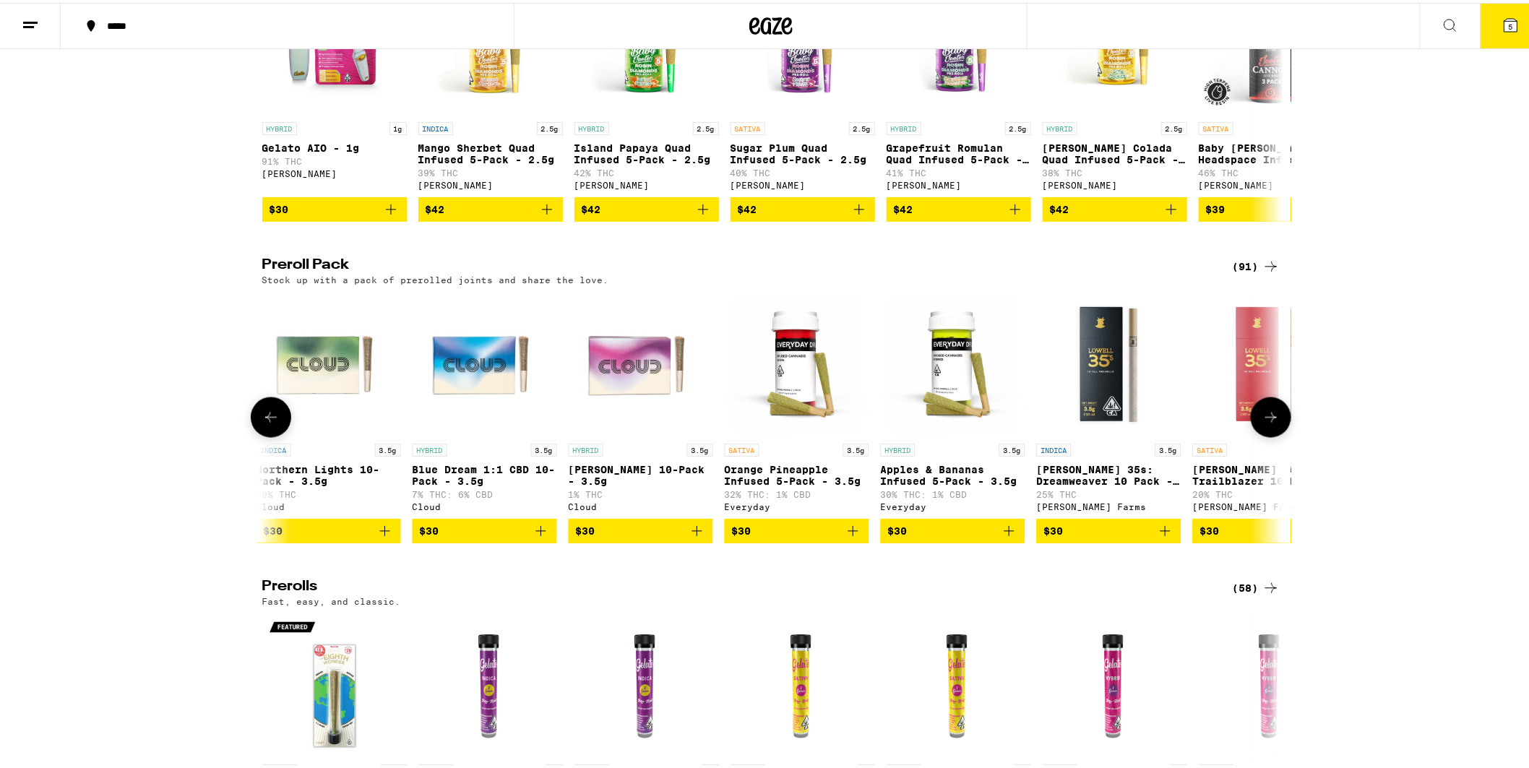
click at [1263, 423] on icon at bounding box center [1270, 414] width 17 height 17
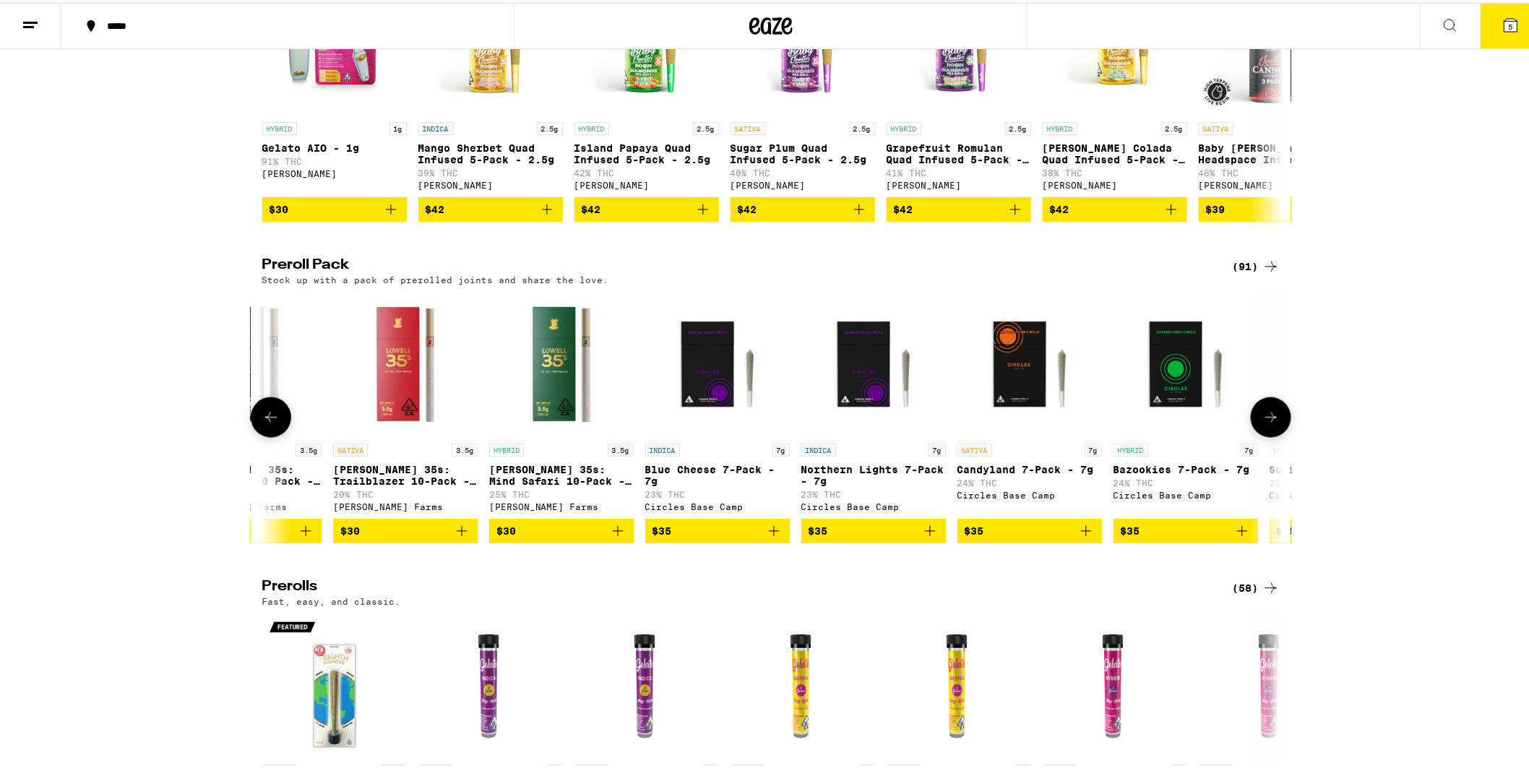
click at [1263, 423] on icon at bounding box center [1270, 414] width 17 height 17
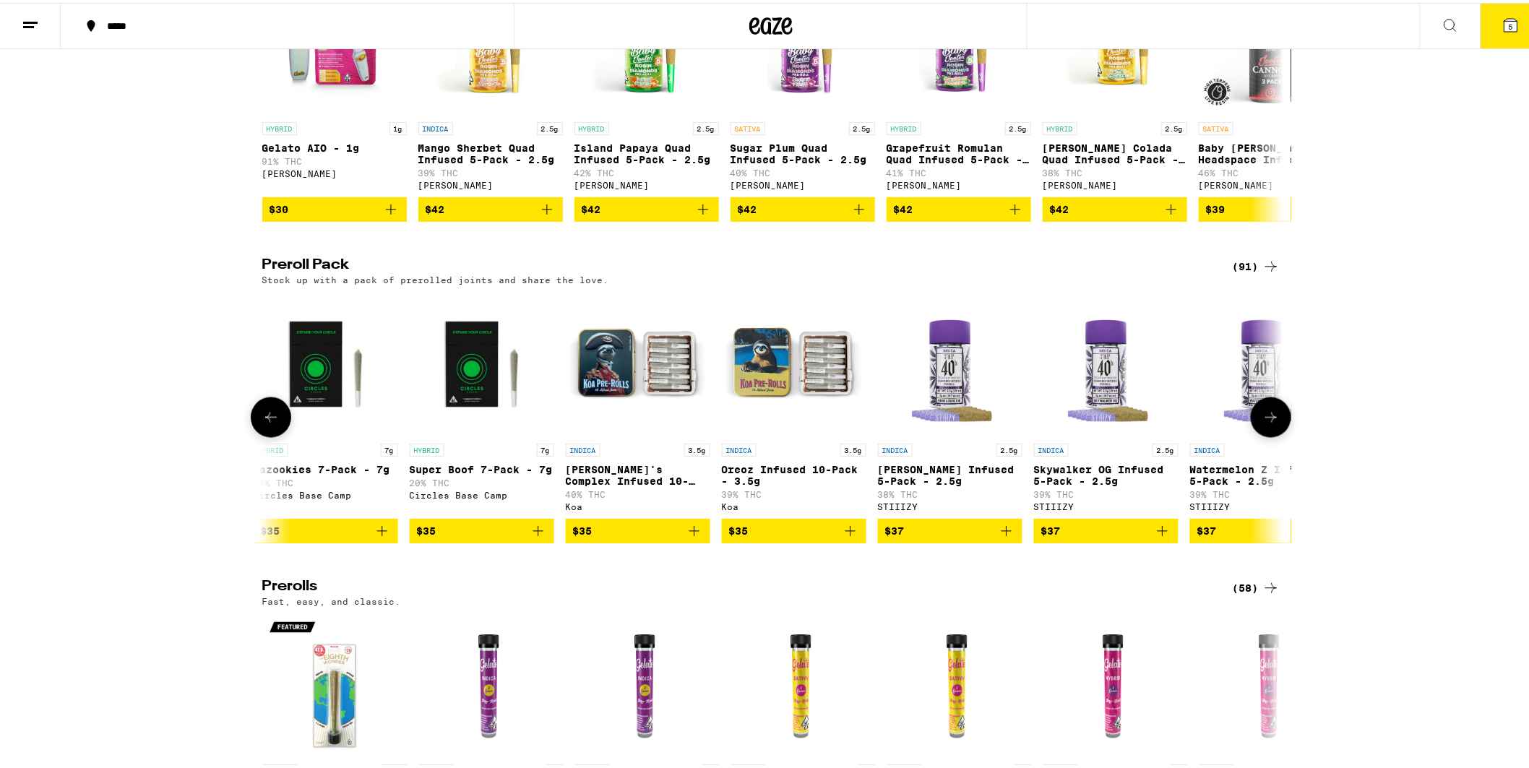
click at [1263, 423] on icon at bounding box center [1270, 414] width 17 height 17
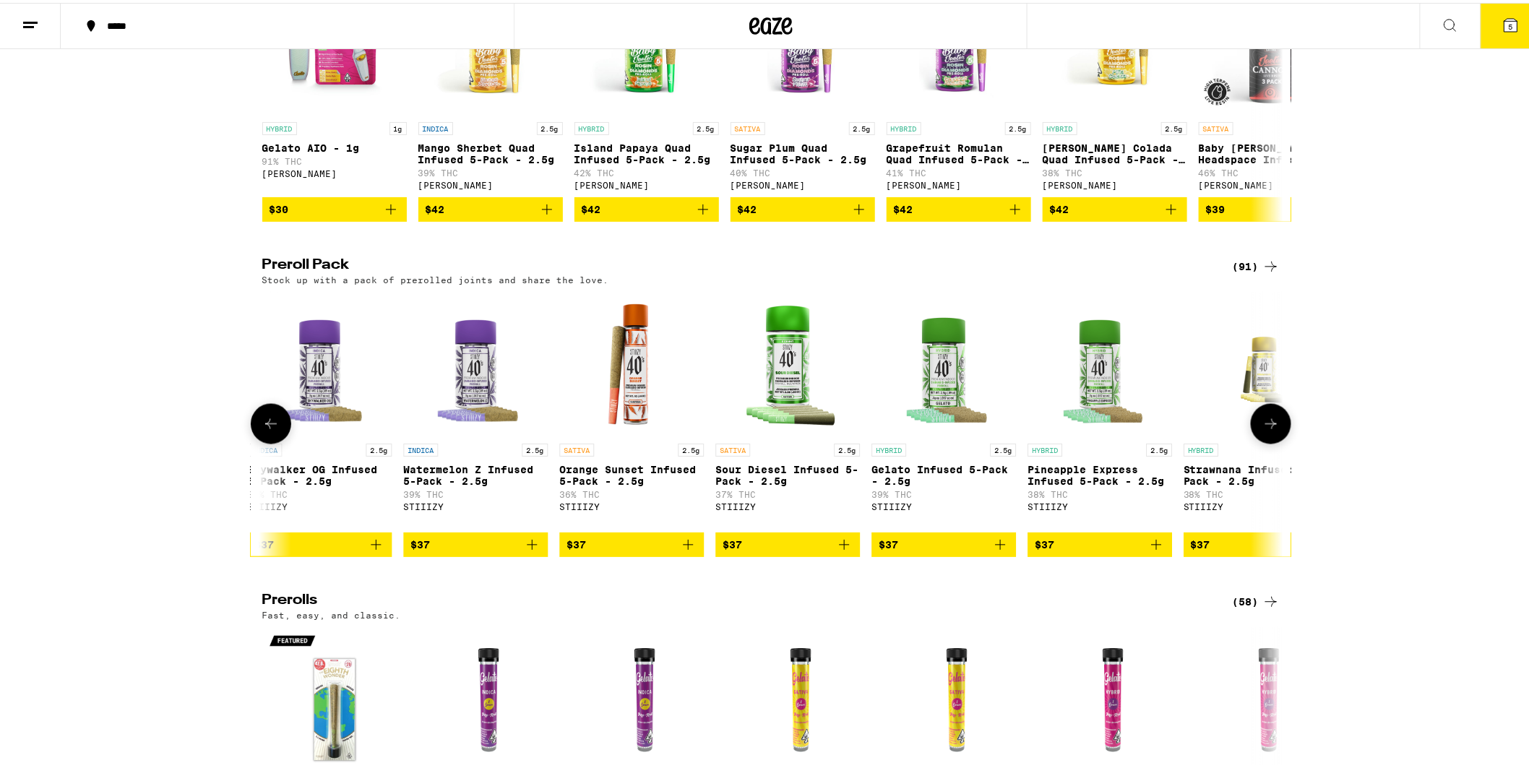
scroll to position [0, 6020]
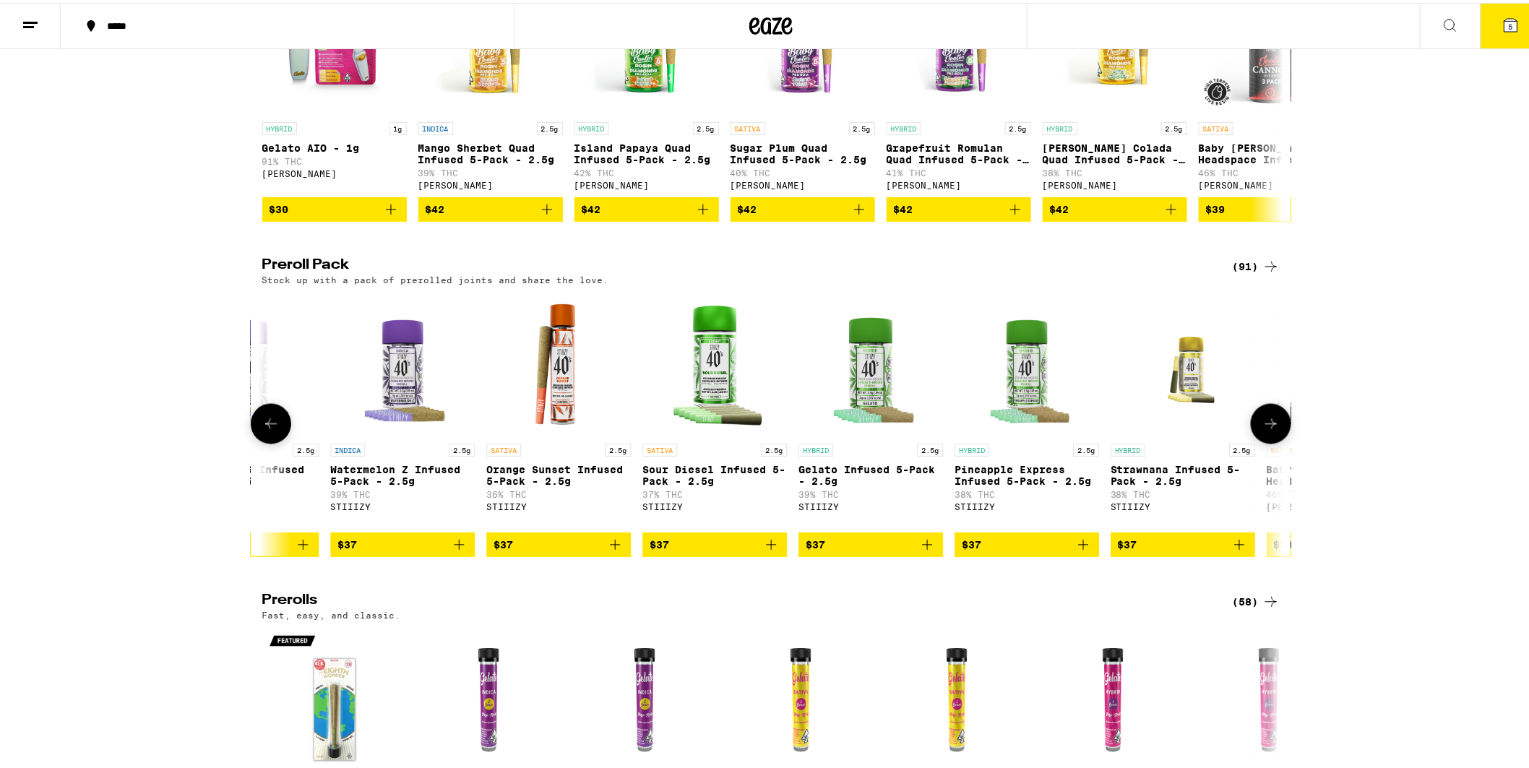
click at [1263, 442] on button at bounding box center [1271, 421] width 40 height 40
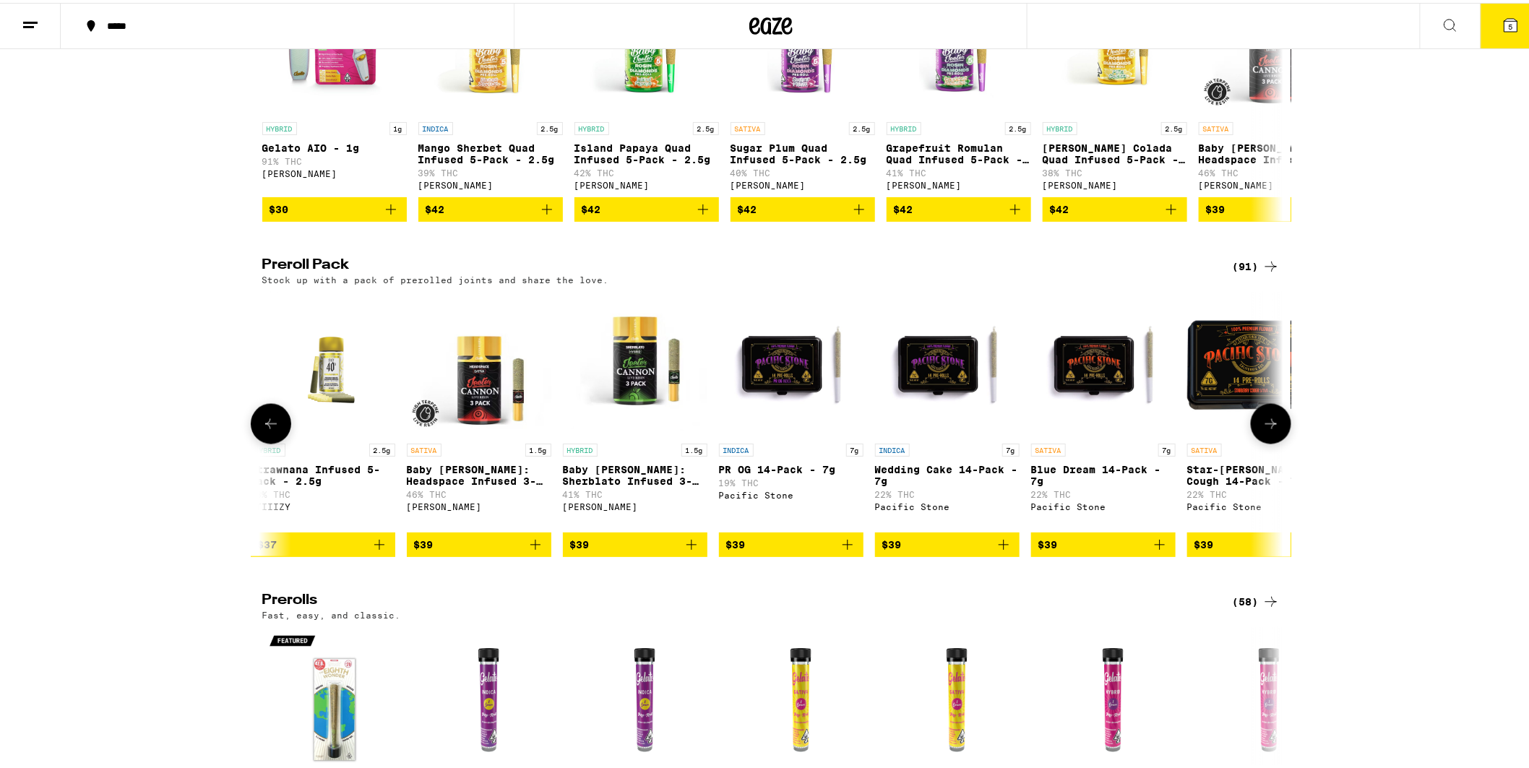
click at [1263, 442] on button at bounding box center [1271, 421] width 40 height 40
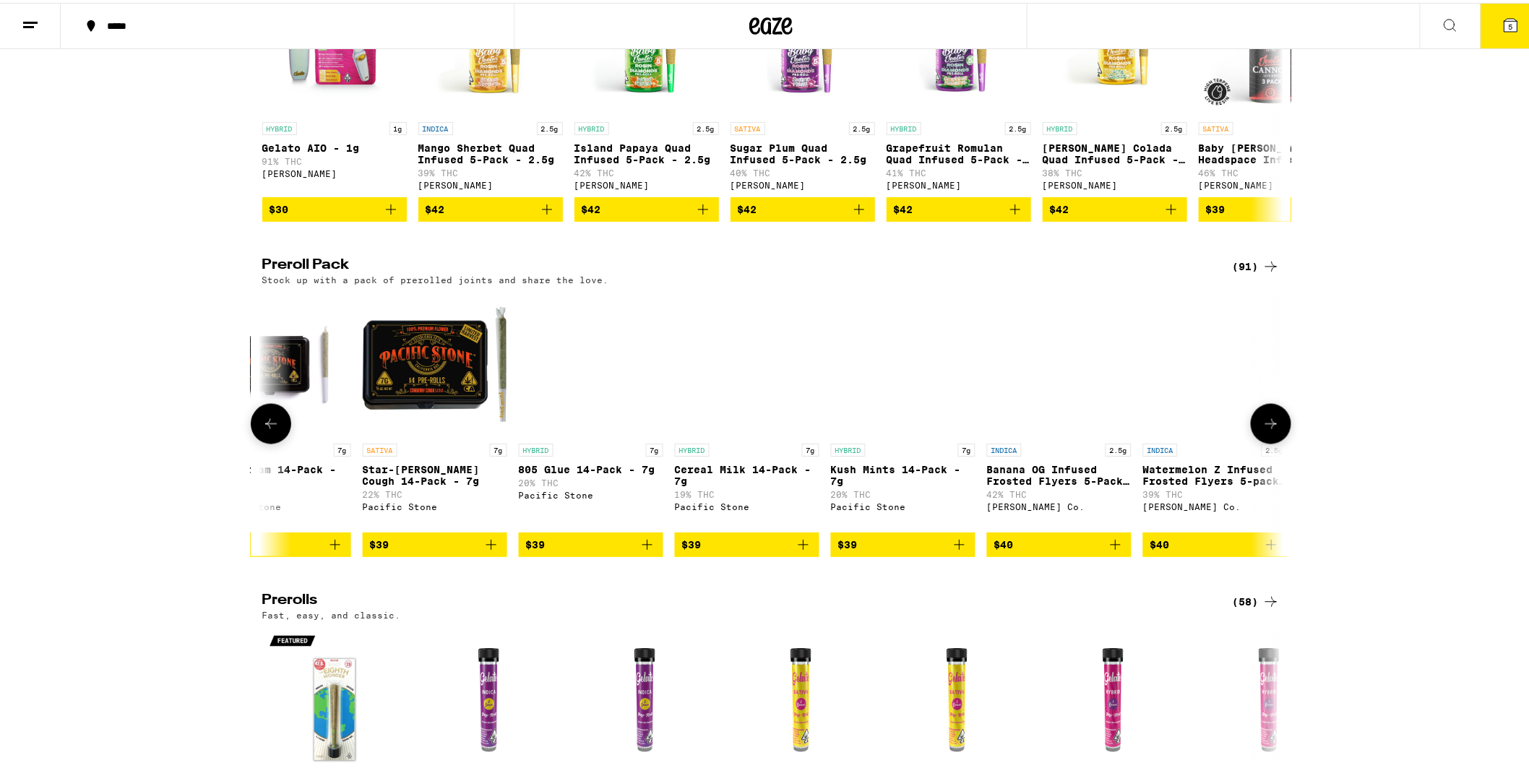
scroll to position [0, 7739]
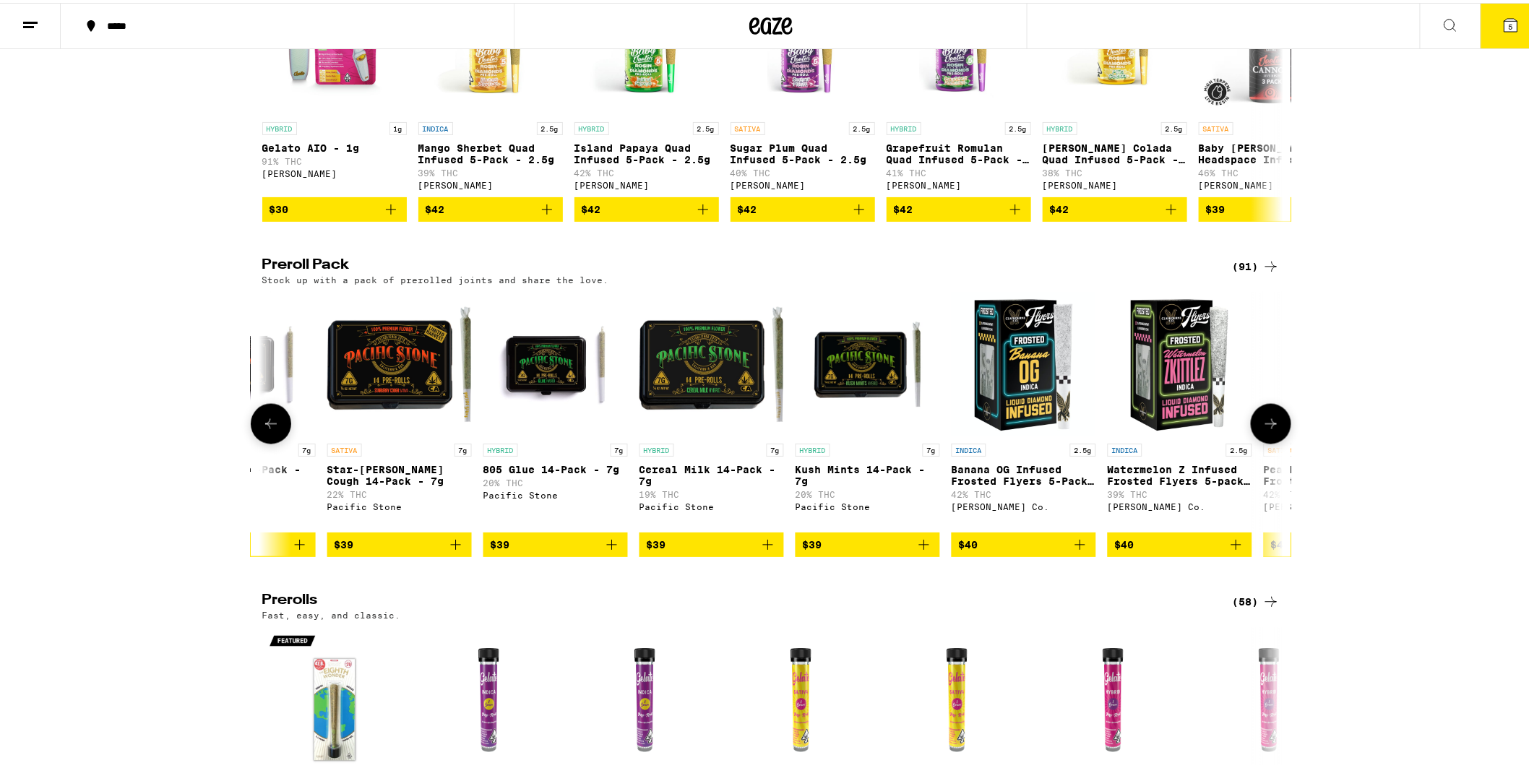
click at [1263, 442] on button at bounding box center [1271, 421] width 40 height 40
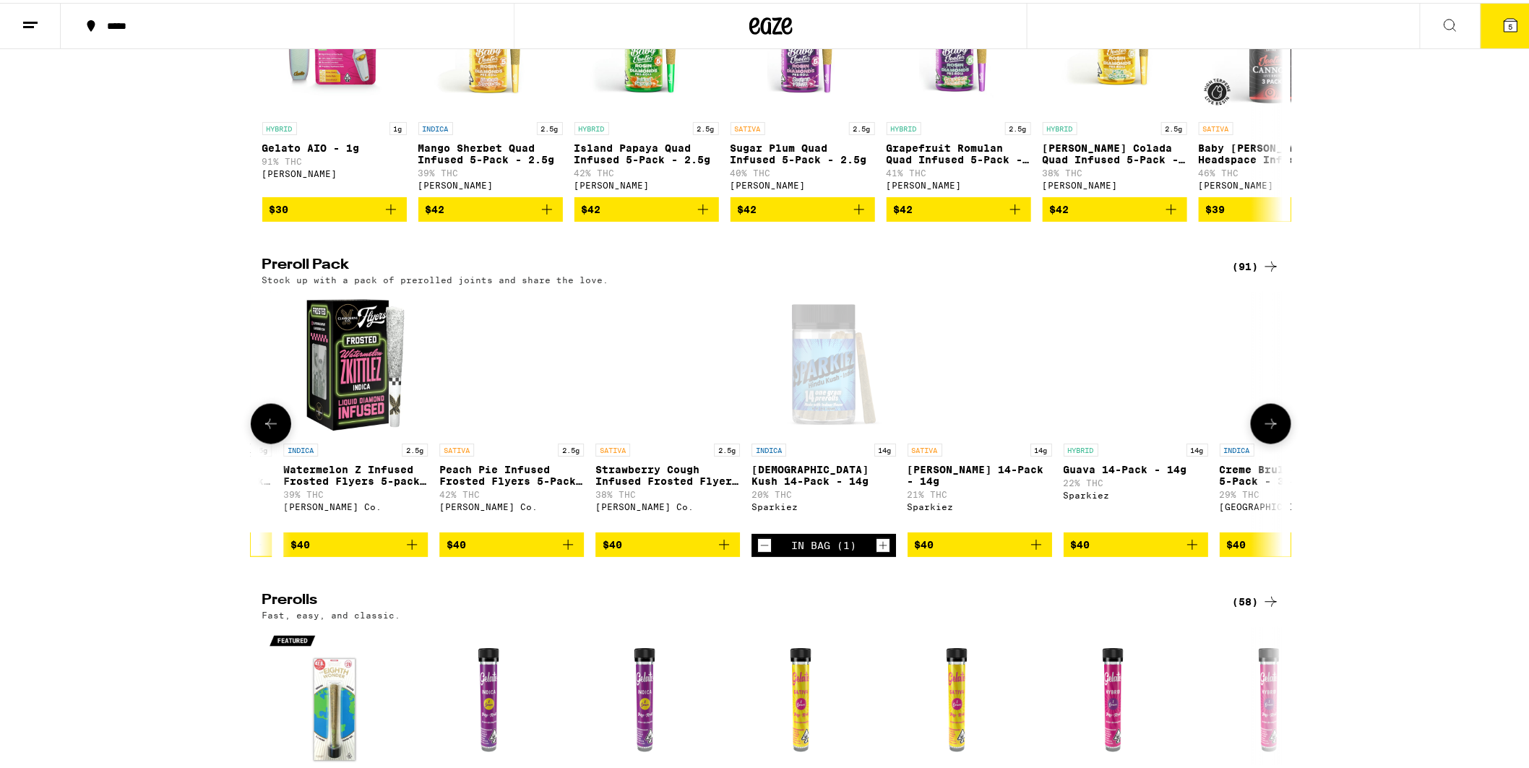
scroll to position [0, 8599]
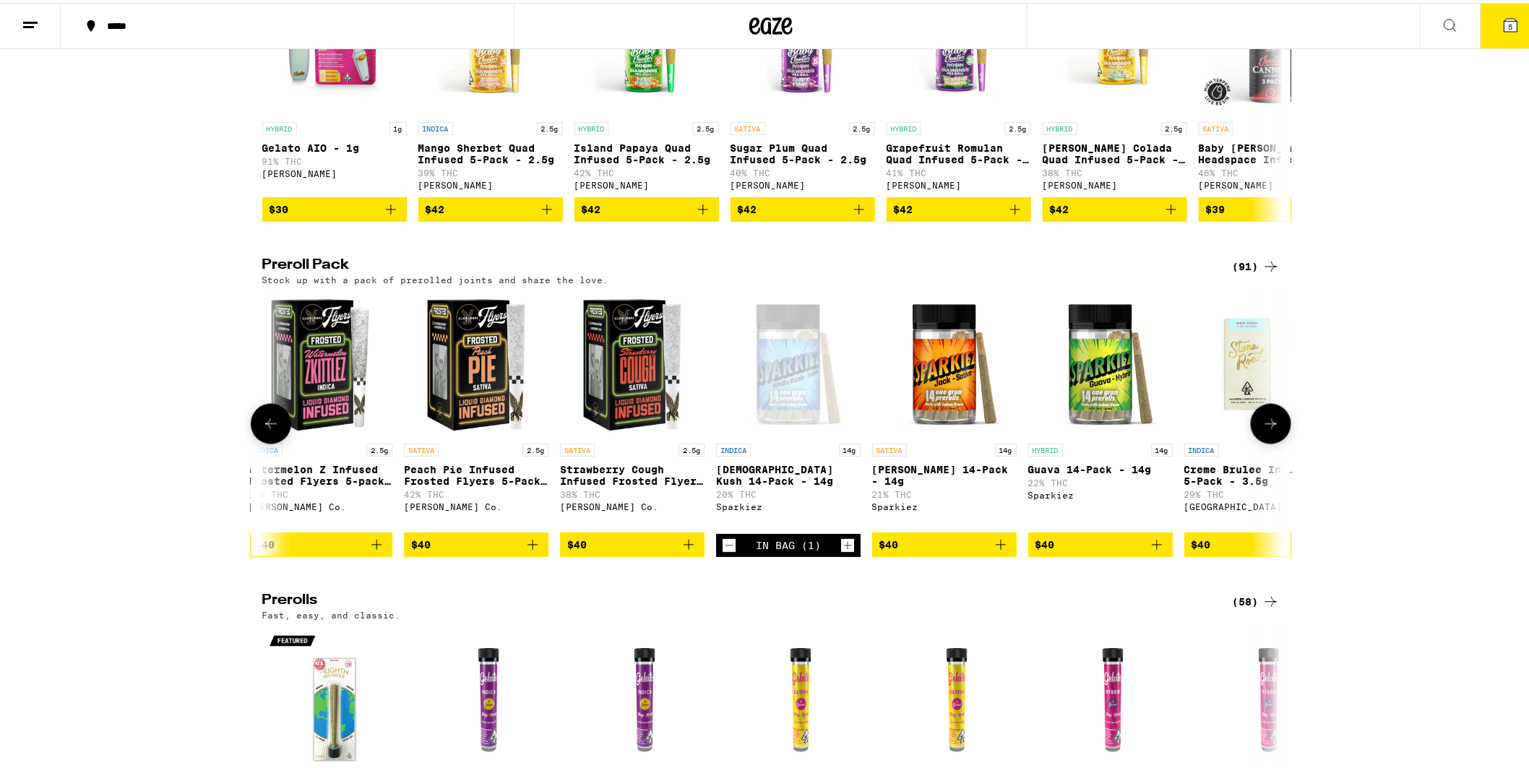
click at [1267, 430] on icon at bounding box center [1270, 421] width 17 height 17
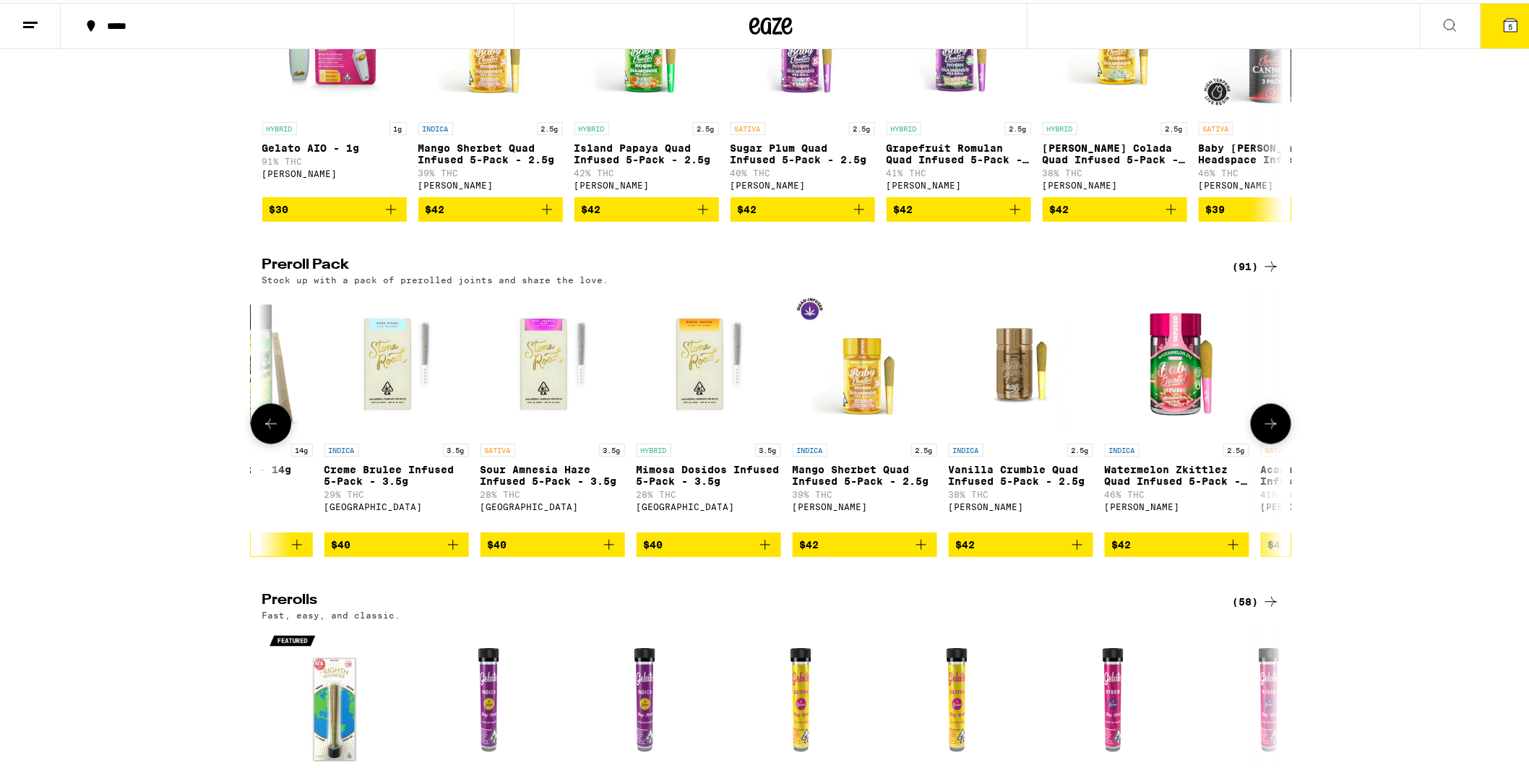
click at [1266, 430] on icon at bounding box center [1270, 421] width 17 height 17
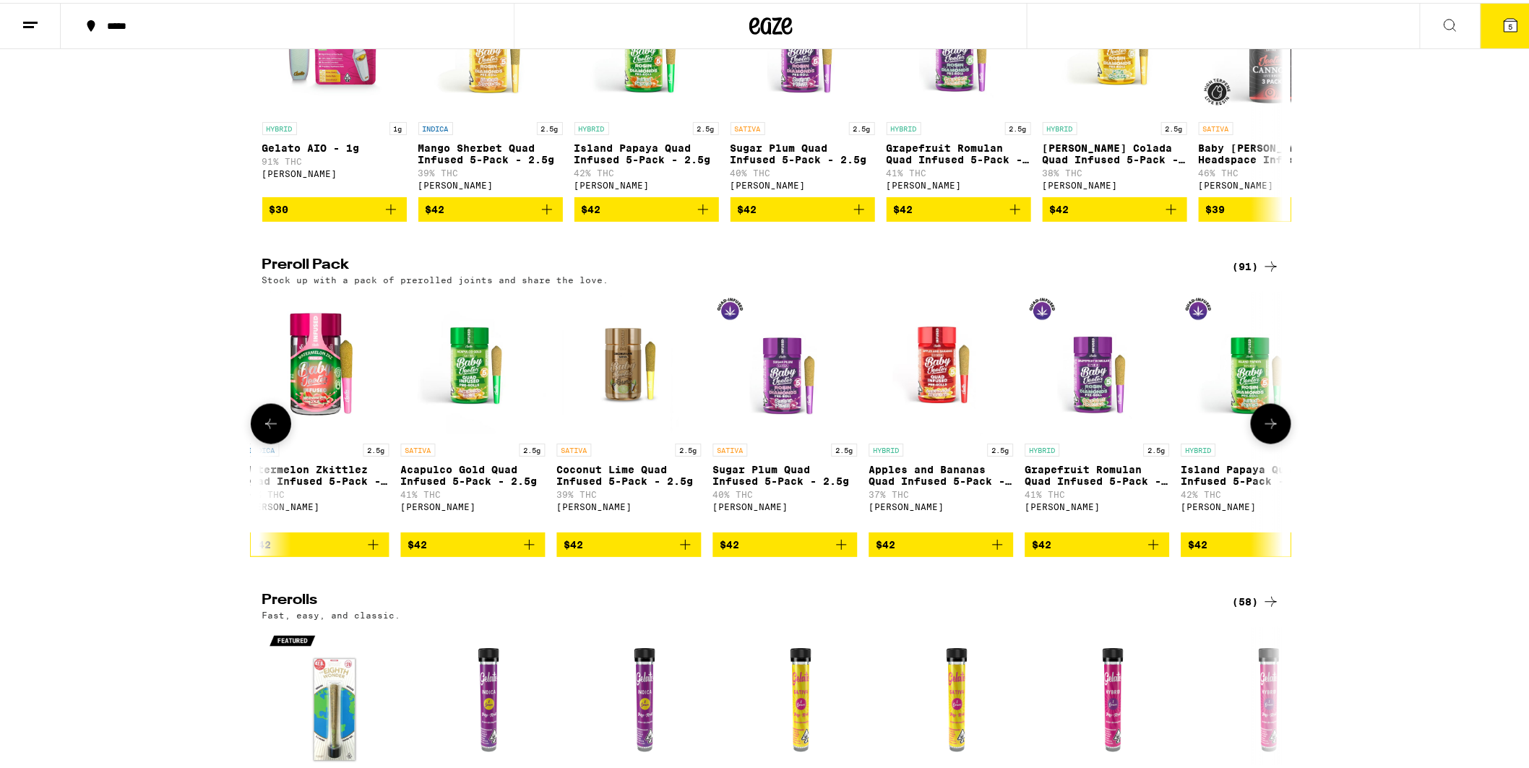
click at [1266, 430] on icon at bounding box center [1270, 421] width 17 height 17
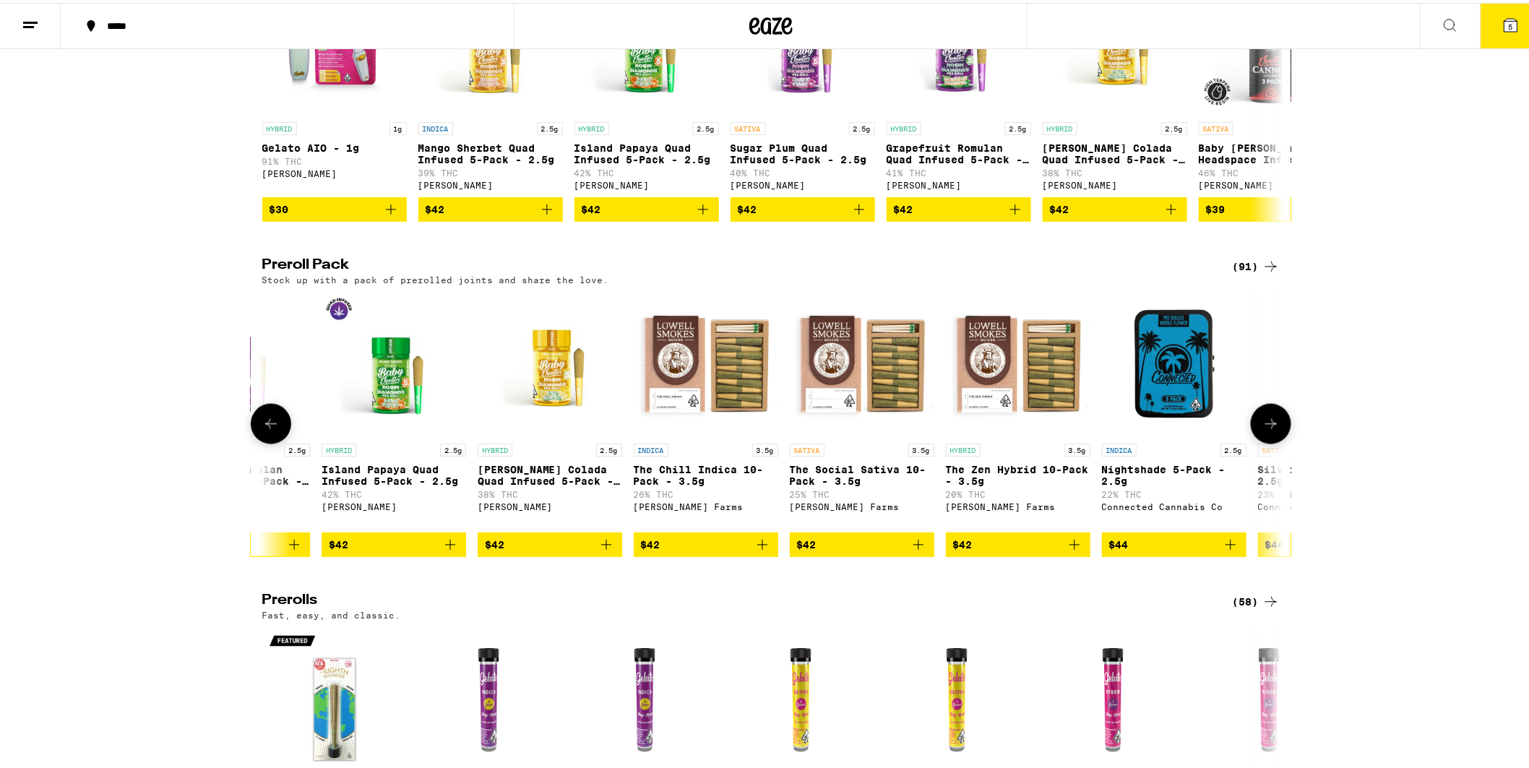
click at [1266, 430] on icon at bounding box center [1270, 421] width 17 height 17
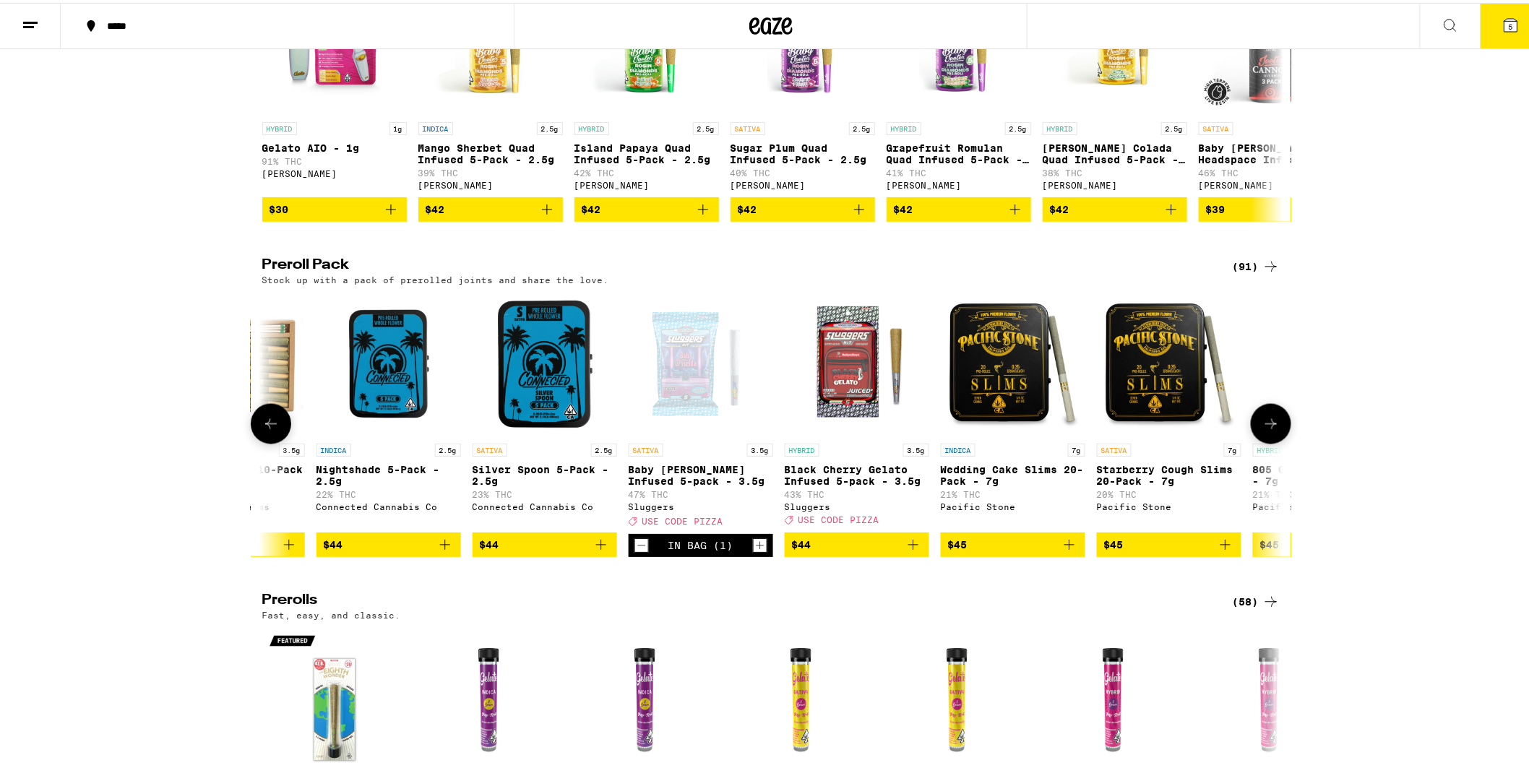
scroll to position [0, 12039]
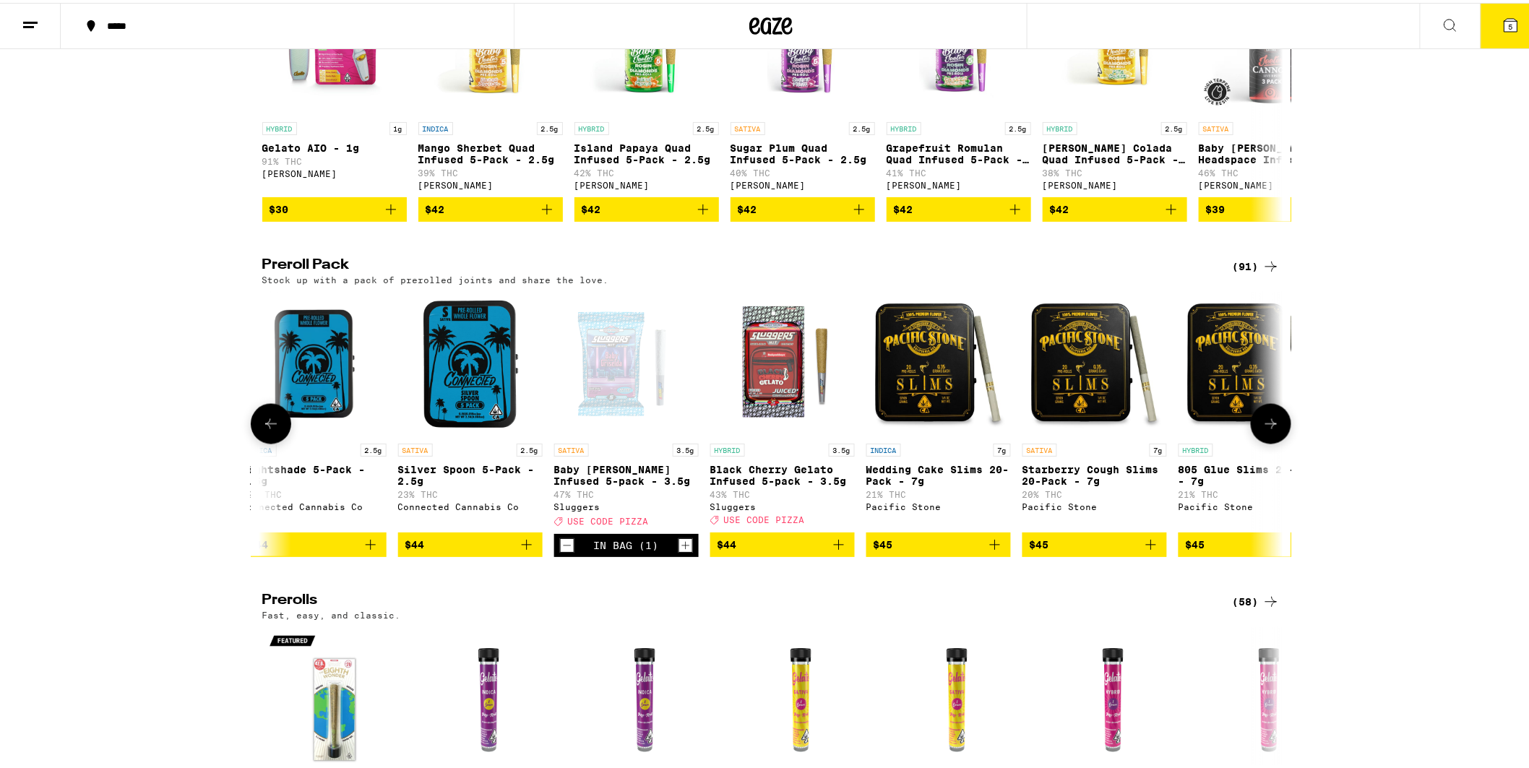
click at [1266, 430] on icon at bounding box center [1270, 421] width 17 height 17
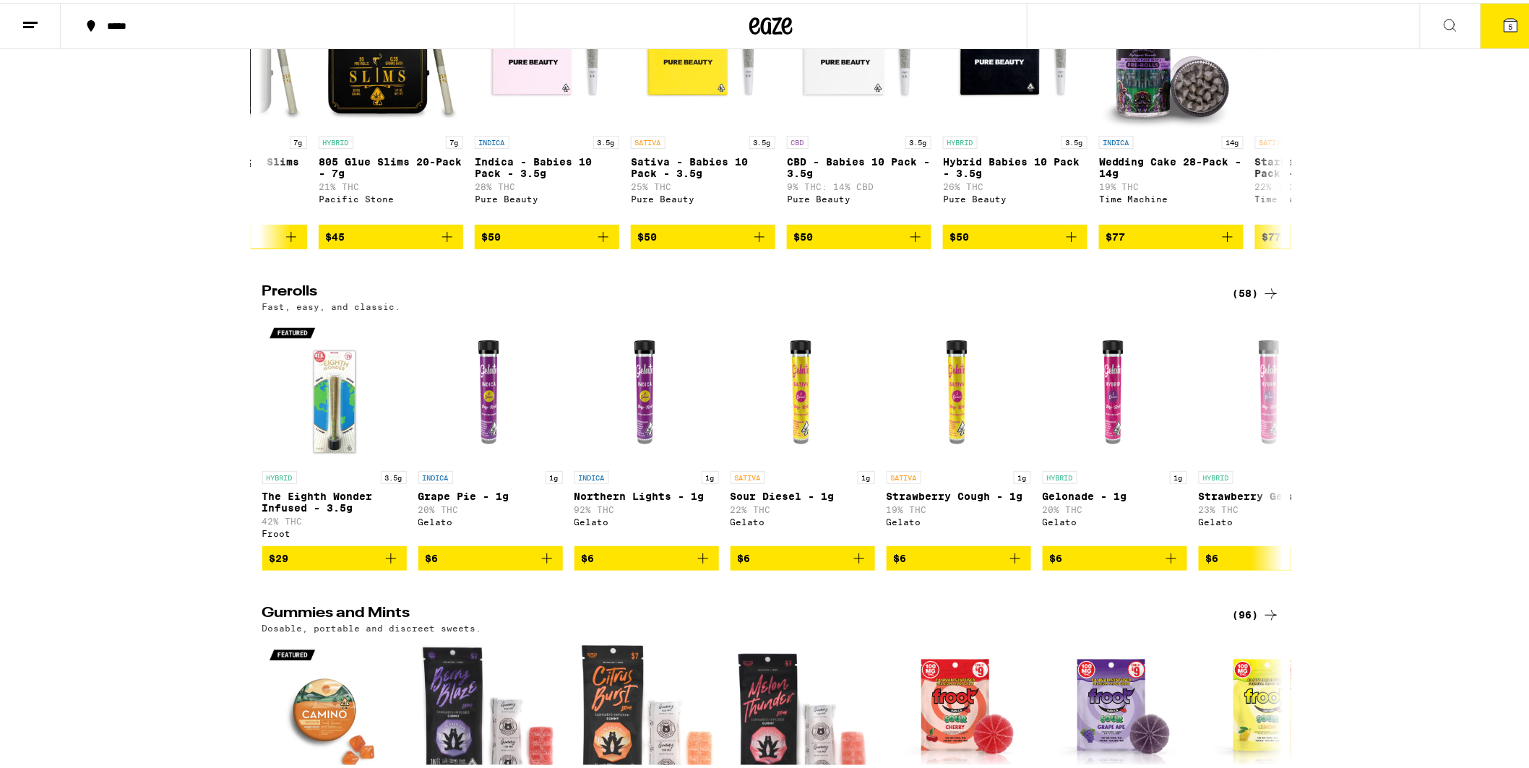
scroll to position [3372, 0]
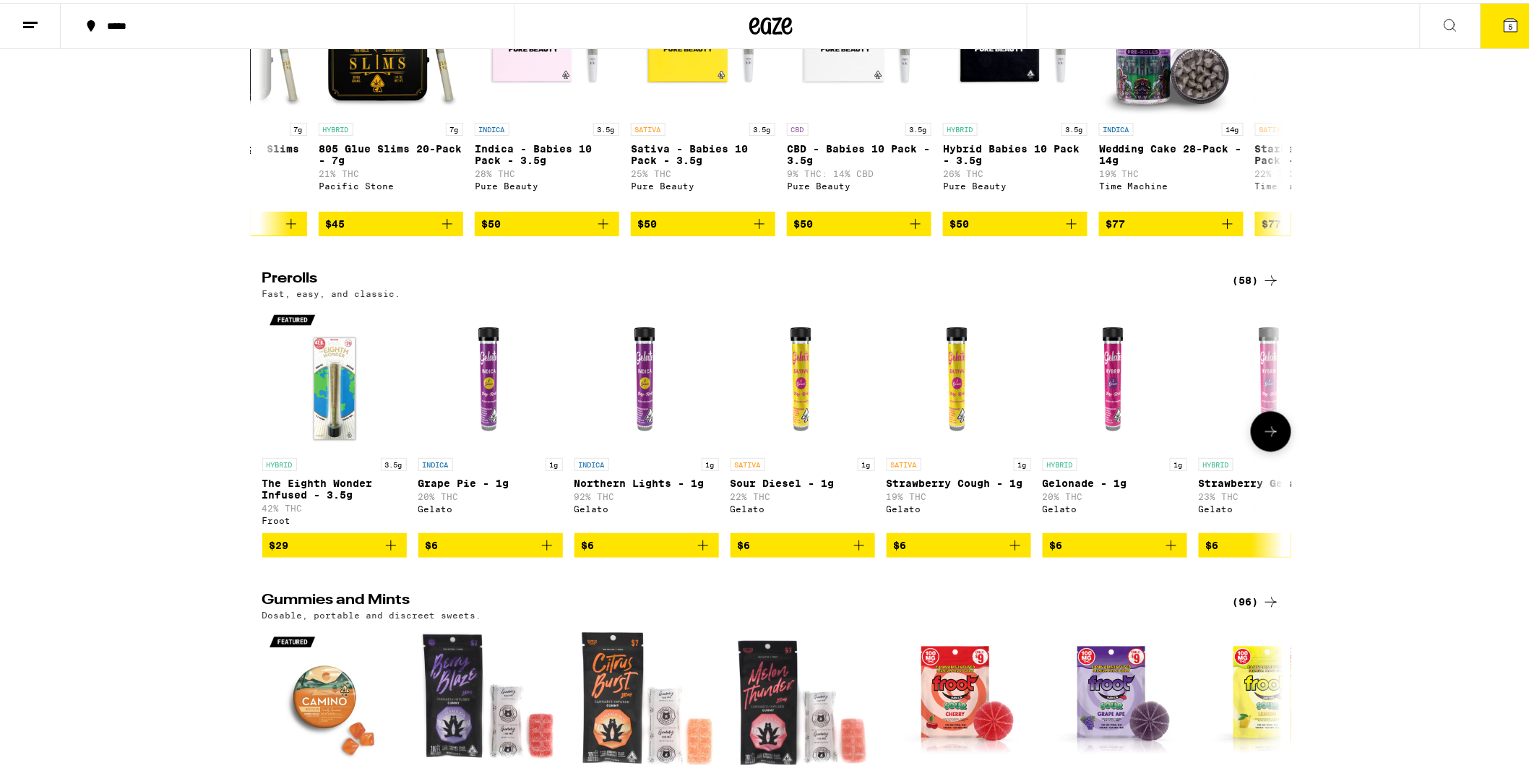
click at [1254, 449] on button at bounding box center [1271, 429] width 40 height 40
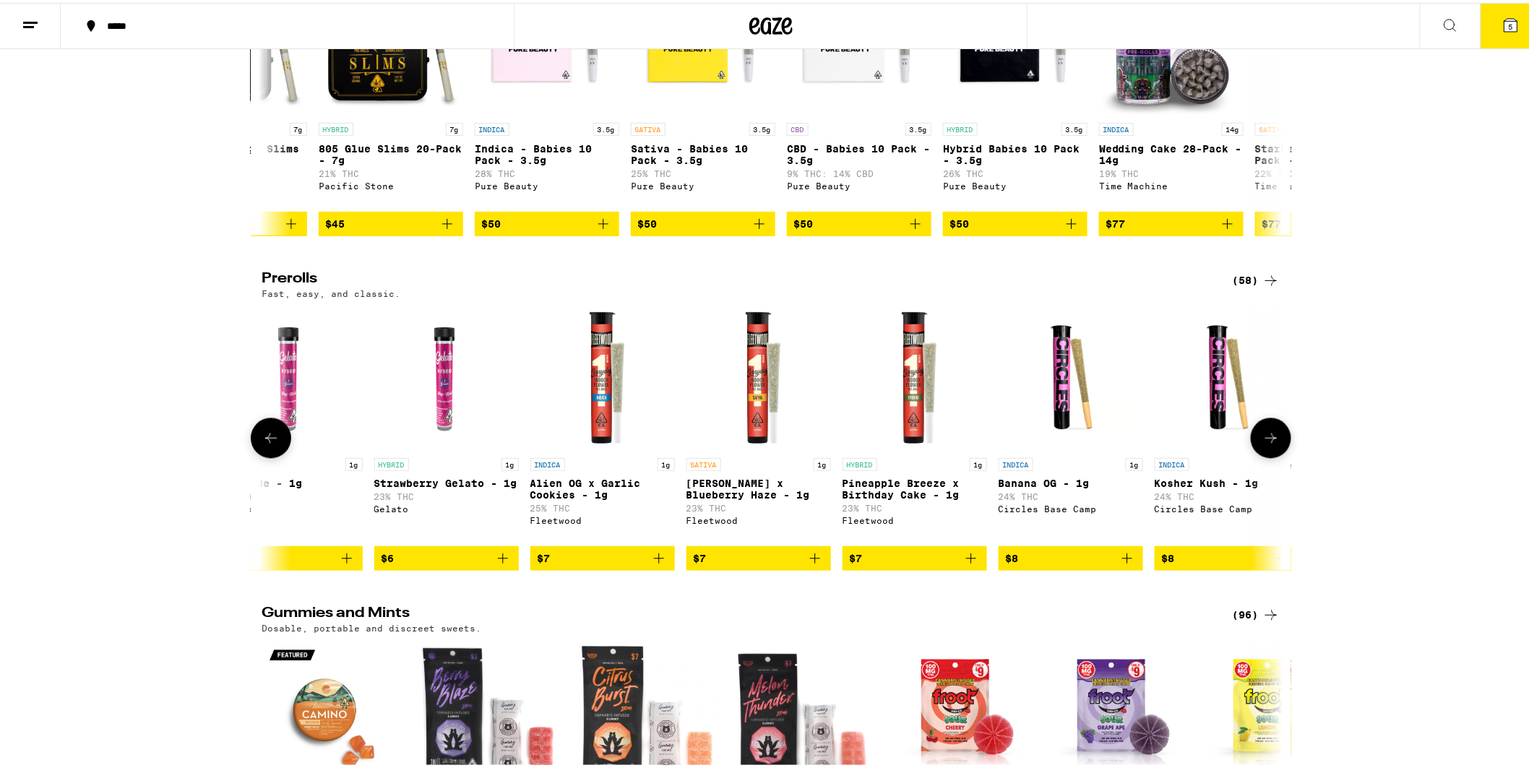
scroll to position [0, 860]
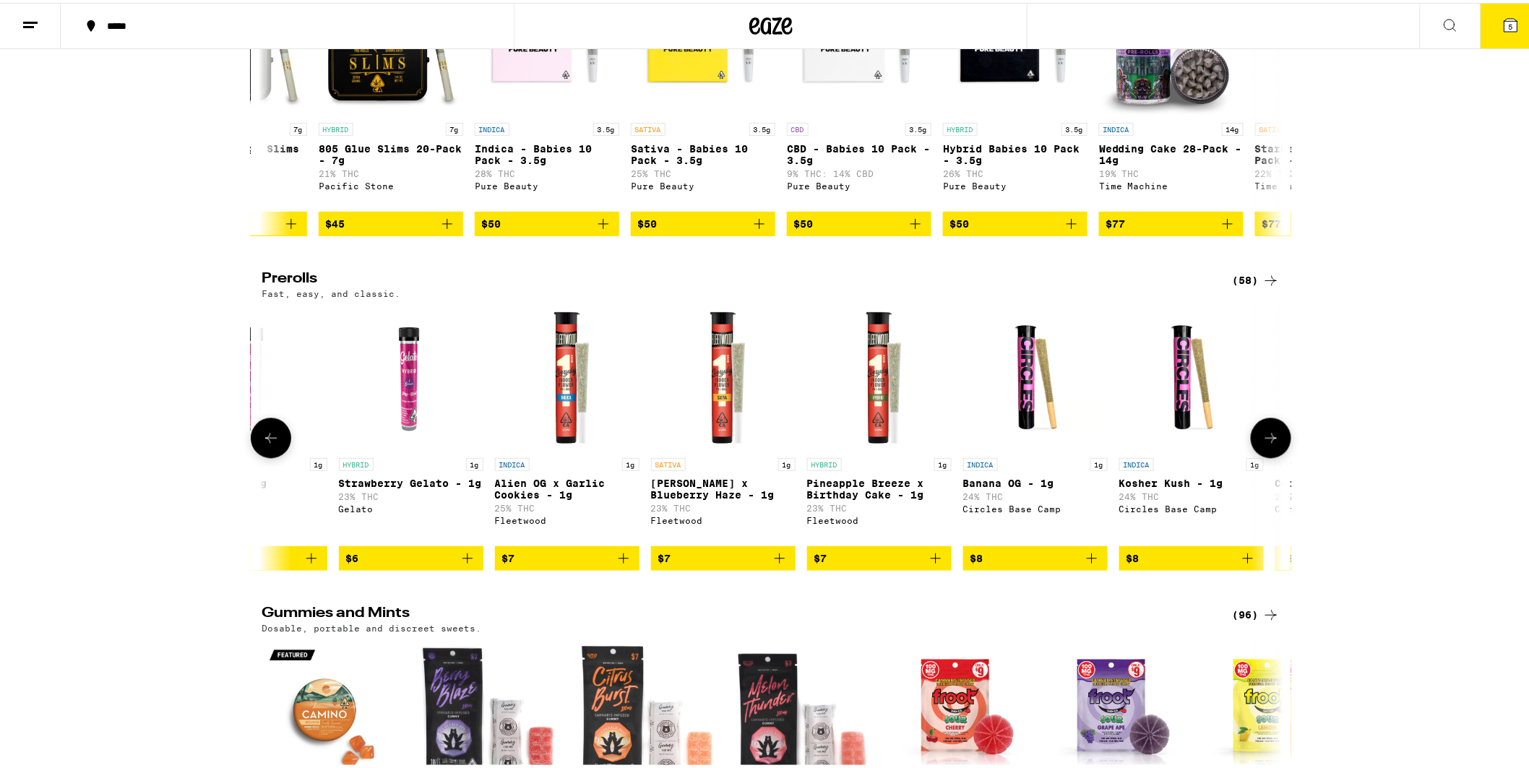
click at [1254, 456] on button at bounding box center [1271, 436] width 40 height 40
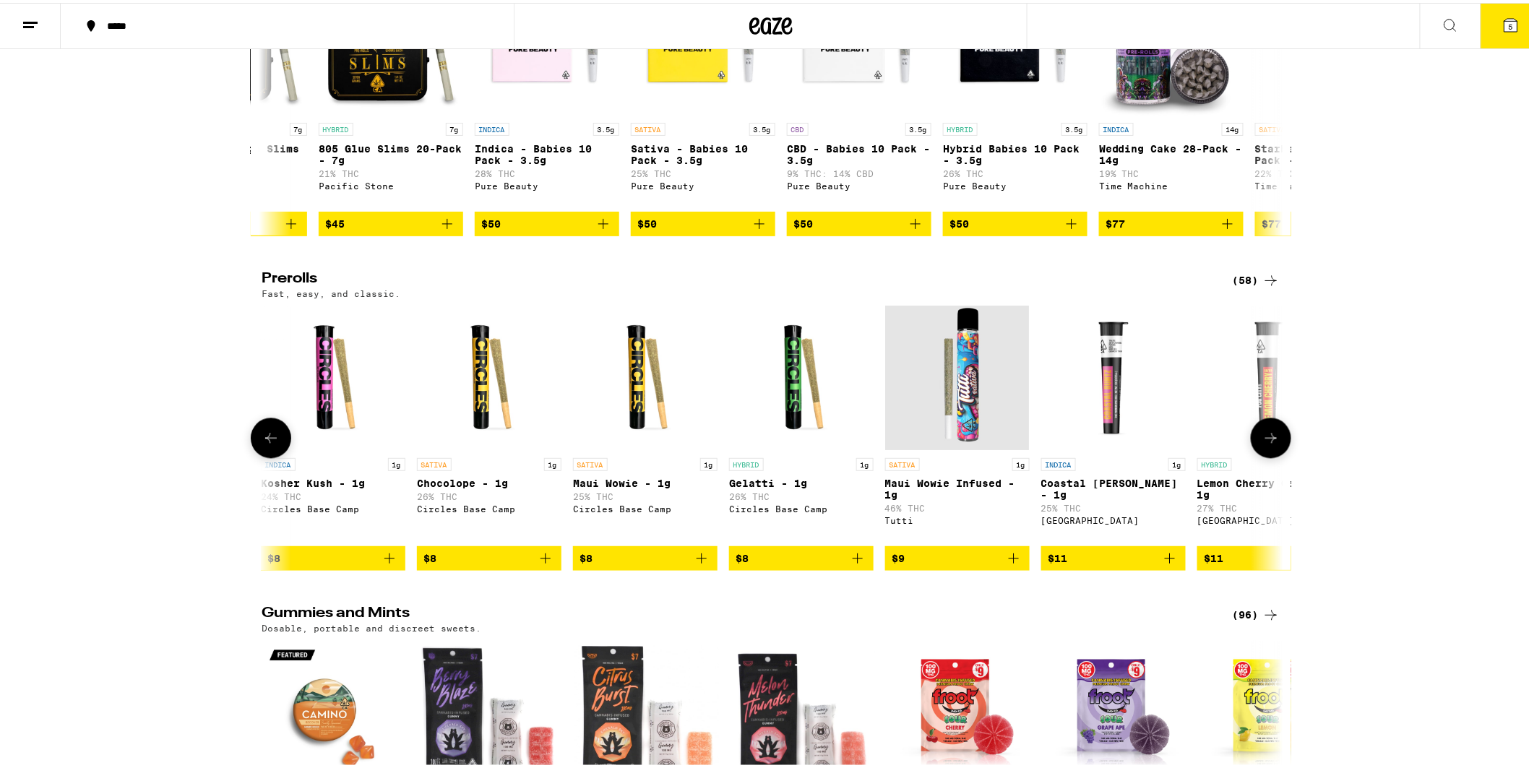
scroll to position [0, 1720]
click at [1262, 444] on icon at bounding box center [1270, 435] width 17 height 17
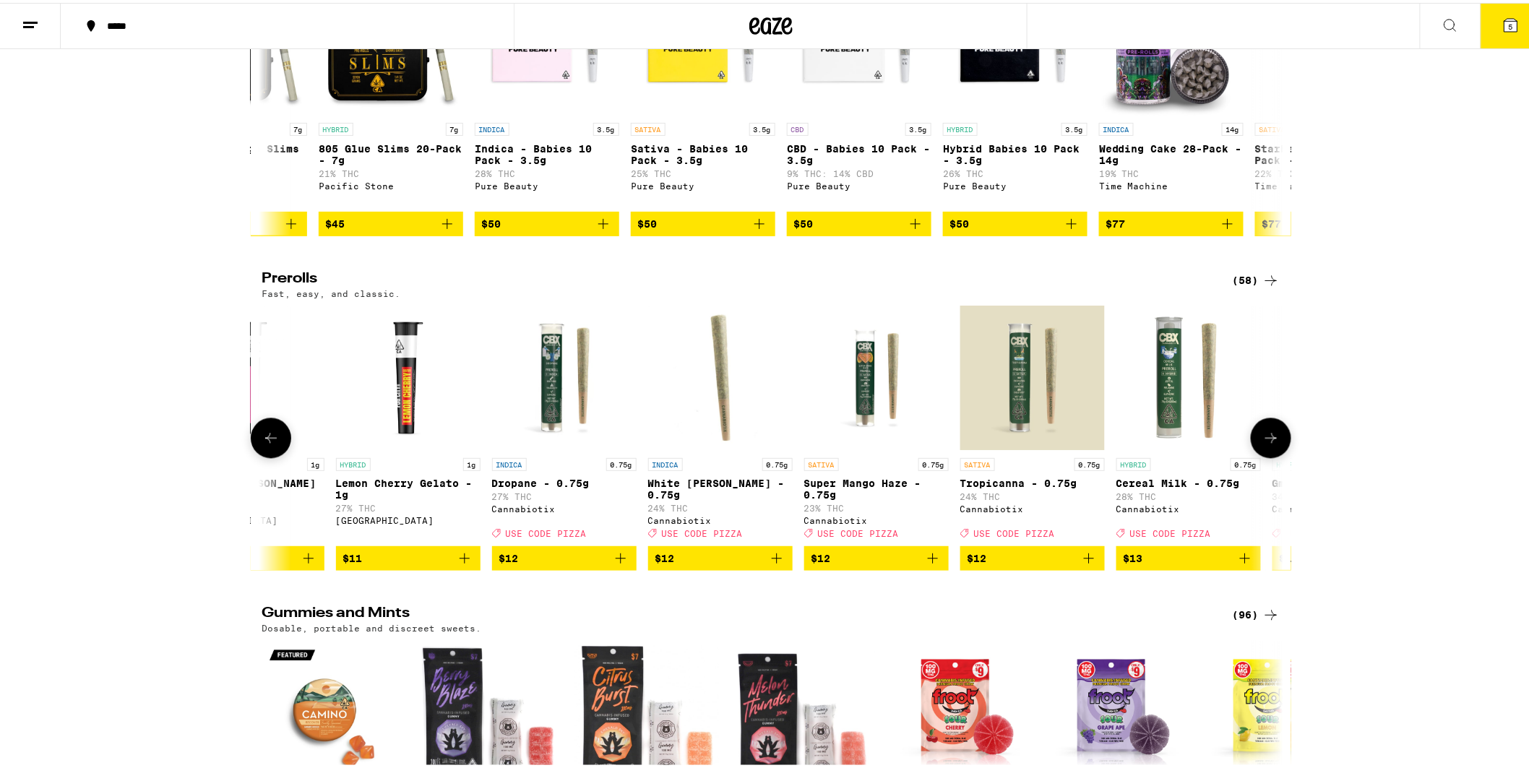
click at [1262, 444] on icon at bounding box center [1270, 435] width 17 height 17
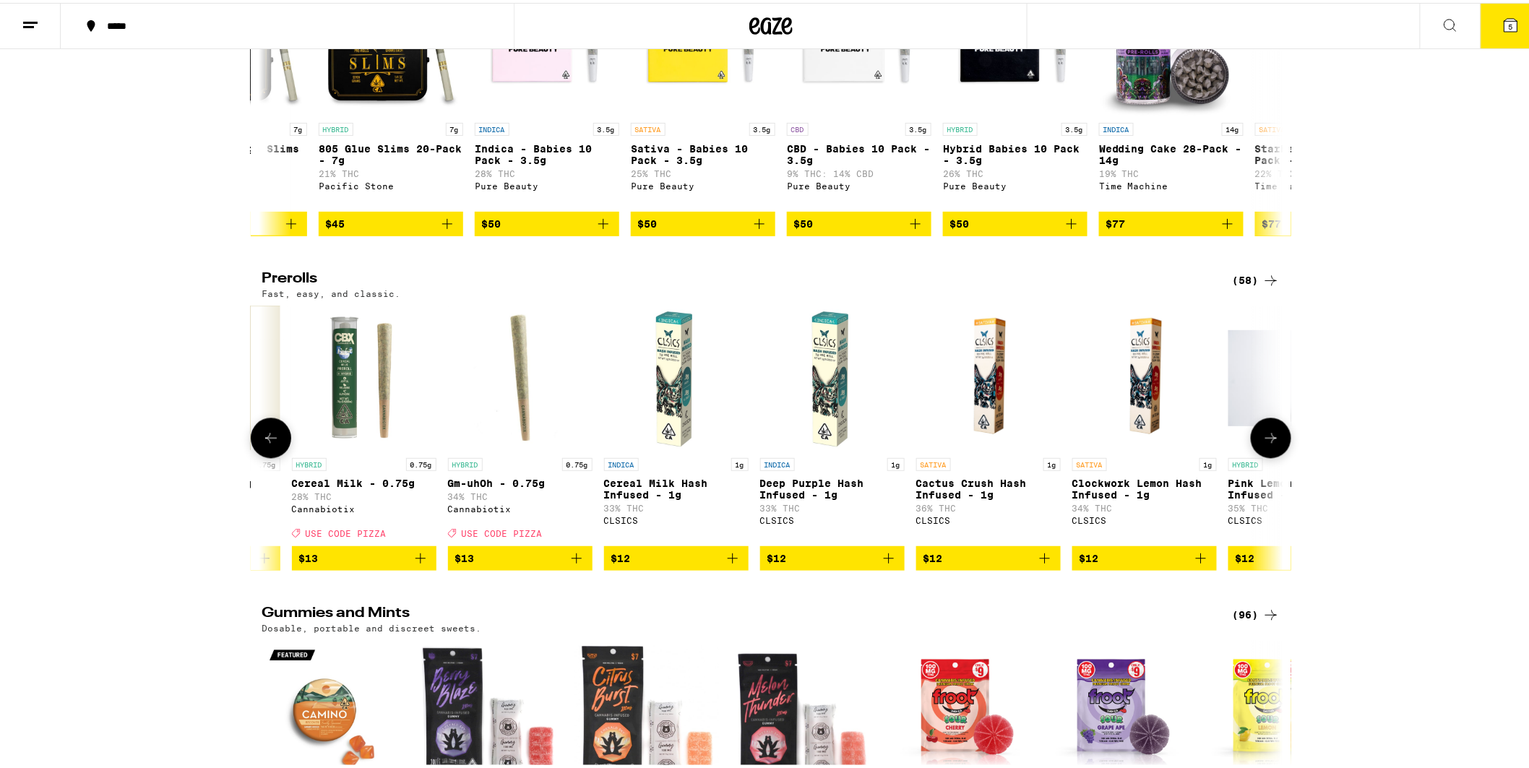
scroll to position [0, 3440]
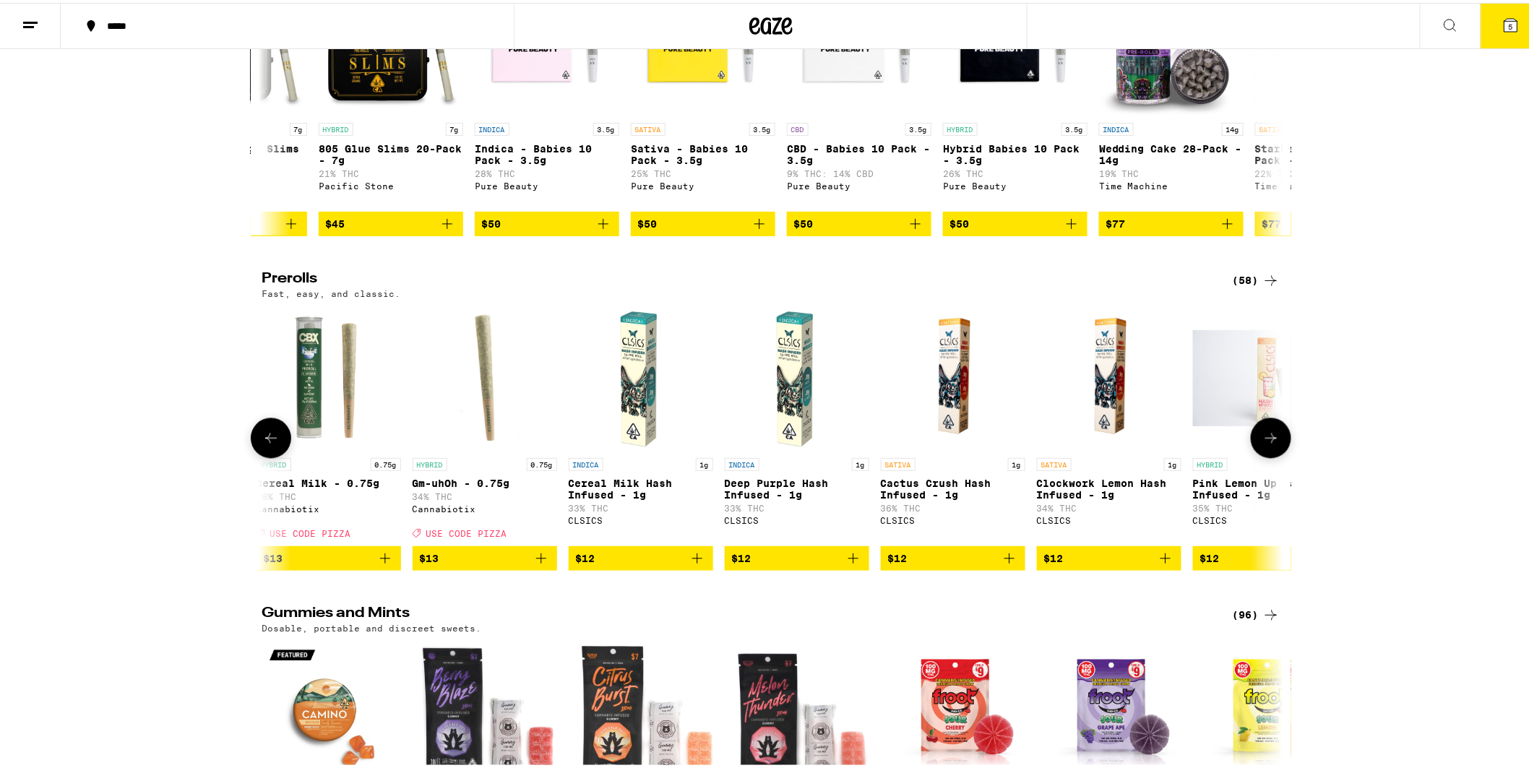
click at [1262, 444] on icon at bounding box center [1270, 435] width 17 height 17
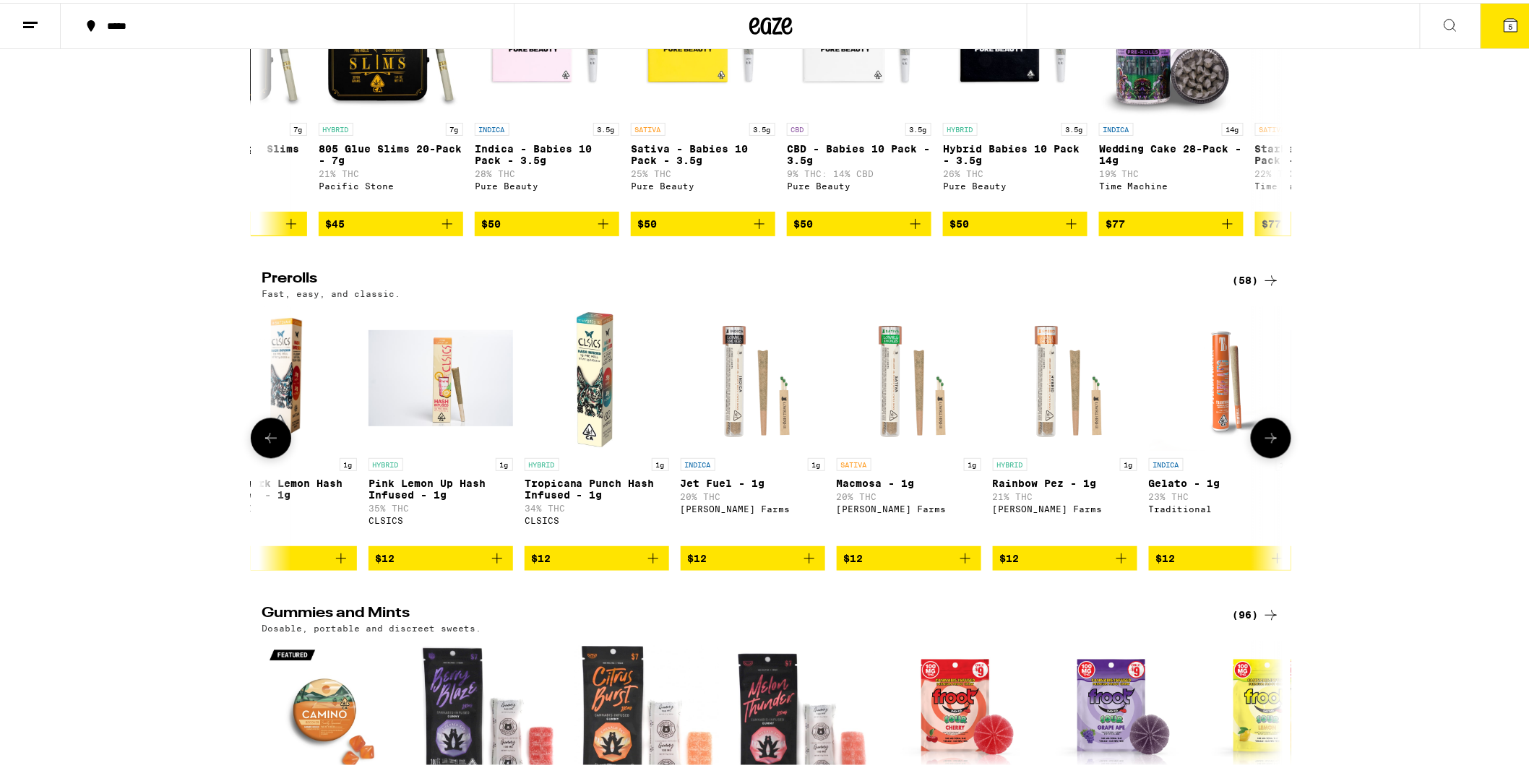
scroll to position [0, 4300]
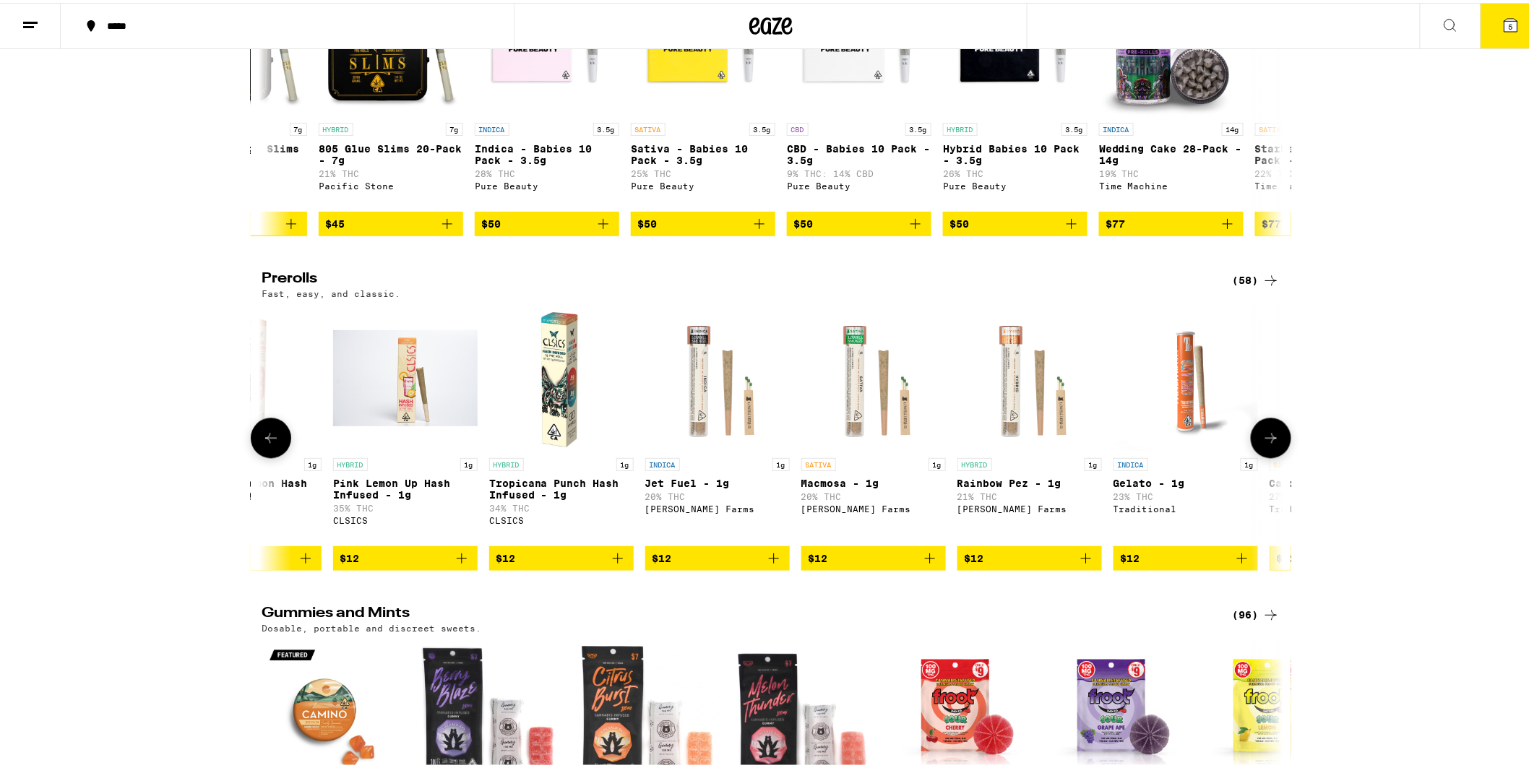
click at [1265, 456] on button at bounding box center [1271, 436] width 40 height 40
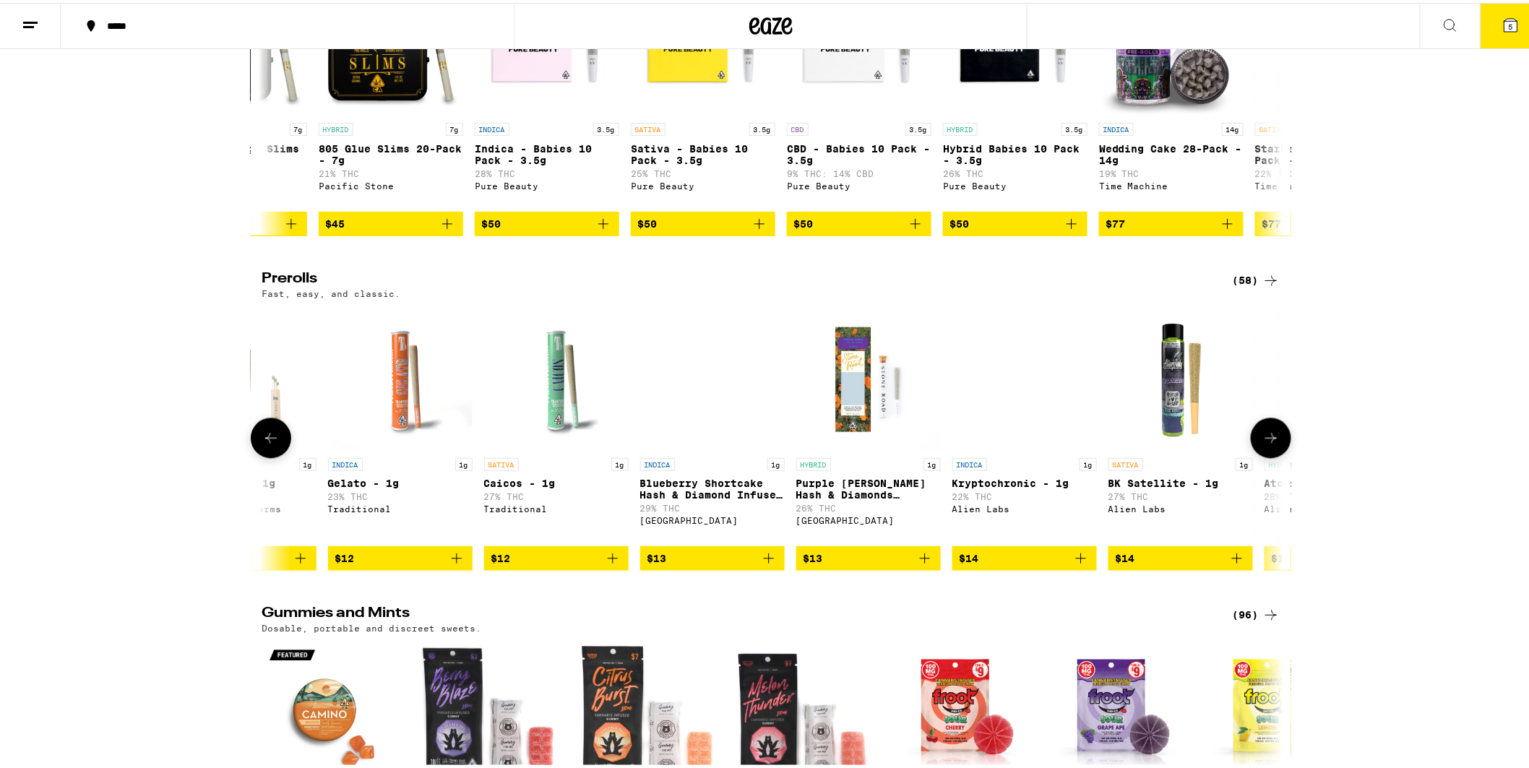
scroll to position [0, 5160]
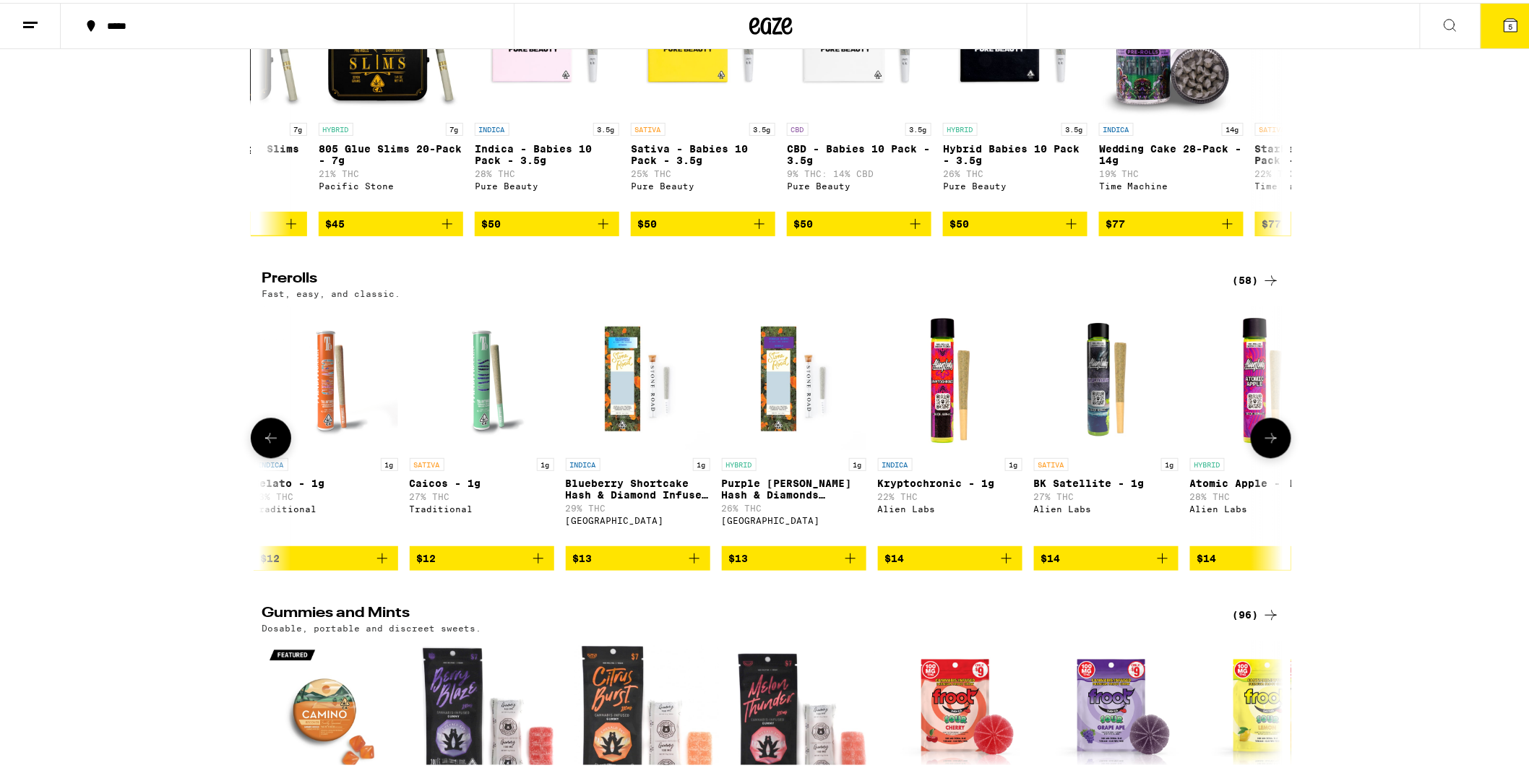
click at [1262, 444] on icon at bounding box center [1270, 435] width 17 height 17
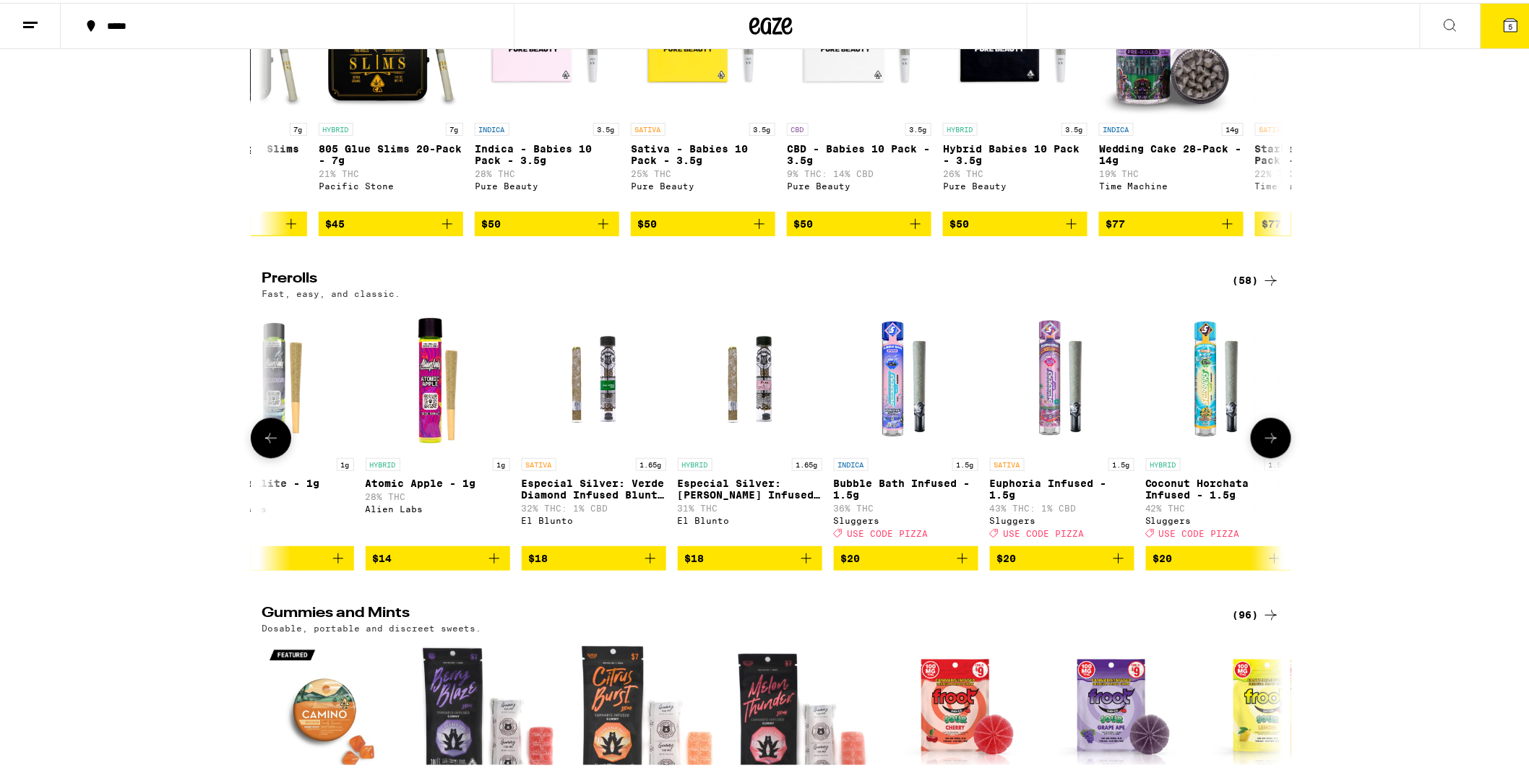
scroll to position [0, 6020]
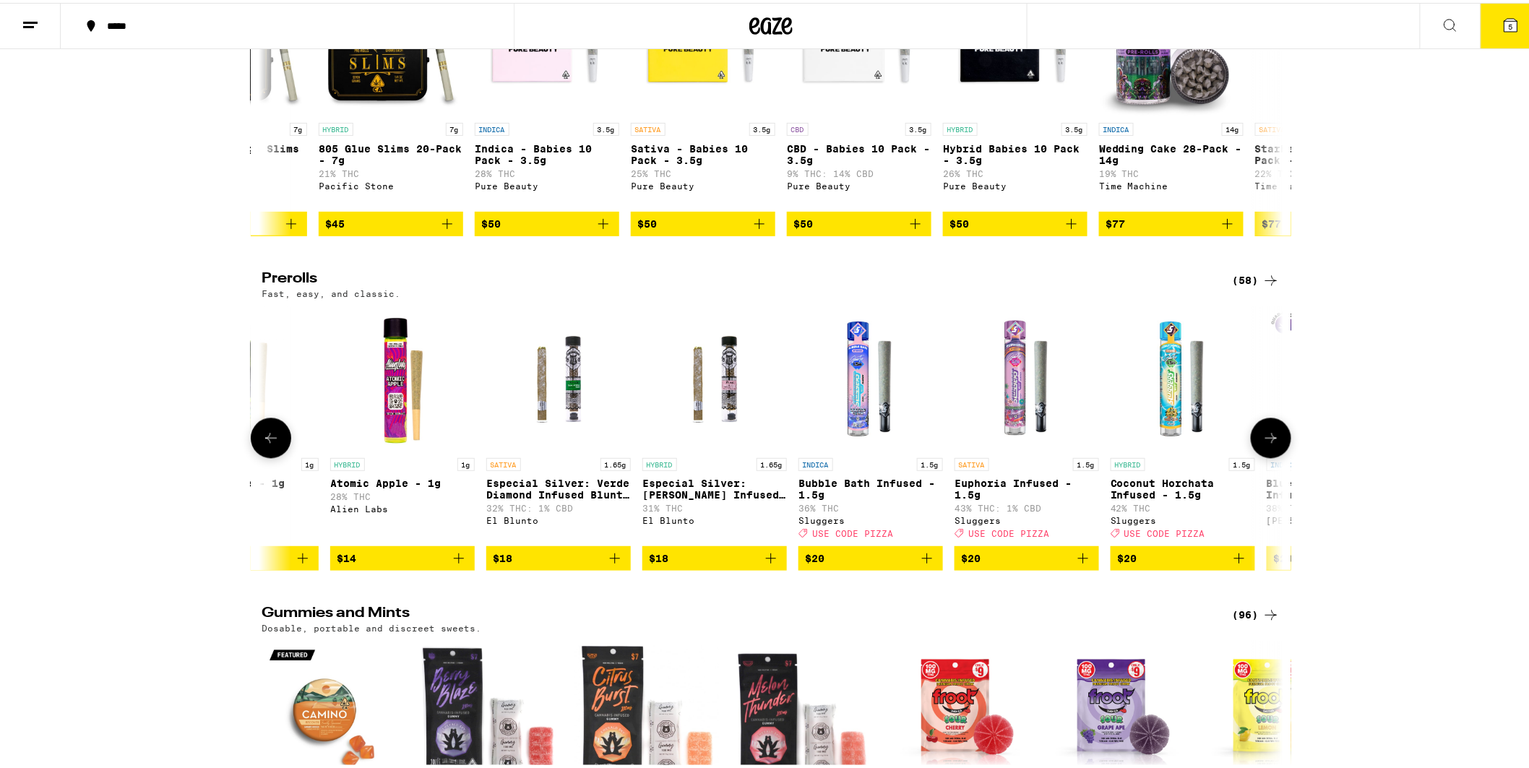
click at [1270, 444] on icon at bounding box center [1270, 435] width 17 height 17
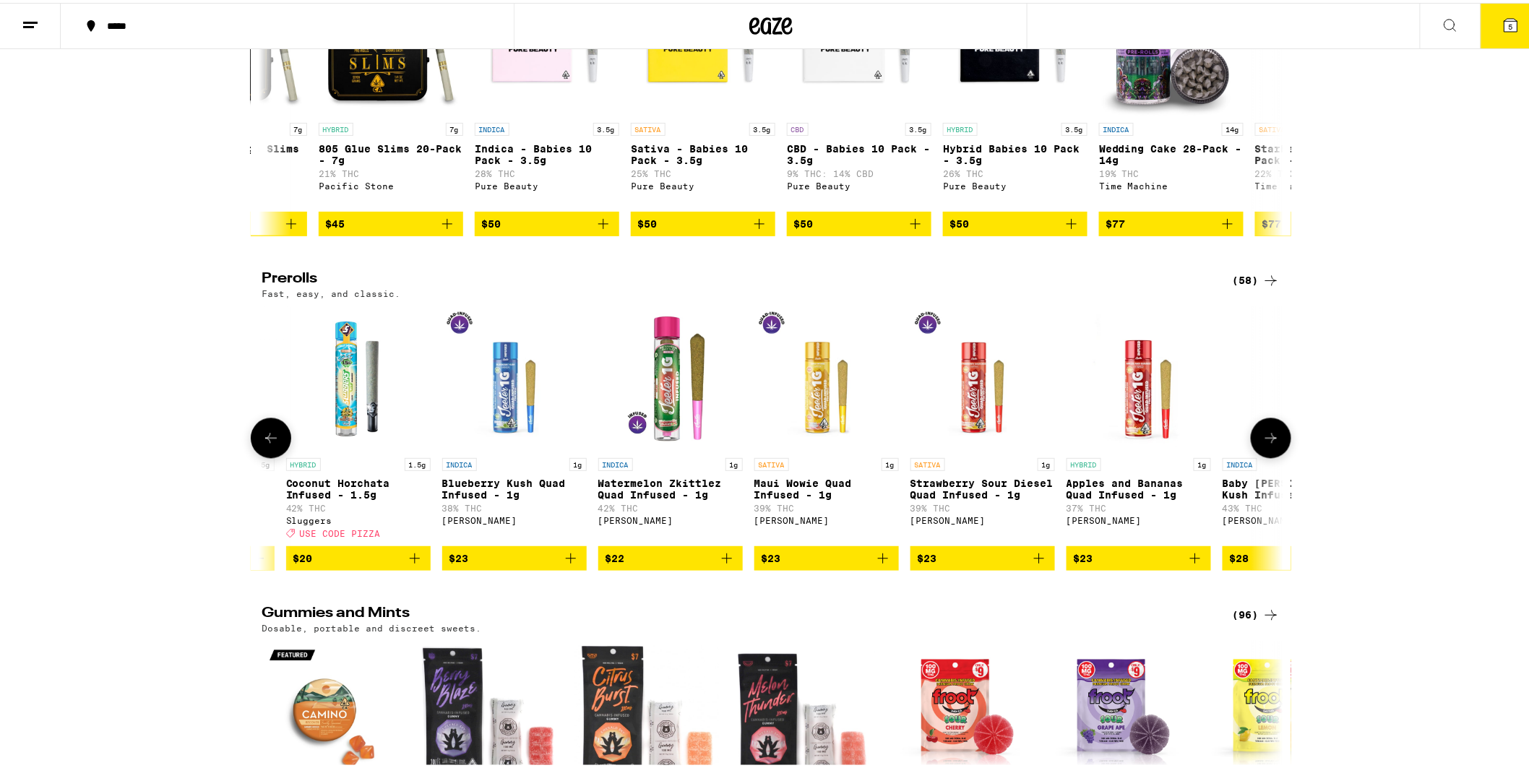
scroll to position [0, 6879]
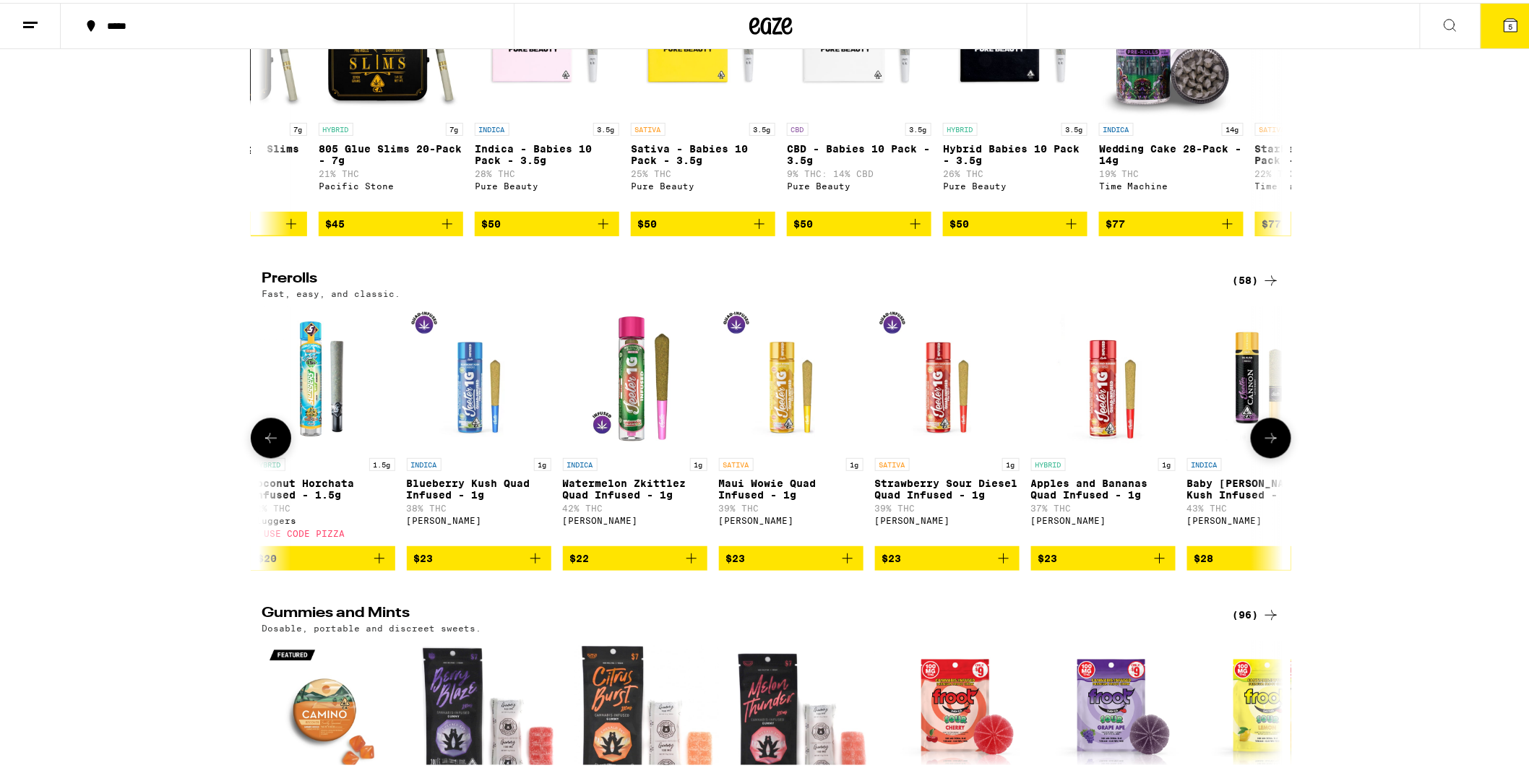
click at [262, 444] on icon at bounding box center [270, 435] width 17 height 17
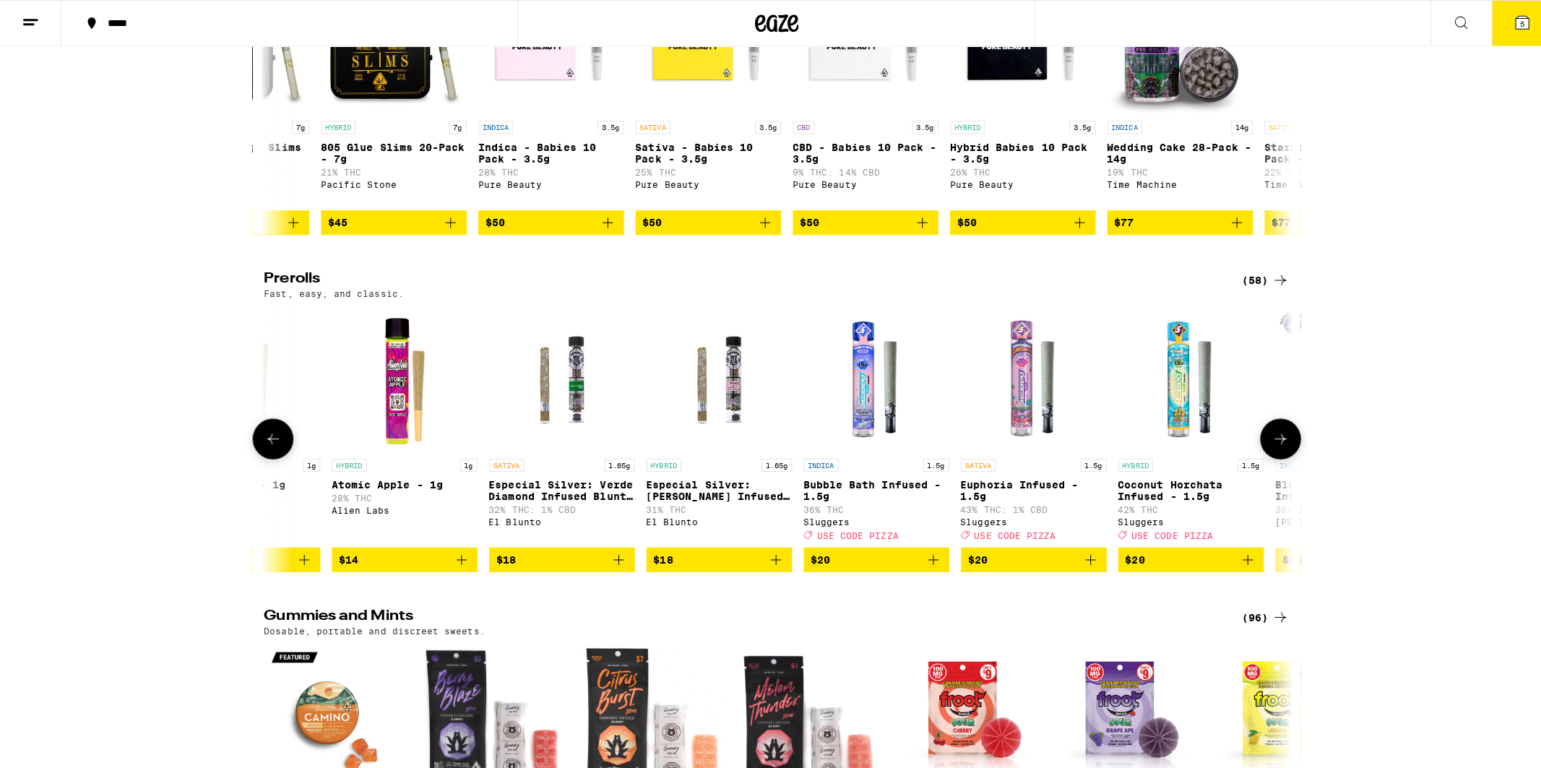
scroll to position [0, 6020]
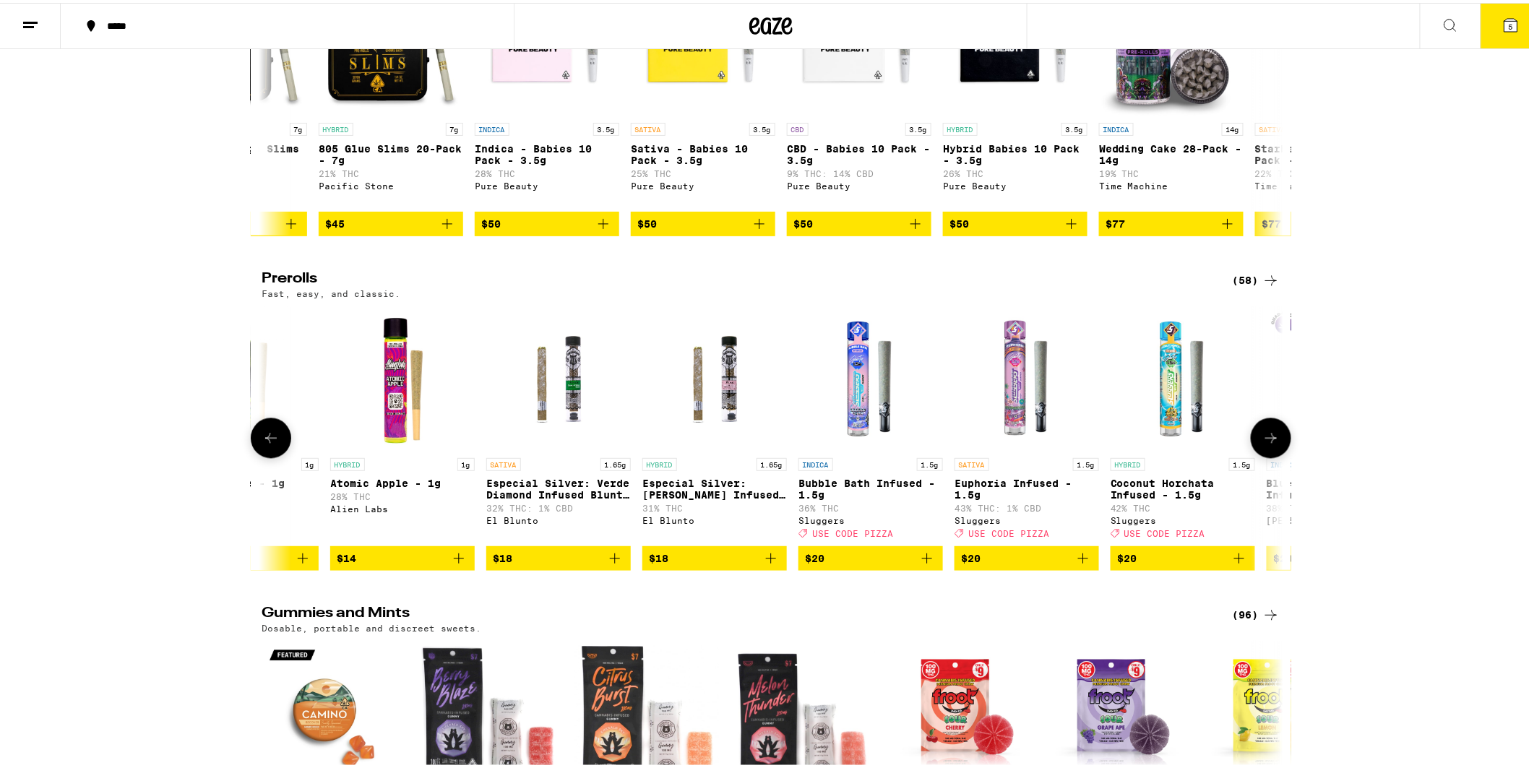
click at [986, 499] on p "Euphoria Infused - 1.5g" at bounding box center [1027, 486] width 145 height 23
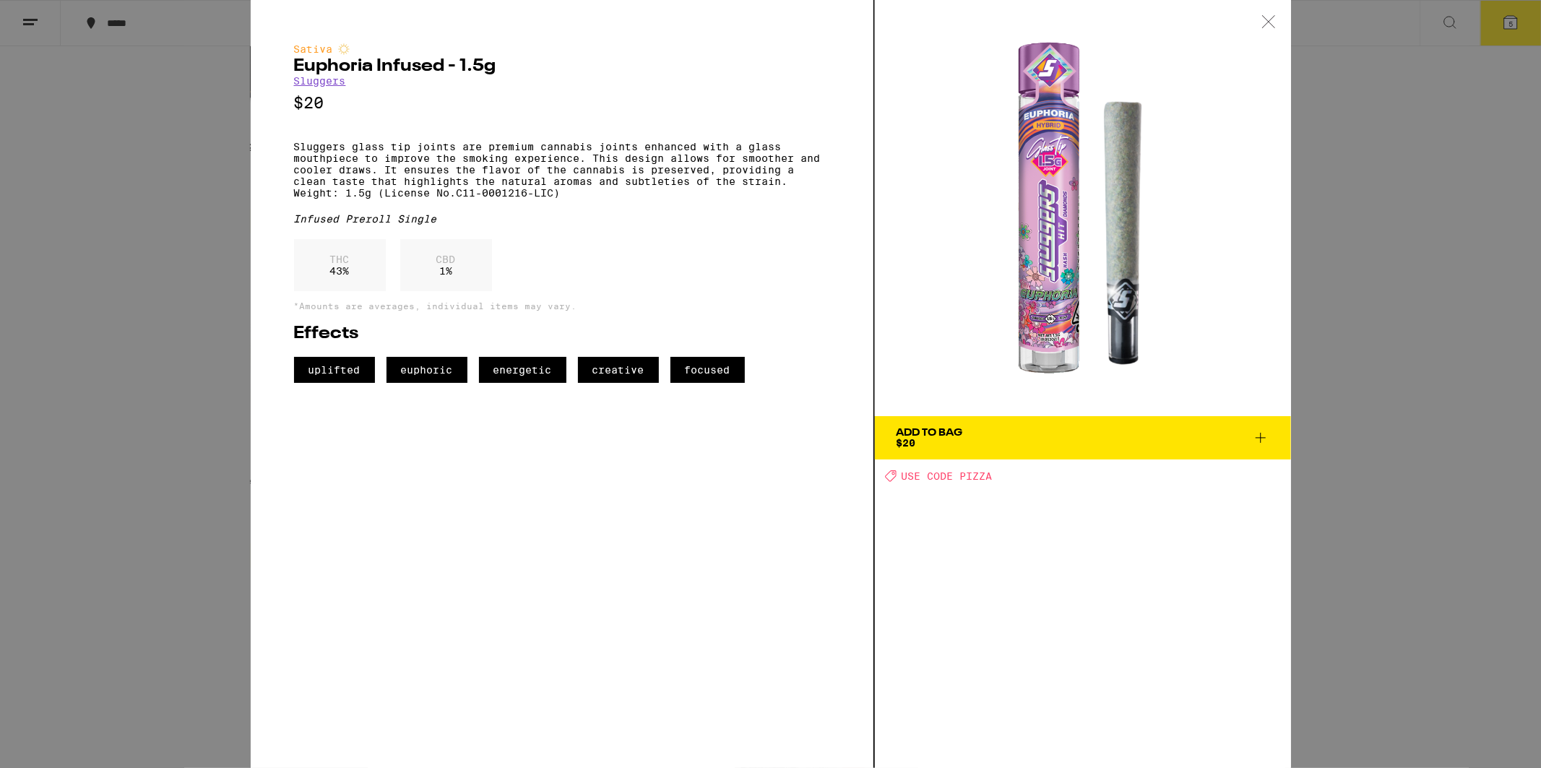
click at [1038, 430] on span "Add To Bag $20" at bounding box center [1083, 438] width 373 height 20
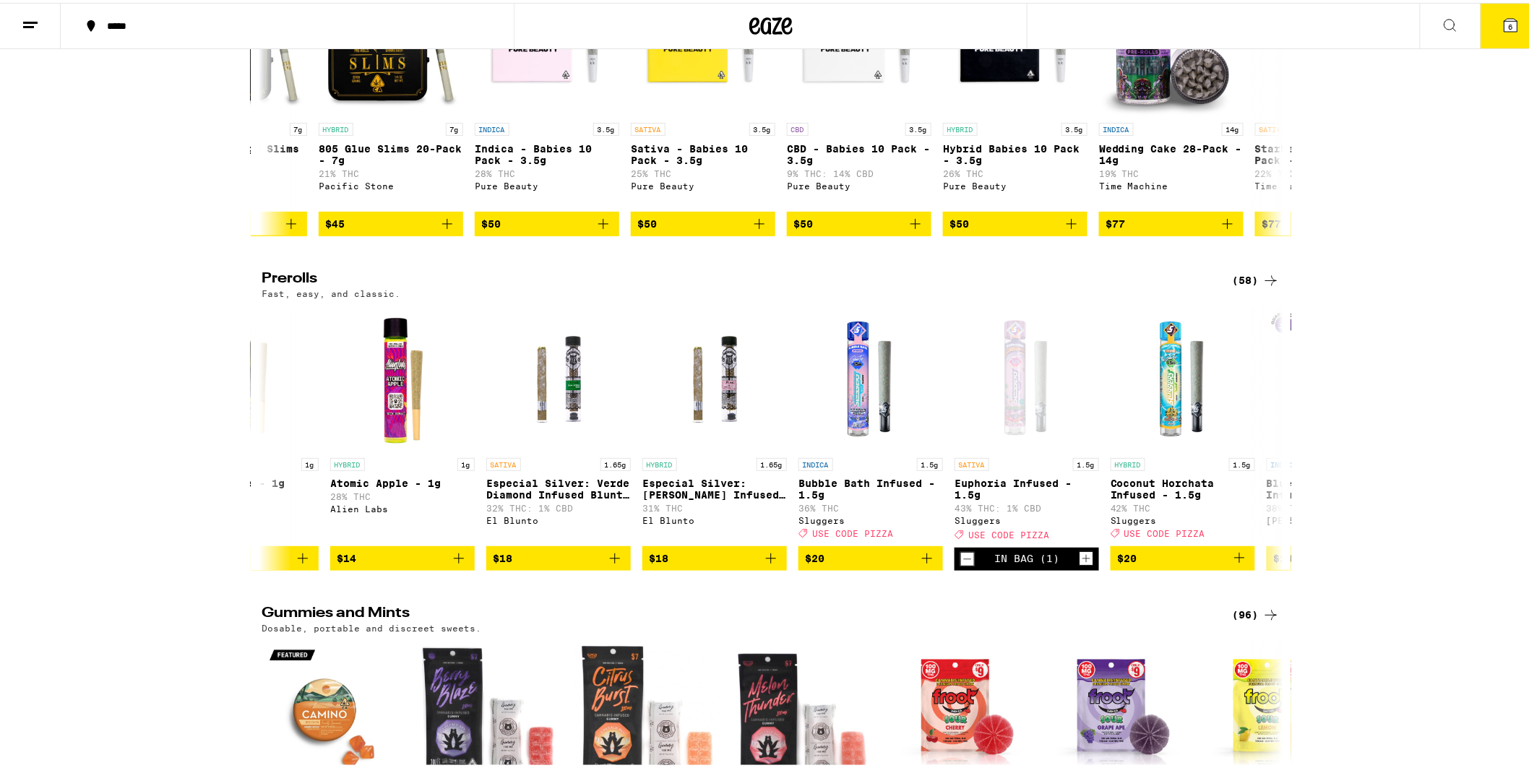
click at [1481, 30] on button "6" at bounding box center [1511, 23] width 61 height 45
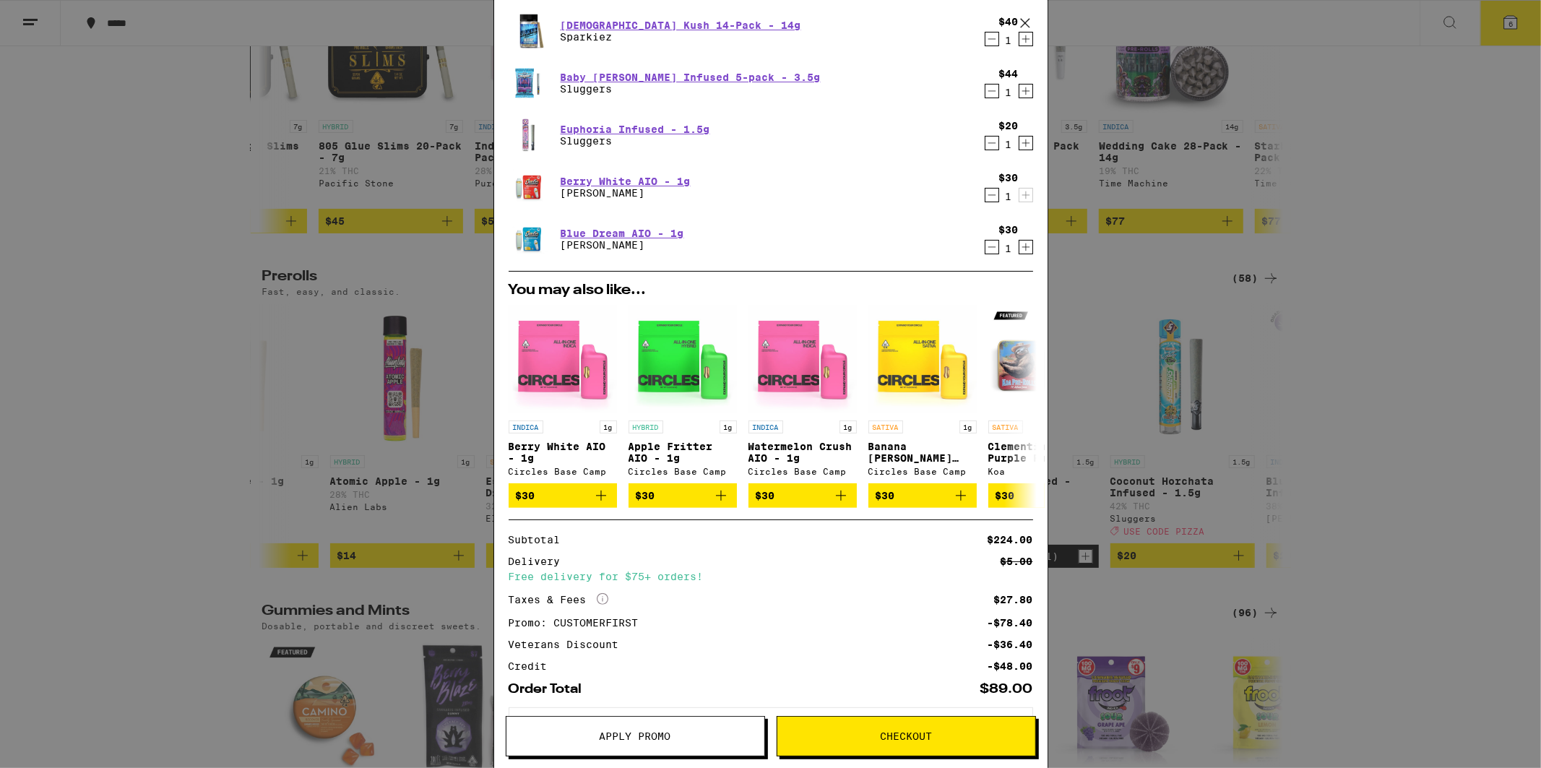
scroll to position [157, 0]
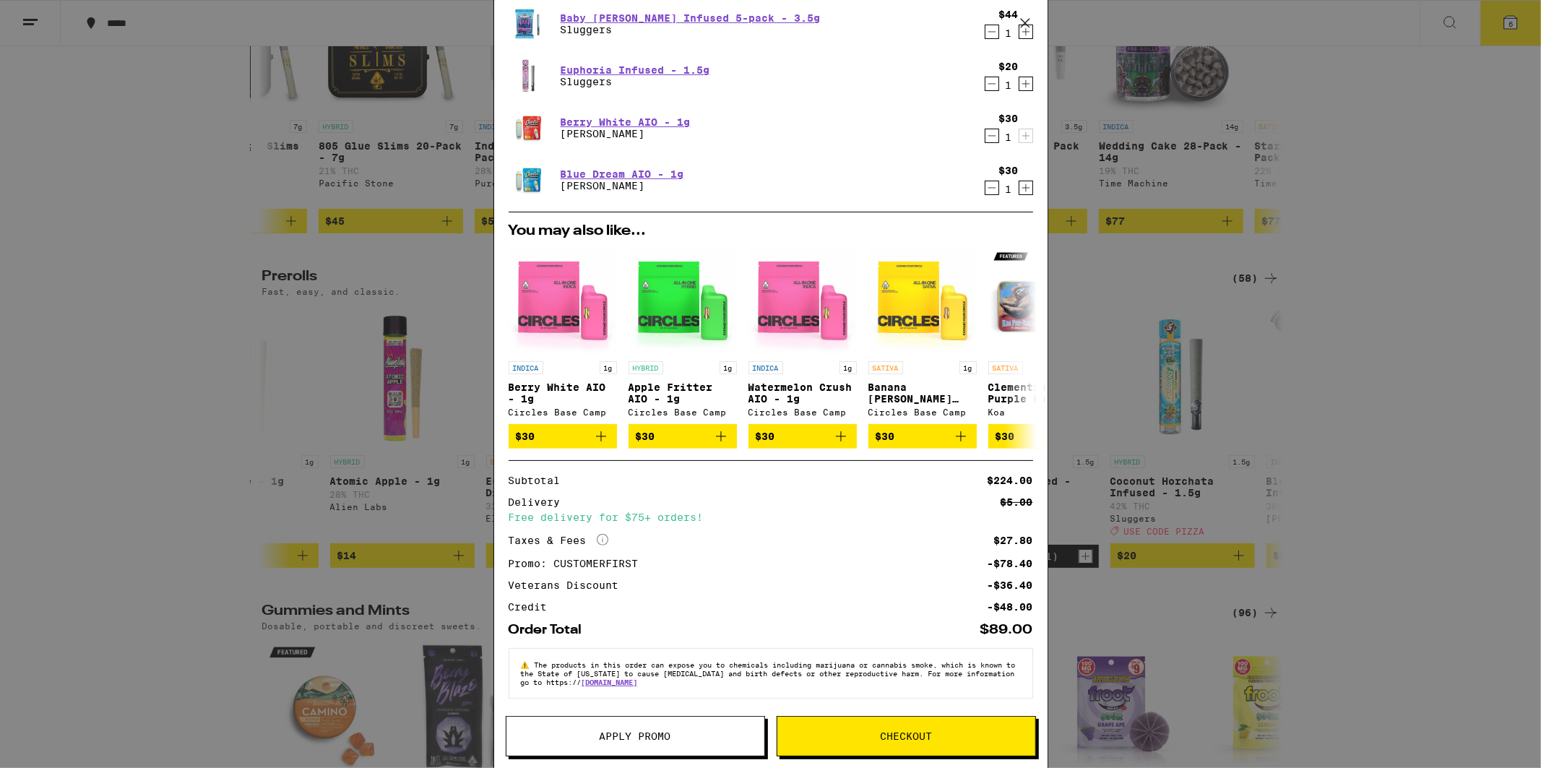
click at [892, 733] on span "Checkout" at bounding box center [906, 736] width 52 height 10
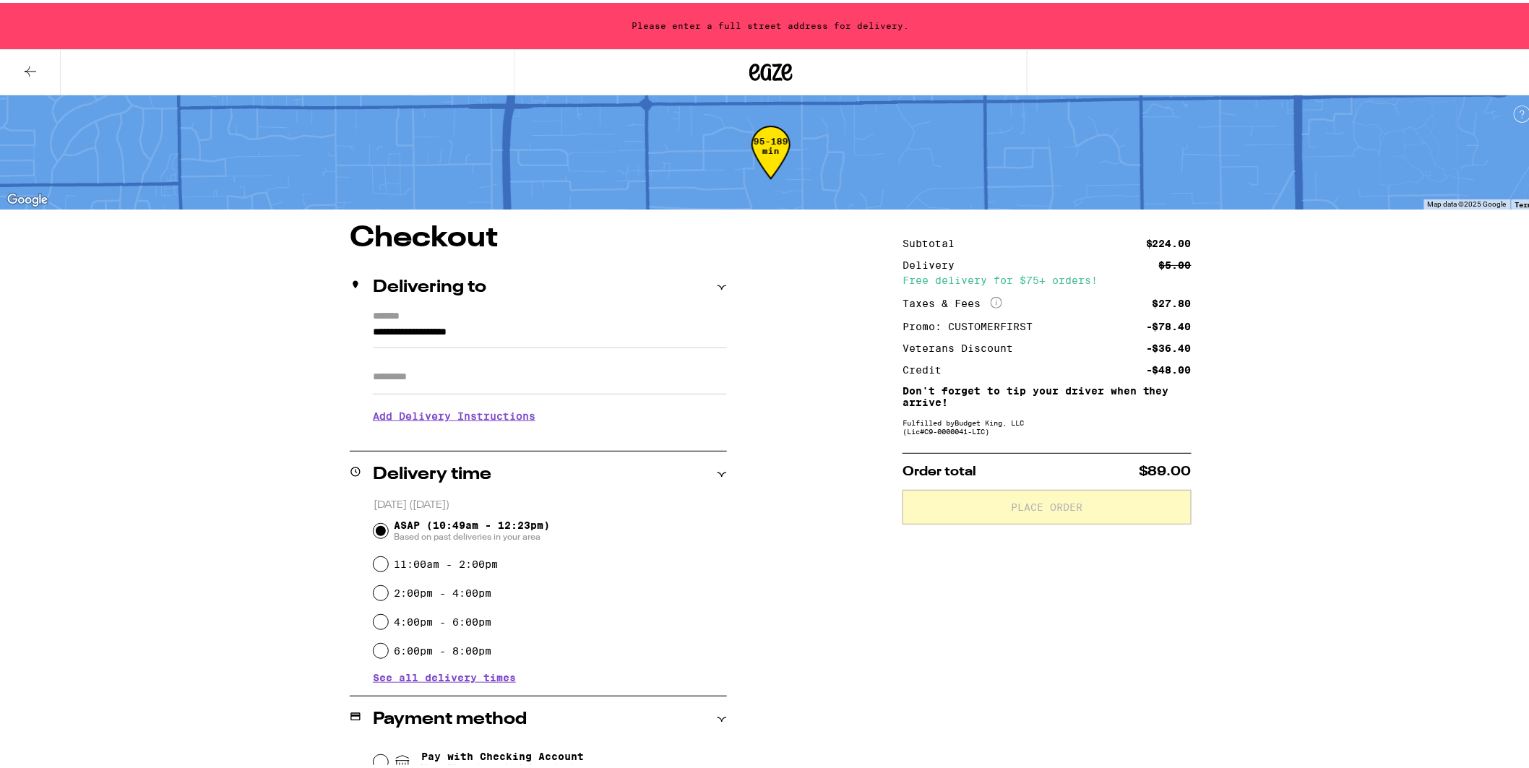
click at [413, 334] on input "**********" at bounding box center [550, 333] width 354 height 25
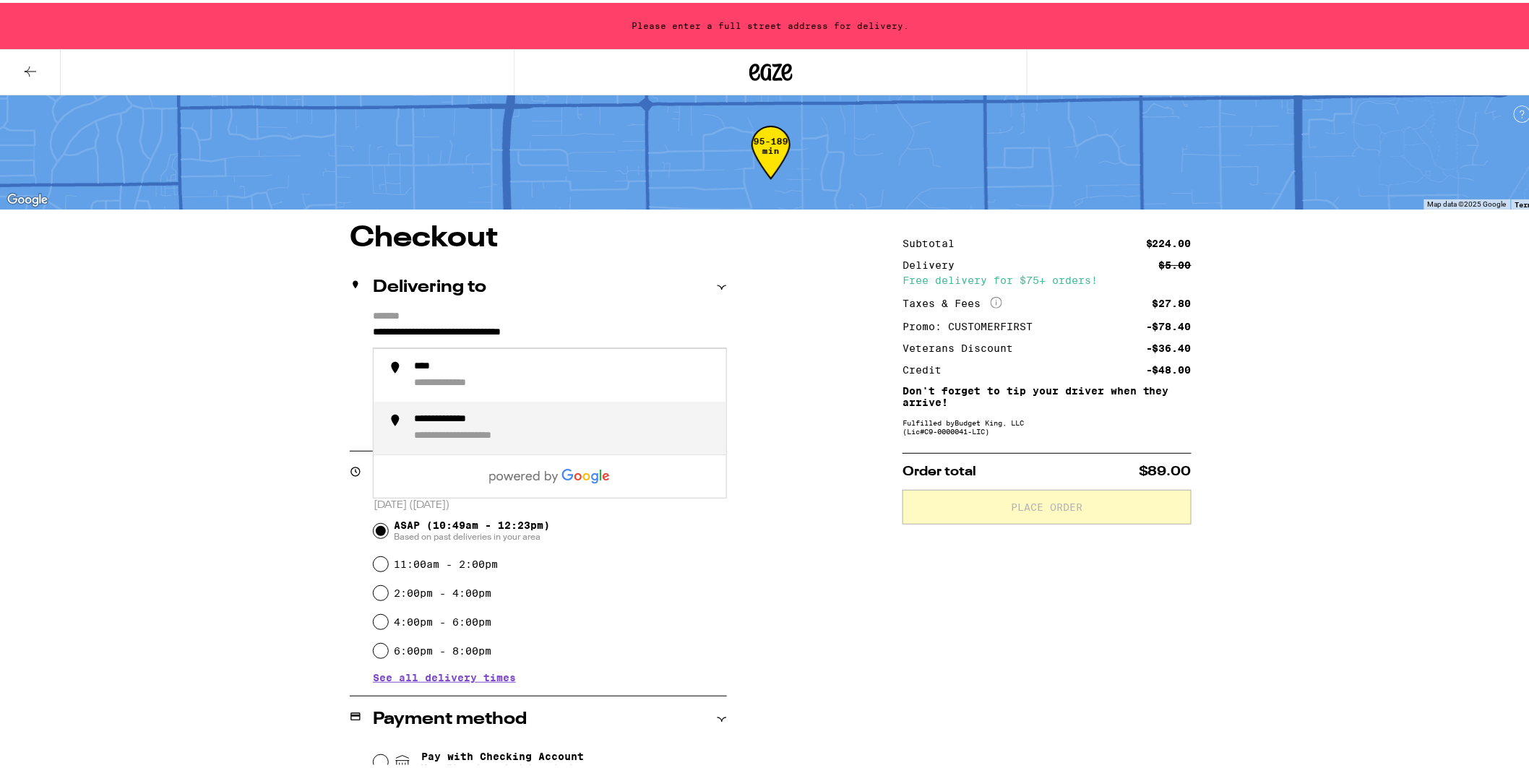
click at [432, 431] on div "**********" at bounding box center [482, 433] width 137 height 13
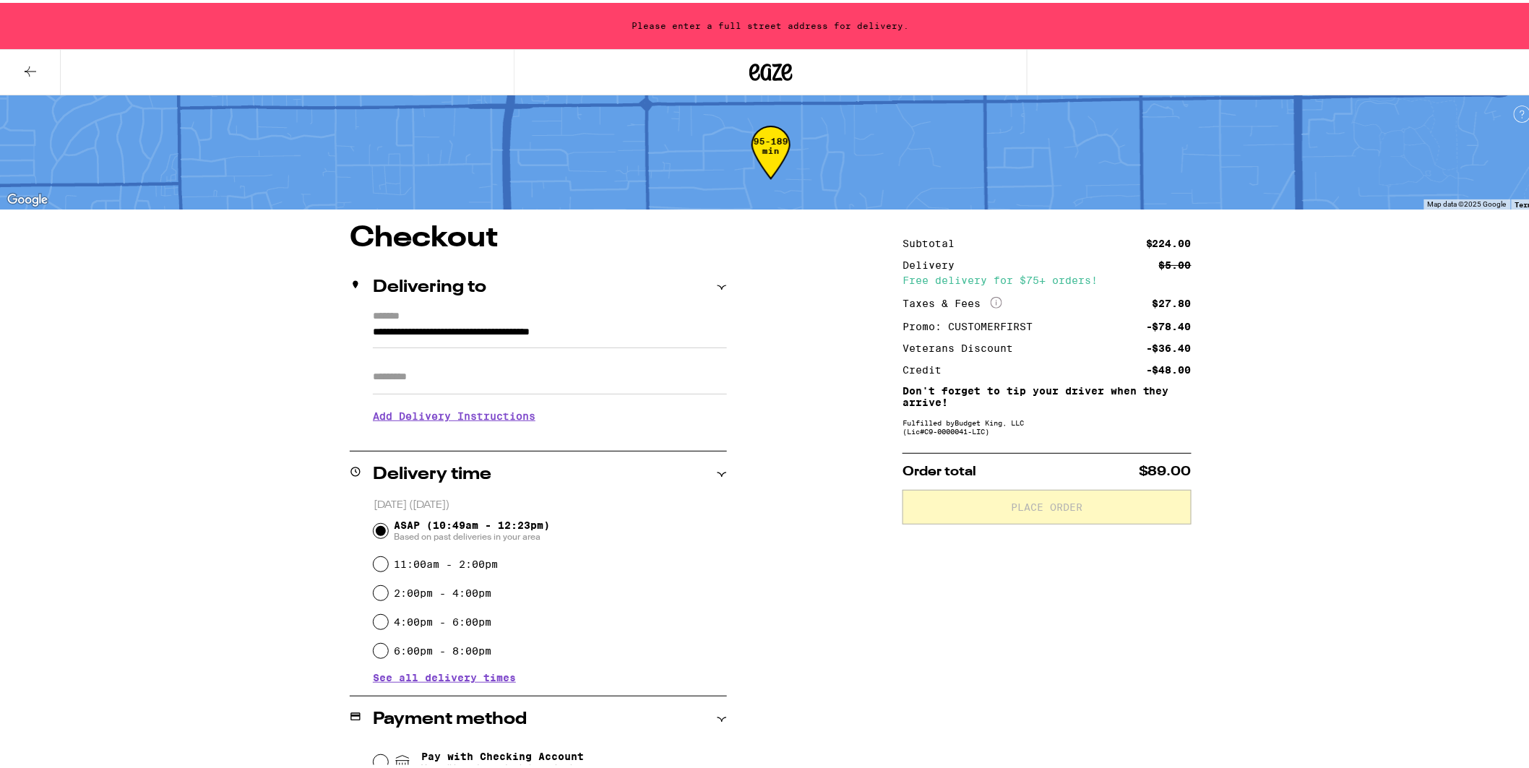
type input "**********"
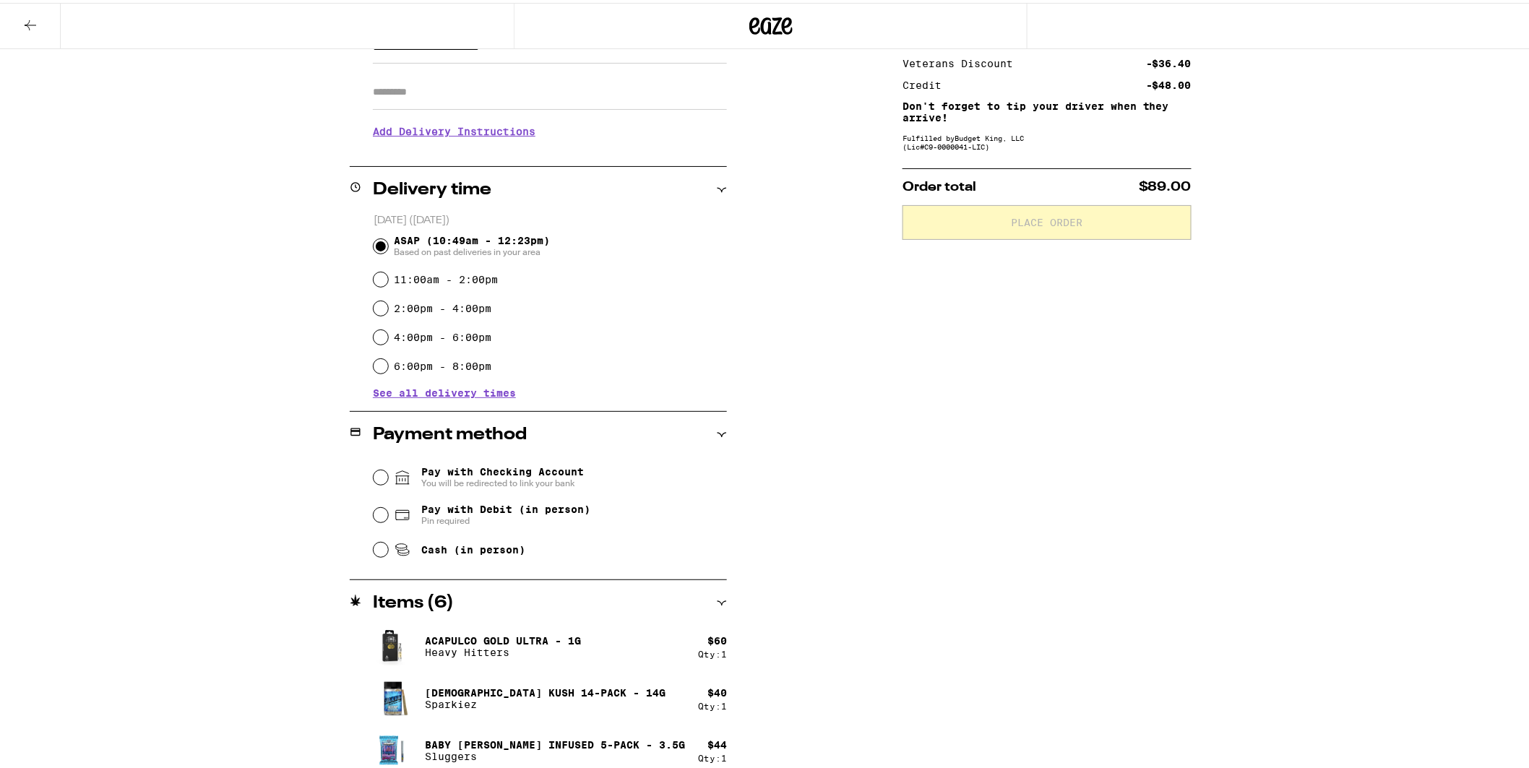
scroll to position [241, 0]
click at [374, 546] on input "Cash (in person)" at bounding box center [381, 545] width 14 height 14
radio input "true"
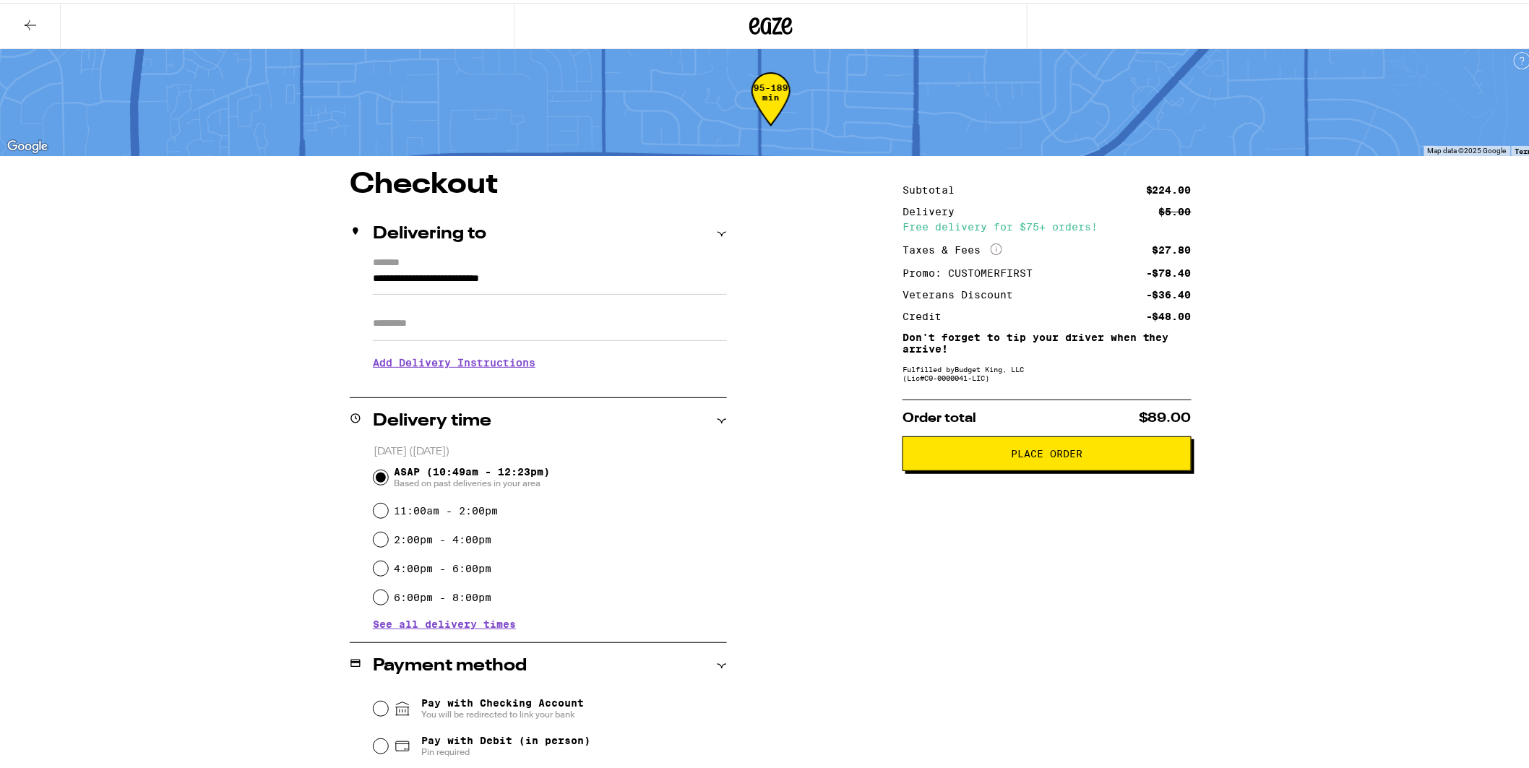
scroll to position [5, 0]
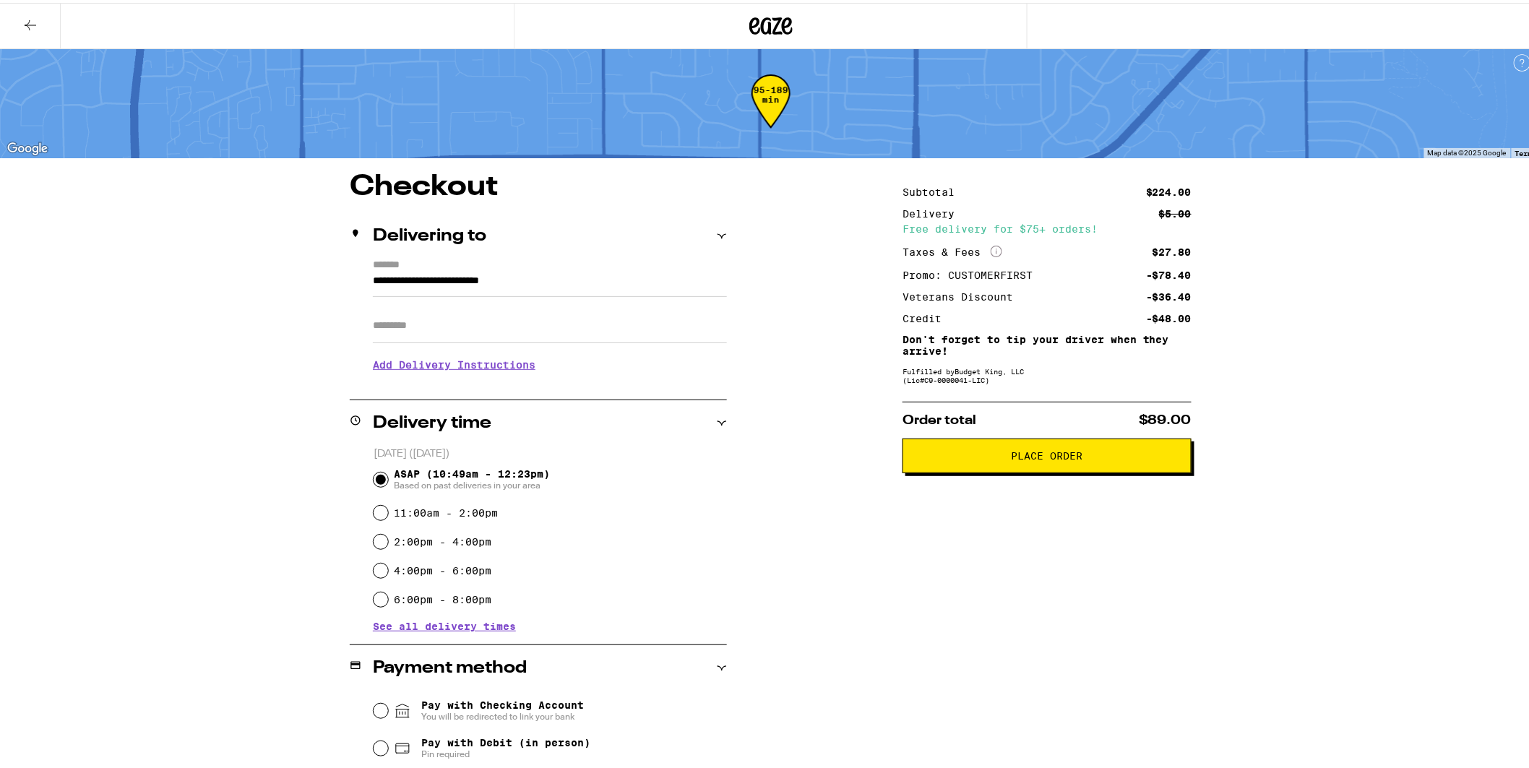
click at [1028, 457] on span "Place Order" at bounding box center [1048, 453] width 72 height 10
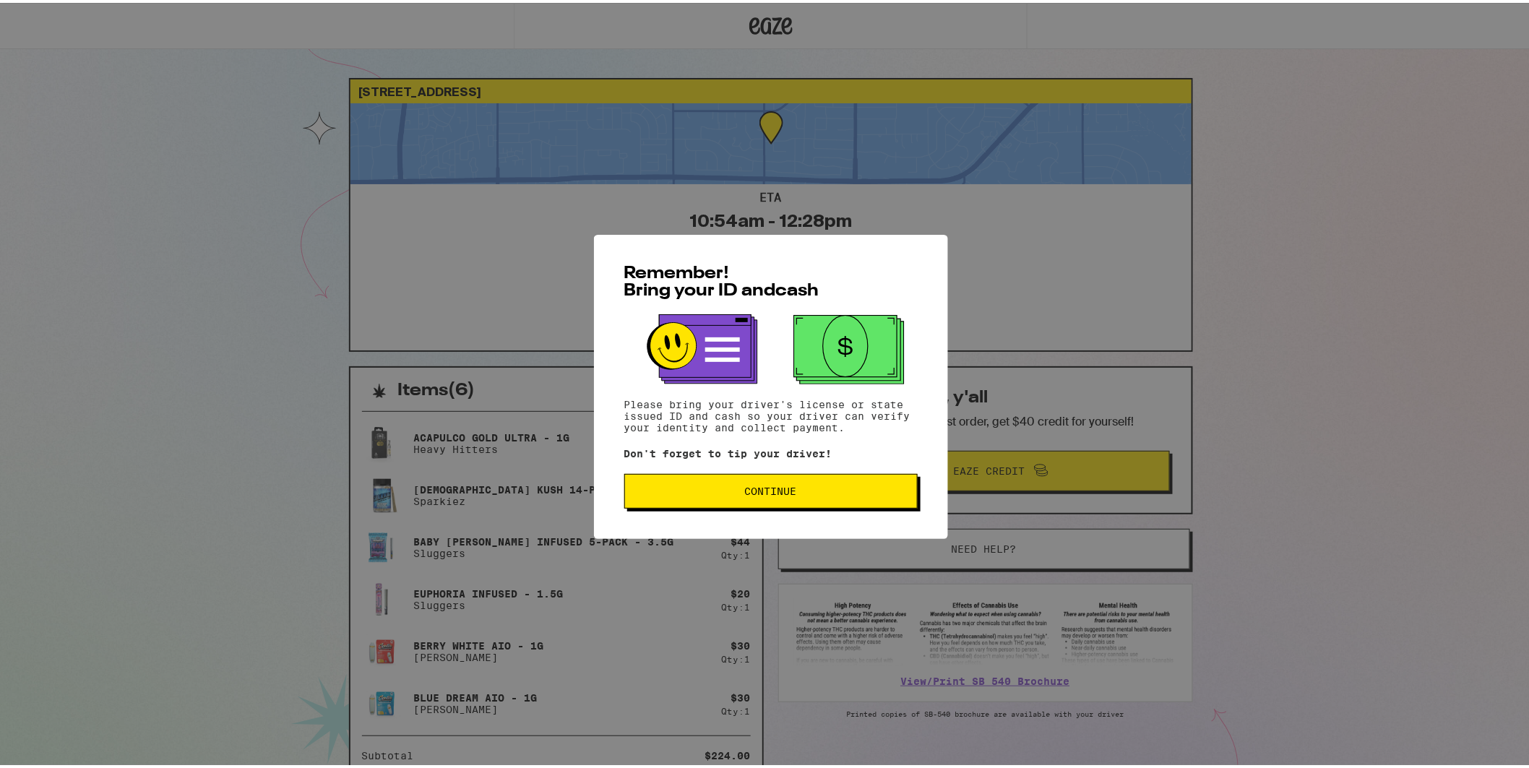
click at [792, 490] on span "Continue" at bounding box center [771, 488] width 269 height 10
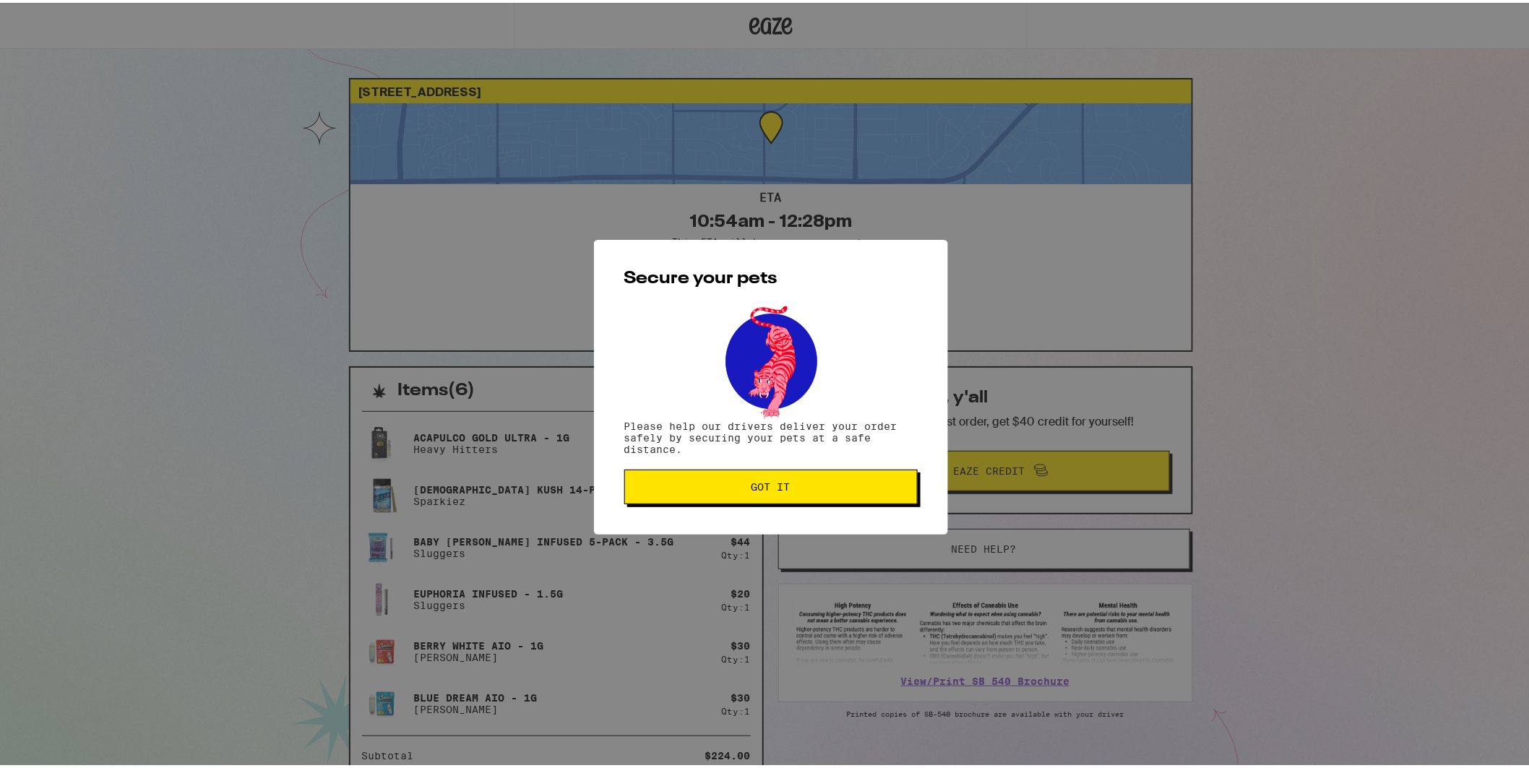
click at [792, 489] on span "Got it" at bounding box center [771, 484] width 269 height 10
